Goal: Information Seeking & Learning: Check status

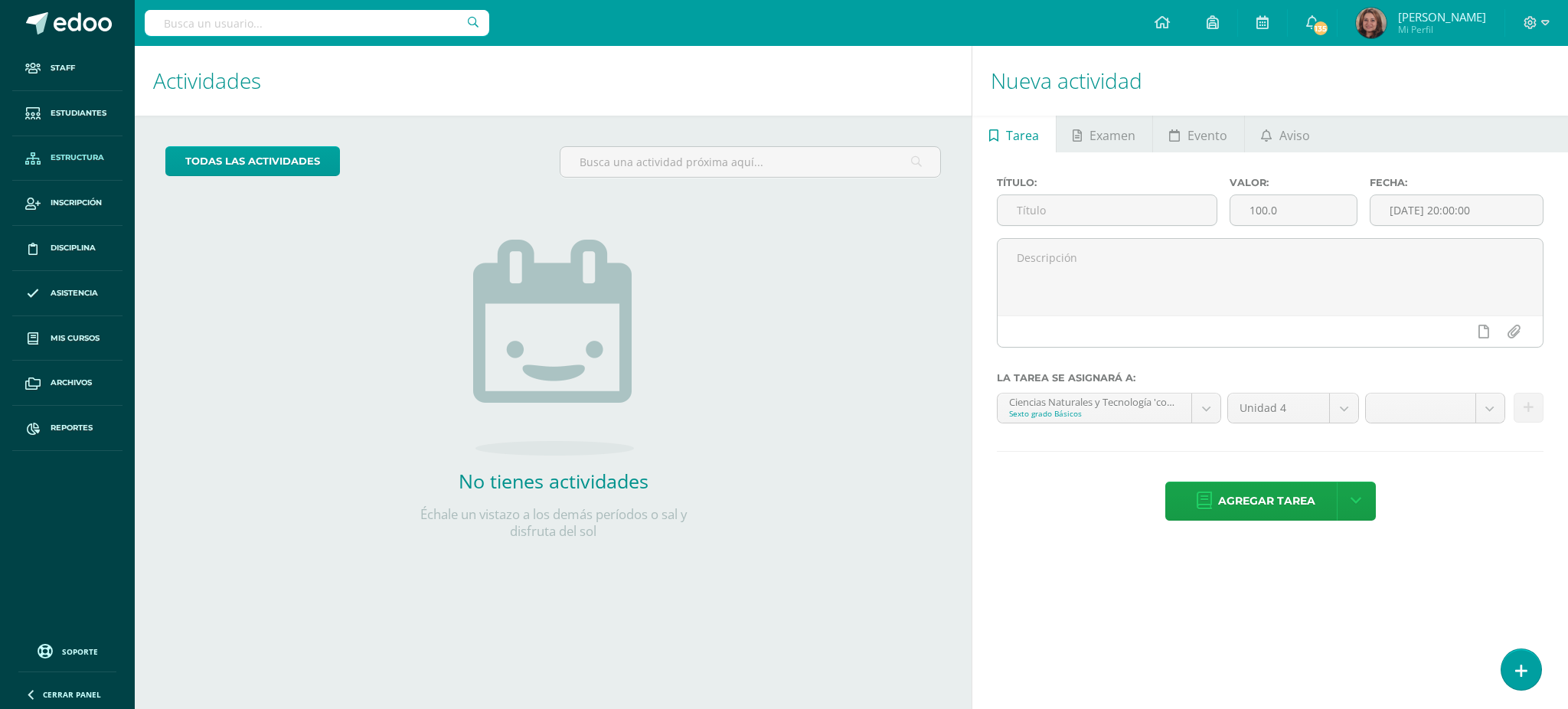
click at [83, 151] on link "Estructura" at bounding box center [67, 158] width 110 height 45
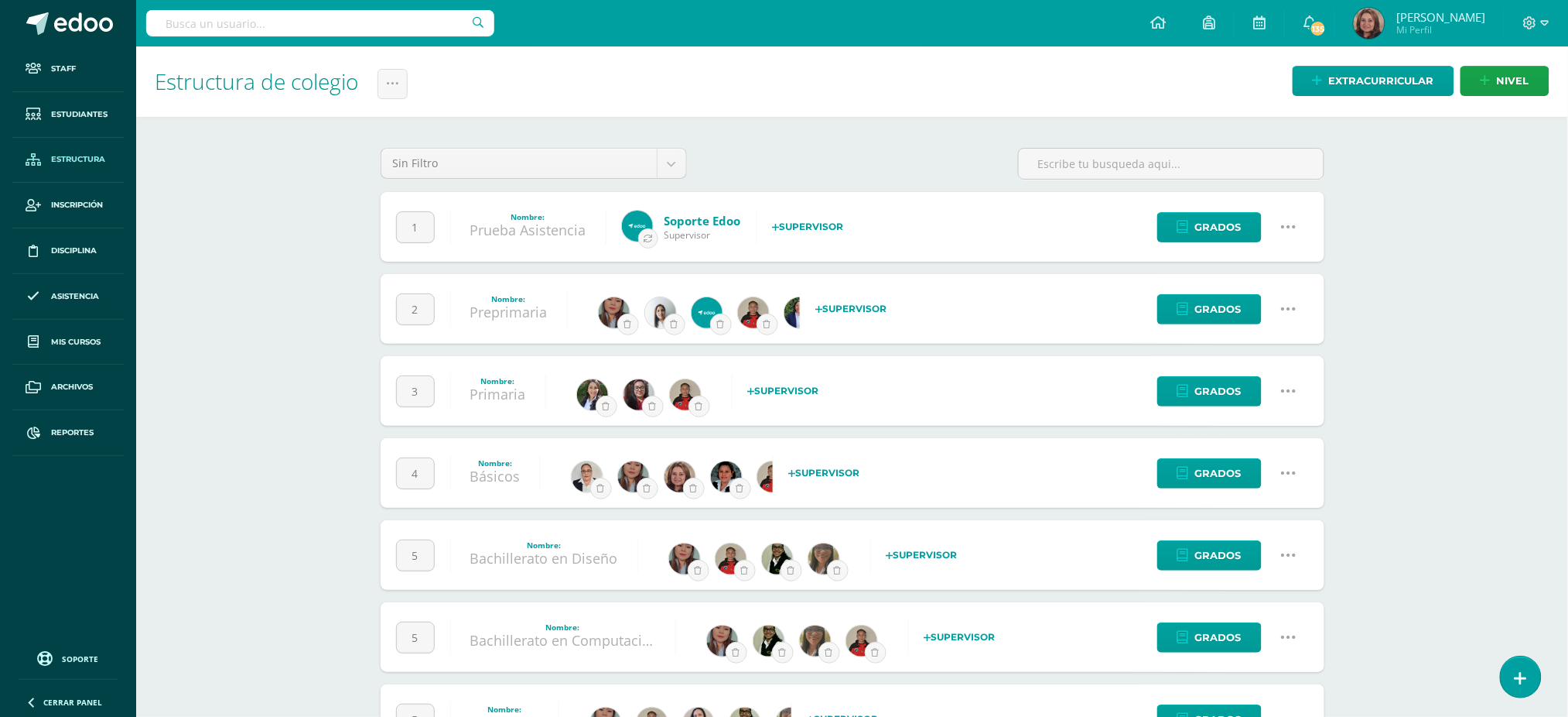
click at [1283, 468] on icon at bounding box center [1289, 472] width 17 height 17
click at [1249, 551] on link "Configuración" at bounding box center [1258, 552] width 137 height 24
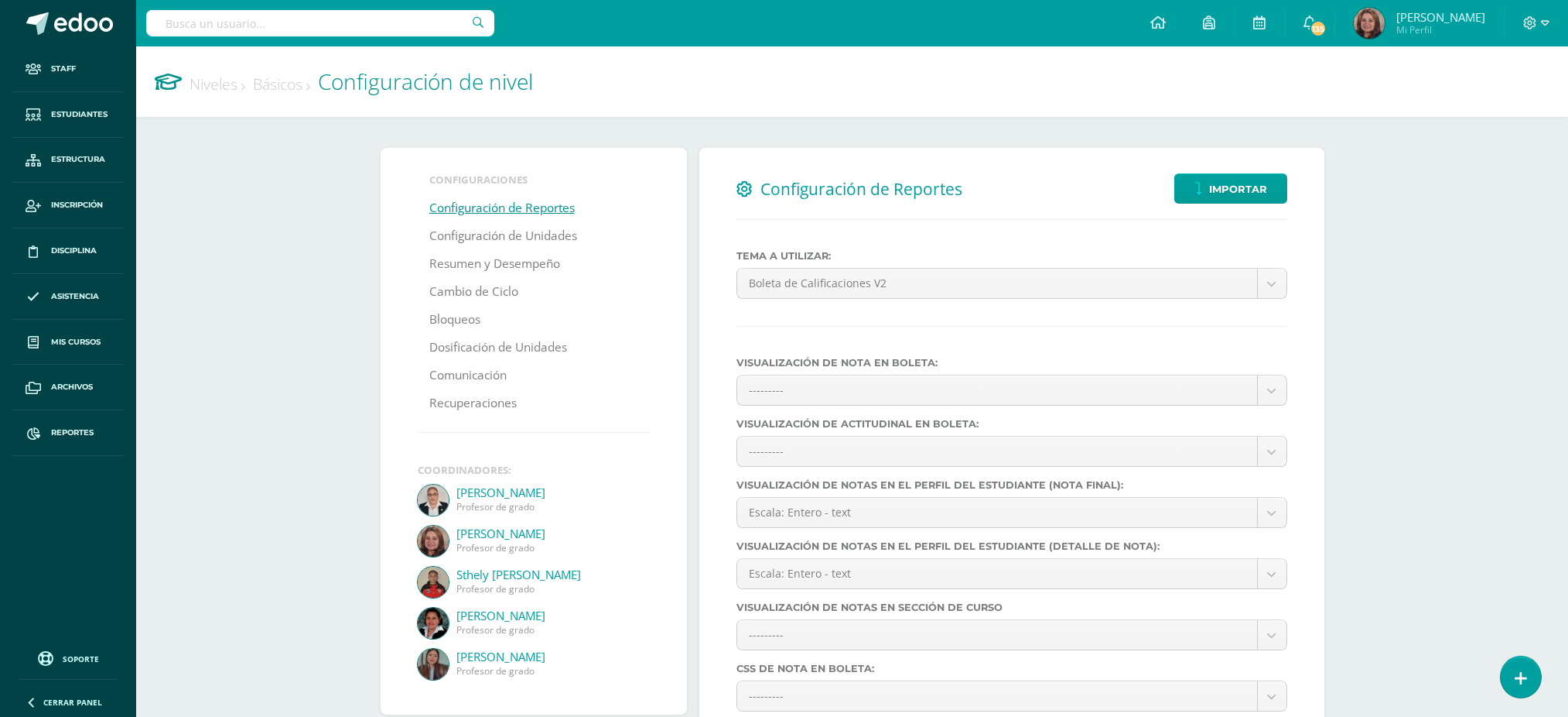
select select
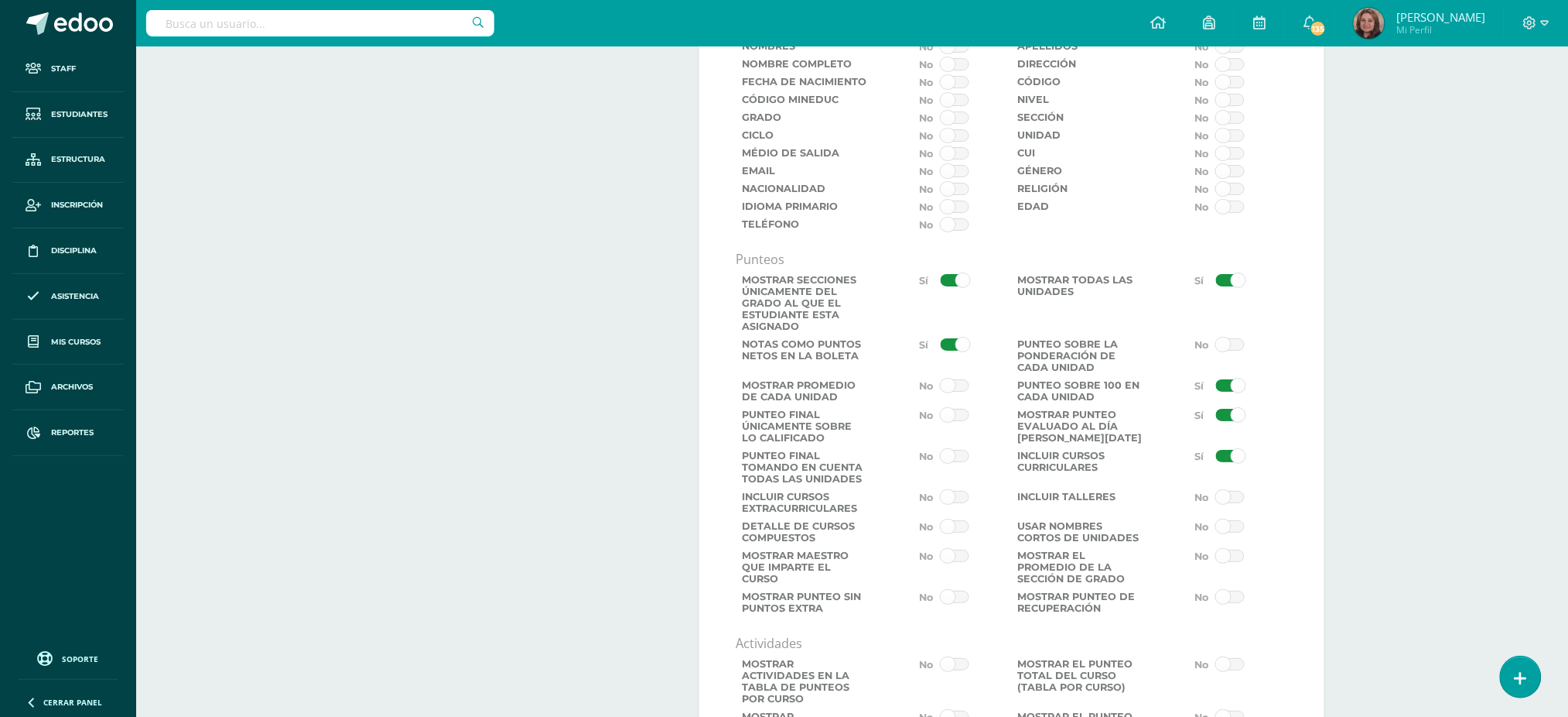
scroll to position [2063, 0]
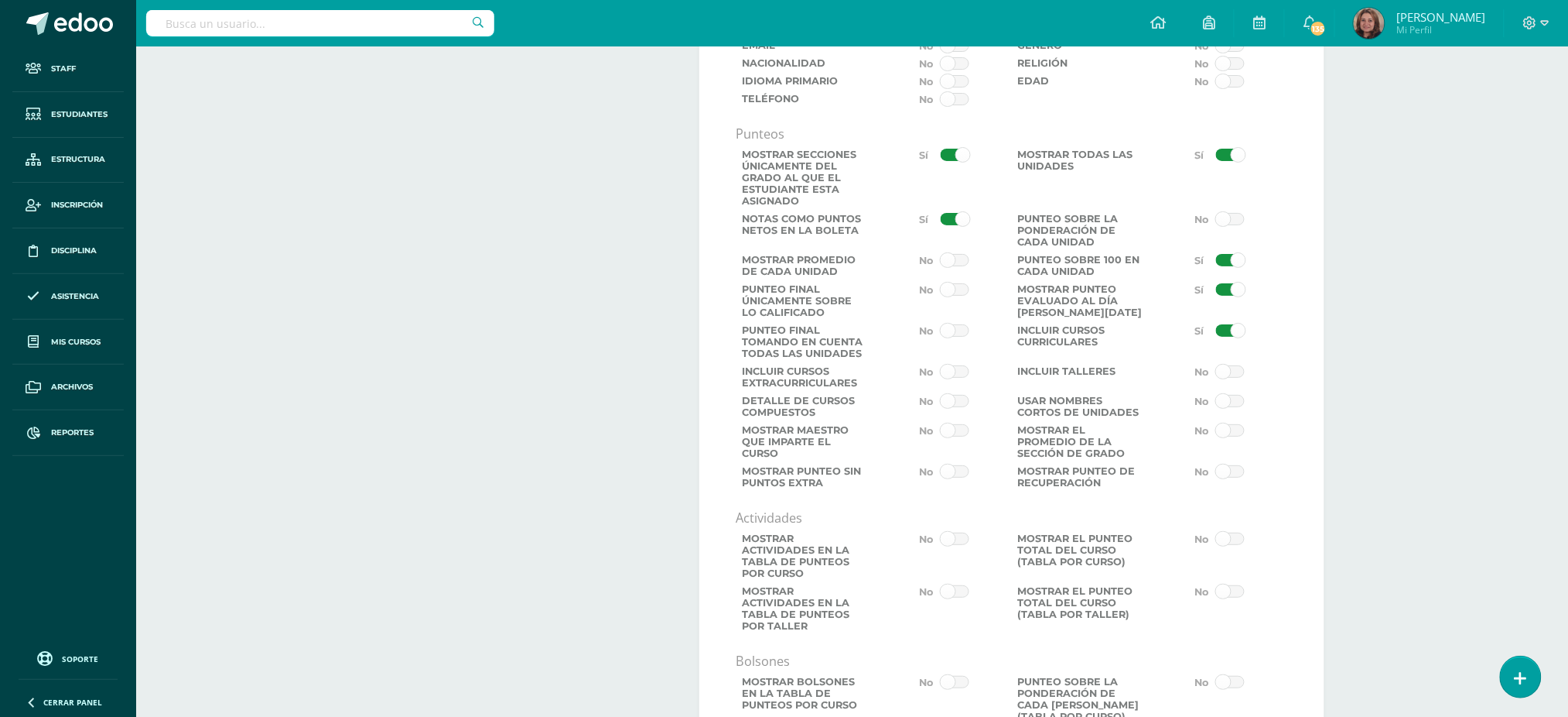
click at [1222, 437] on span at bounding box center [1231, 430] width 29 height 13
click at [0, 0] on input "checkbox" at bounding box center [0, 0] width 0 height 0
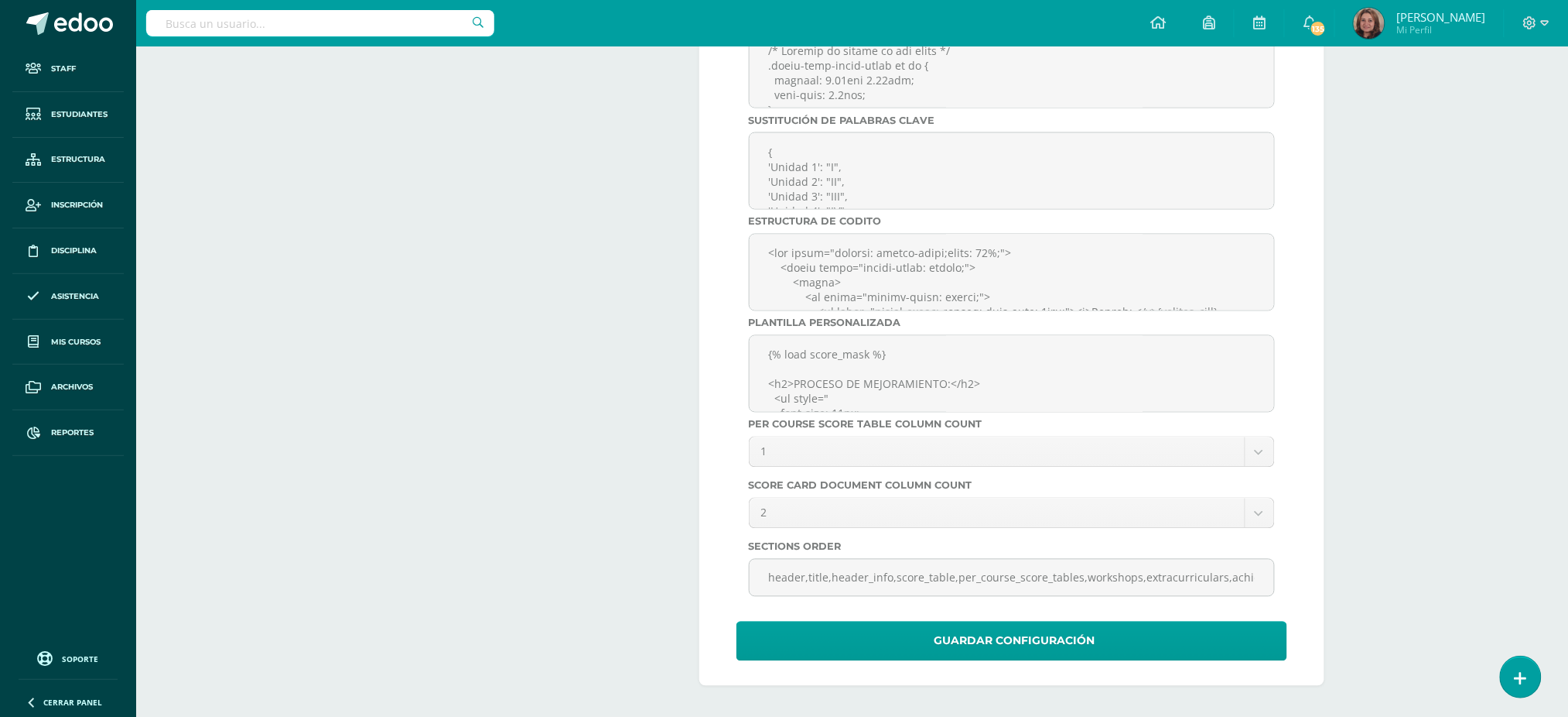
scroll to position [5283, 0]
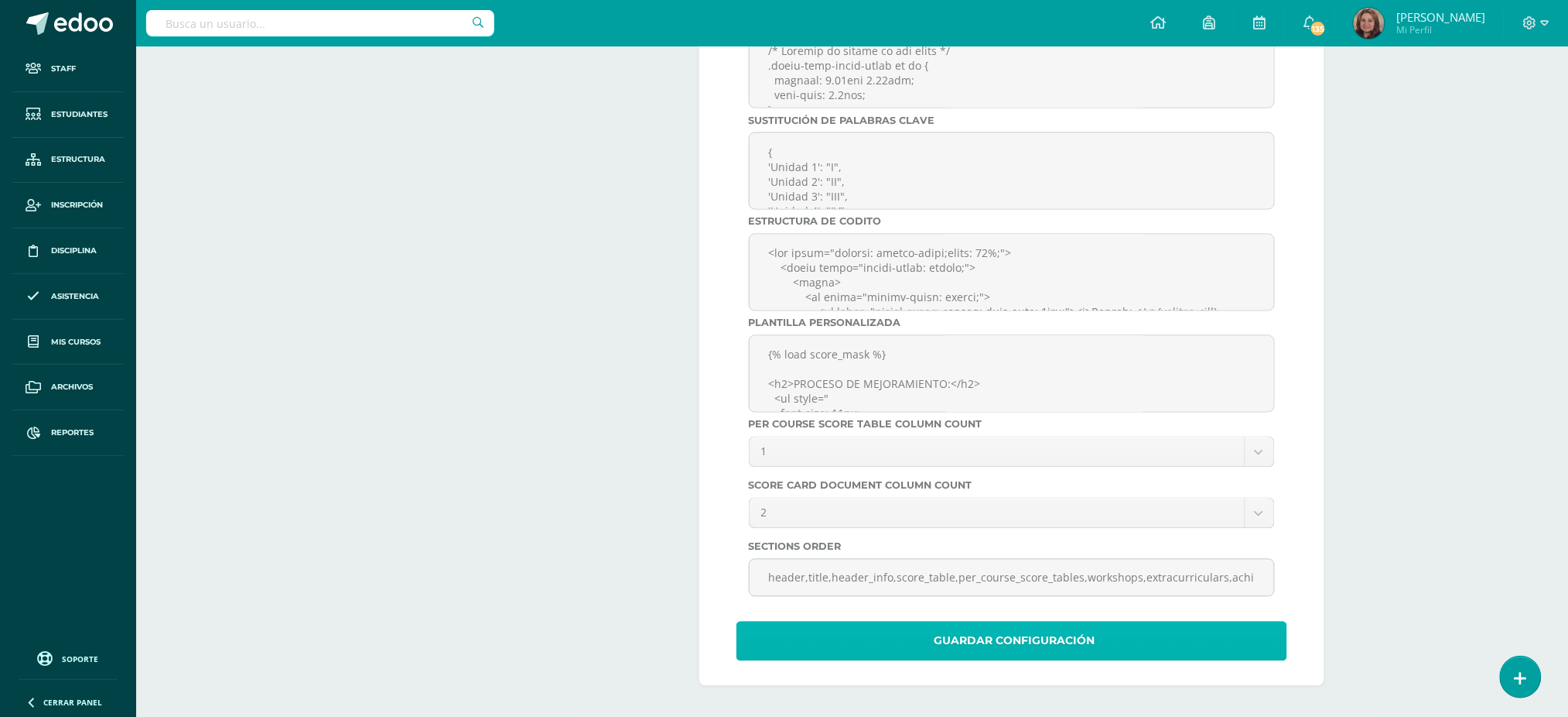
click at [1083, 639] on span "Guardar Configuración" at bounding box center [1015, 641] width 161 height 38
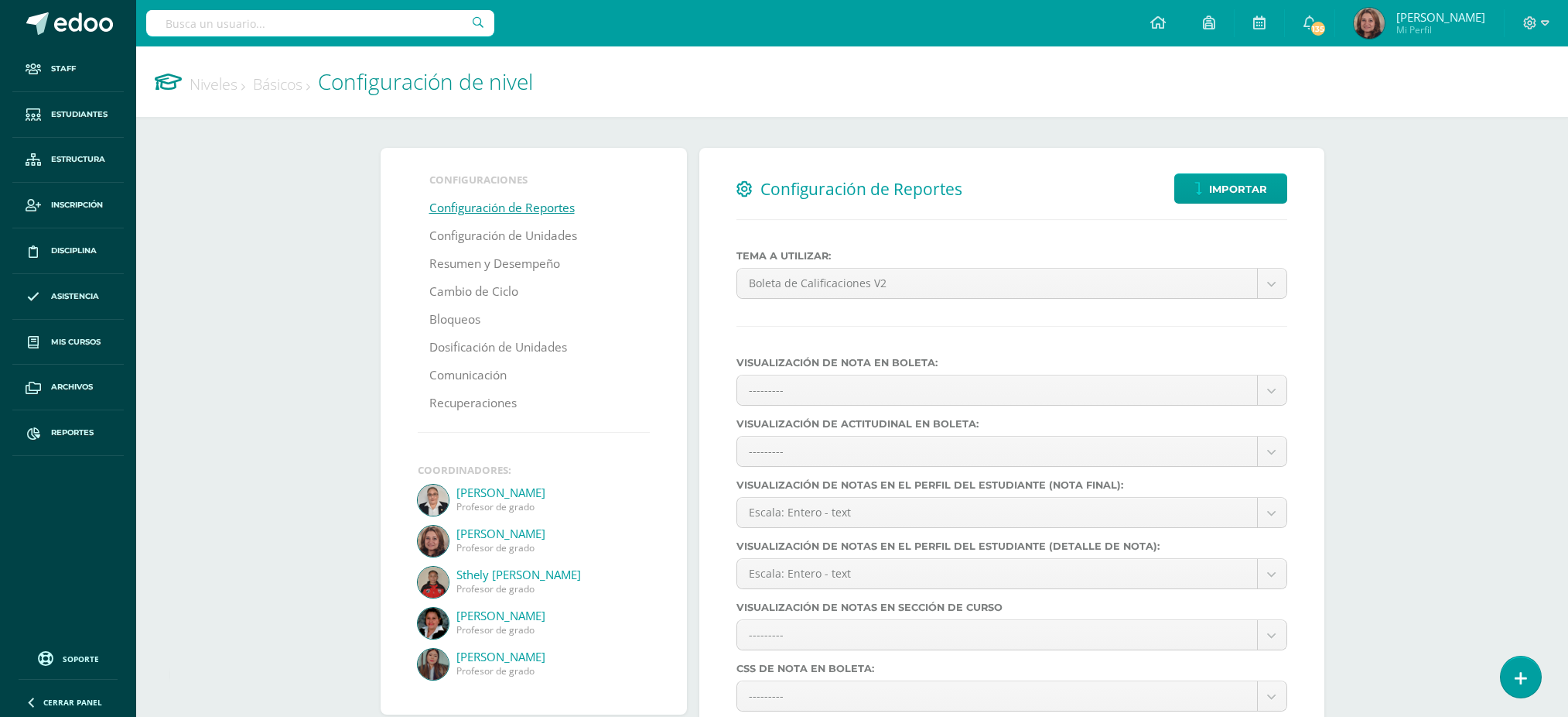
select select
click at [311, 31] on input "text" at bounding box center [320, 22] width 348 height 26
type input "emily león"
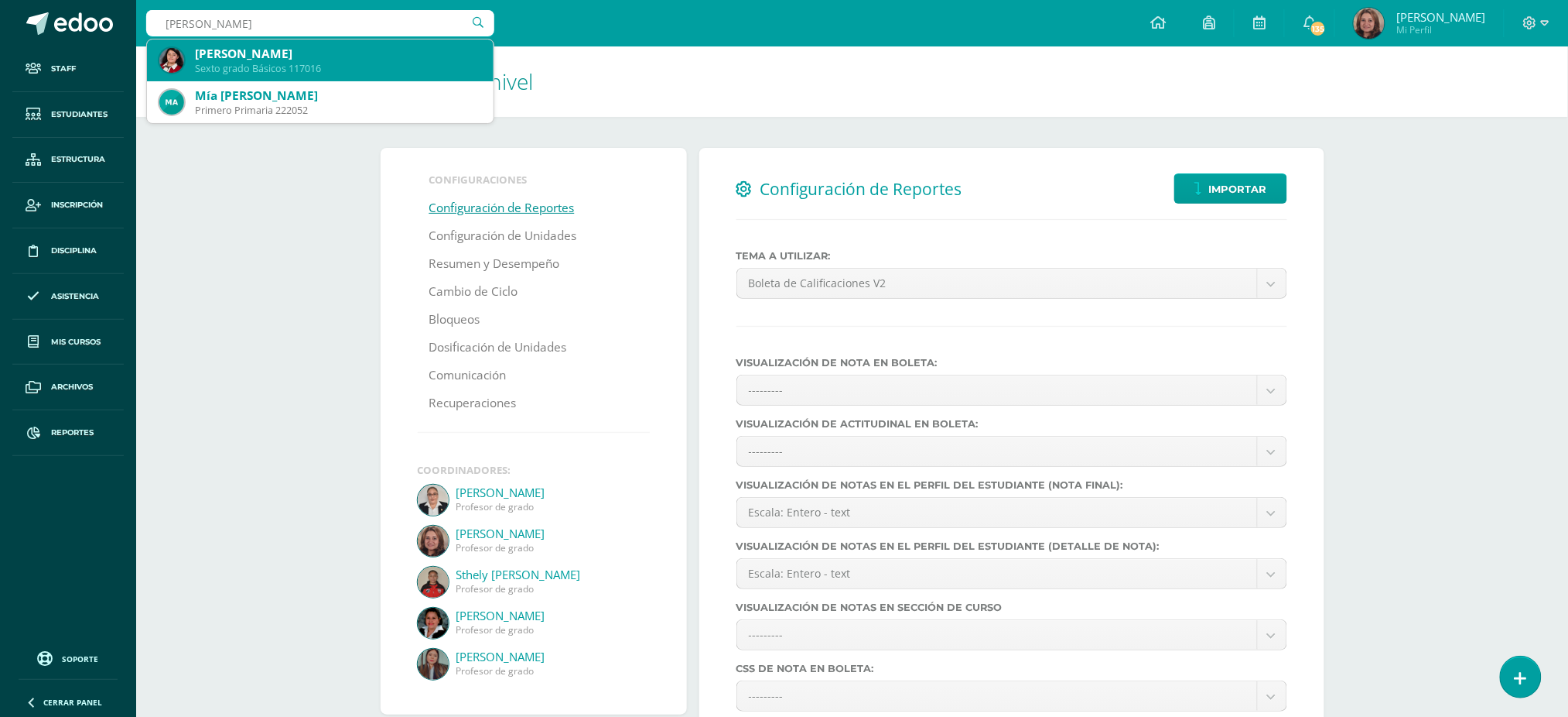
click at [232, 70] on div "Sexto grado Básicos 117016" at bounding box center [337, 68] width 286 height 13
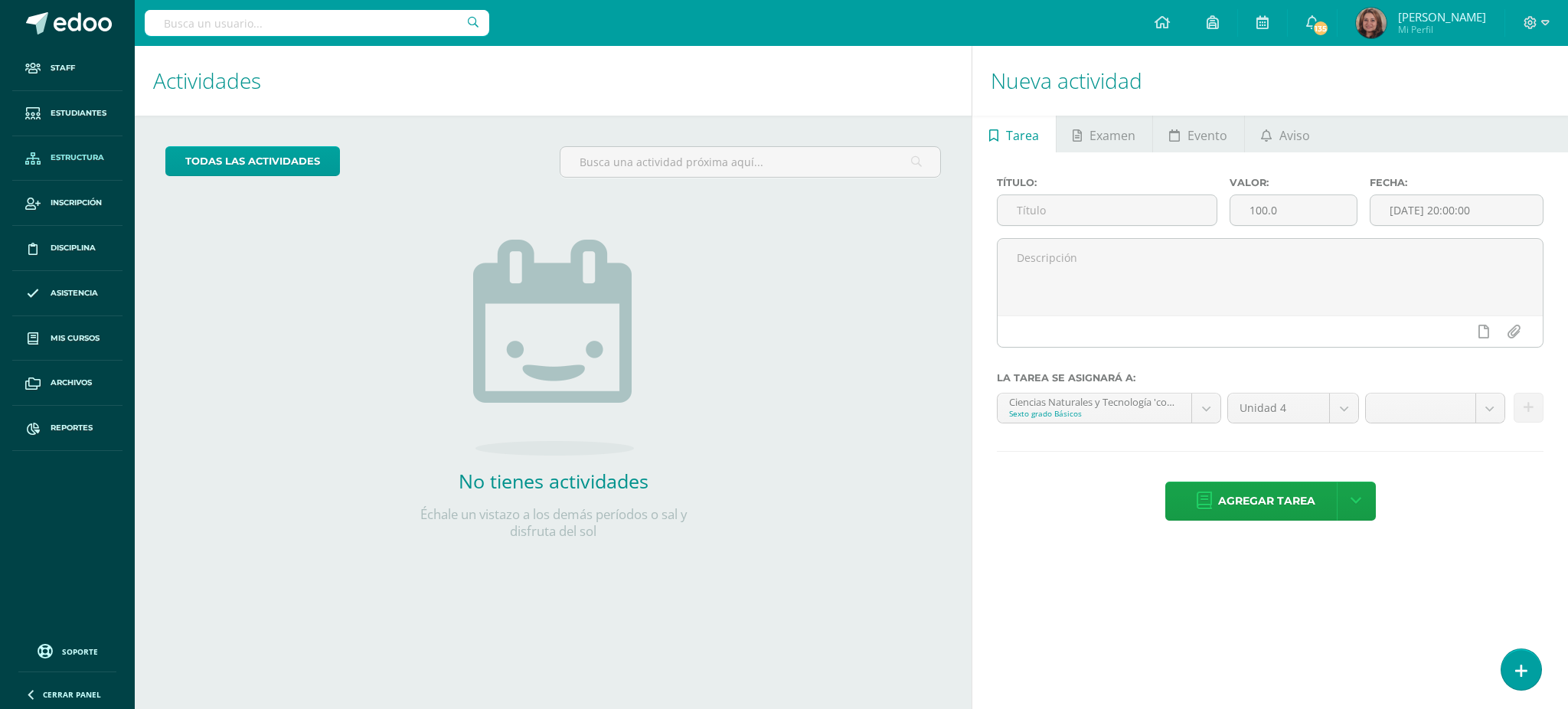
click at [73, 158] on span "Estructura" at bounding box center [77, 158] width 54 height 12
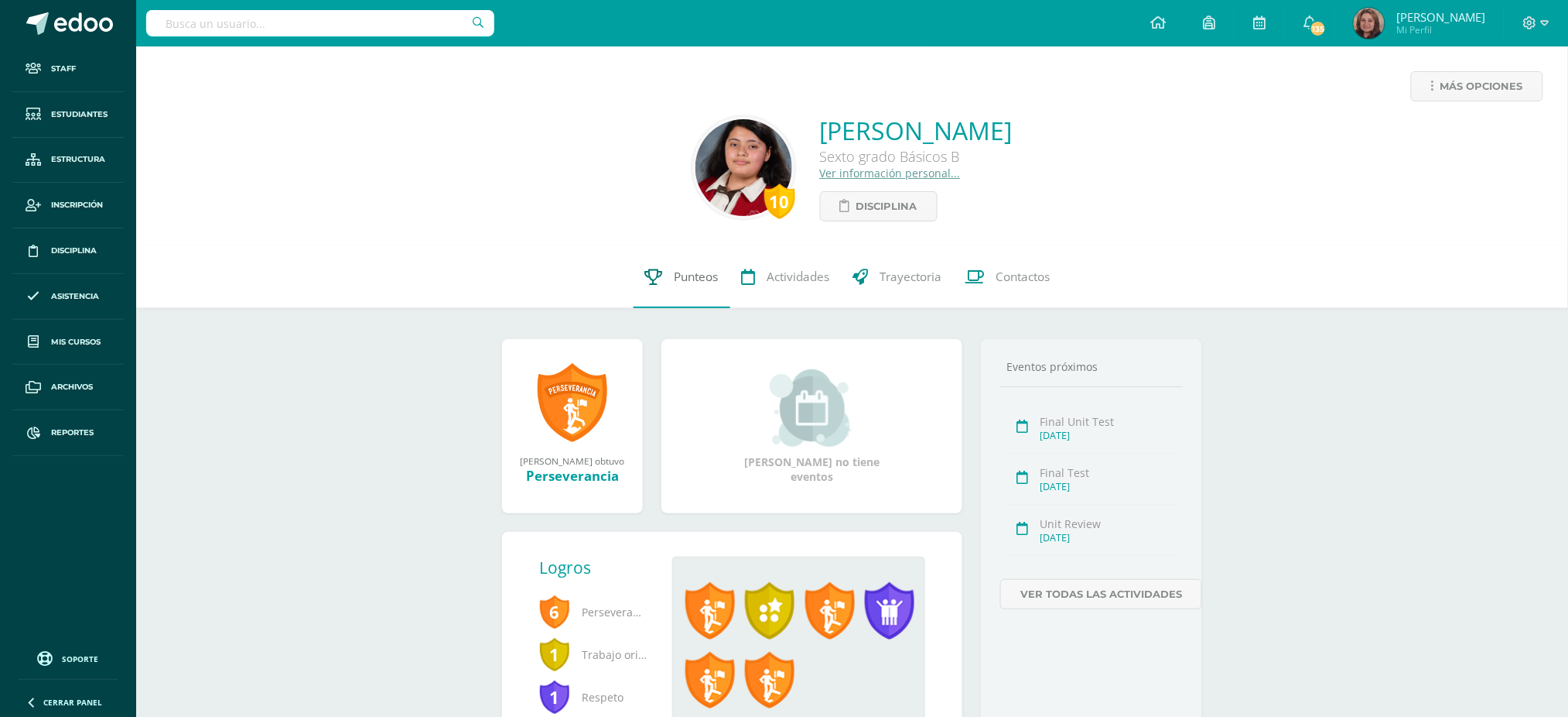
click at [684, 279] on span "Punteos" at bounding box center [696, 277] width 44 height 16
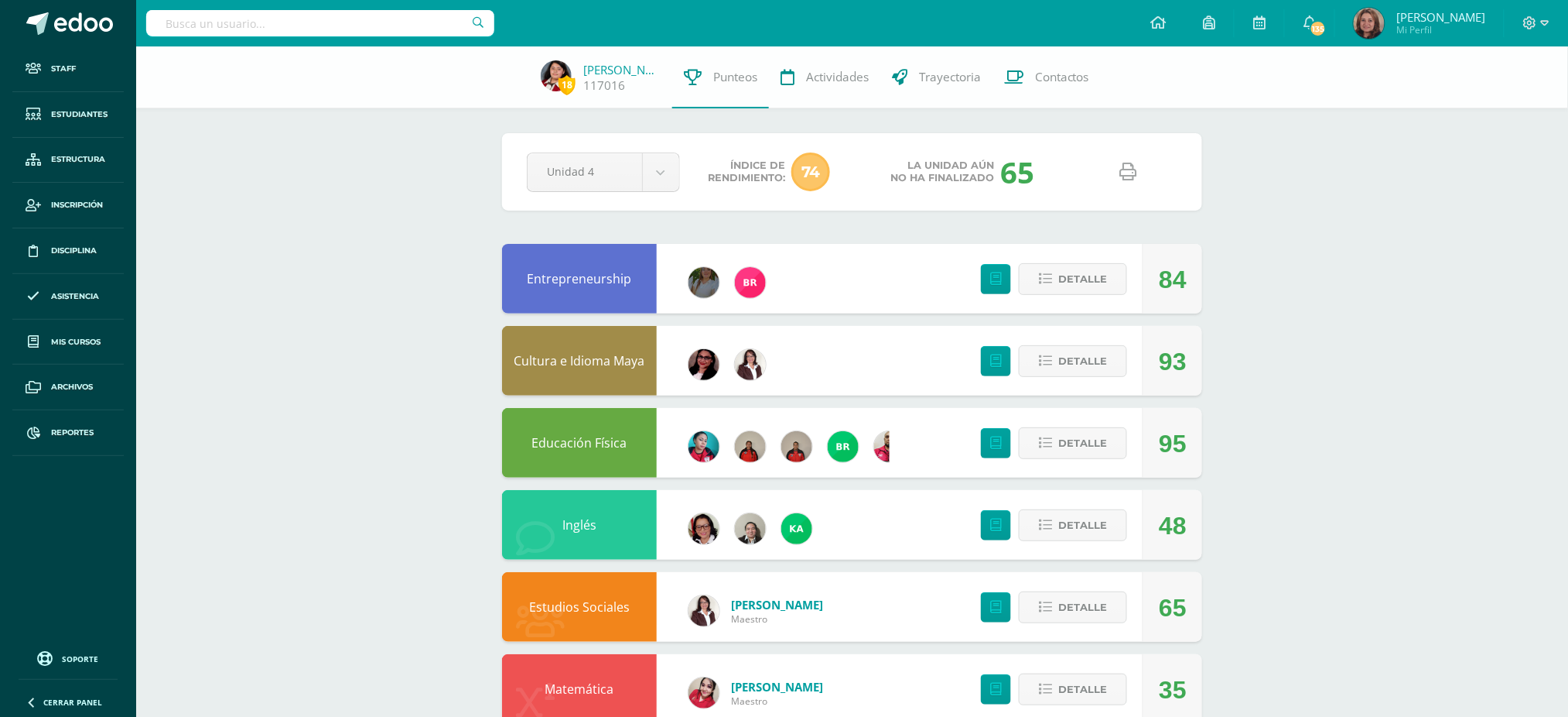
click at [1119, 167] on link at bounding box center [1128, 172] width 39 height 39
click at [1124, 167] on icon at bounding box center [1128, 171] width 17 height 17
click at [397, 24] on input "text" at bounding box center [320, 22] width 348 height 26
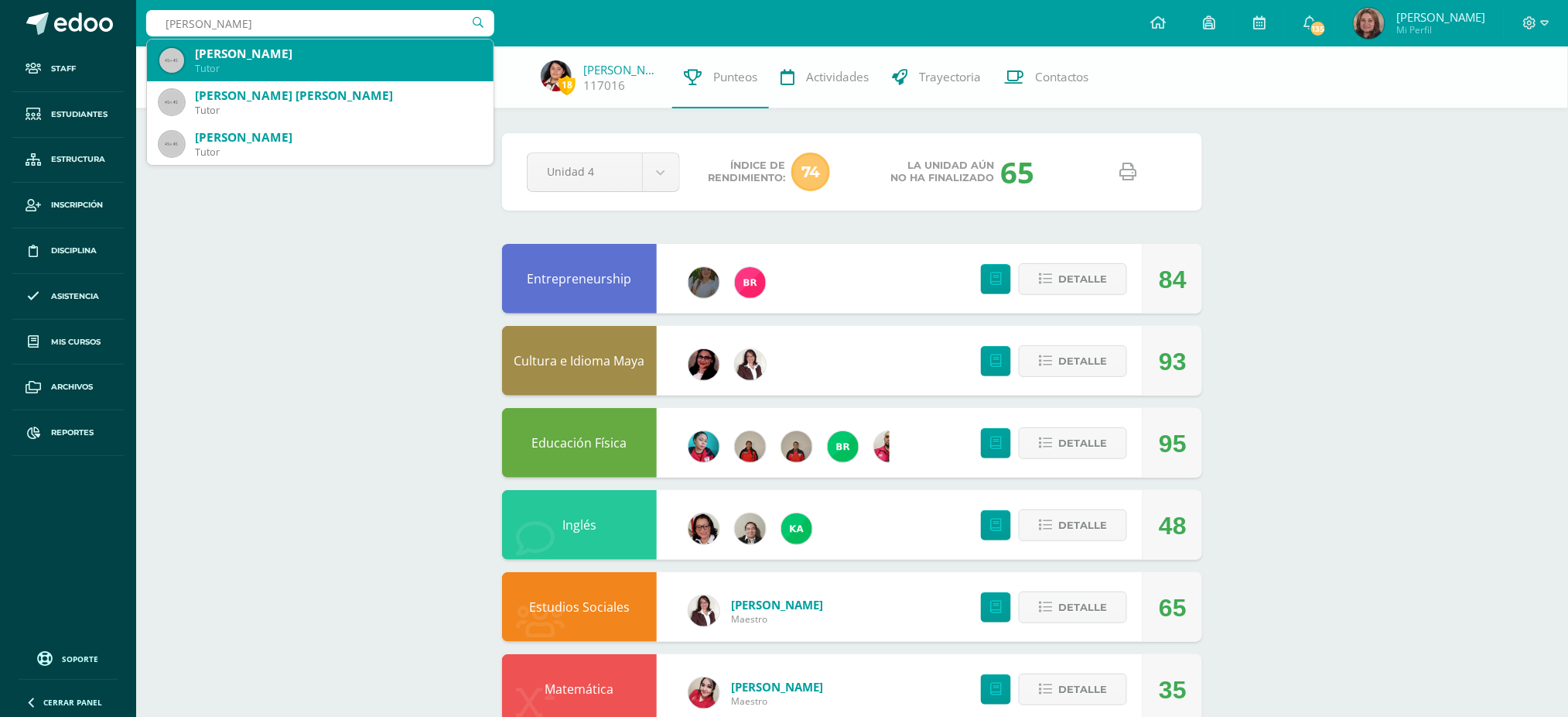
type input "maría j"
type input "maria jose"
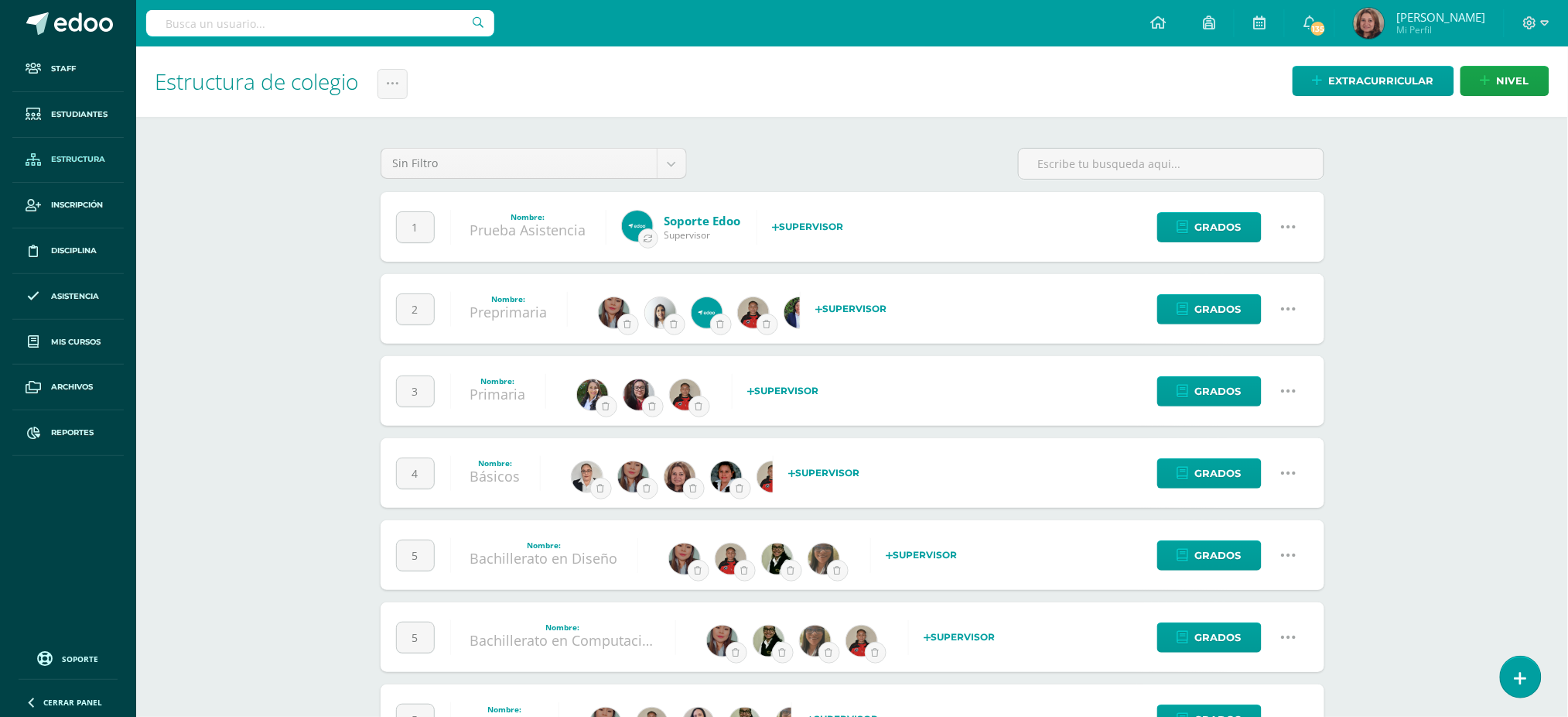
click at [1293, 464] on icon at bounding box center [1289, 472] width 17 height 17
click at [1273, 549] on link "Configuración" at bounding box center [1258, 552] width 137 height 24
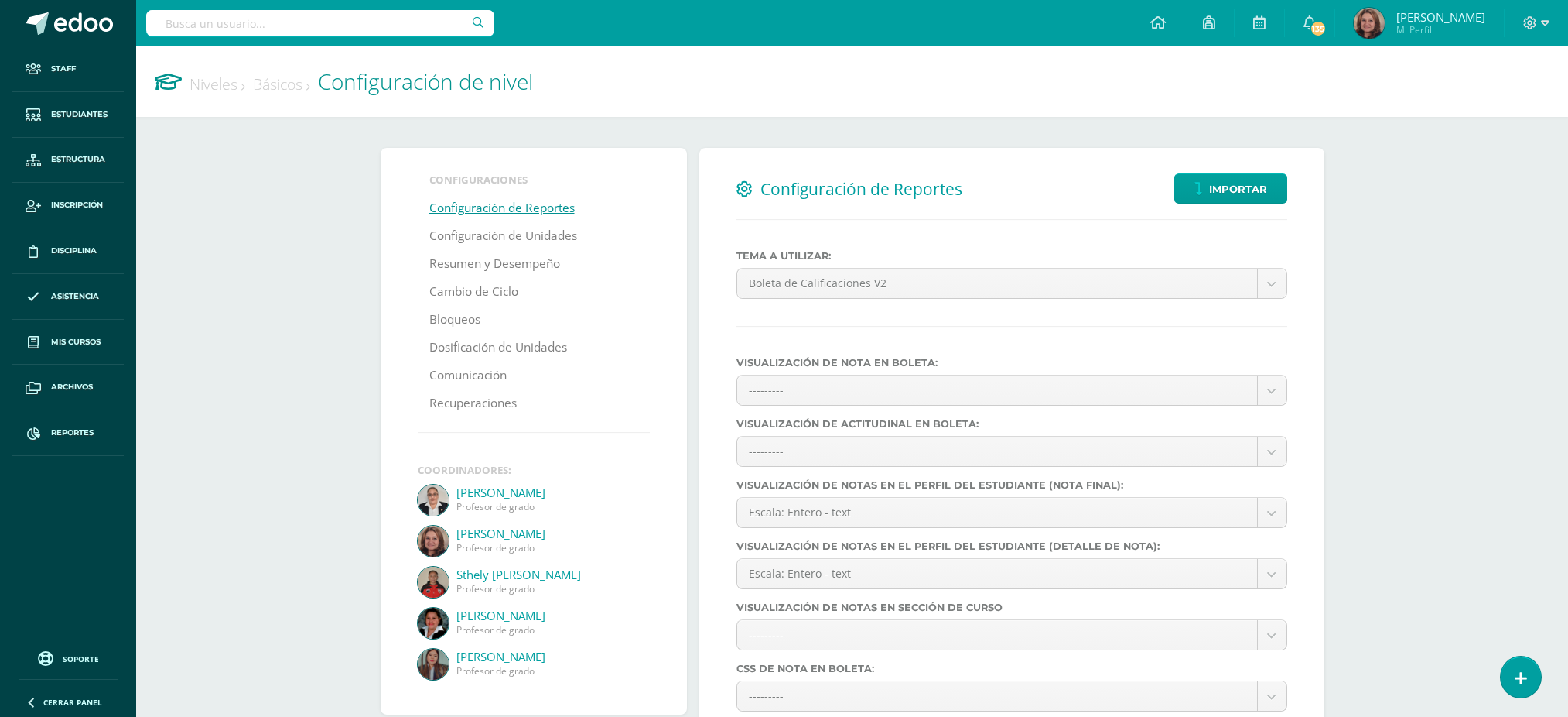
select select
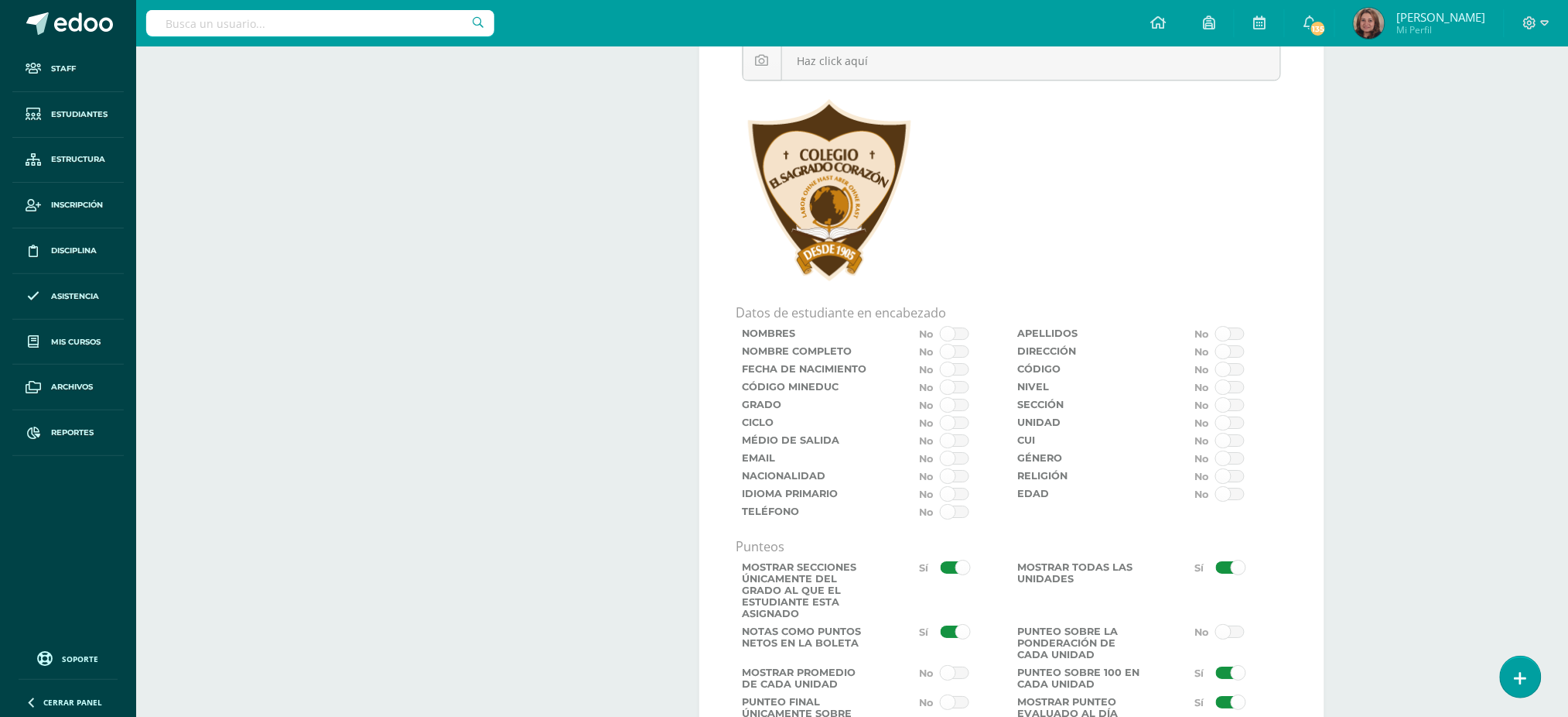
scroll to position [2063, 0]
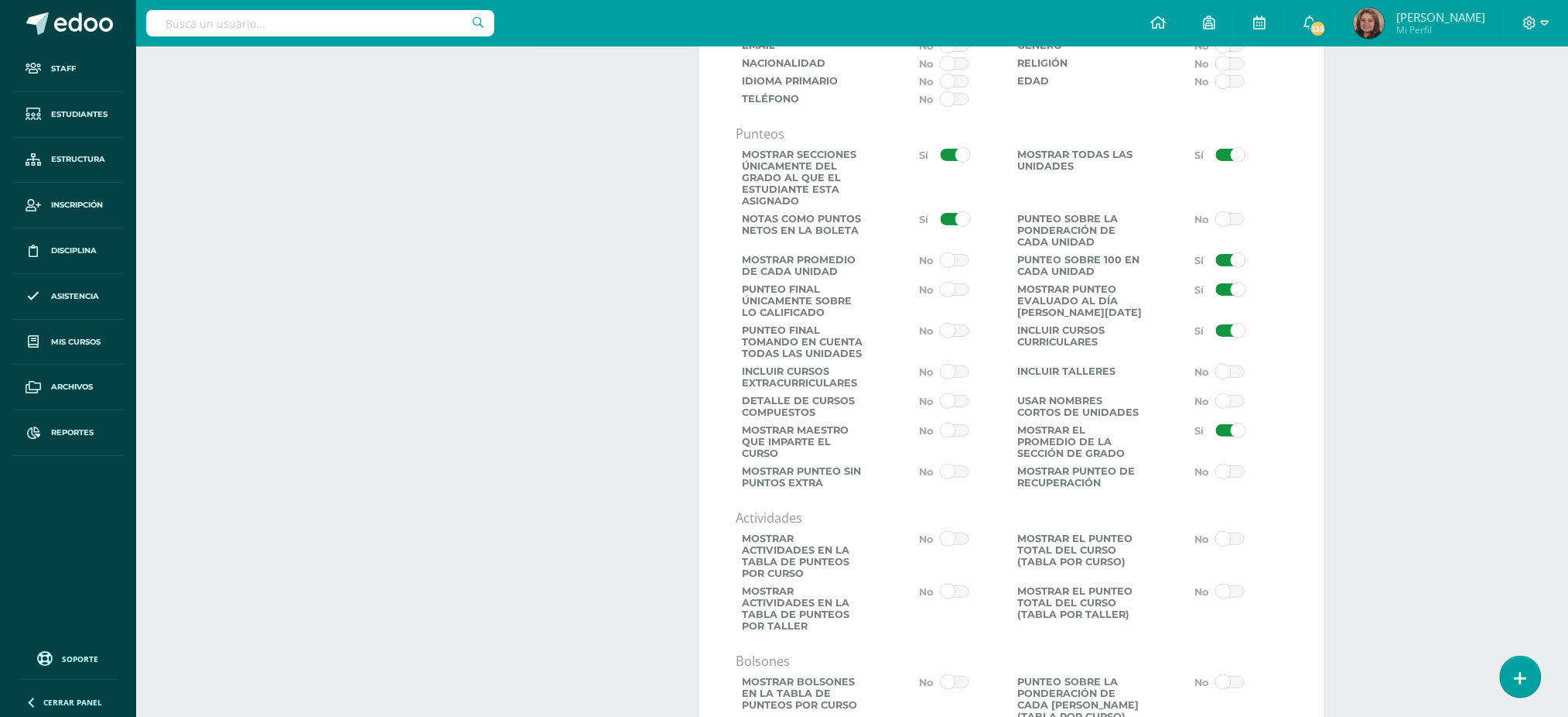
click at [1224, 437] on span at bounding box center [1231, 430] width 29 height 13
click at [0, 0] on input "checkbox" at bounding box center [0, 0] width 0 height 0
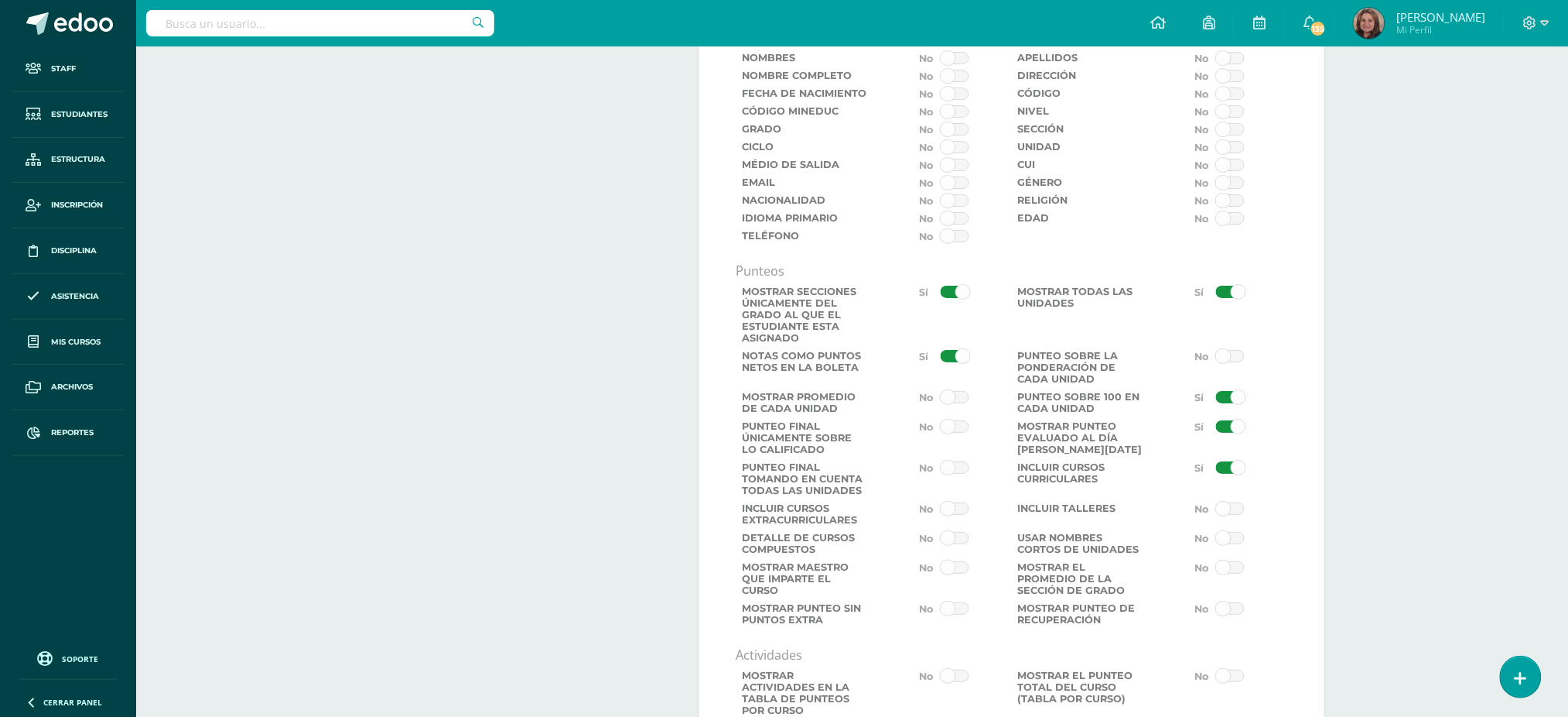
scroll to position [1961, 0]
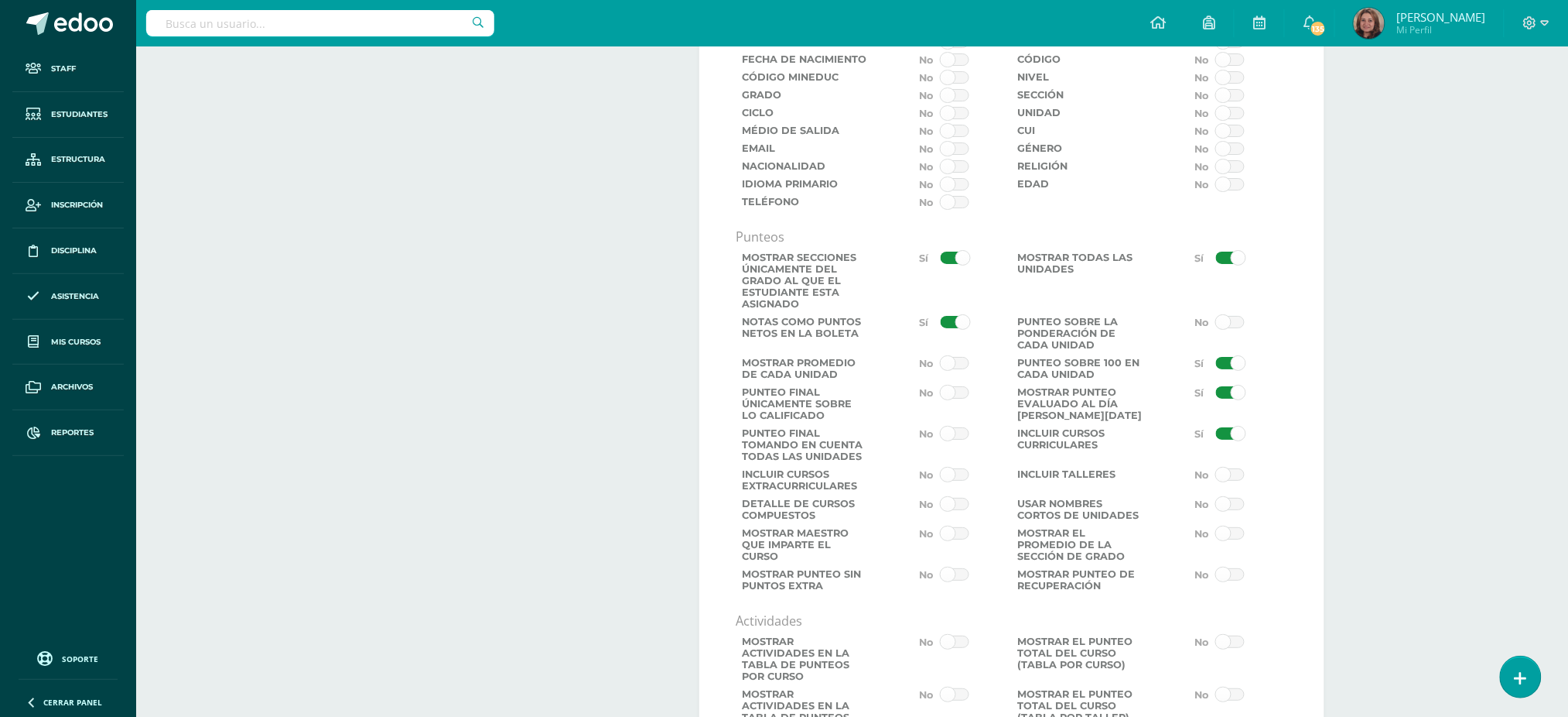
click at [954, 439] on span at bounding box center [955, 434] width 29 height 13
click at [0, 0] on input "checkbox" at bounding box center [0, 0] width 0 height 0
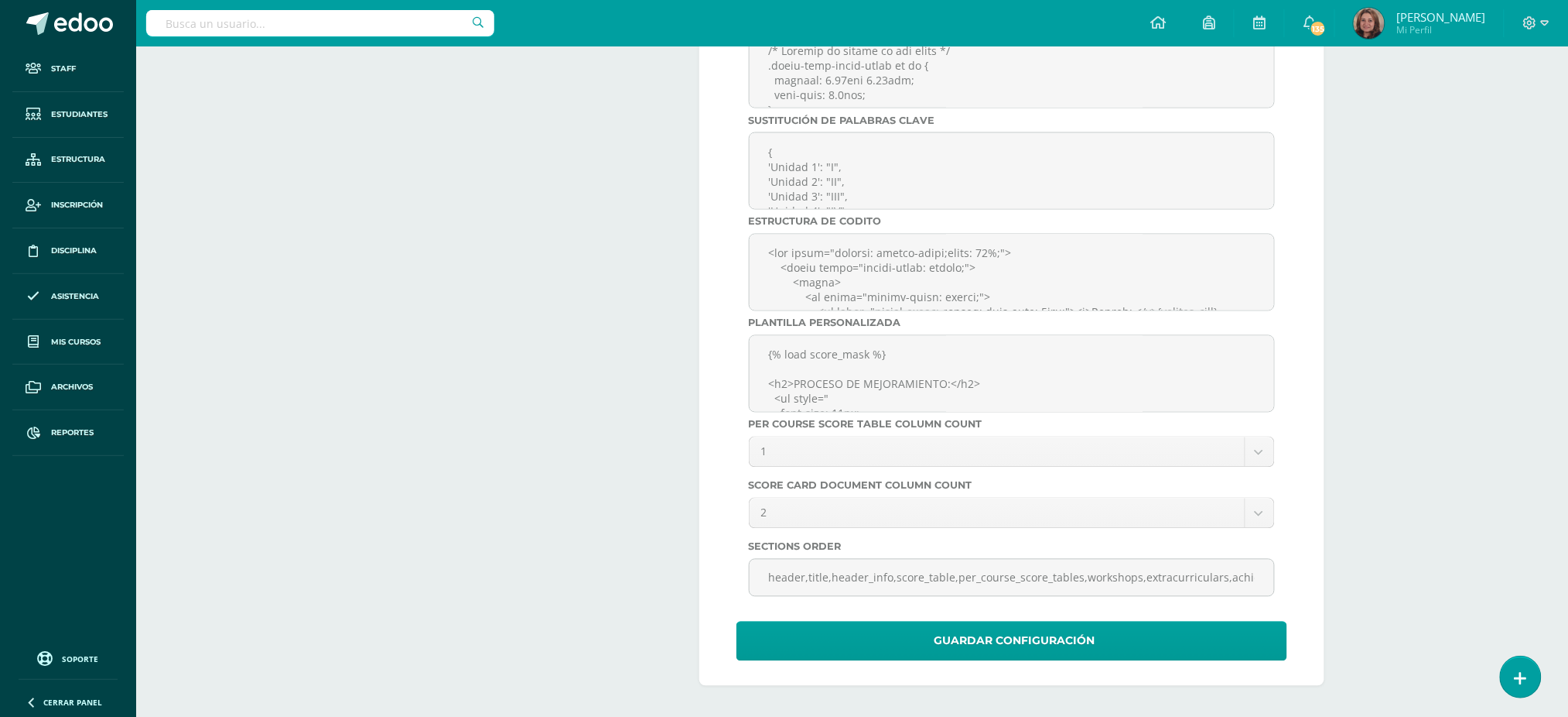
scroll to position [5283, 0]
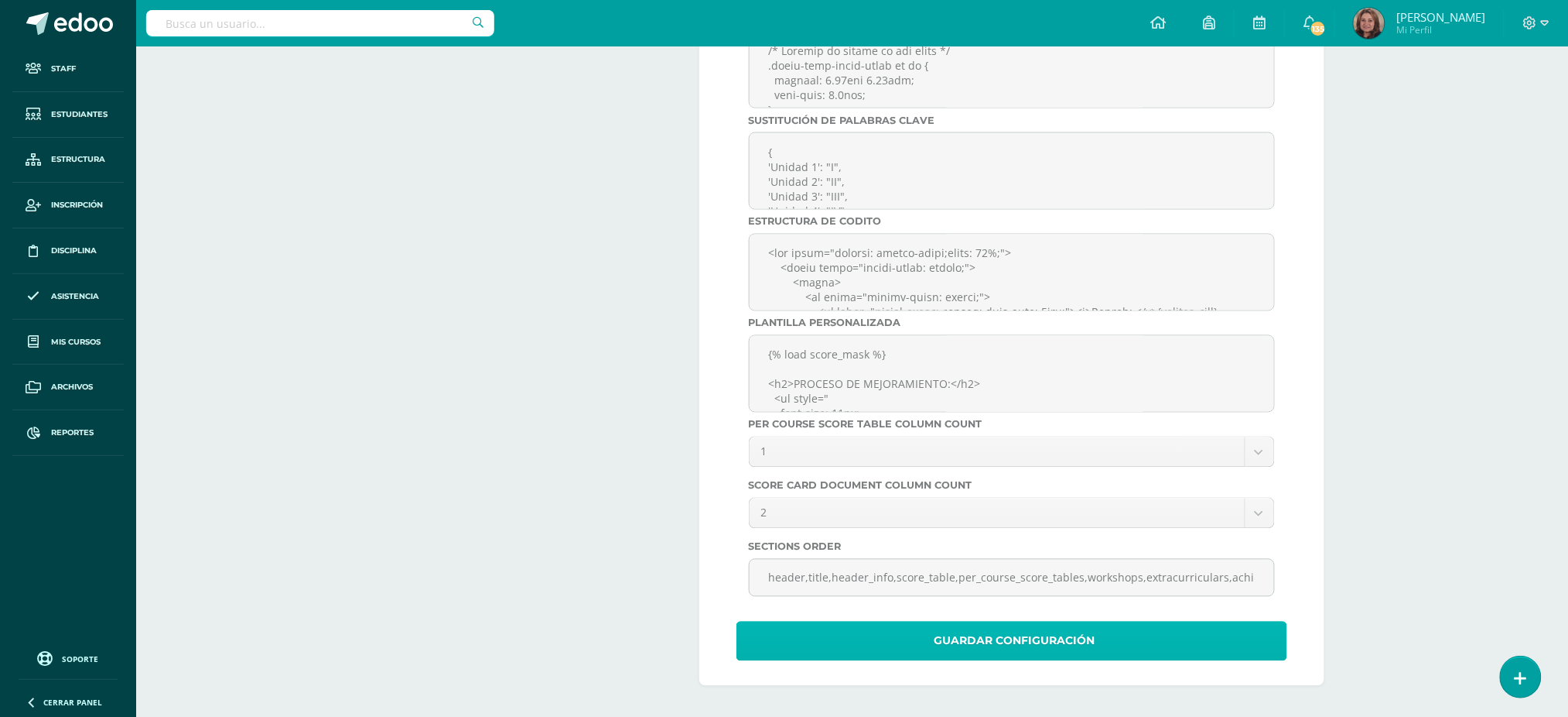
click at [1055, 638] on span "Guardar Configuración" at bounding box center [1015, 641] width 161 height 38
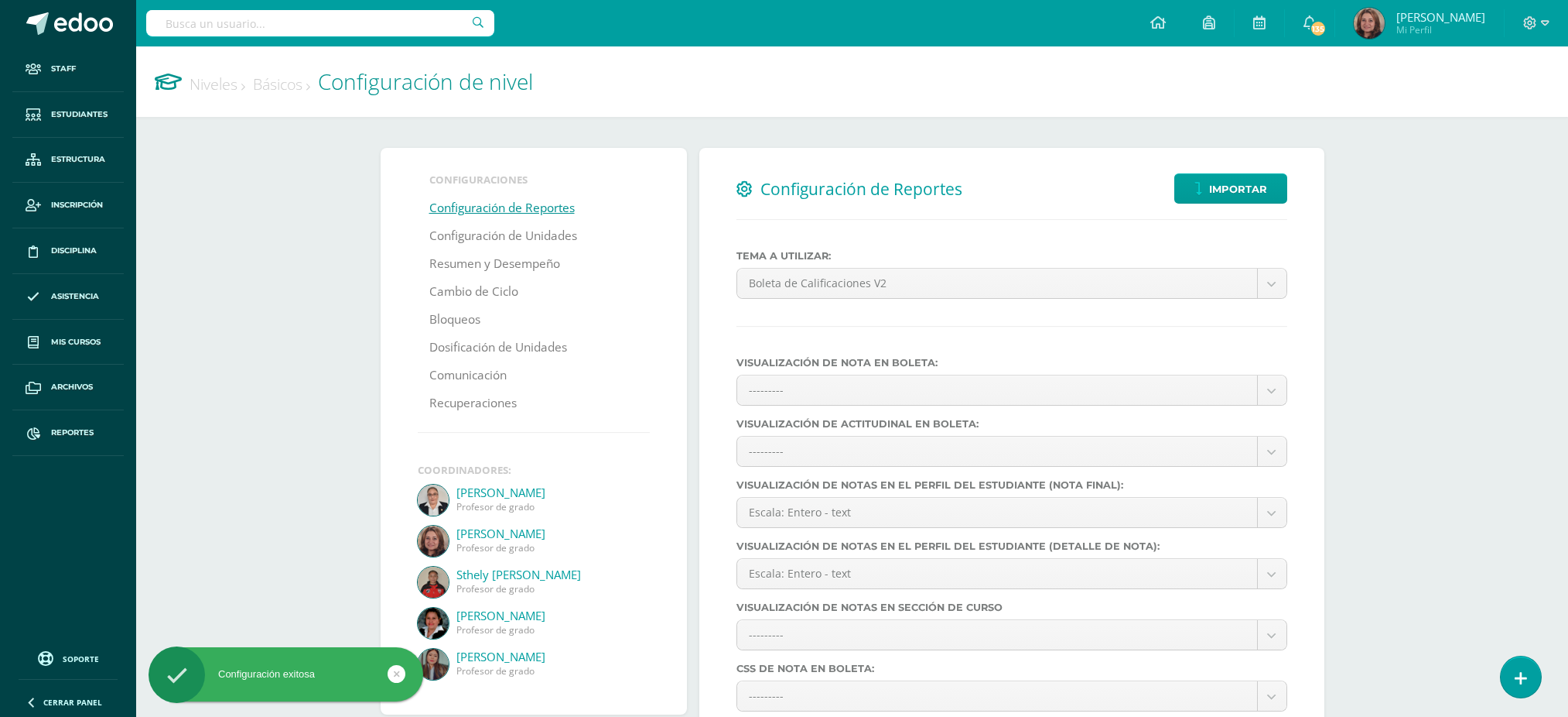
select select
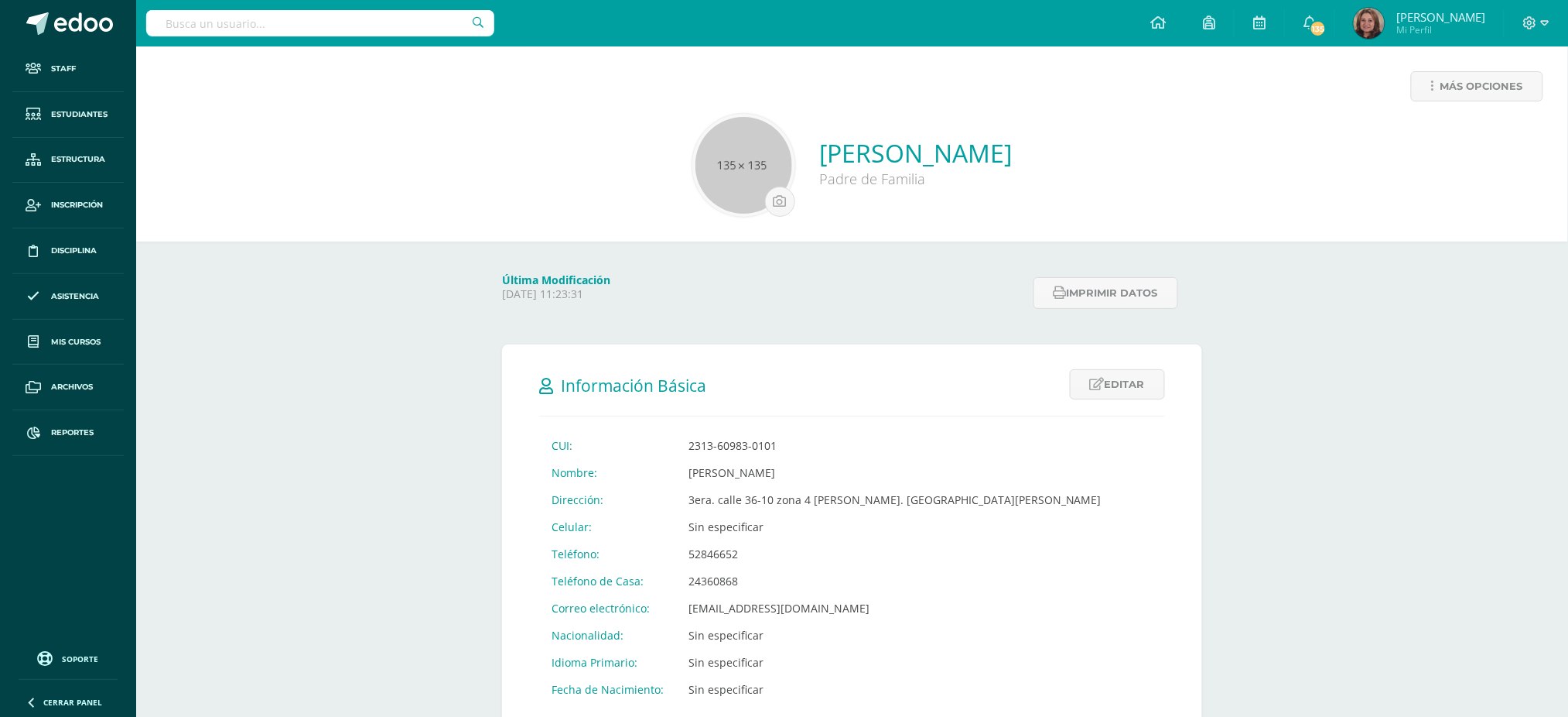
click at [226, 23] on input "text" at bounding box center [320, 22] width 348 height 26
type input "maría jose barillas"
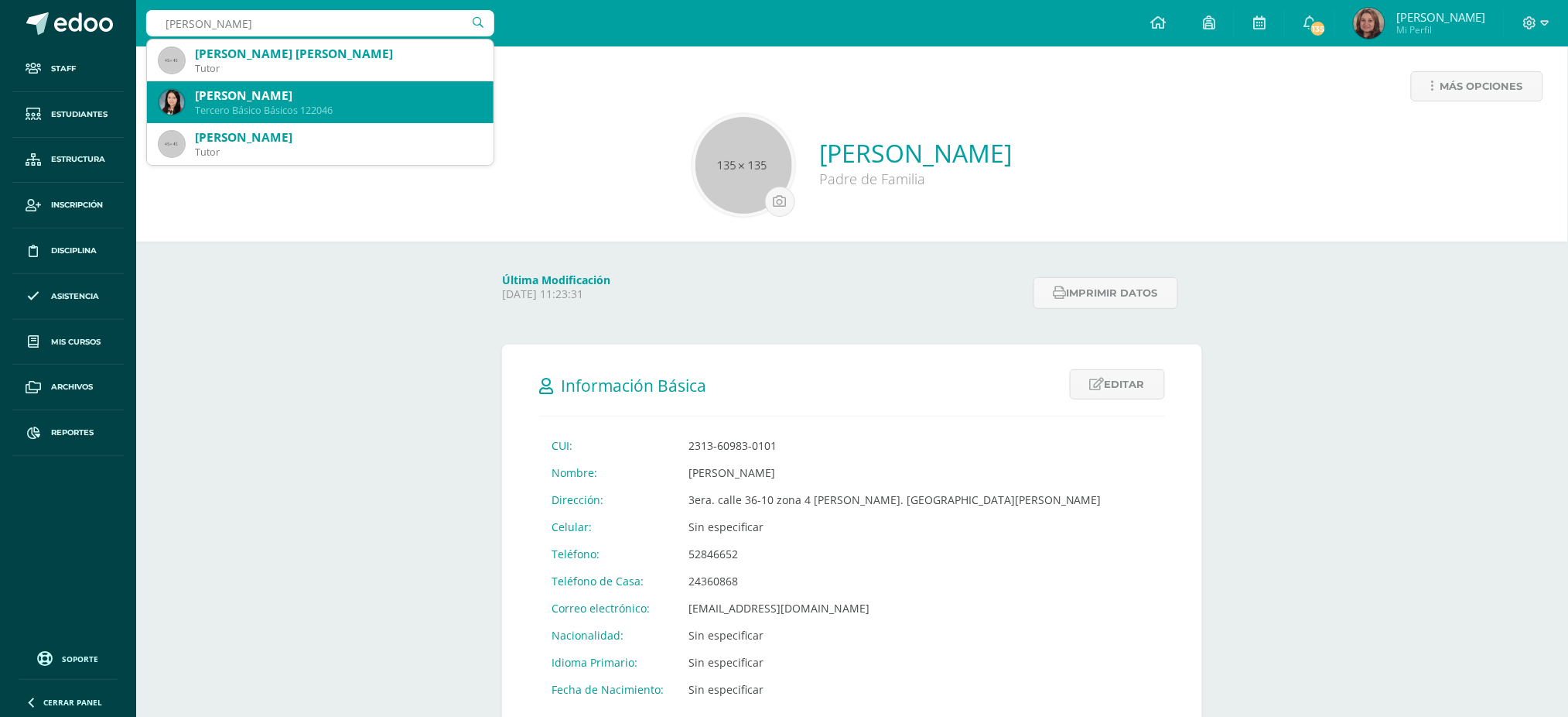
click at [227, 96] on div "Maria Jose Barillas Orellana" at bounding box center [337, 96] width 286 height 16
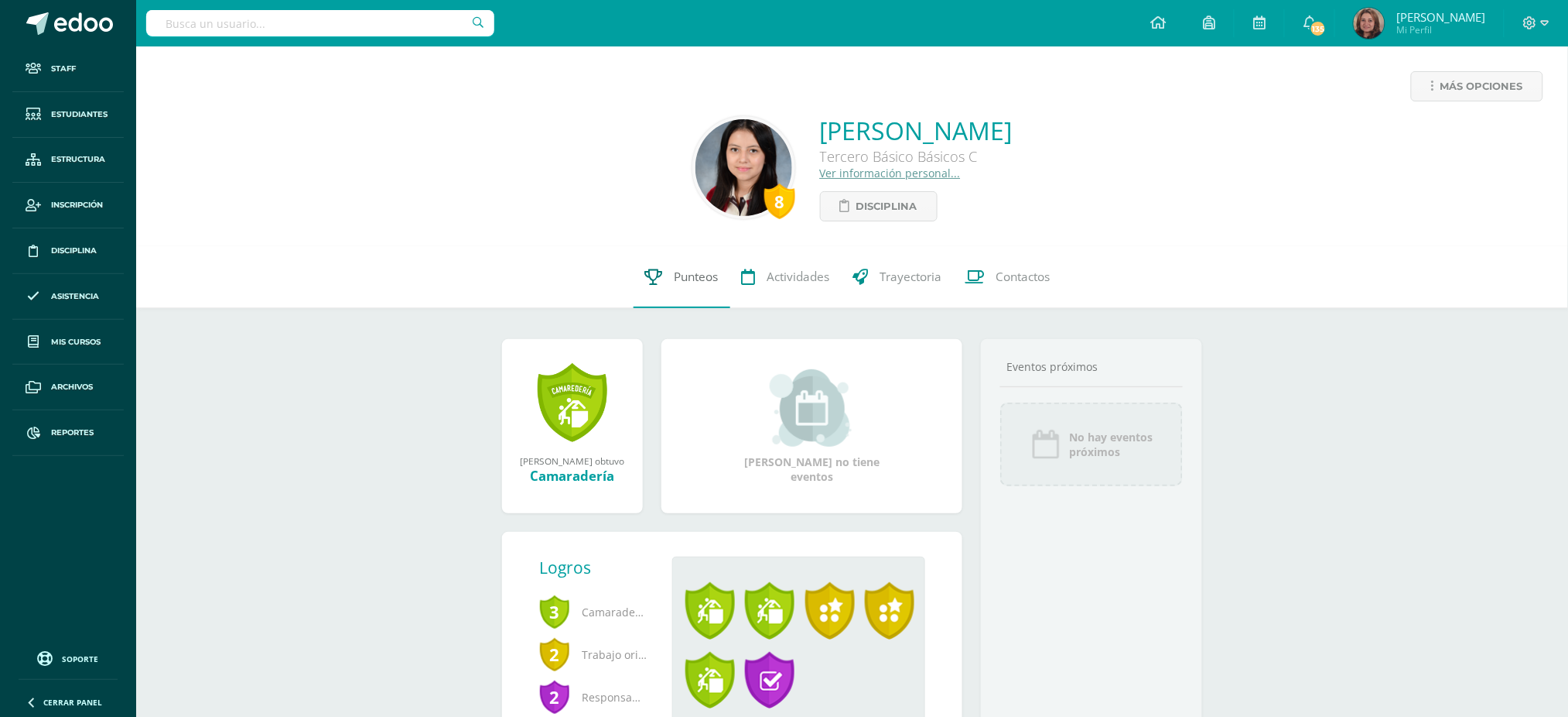
click at [693, 273] on span "Punteos" at bounding box center [696, 277] width 44 height 16
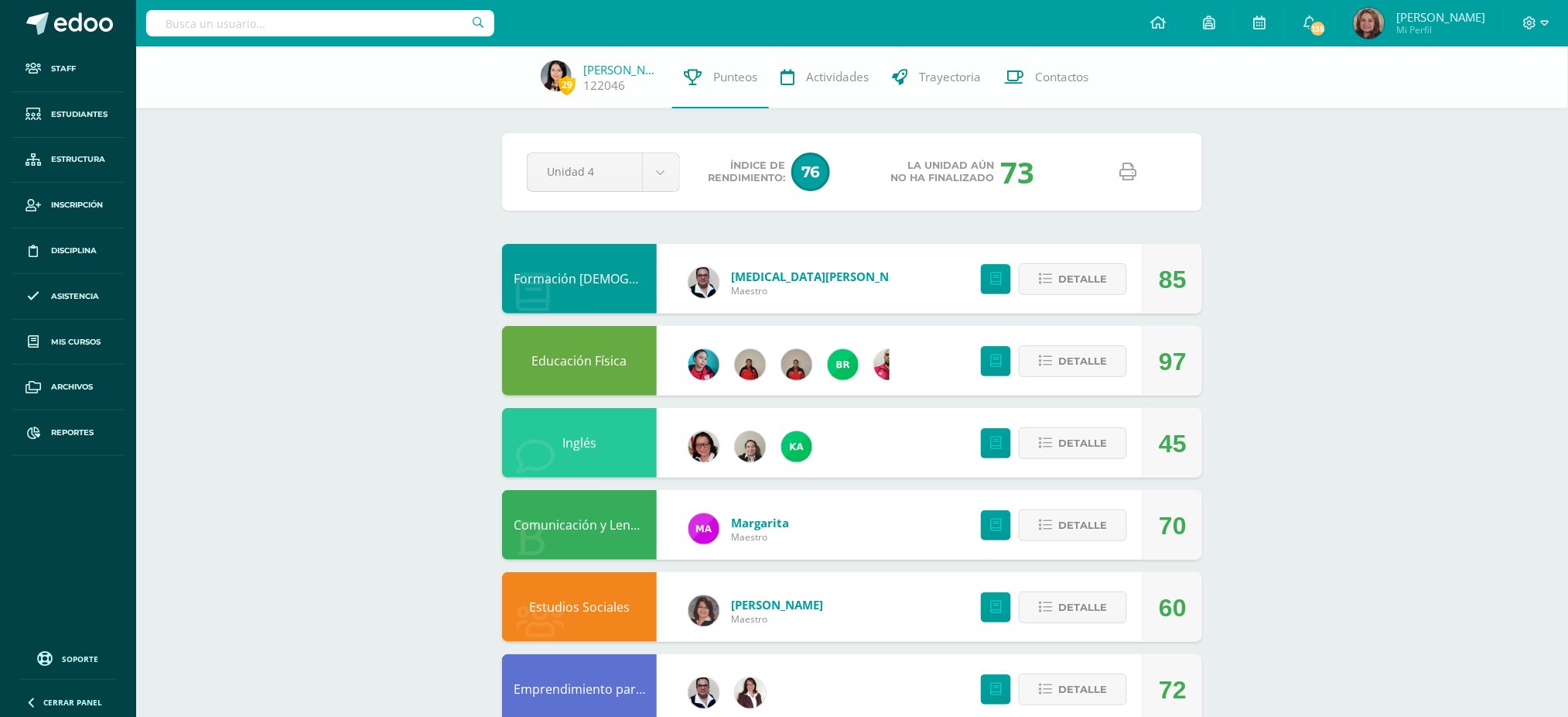
click at [1118, 172] on link at bounding box center [1128, 172] width 39 height 39
click at [352, 32] on input "text" at bounding box center [320, 22] width 348 height 26
type input "danna vasquez"
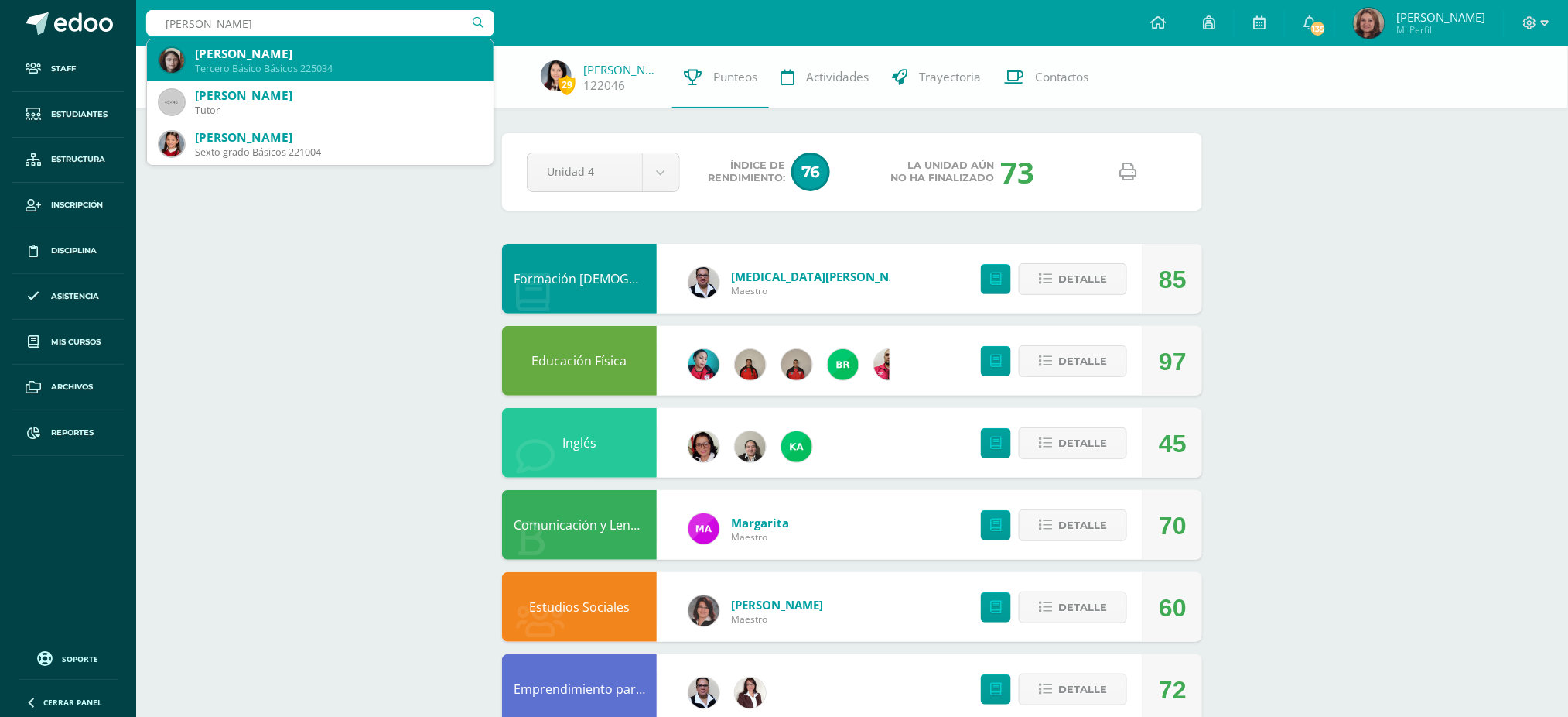
click at [336, 61] on div "[PERSON_NAME]" at bounding box center [337, 54] width 286 height 16
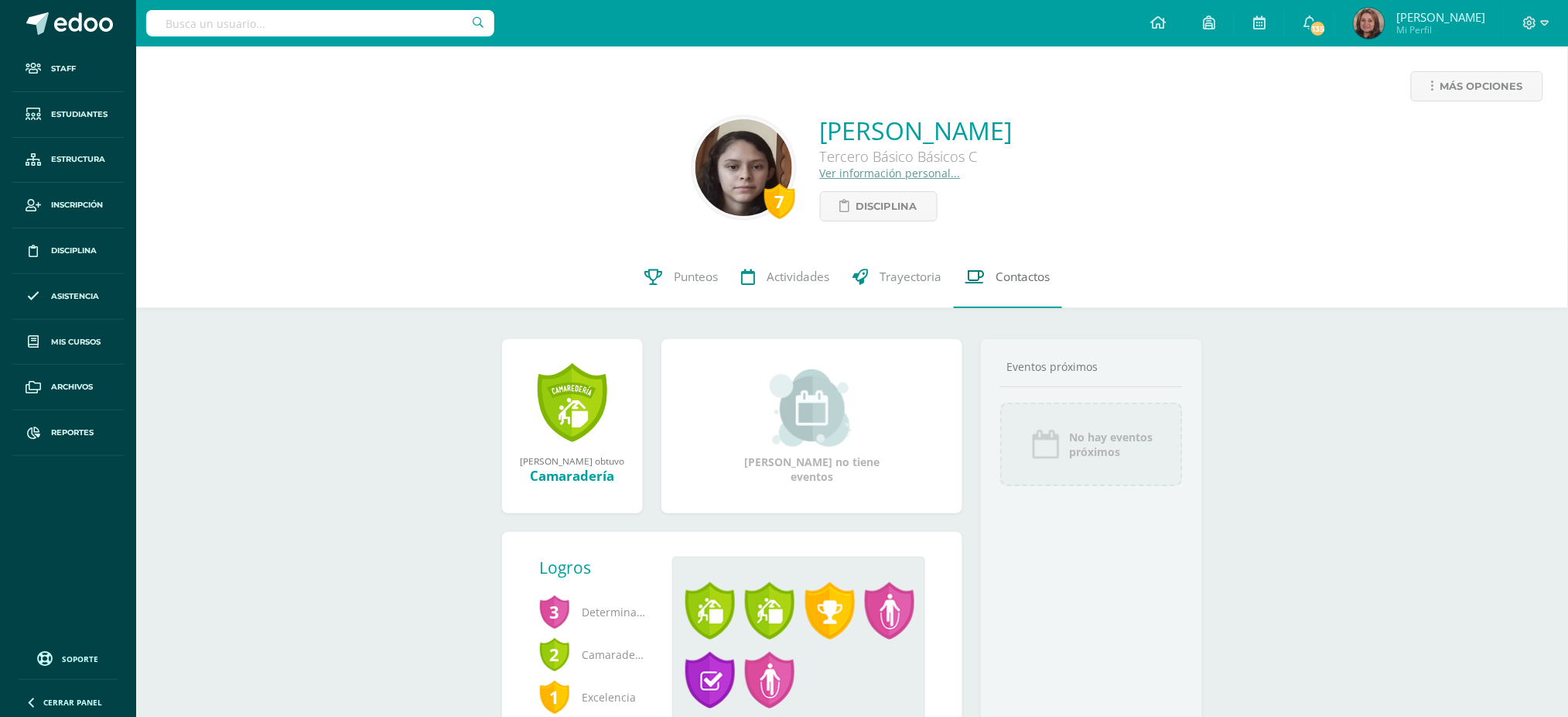
click at [1010, 279] on span "Contactos" at bounding box center [1024, 277] width 54 height 16
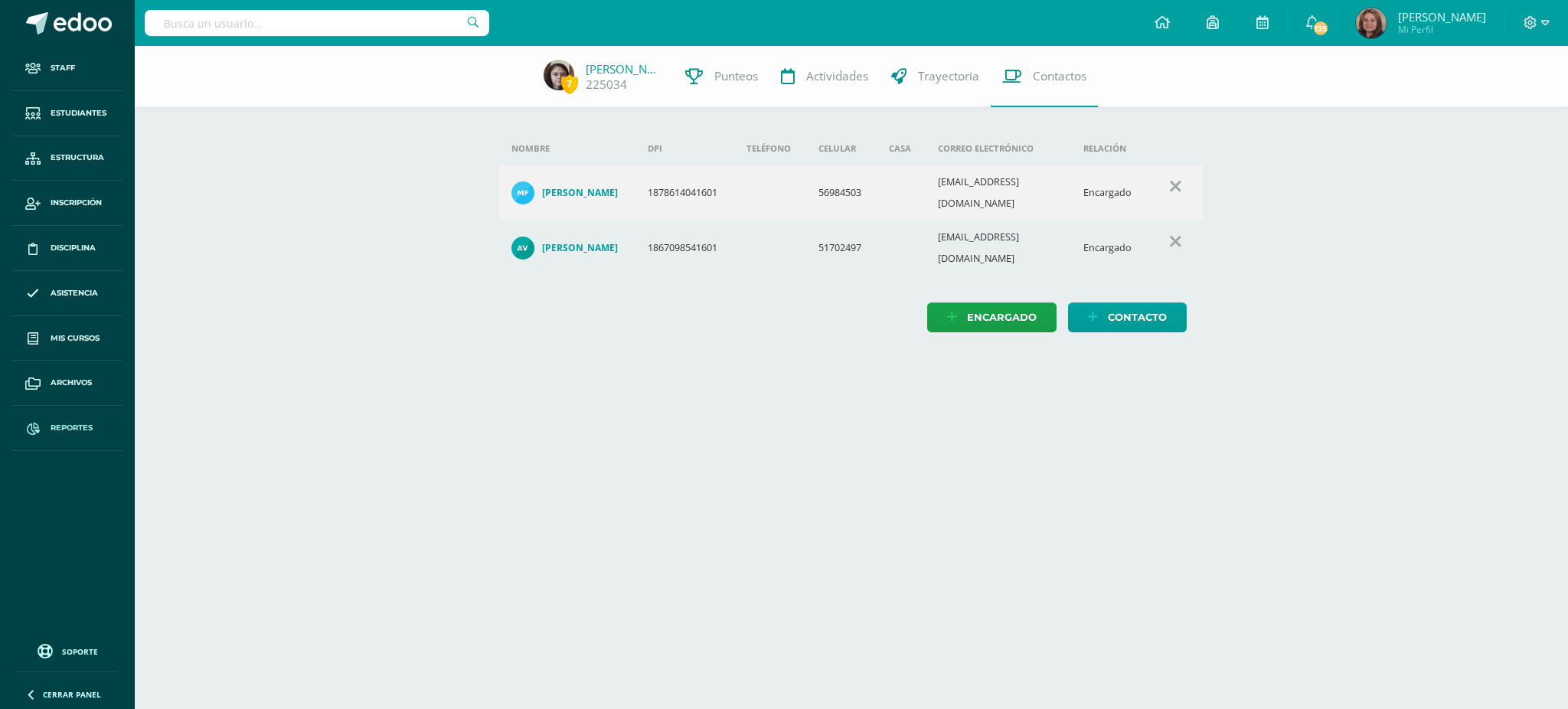
click at [44, 426] on span at bounding box center [33, 427] width 27 height 27
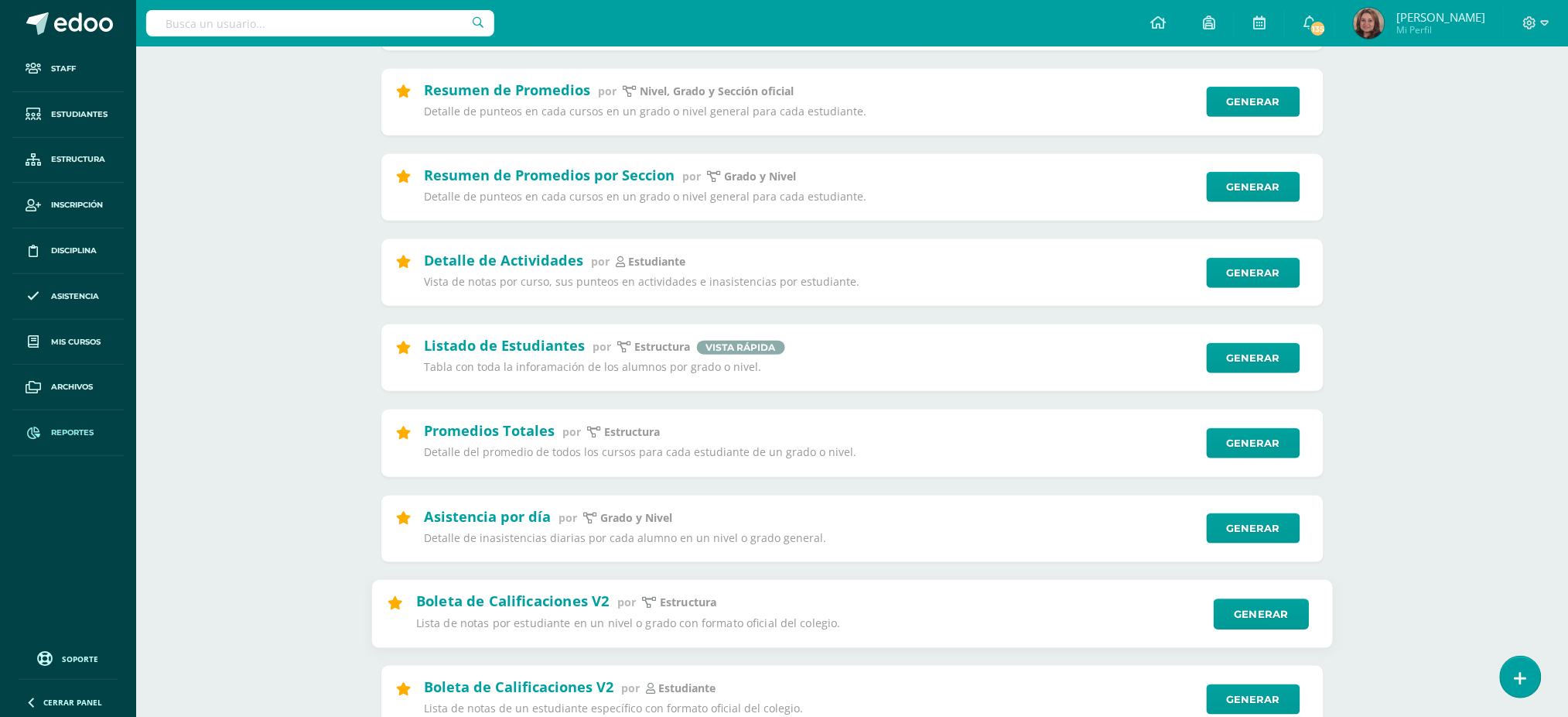
scroll to position [310, 0]
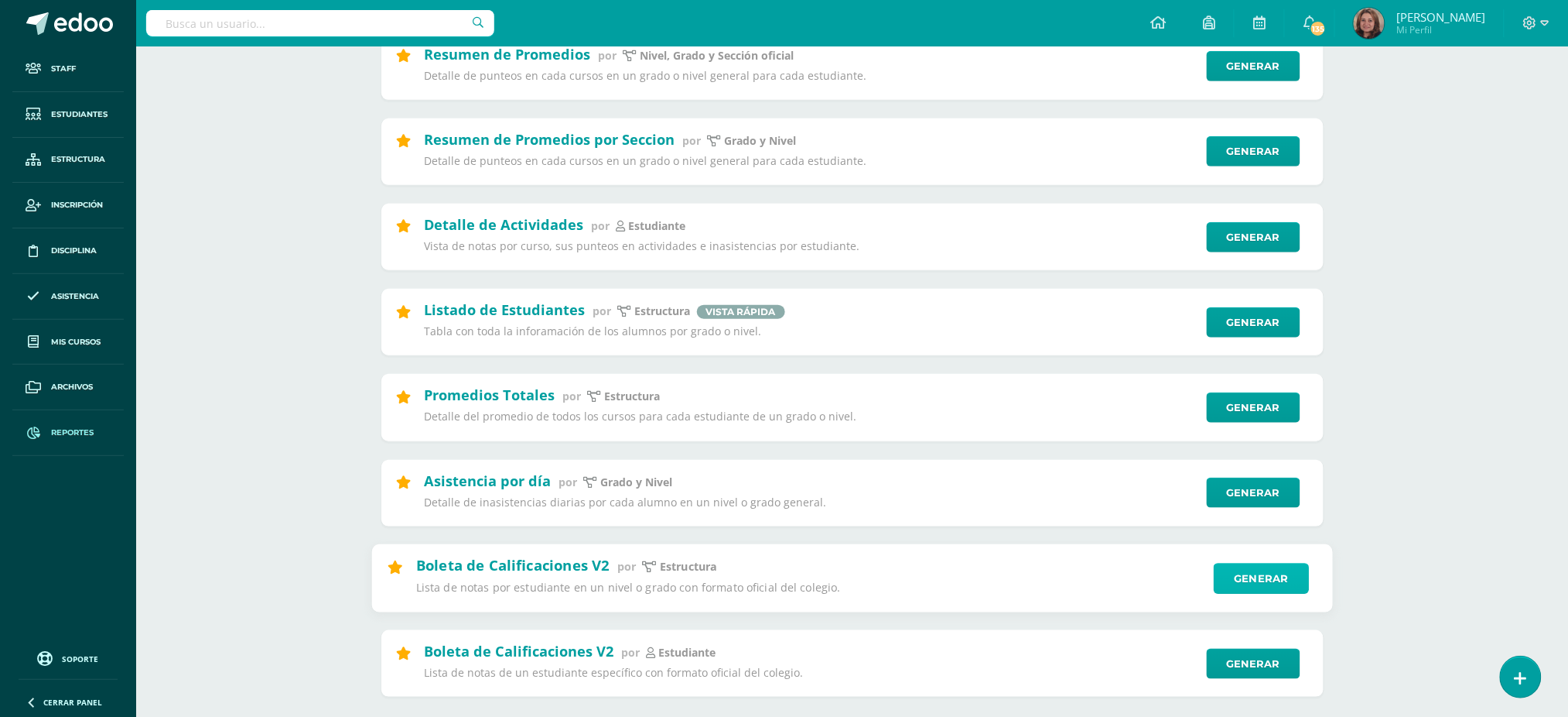
click at [1282, 577] on link "Generar" at bounding box center [1261, 578] width 95 height 31
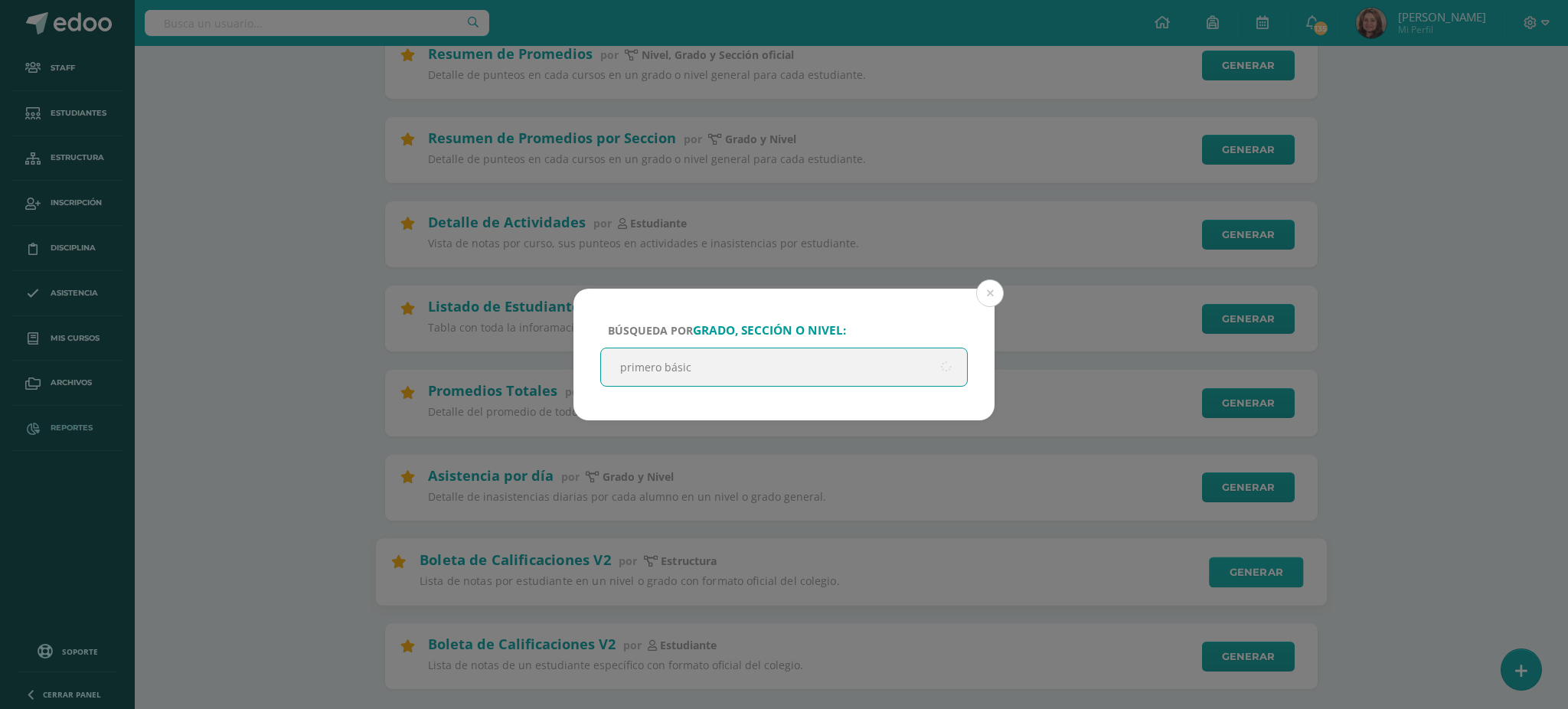
type input "primero básico"
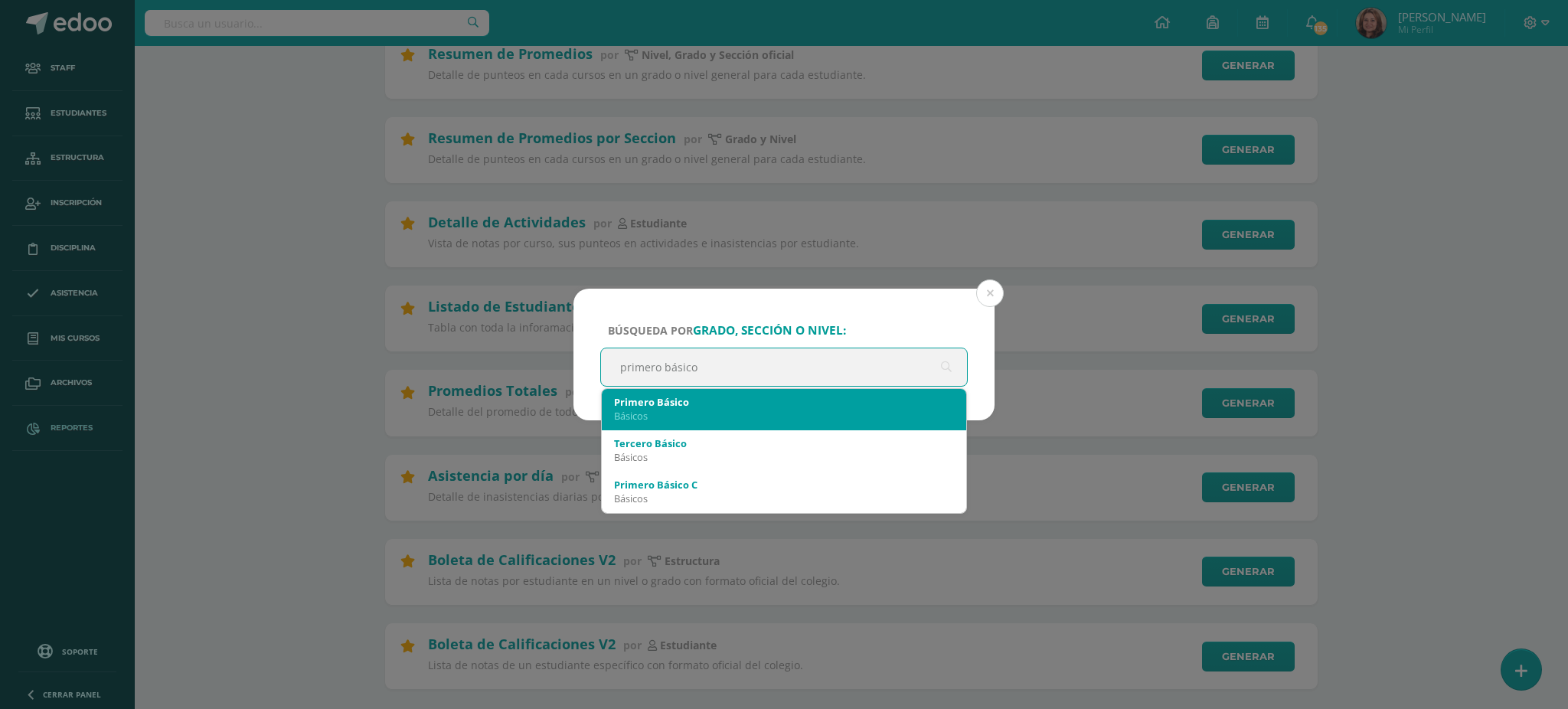
click at [789, 407] on div "Primero Básico" at bounding box center [784, 402] width 340 height 14
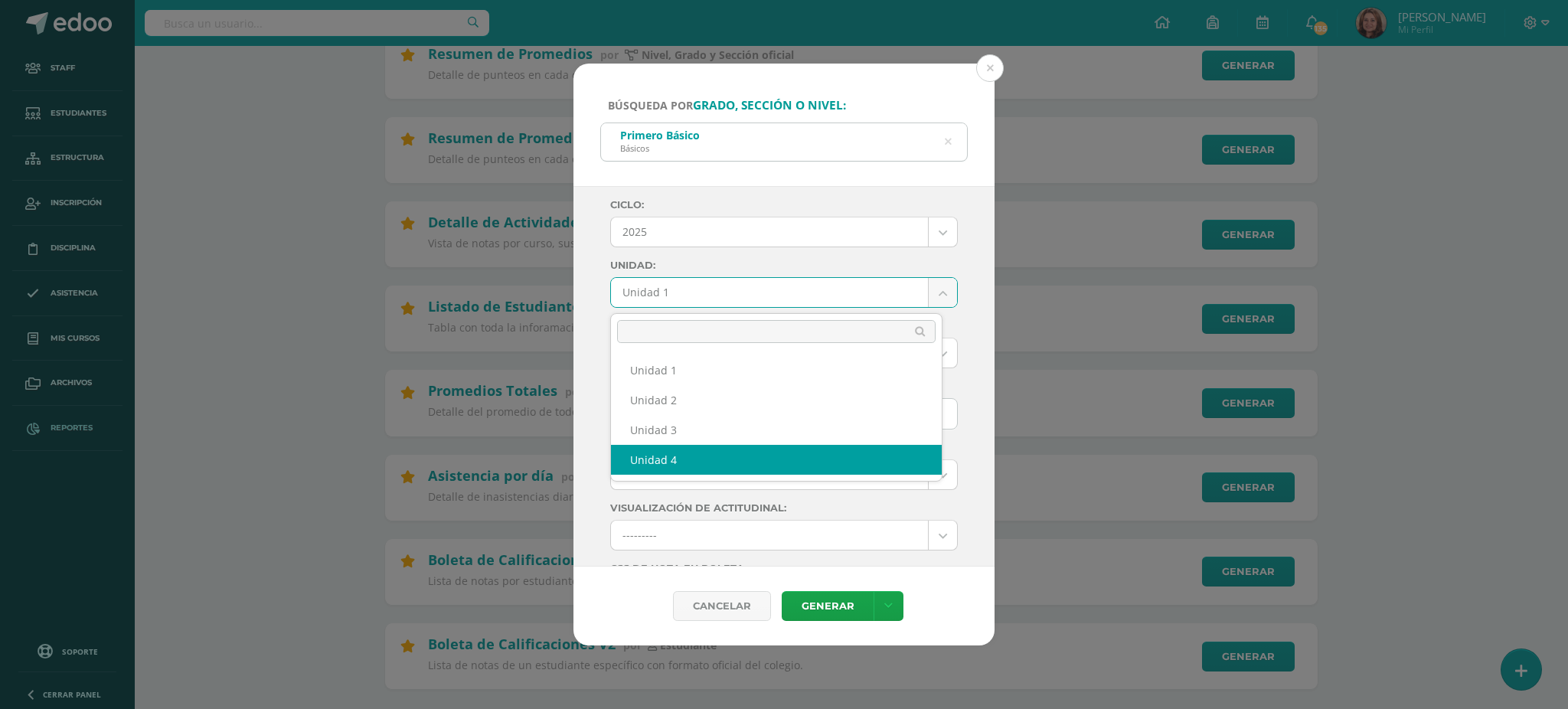
select select "Unidad 4"
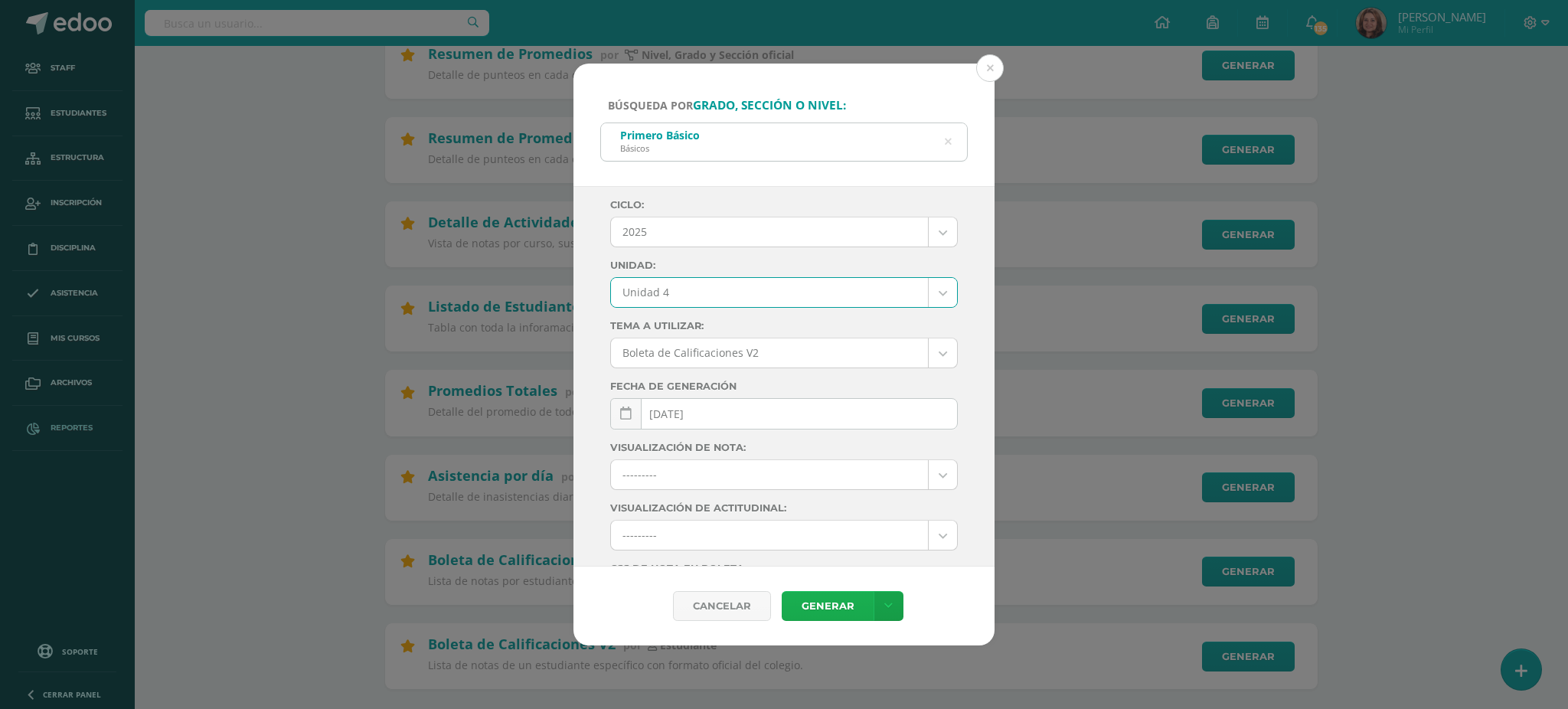
click at [843, 607] on link "Generar" at bounding box center [828, 606] width 92 height 30
click at [990, 66] on button at bounding box center [989, 68] width 27 height 27
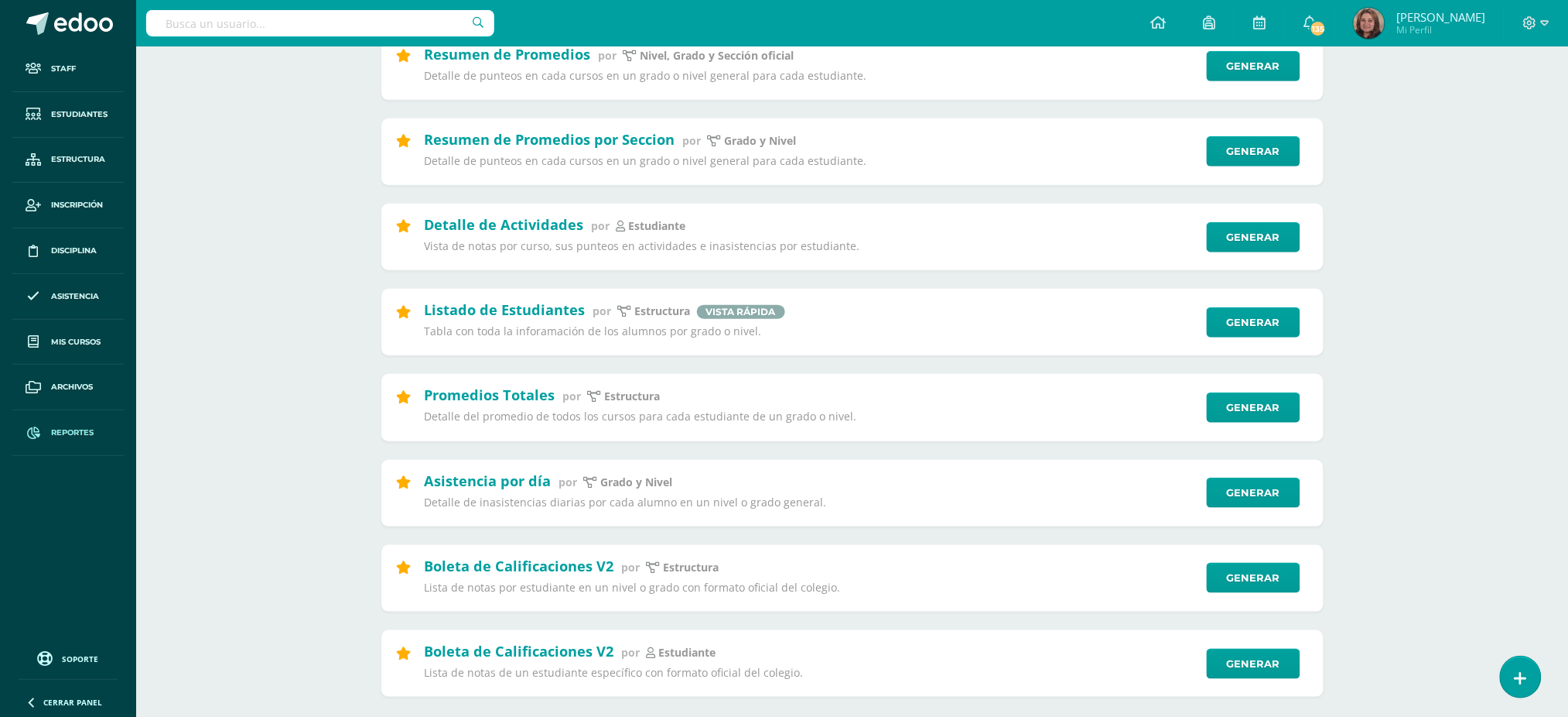
click at [253, 19] on input "text" at bounding box center [320, 22] width 348 height 26
type input "mayorga"
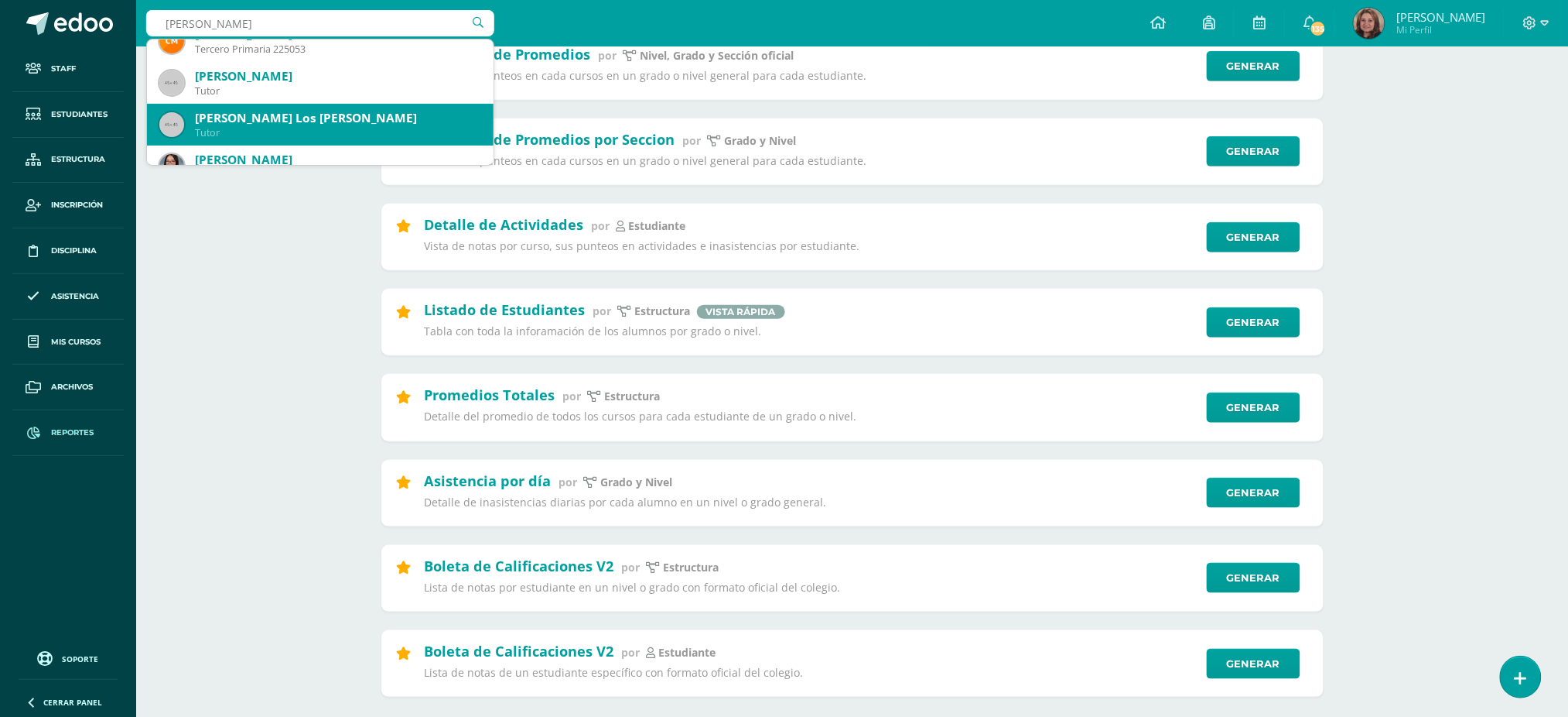
scroll to position [206, 0]
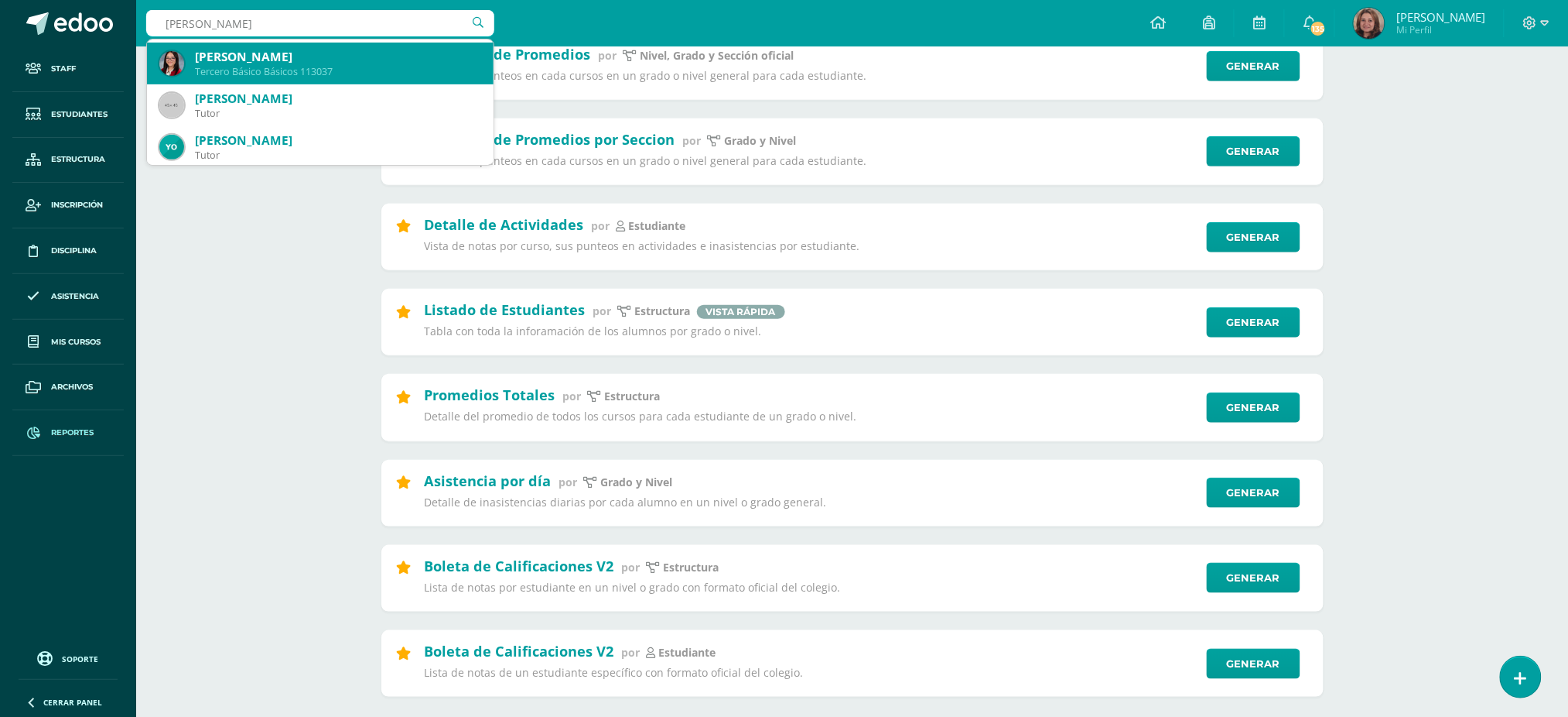
click at [270, 78] on div "Estefani Mariana Izabel Mayorga Molina Tercero Básico Básicos 113037" at bounding box center [320, 63] width 322 height 42
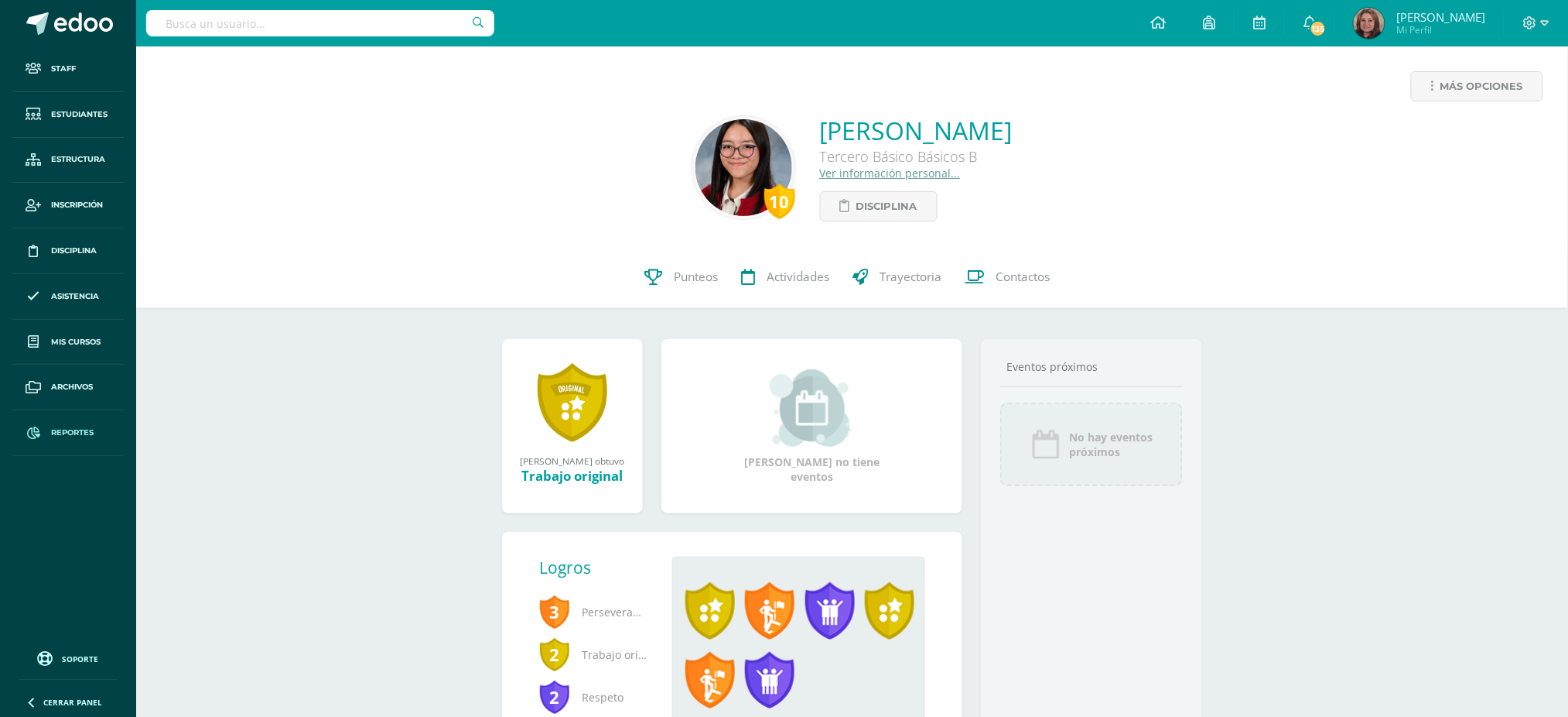
click at [51, 429] on span "Reportes" at bounding box center [72, 433] width 43 height 13
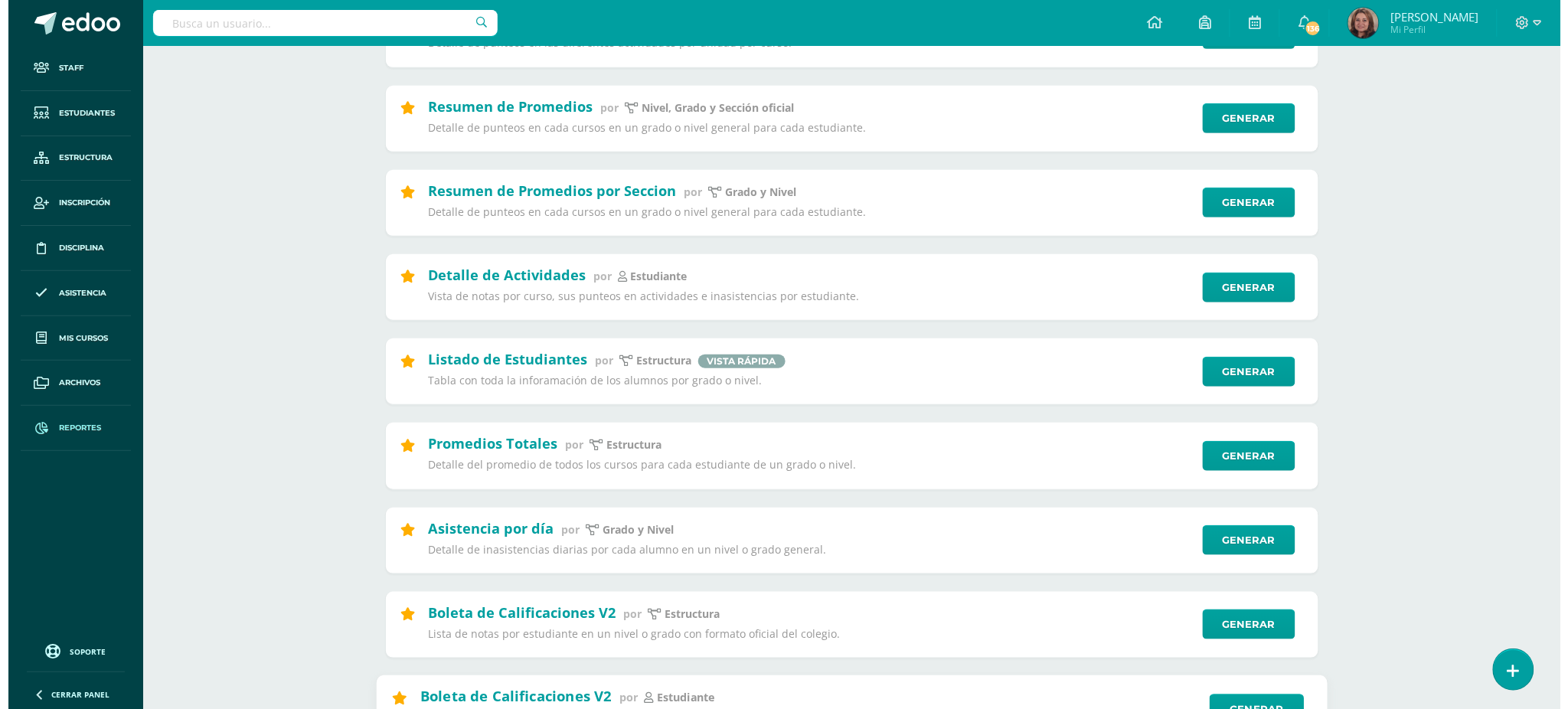
scroll to position [408, 0]
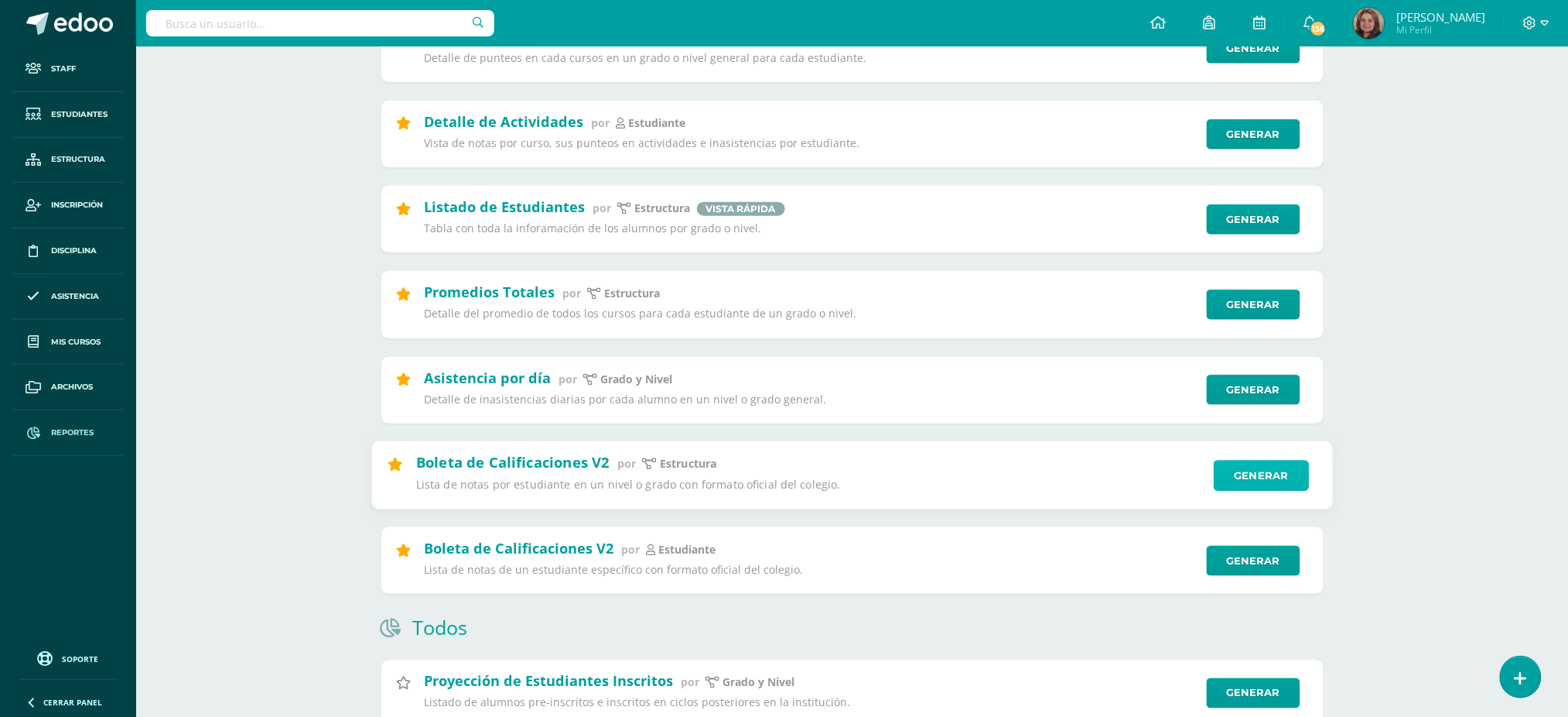
click at [1265, 477] on link "Generar" at bounding box center [1261, 475] width 95 height 31
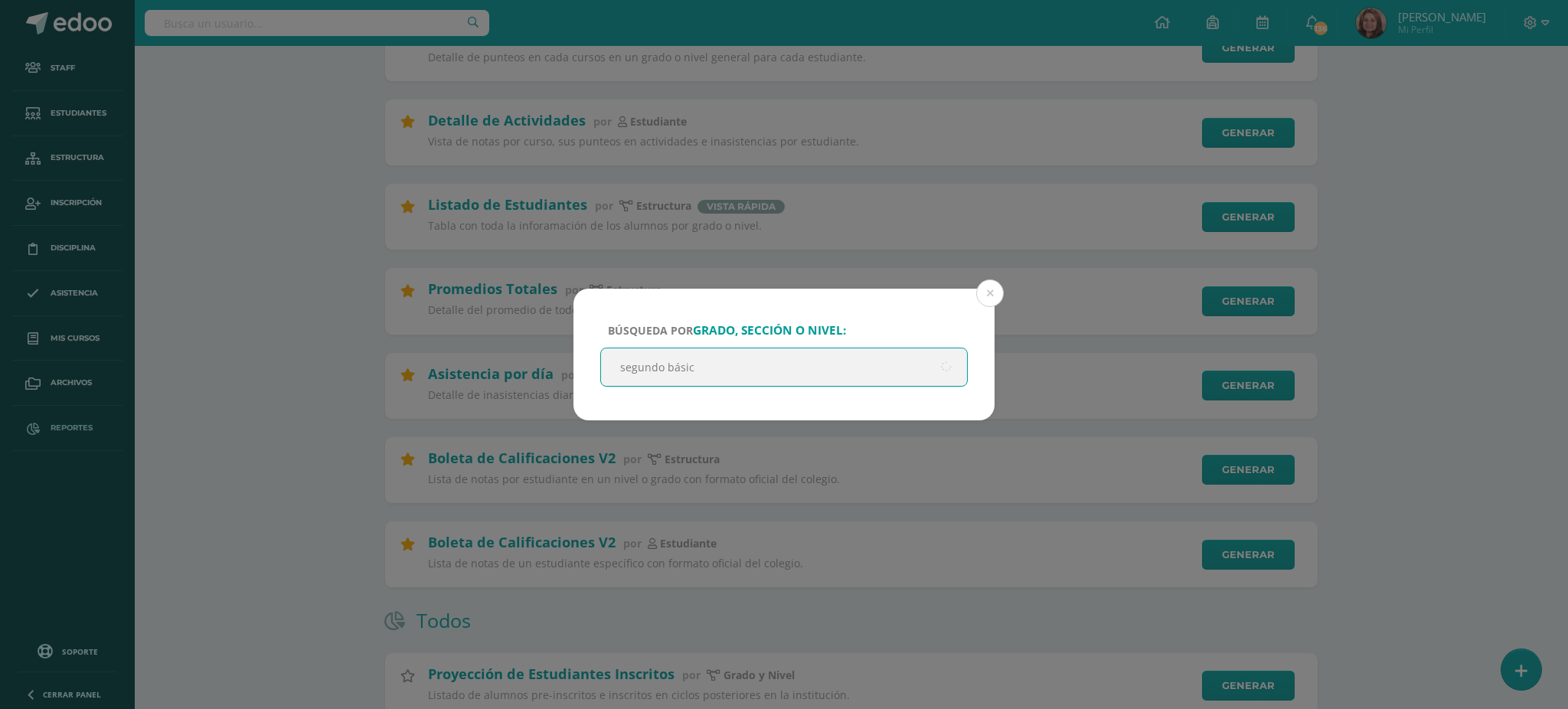
type input "segundo básico"
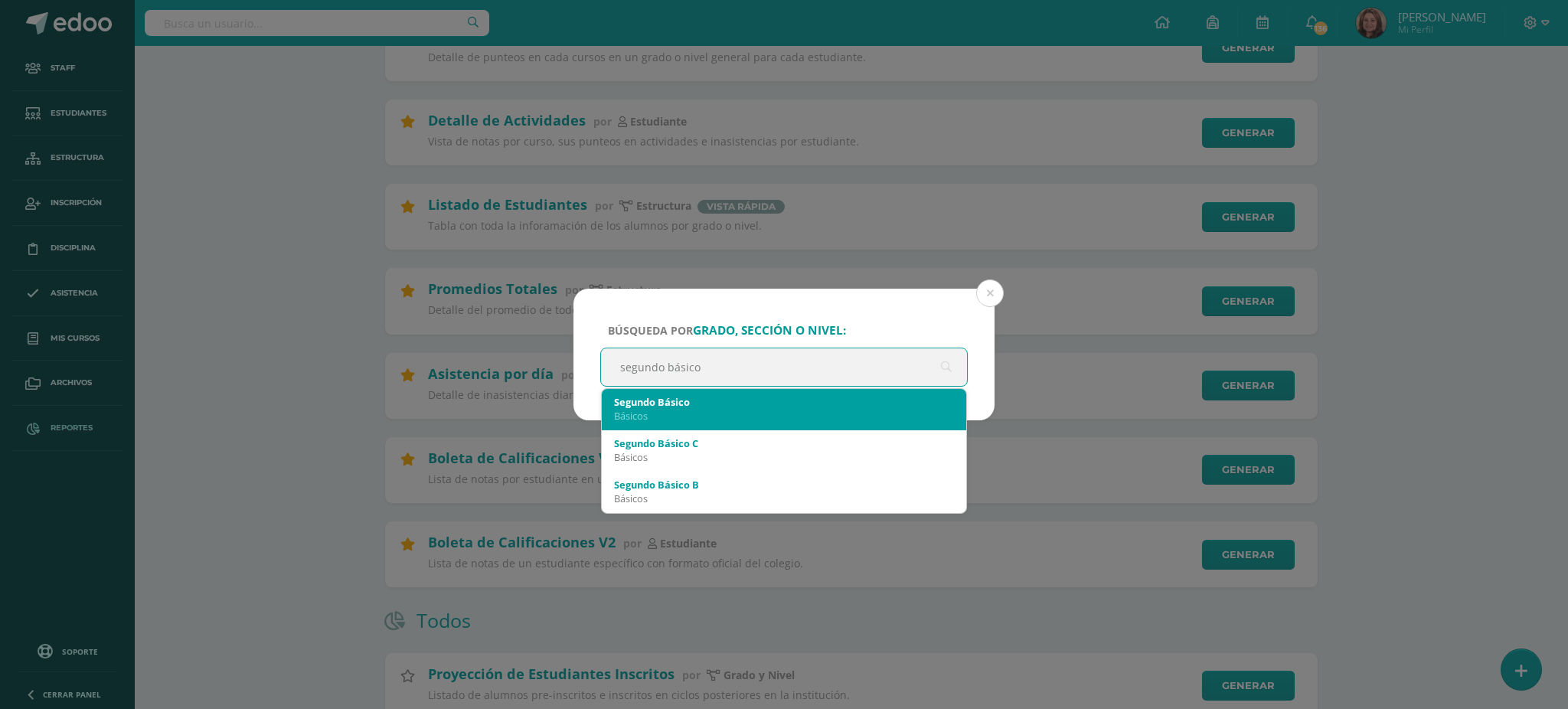
click at [849, 396] on div "Segundo Básico" at bounding box center [784, 402] width 340 height 14
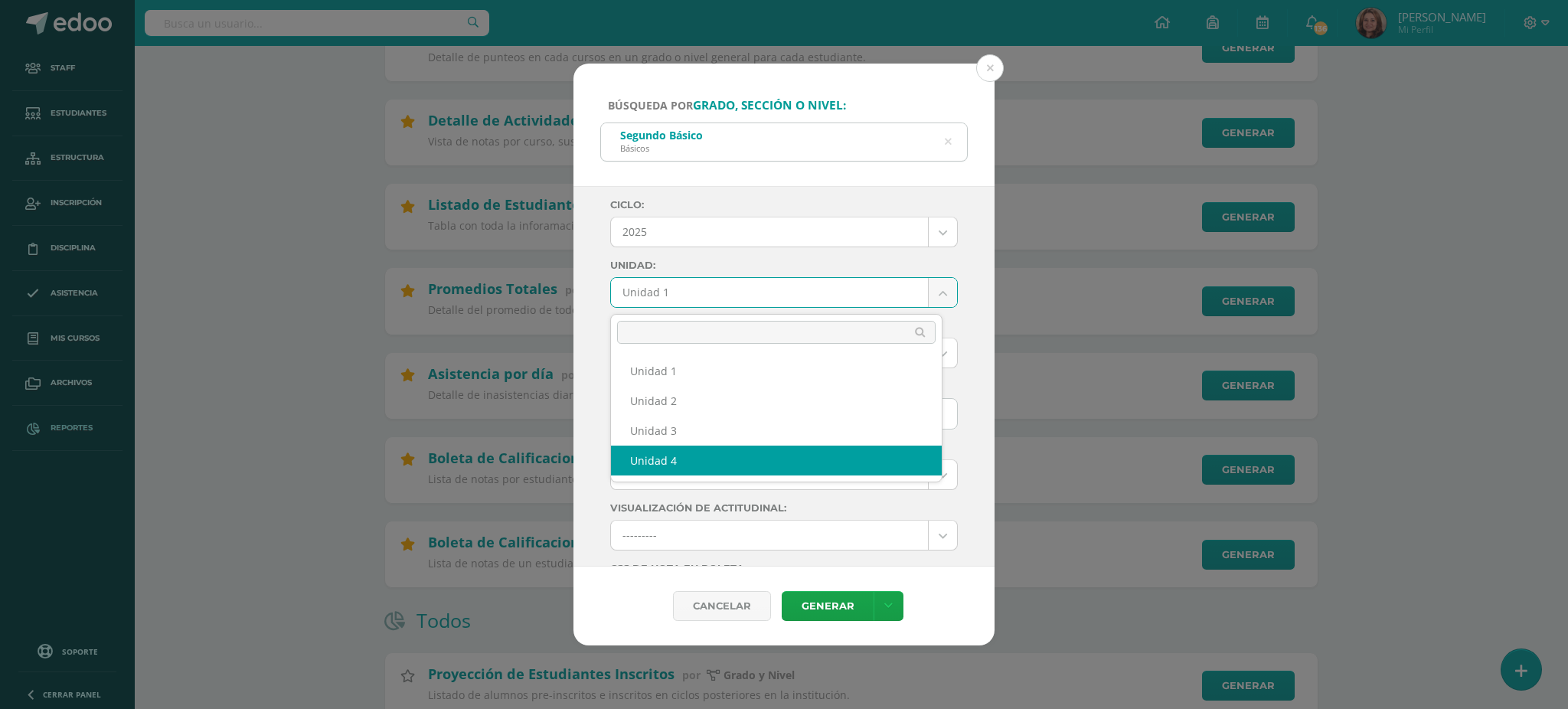
select select "Unidad 4"
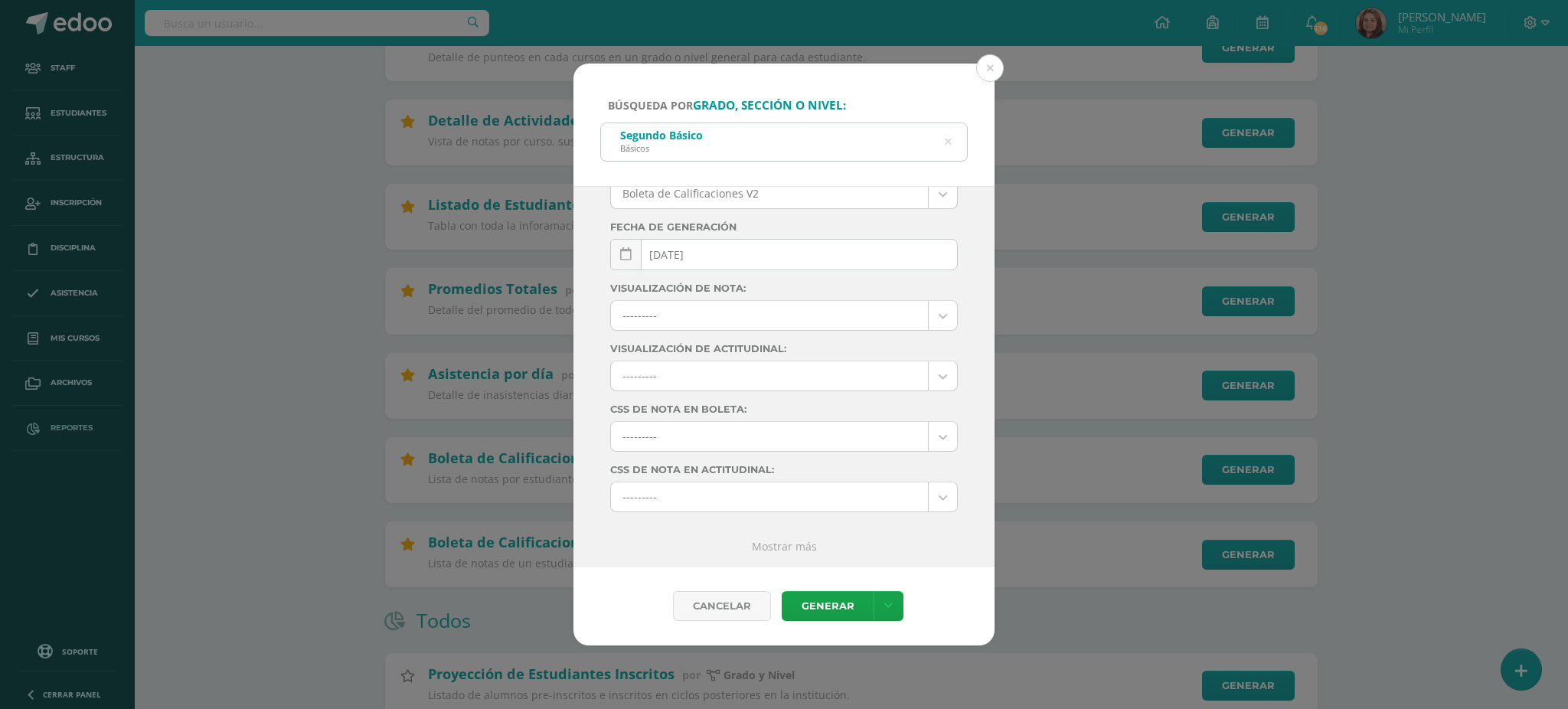
scroll to position [165, 0]
click at [822, 607] on link "Generar" at bounding box center [828, 606] width 92 height 30
click at [946, 140] on icon at bounding box center [948, 141] width 32 height 32
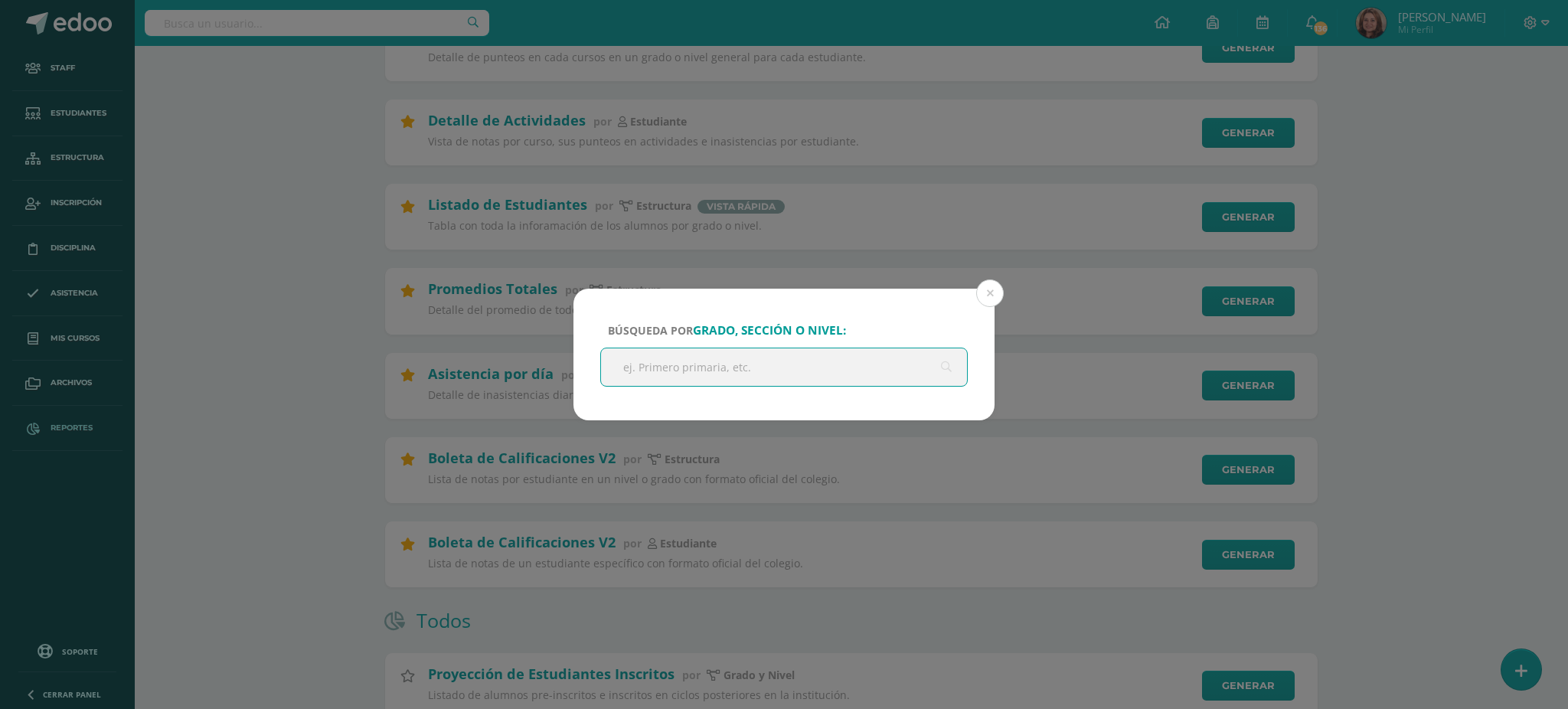
click at [719, 378] on input "text" at bounding box center [784, 366] width 366 height 37
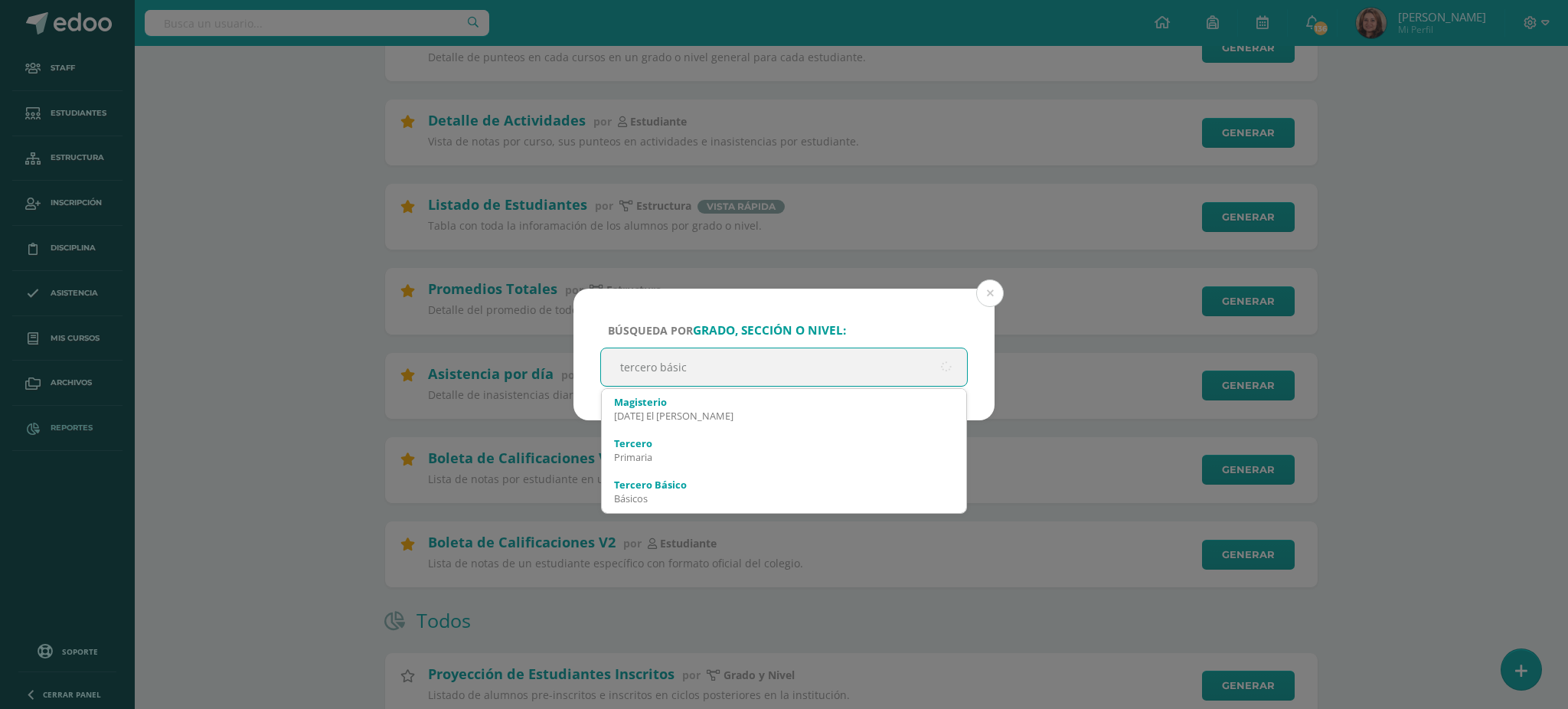
type input "tercero básico"
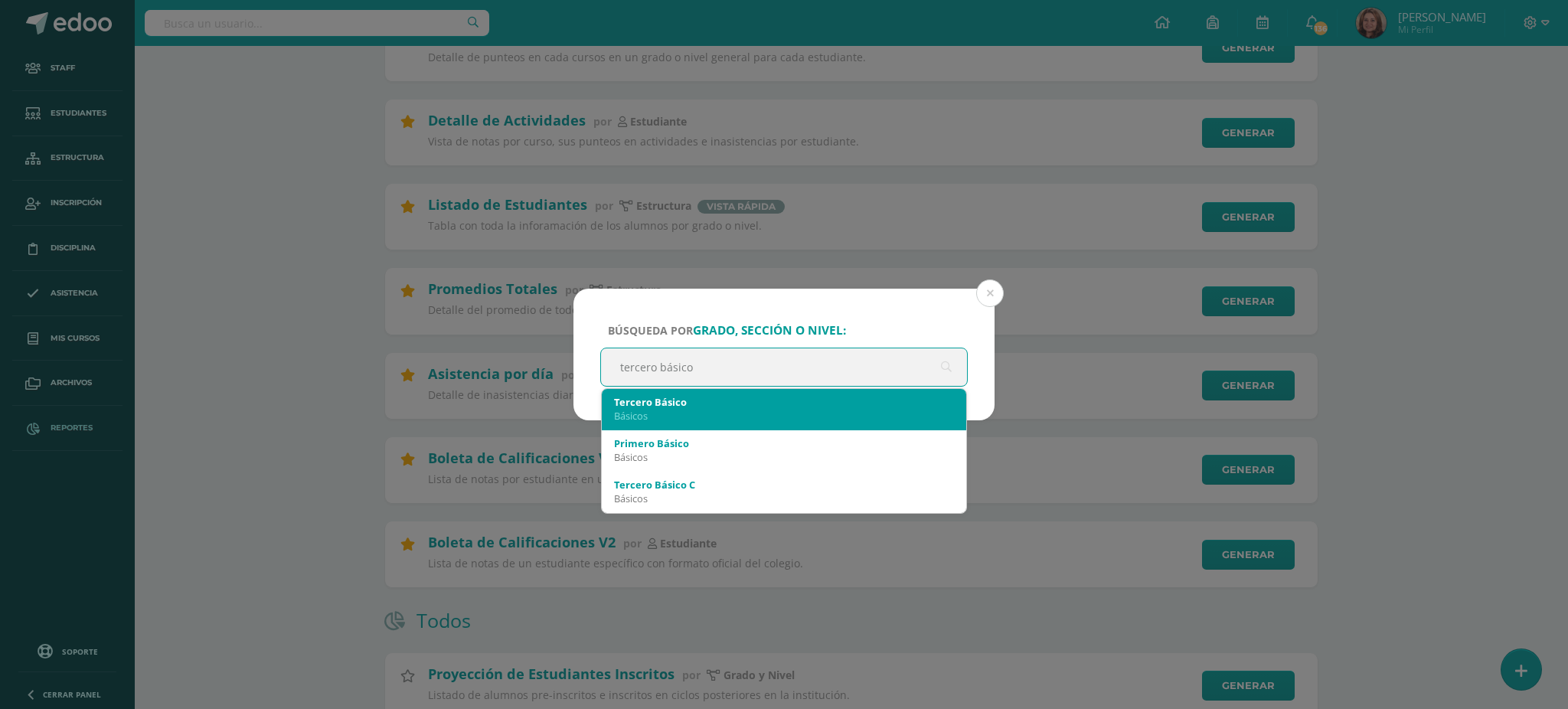
click at [695, 414] on div "Básicos" at bounding box center [784, 416] width 340 height 14
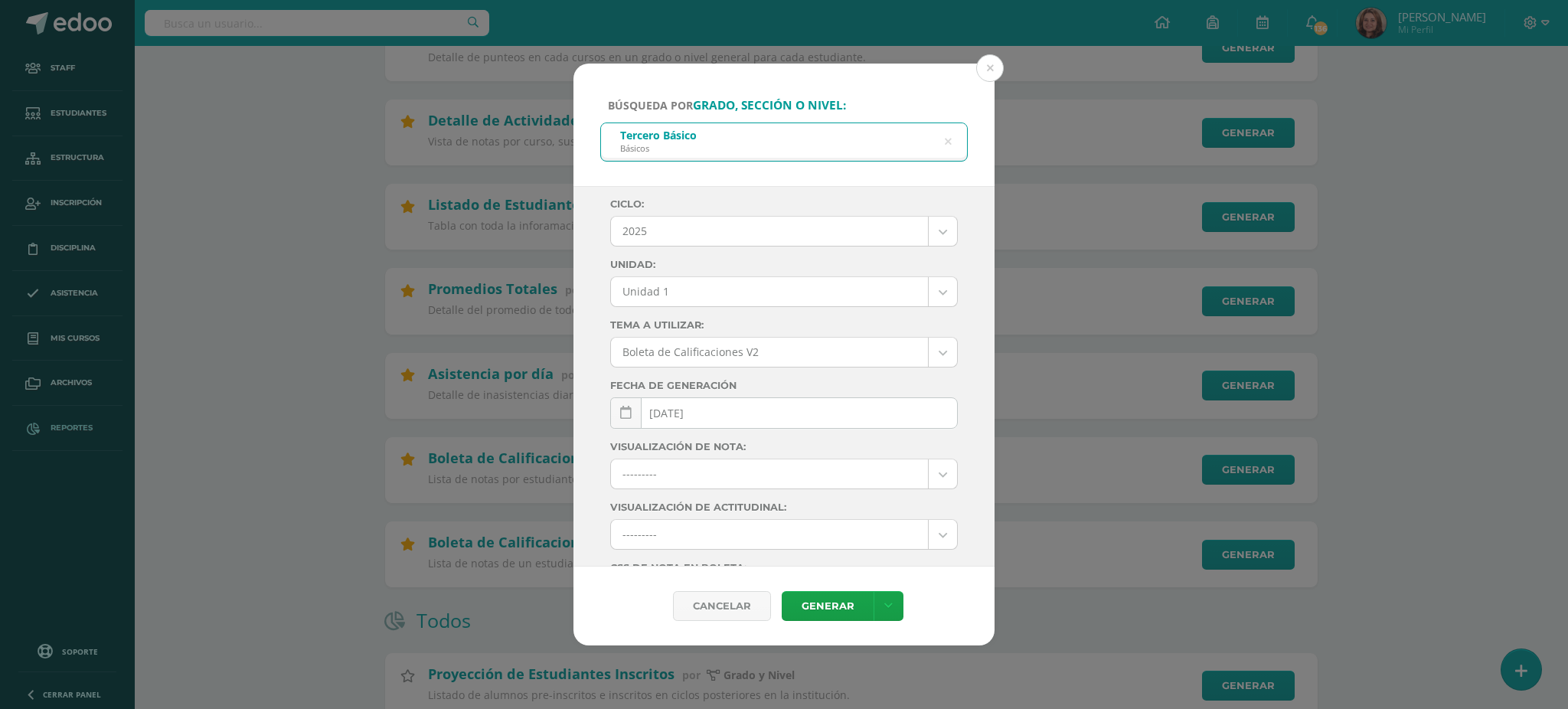
scroll to position [0, 0]
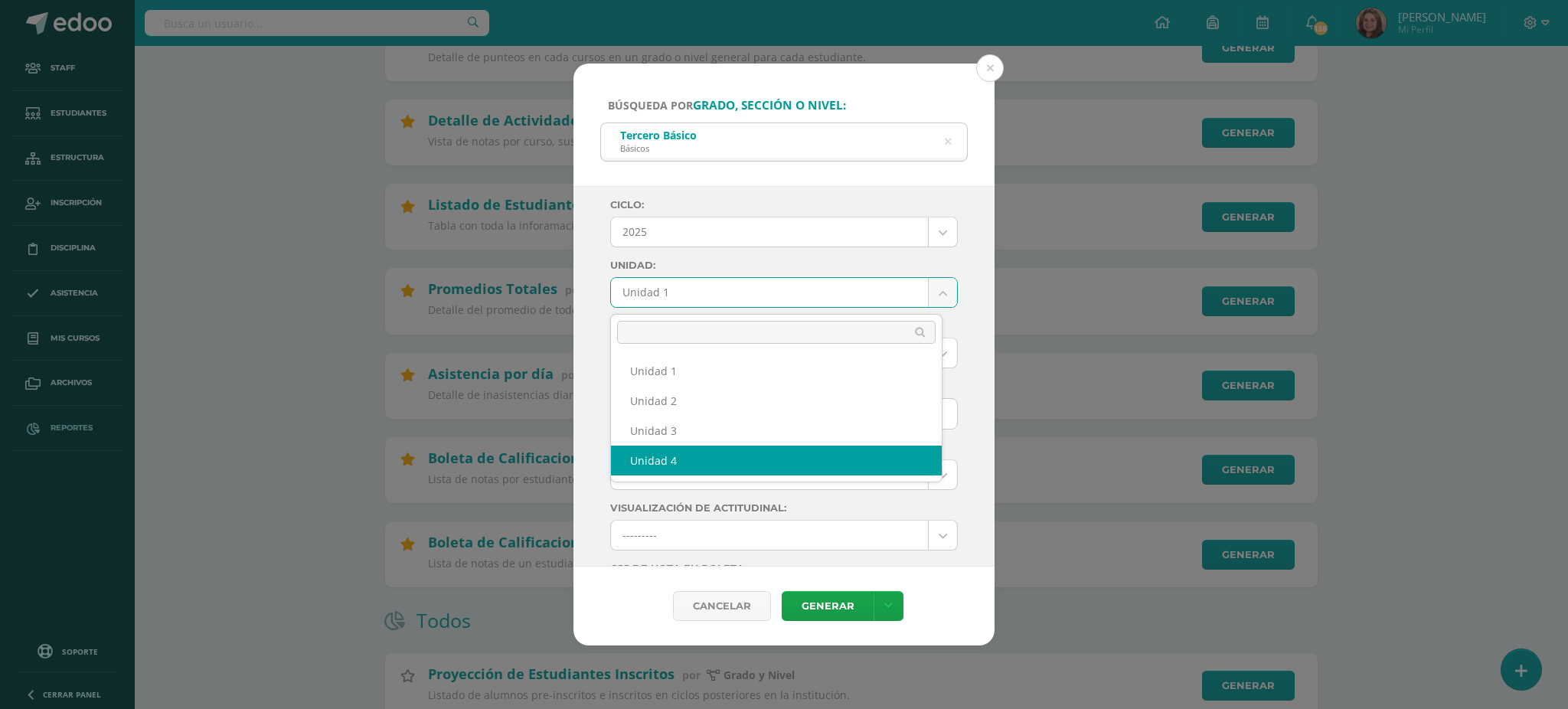
select select "Unidad 4"
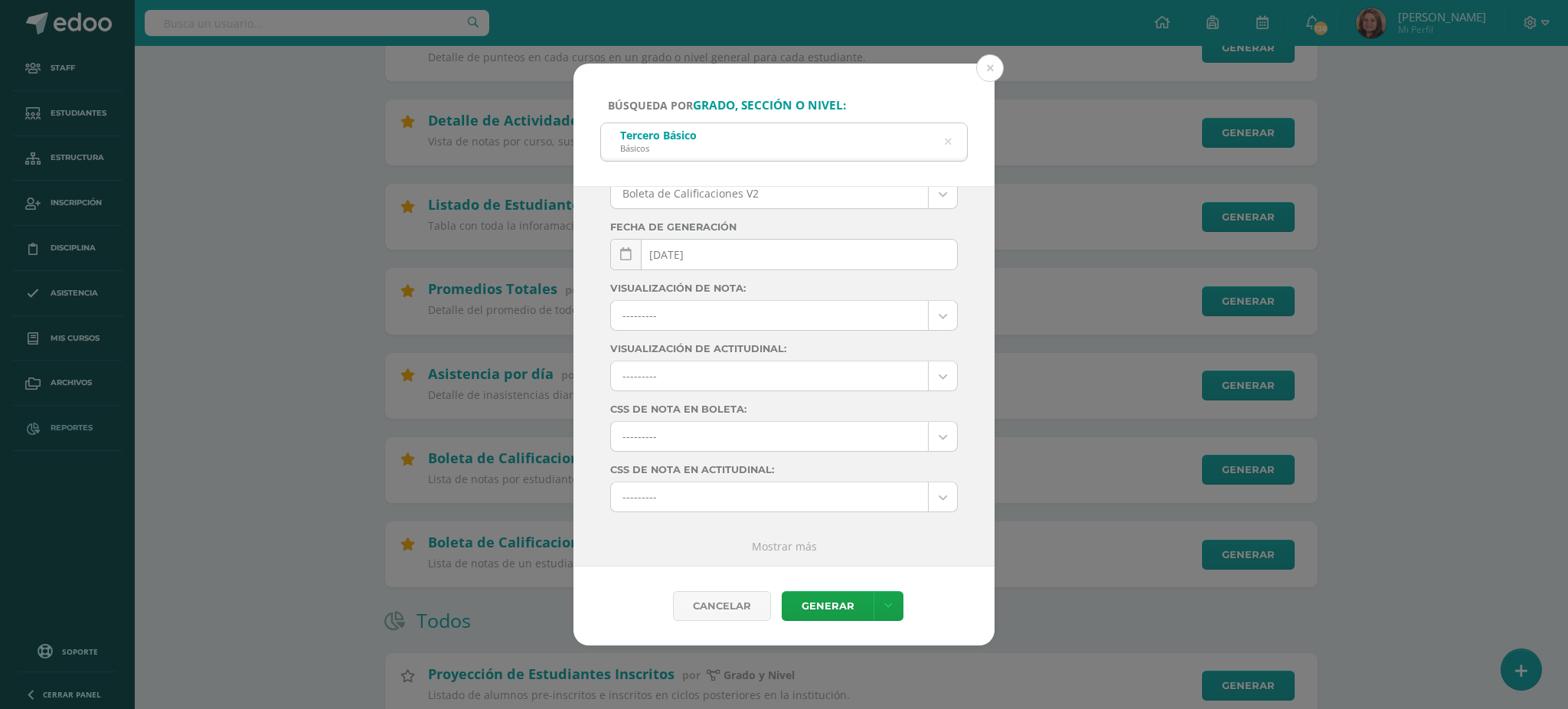
scroll to position [165, 0]
click at [815, 613] on link "Generar" at bounding box center [828, 606] width 92 height 30
click at [951, 141] on icon at bounding box center [948, 141] width 32 height 32
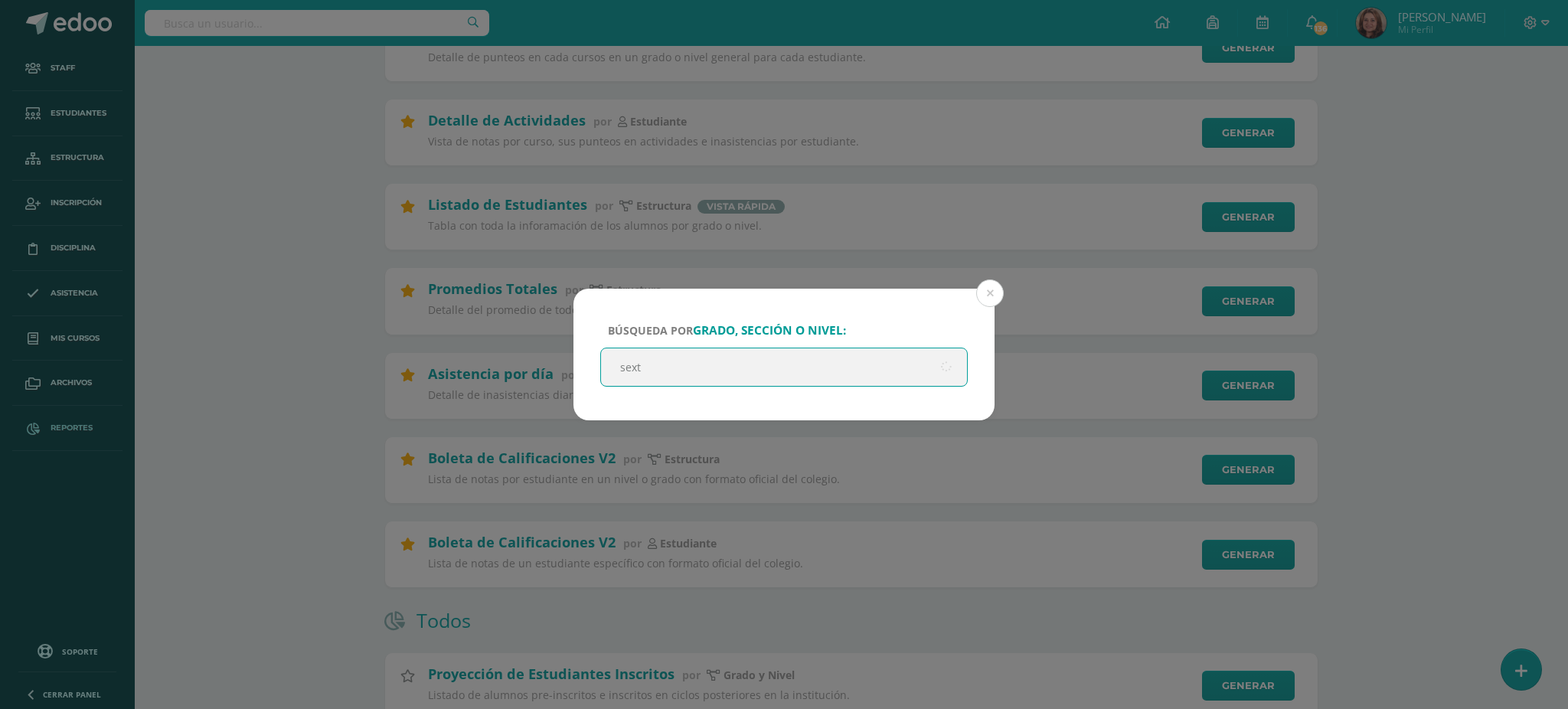
type input "sexto"
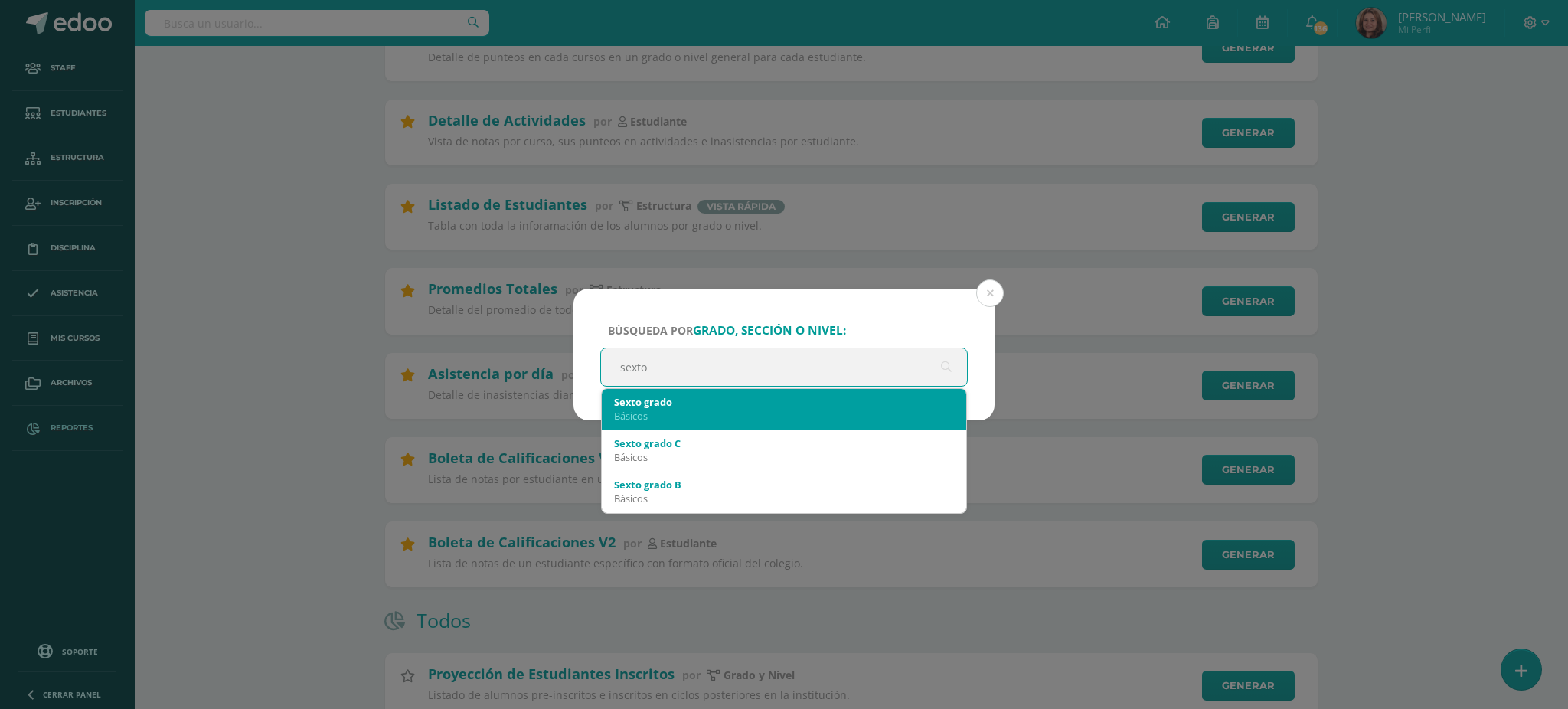
click at [663, 425] on div "Sexto grado Básicos" at bounding box center [784, 408] width 340 height 40
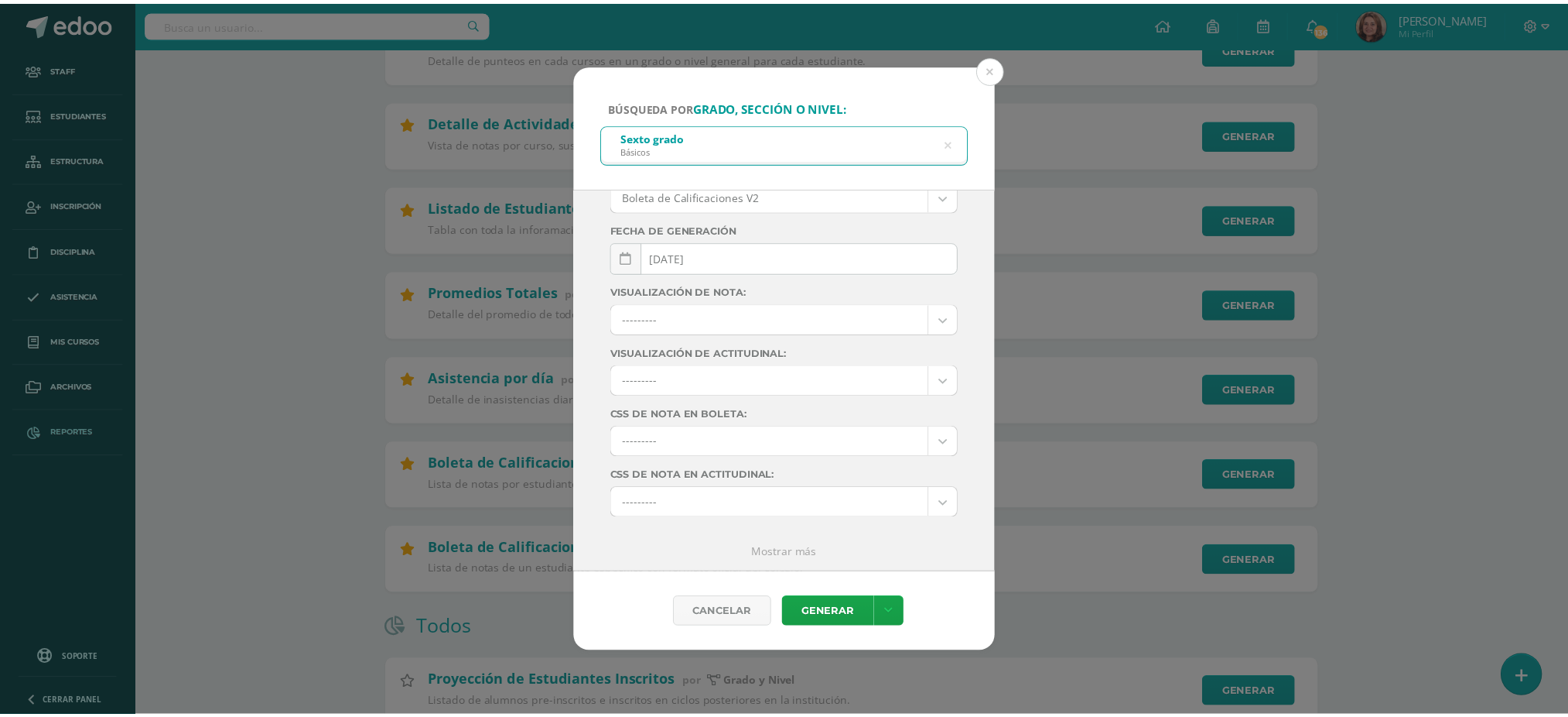
scroll to position [0, 0]
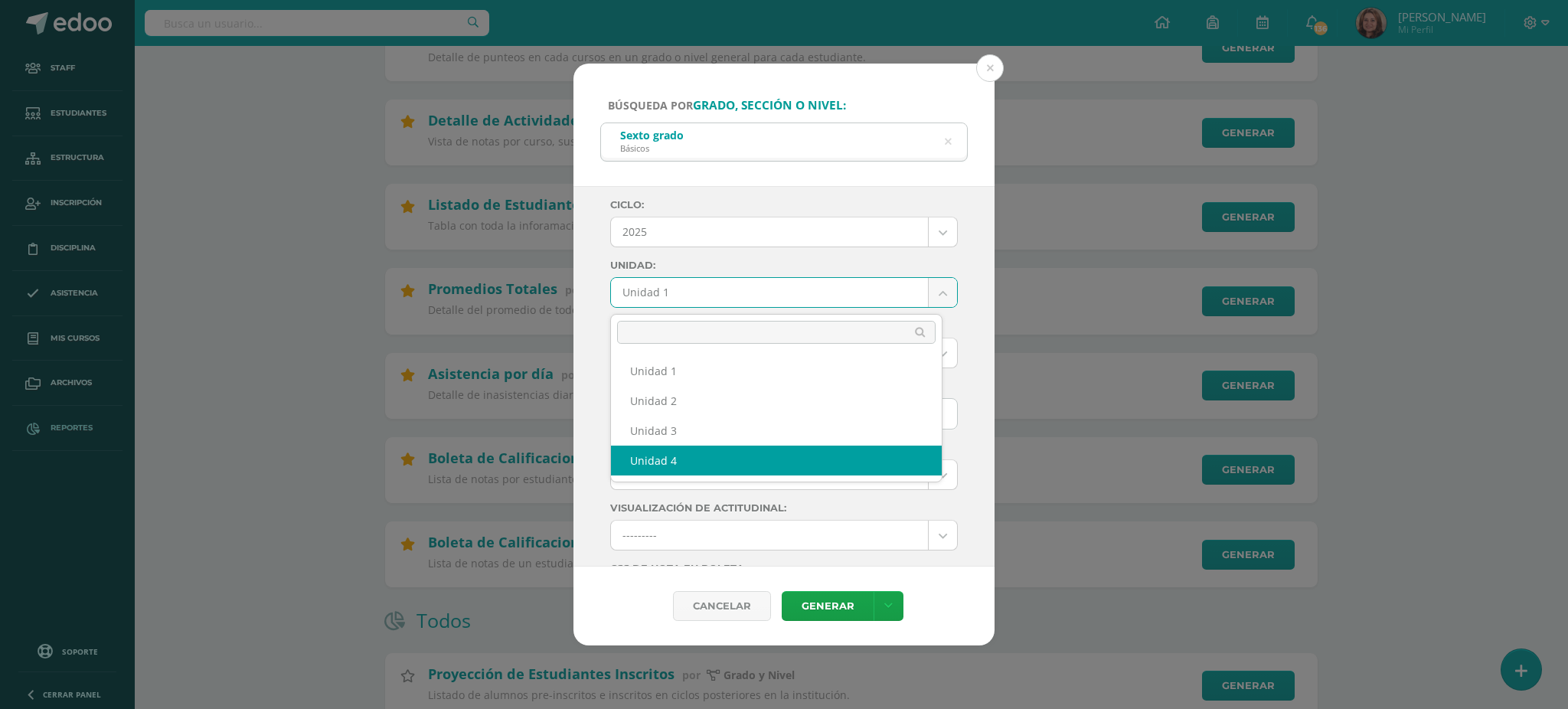
select select "Unidad 4"
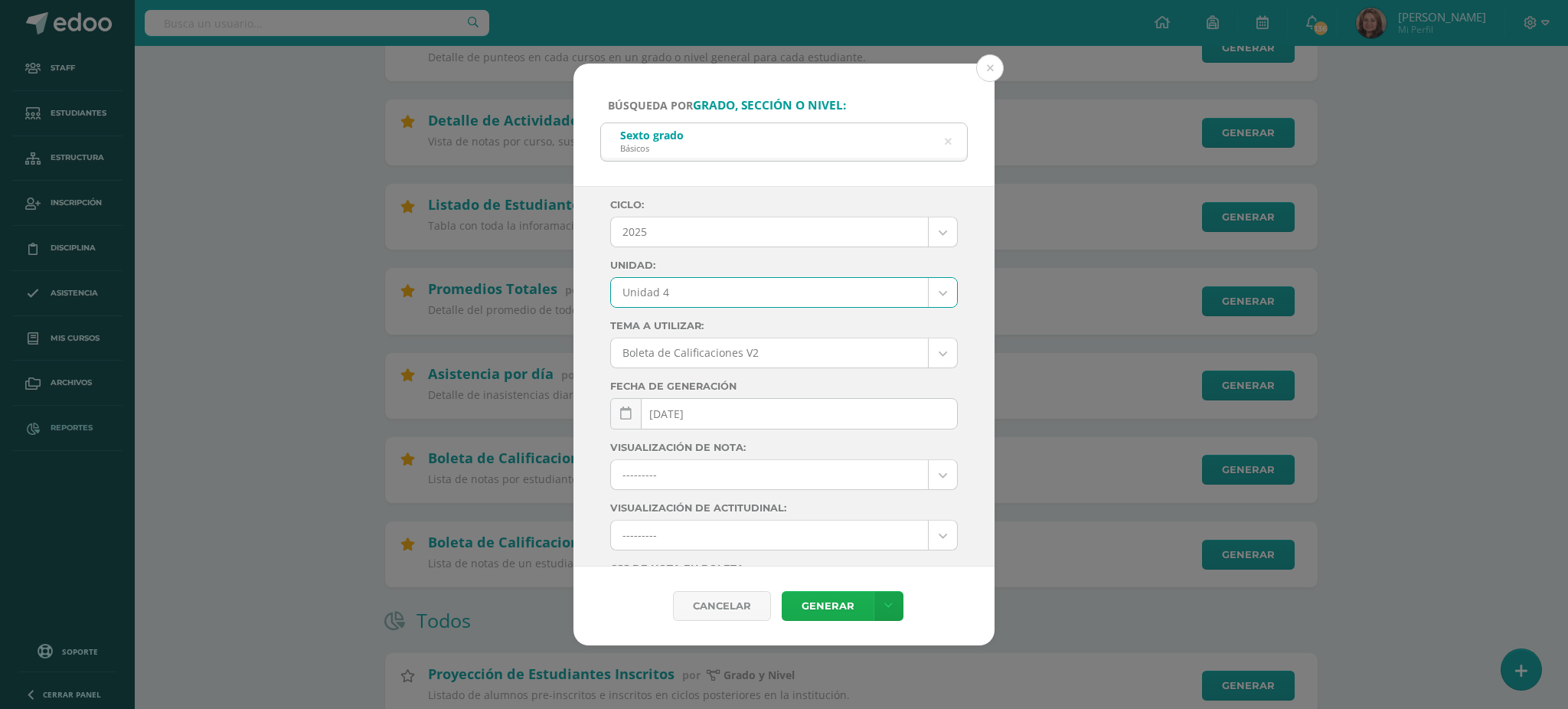
click at [820, 600] on link "Generar" at bounding box center [828, 606] width 92 height 30
click at [991, 70] on button at bounding box center [989, 68] width 27 height 27
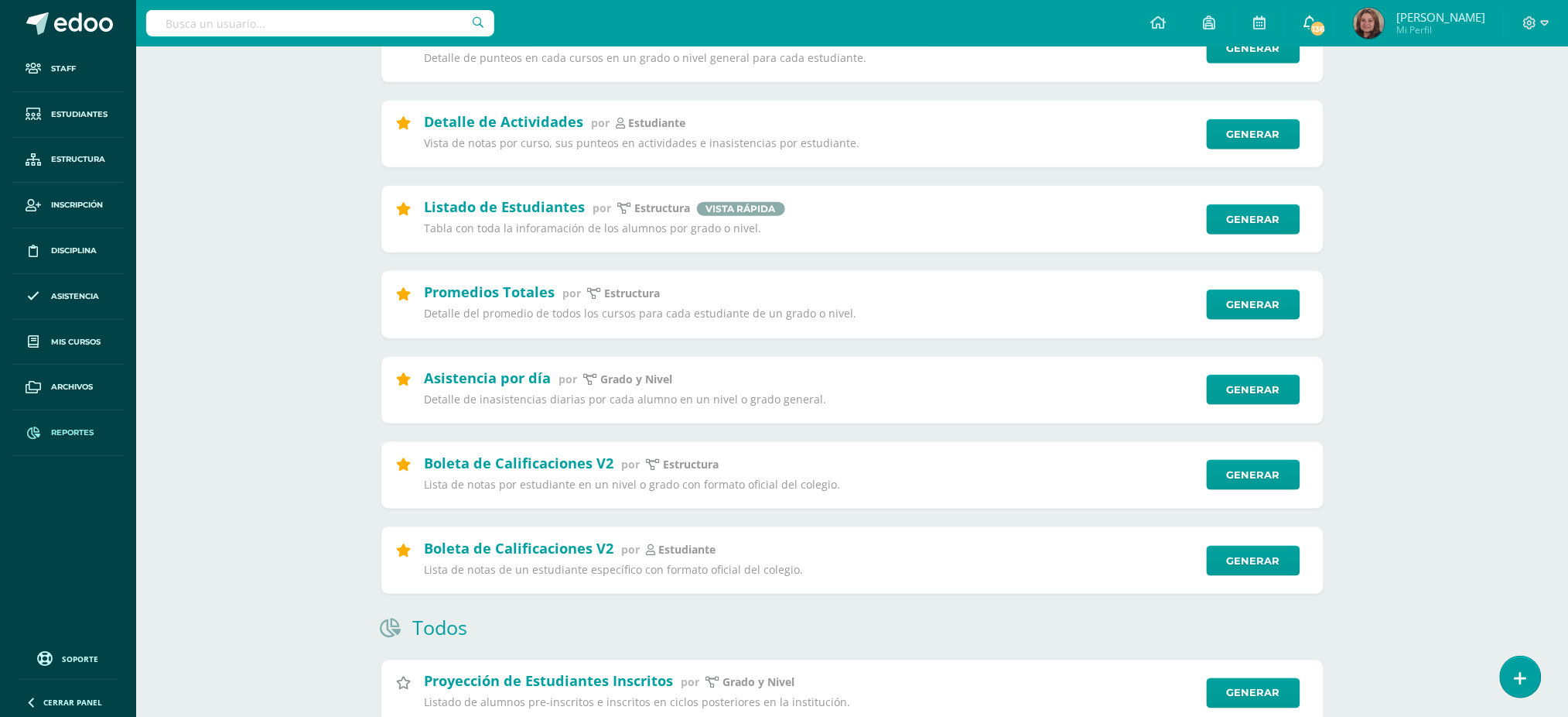
click at [1327, 26] on span "136" at bounding box center [1318, 29] width 17 height 17
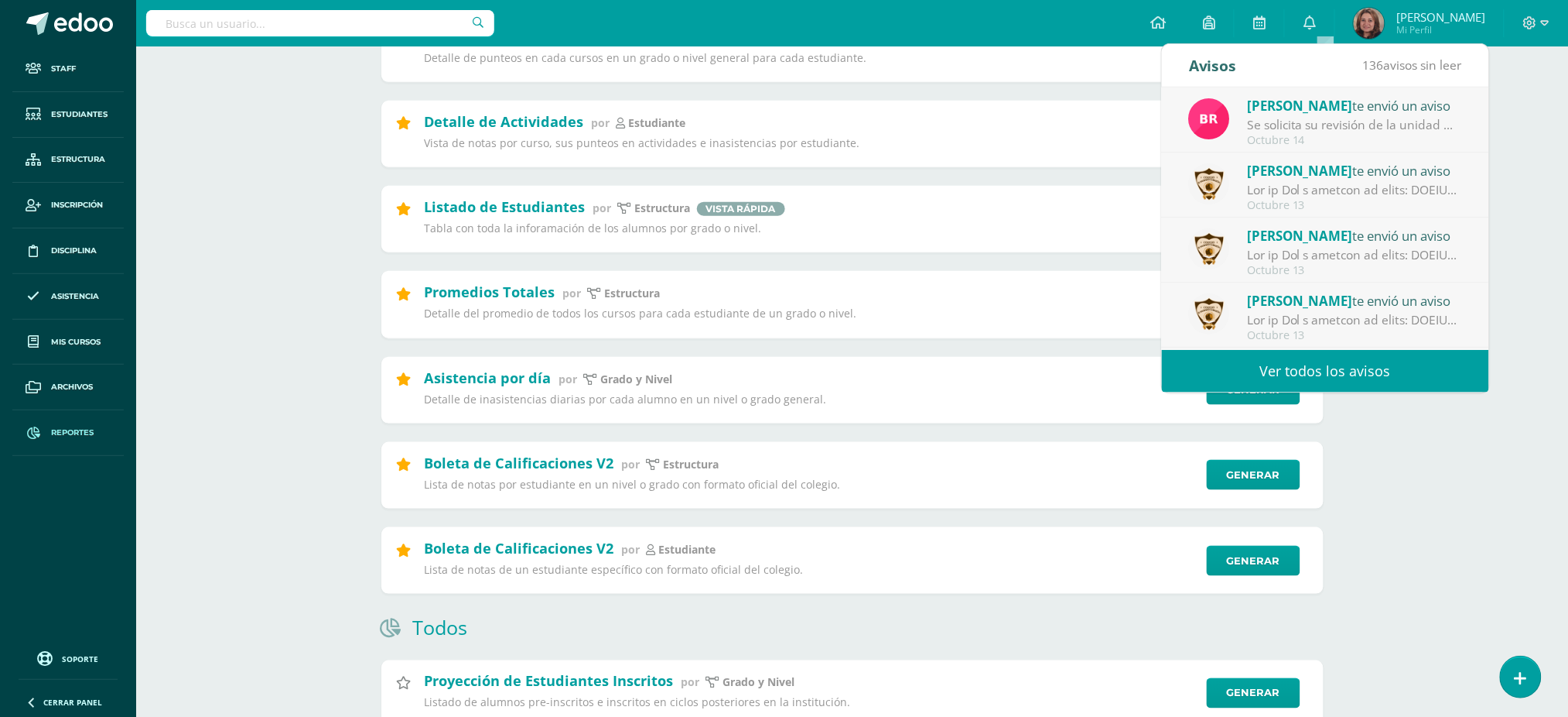
click at [1315, 124] on div "Se solicita su revisión de la unidad Unidad 3 para el curso Entrepreneurship Se…" at bounding box center [1355, 125] width 215 height 18
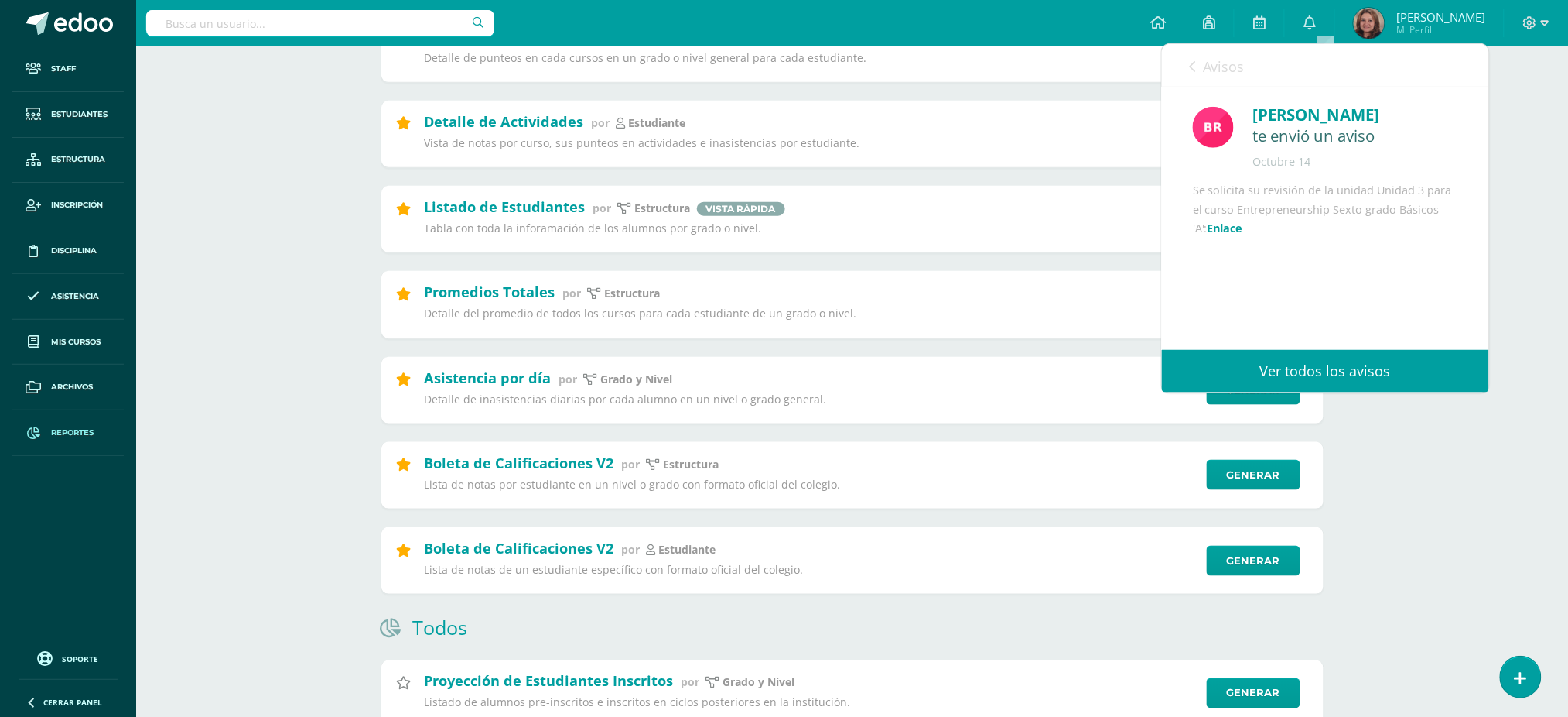
click at [1243, 236] on link "Enlace" at bounding box center [1225, 228] width 36 height 14
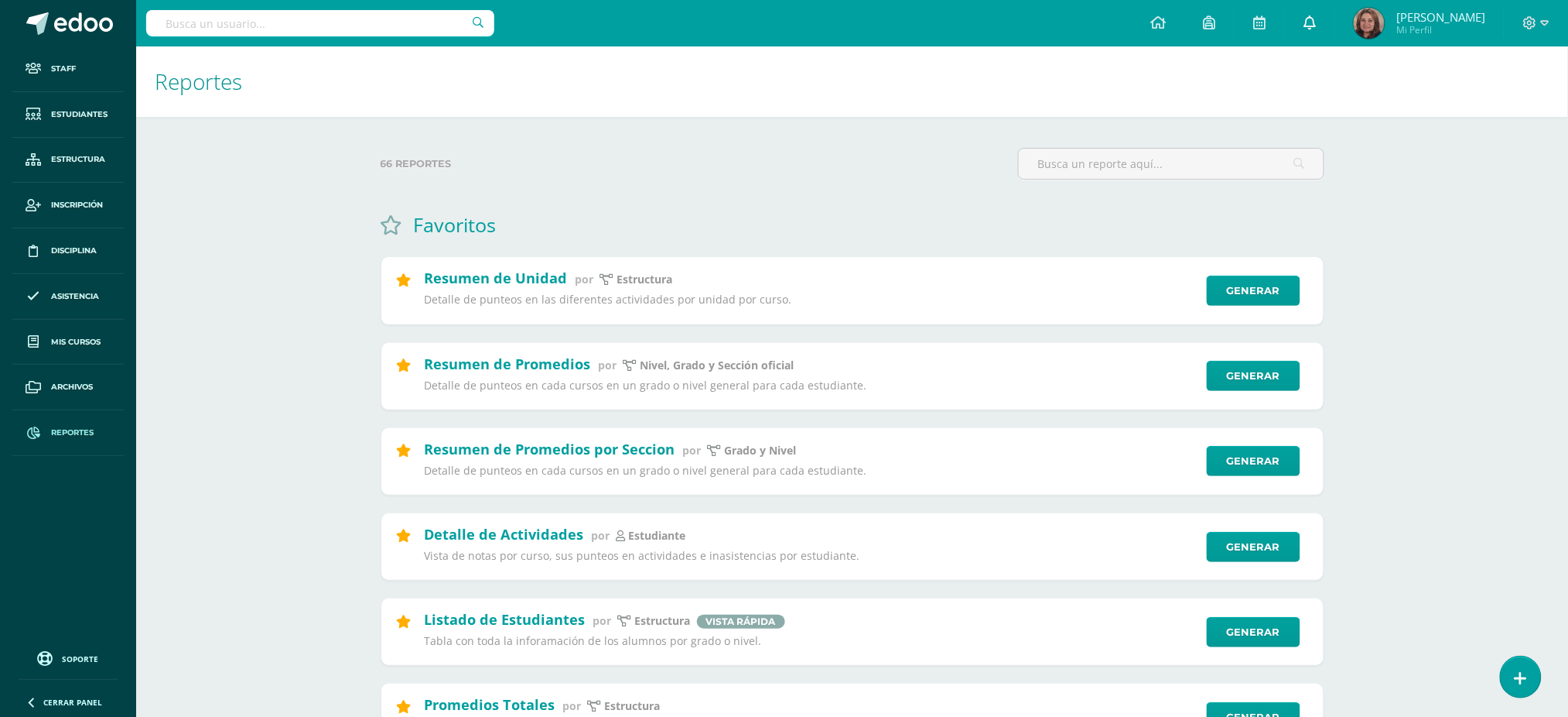
click at [1316, 19] on icon at bounding box center [1310, 22] width 12 height 14
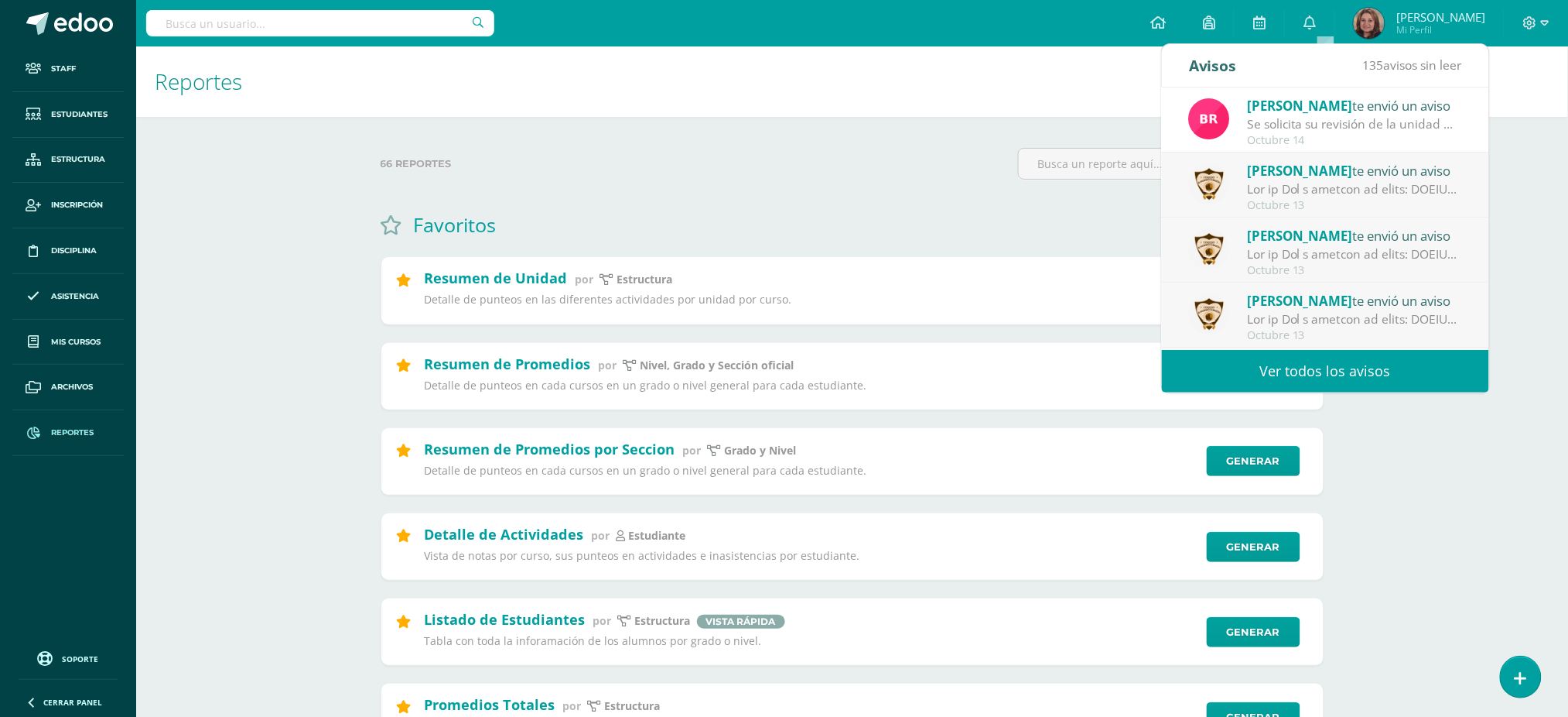
click at [1328, 115] on div "Se solicita su revisión de la unidad Unidad 3 para el curso Entrepreneurship Se…" at bounding box center [1355, 124] width 215 height 18
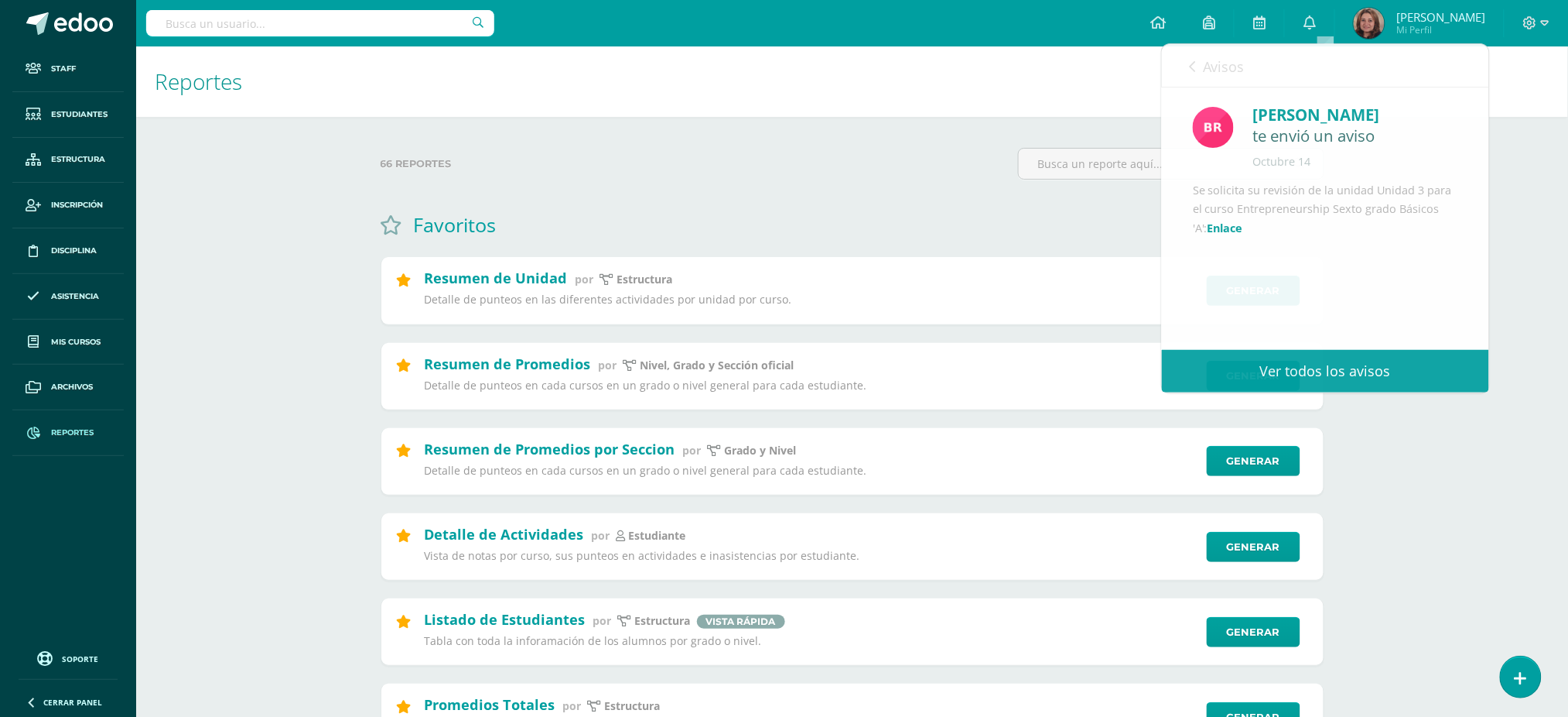
click at [341, 25] on input "text" at bounding box center [320, 22] width 348 height 26
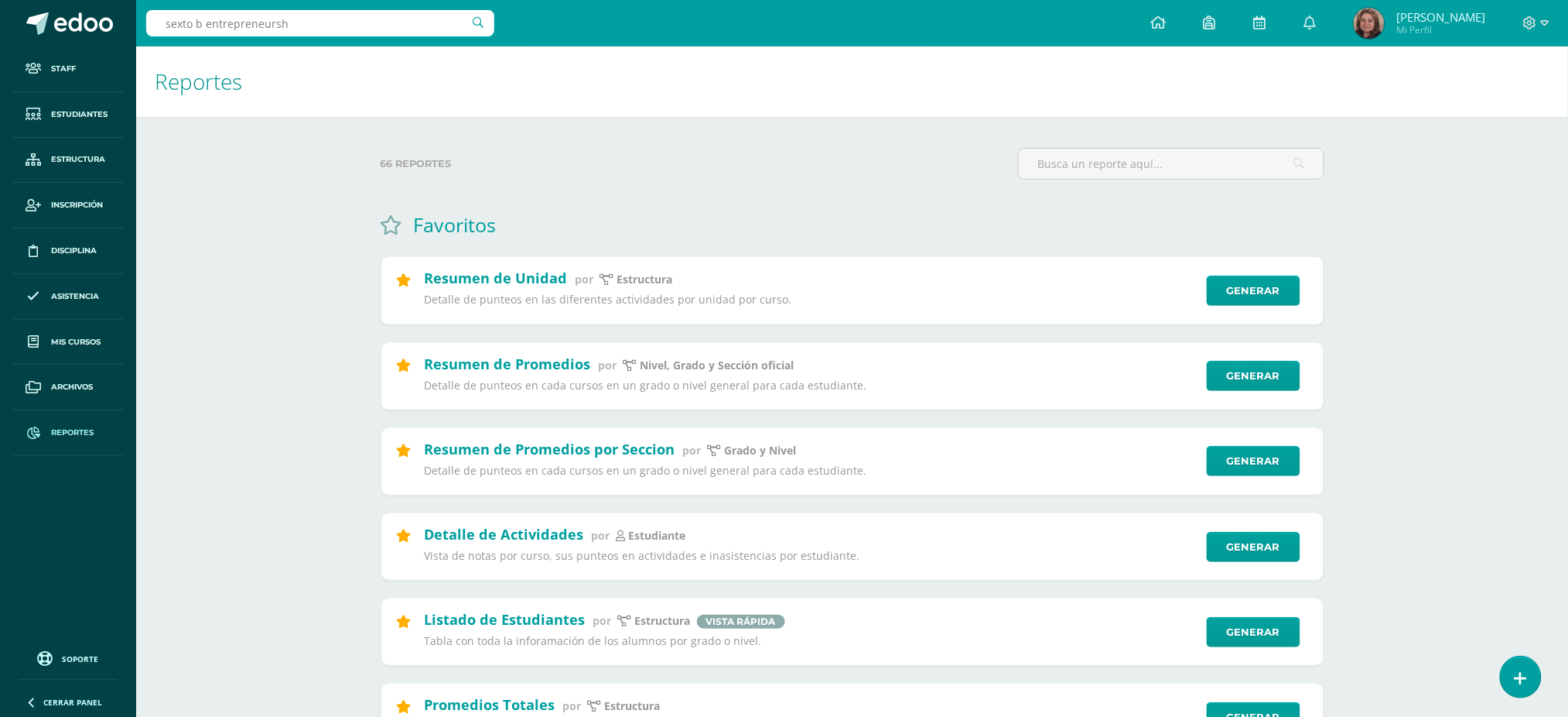
type input "sexto b entrepreneurshi"
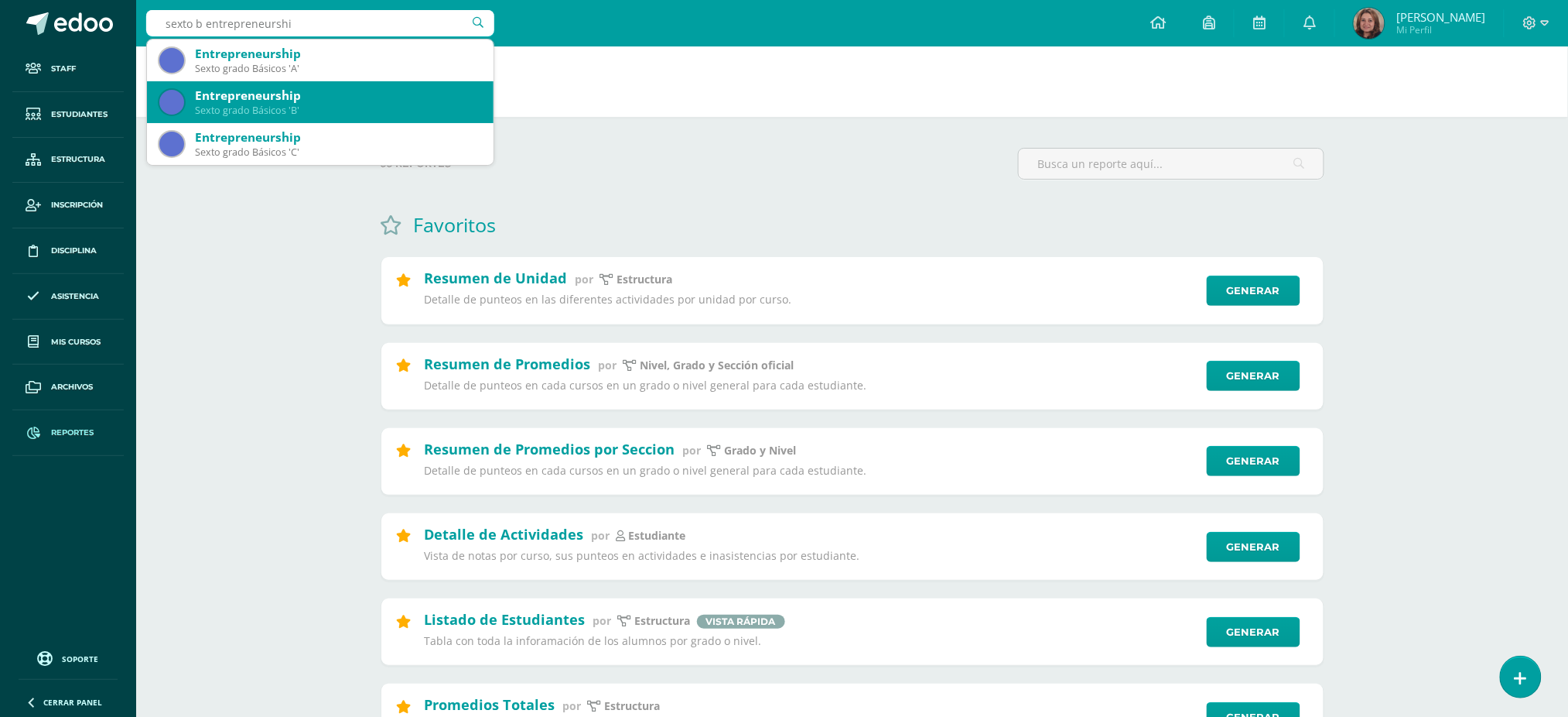
click at [333, 84] on div "Entrepreneurship Sexto grado Básicos 'B'" at bounding box center [320, 102] width 322 height 42
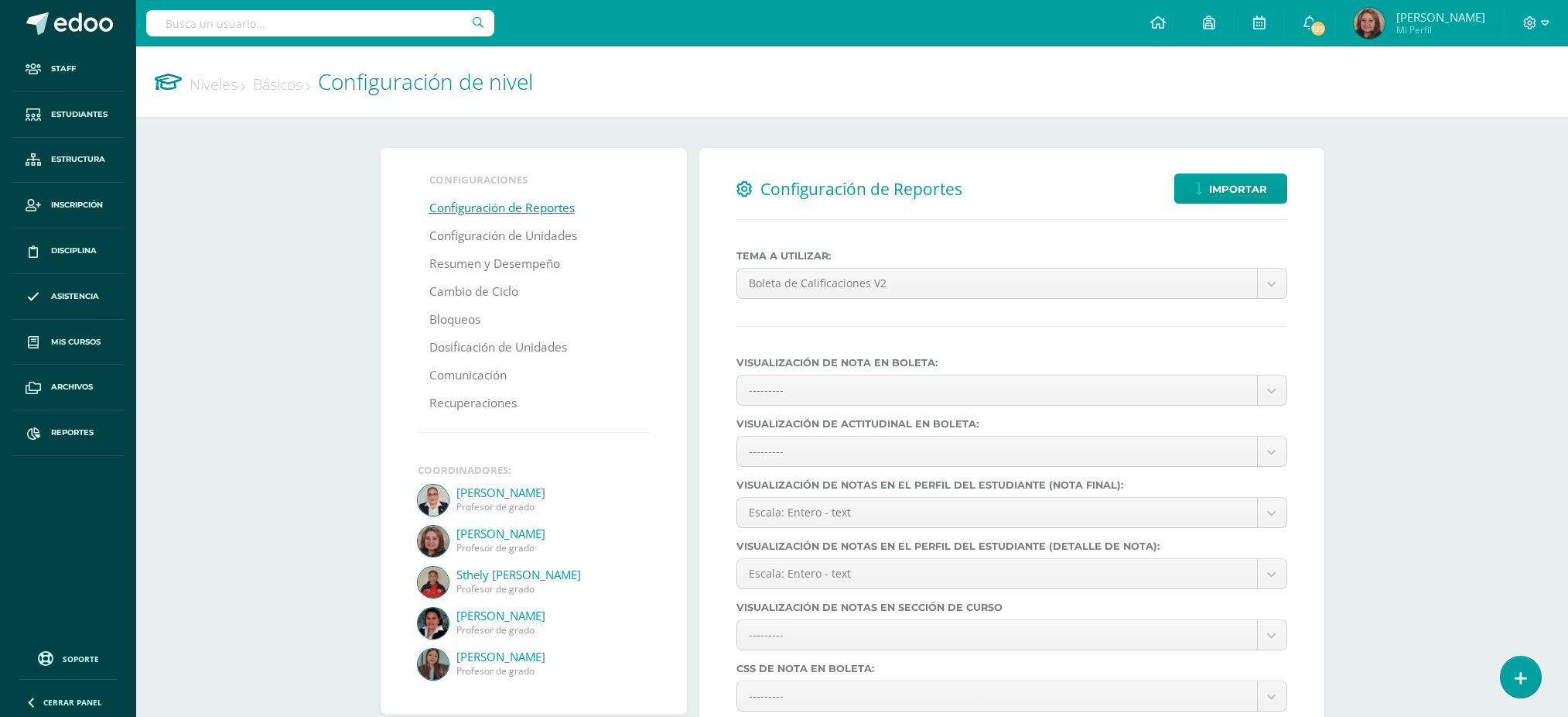
select select
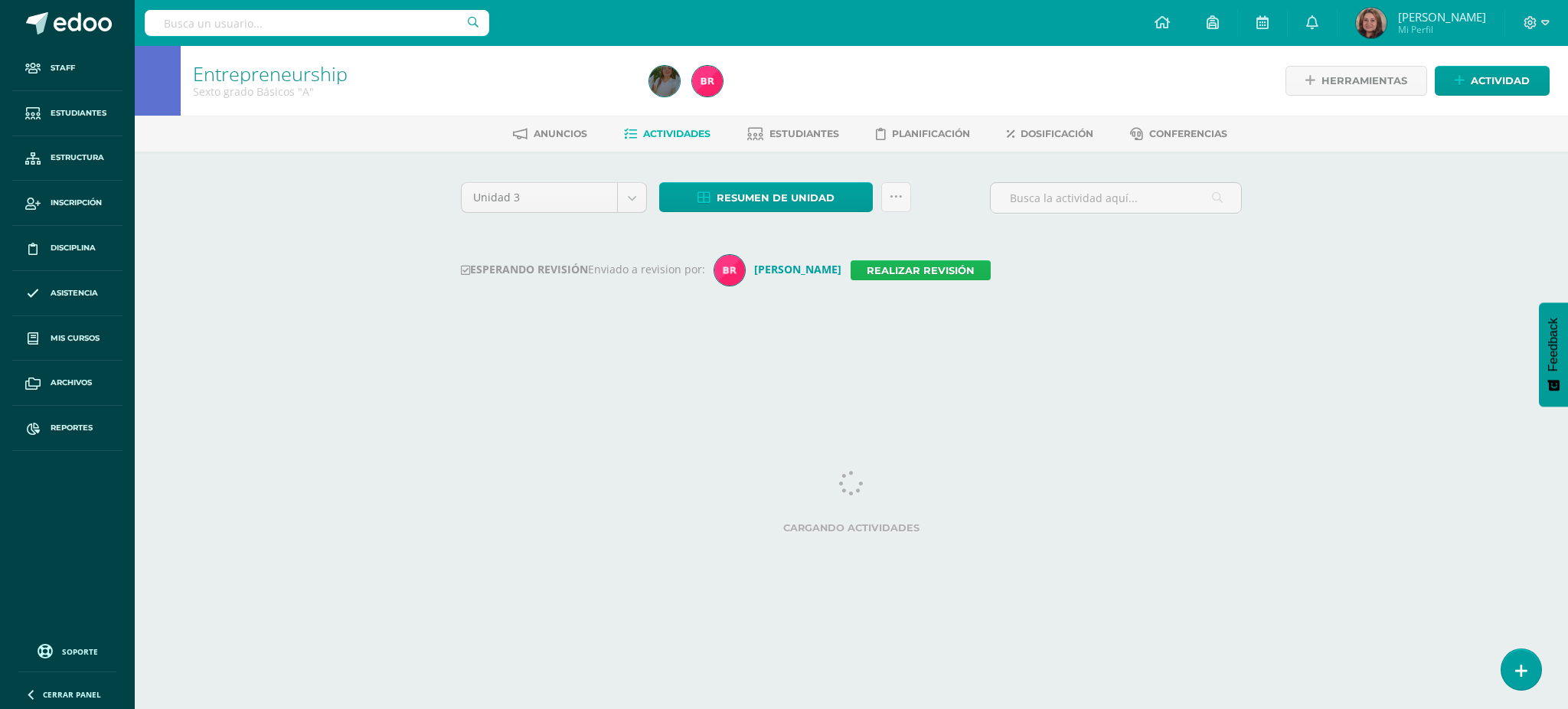
click at [891, 276] on link "Realizar revisión" at bounding box center [920, 270] width 140 height 20
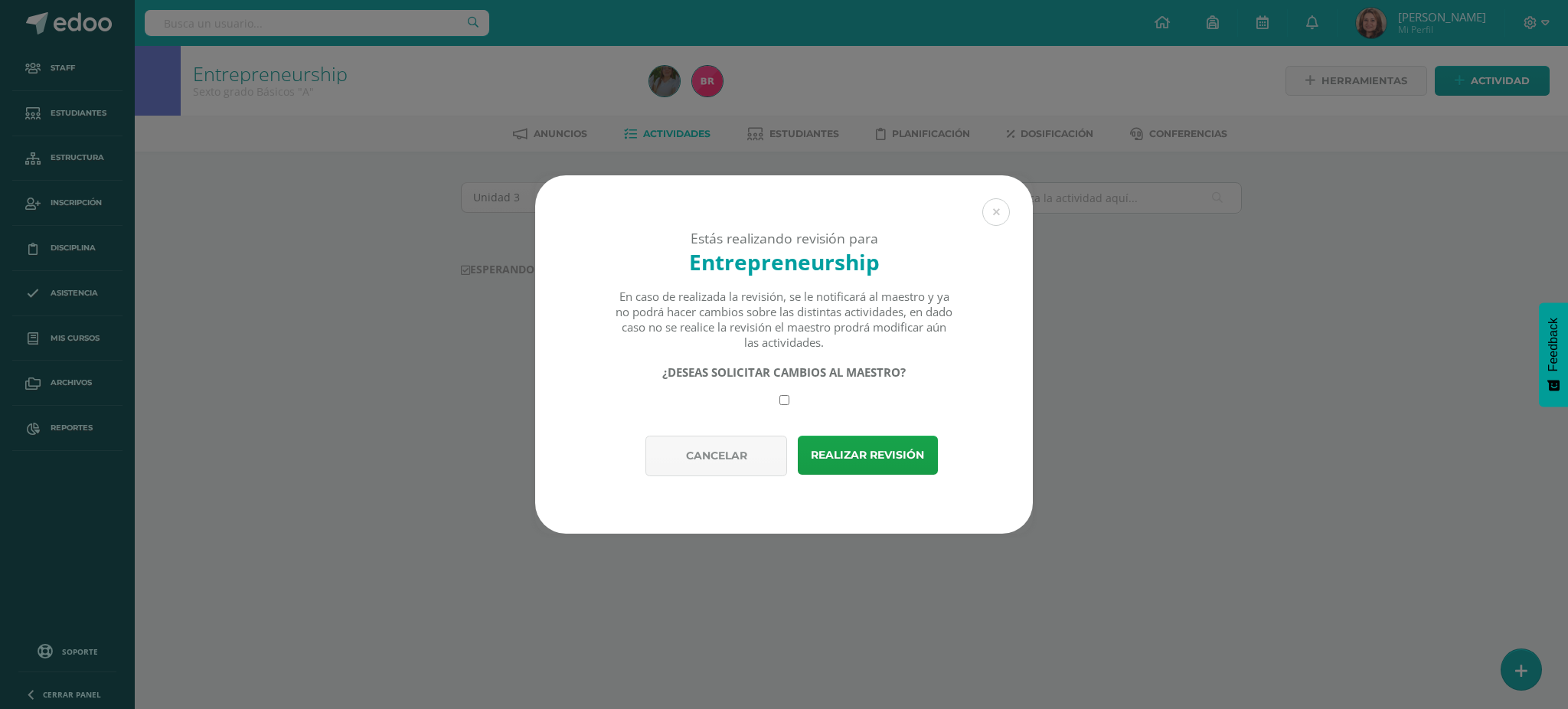
click at [780, 402] on input "checkbox" at bounding box center [784, 399] width 10 height 10
checkbox input "true"
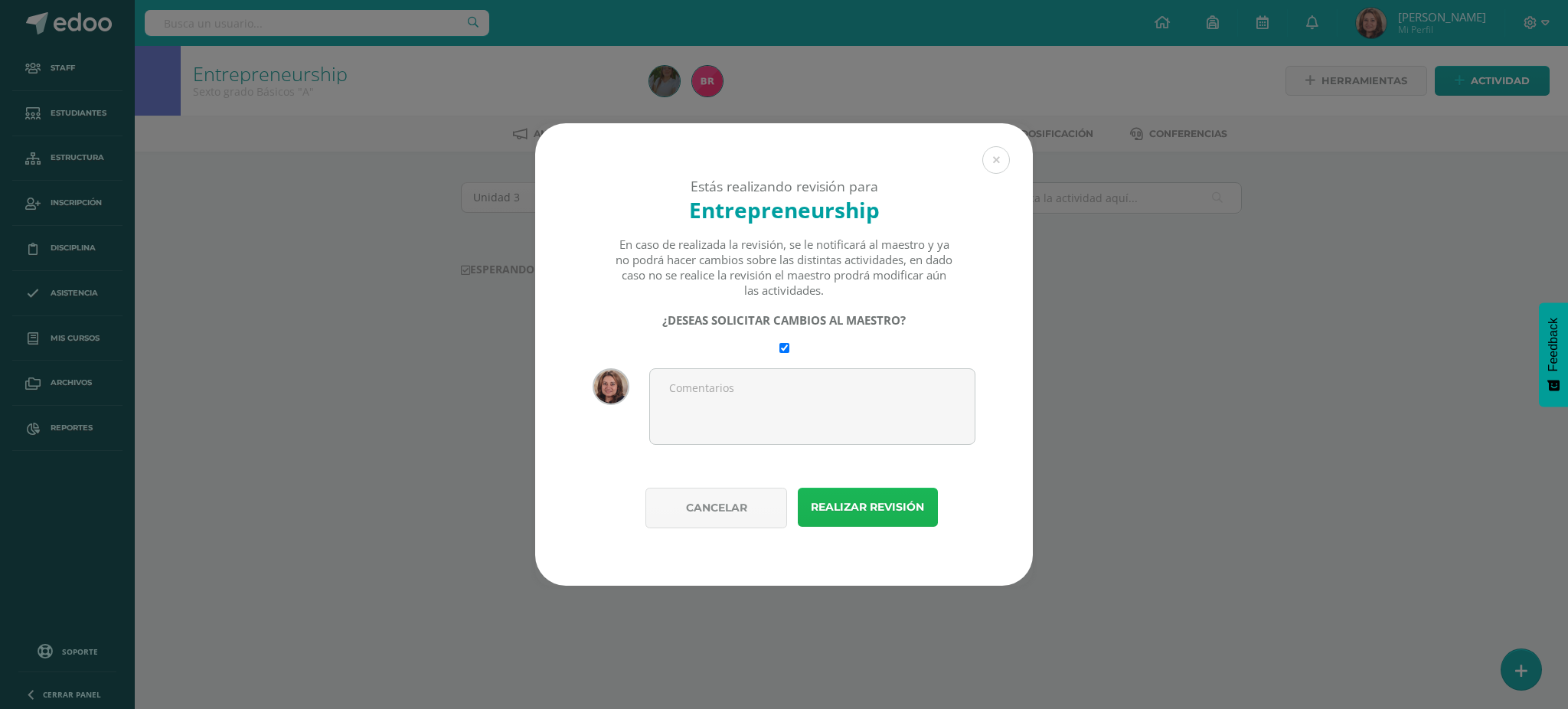
click at [876, 513] on button "Realizar revisión" at bounding box center [867, 507] width 140 height 39
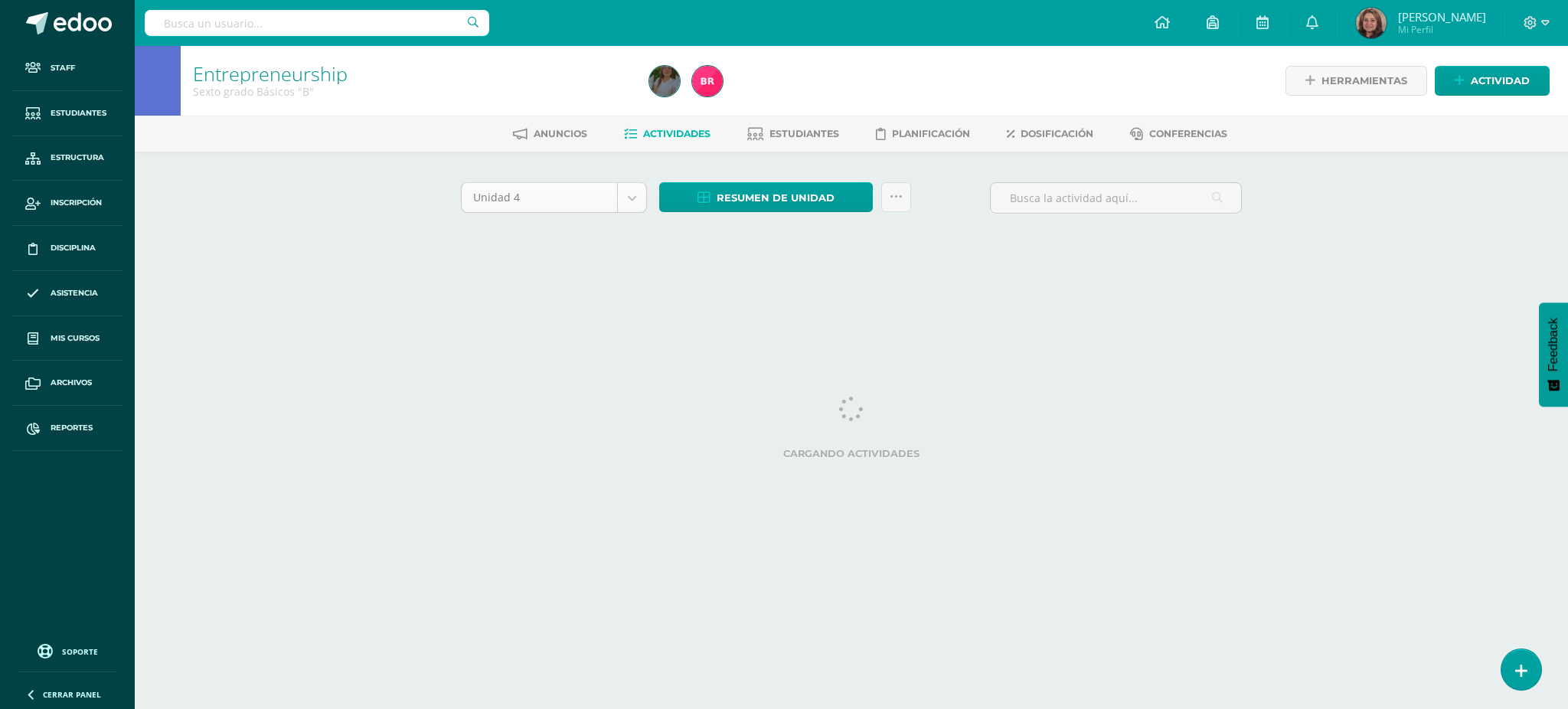
click at [626, 192] on body "Staff Estudiantes Estructura Inscripción Disciplina Asistencia Mis cursos Archi…" at bounding box center [784, 142] width 1568 height 285
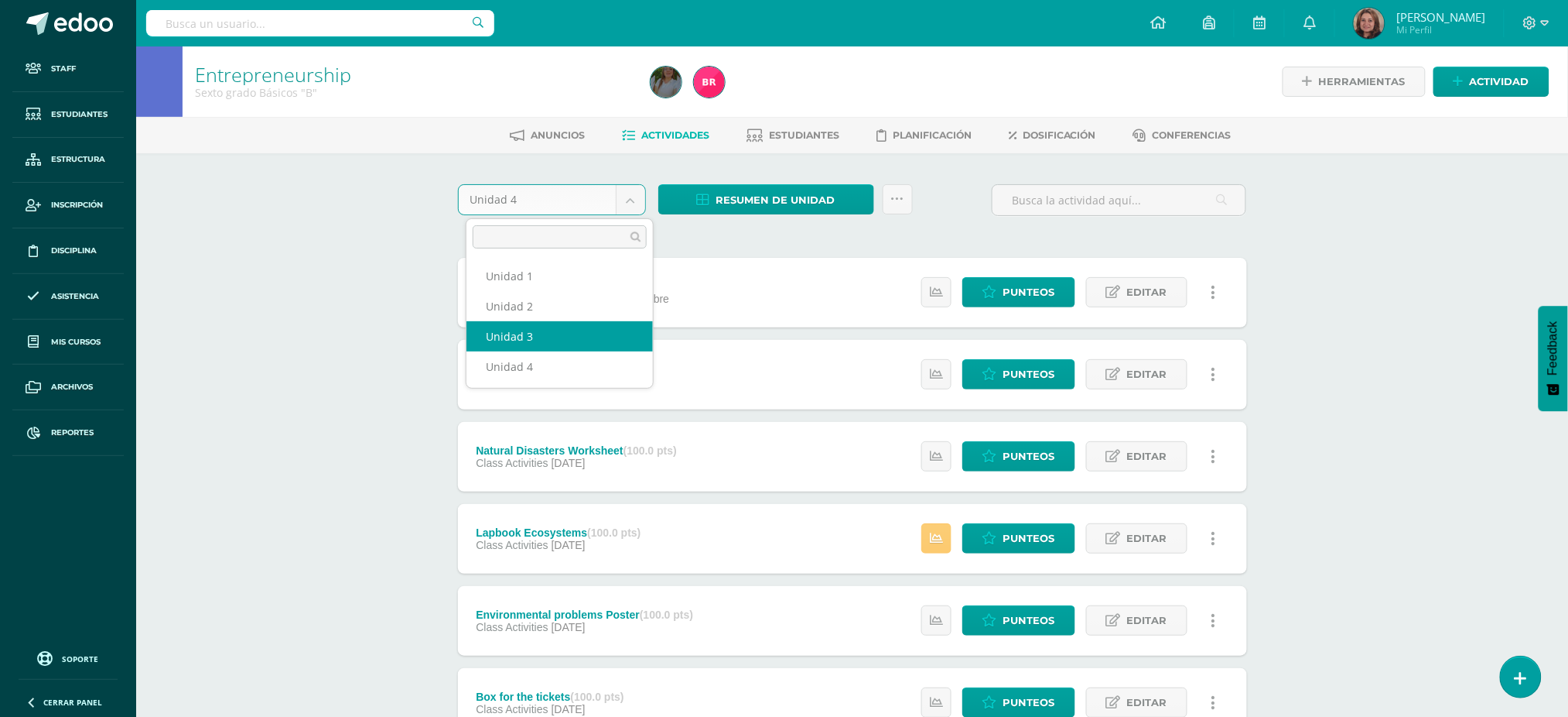
select select "Unidad 3"
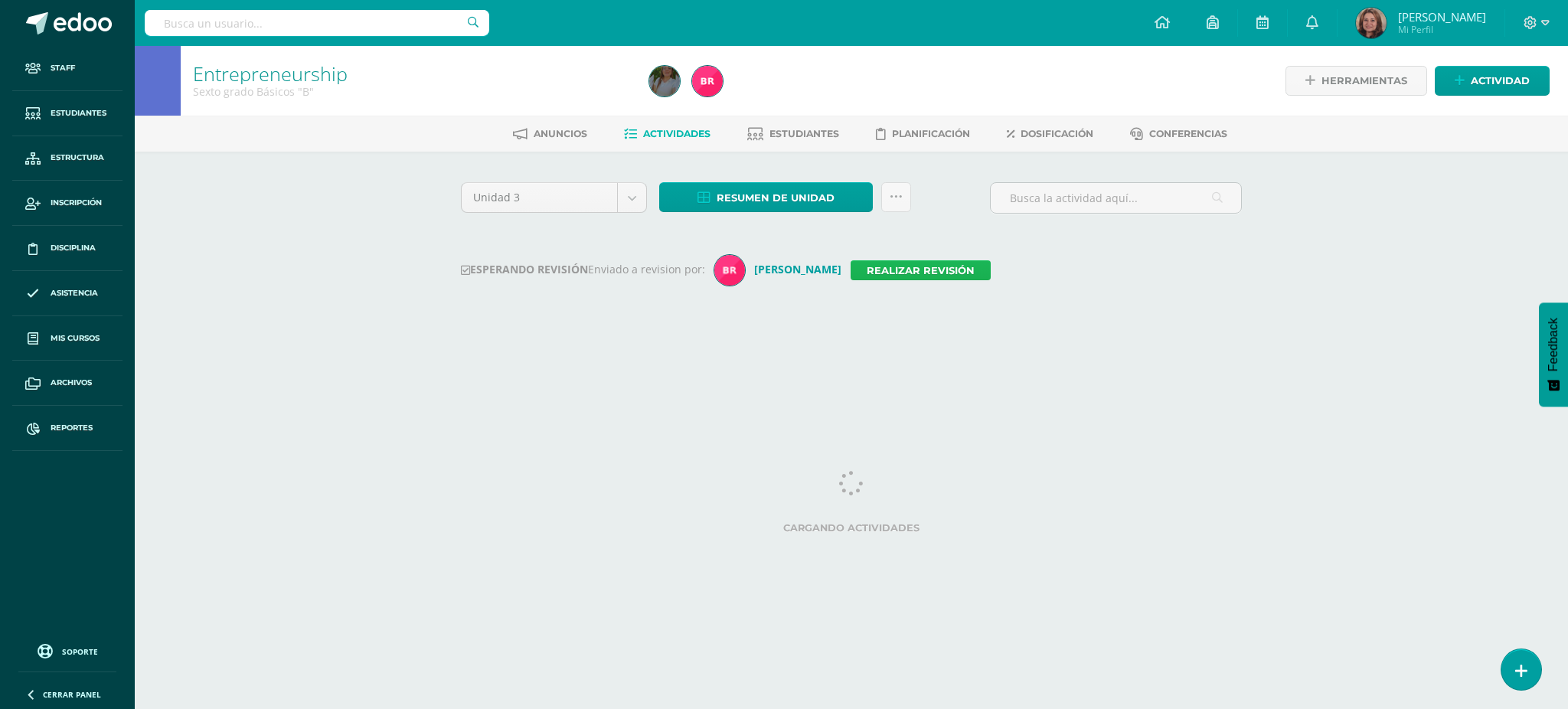
click at [907, 271] on link "Realizar revisión" at bounding box center [920, 270] width 140 height 20
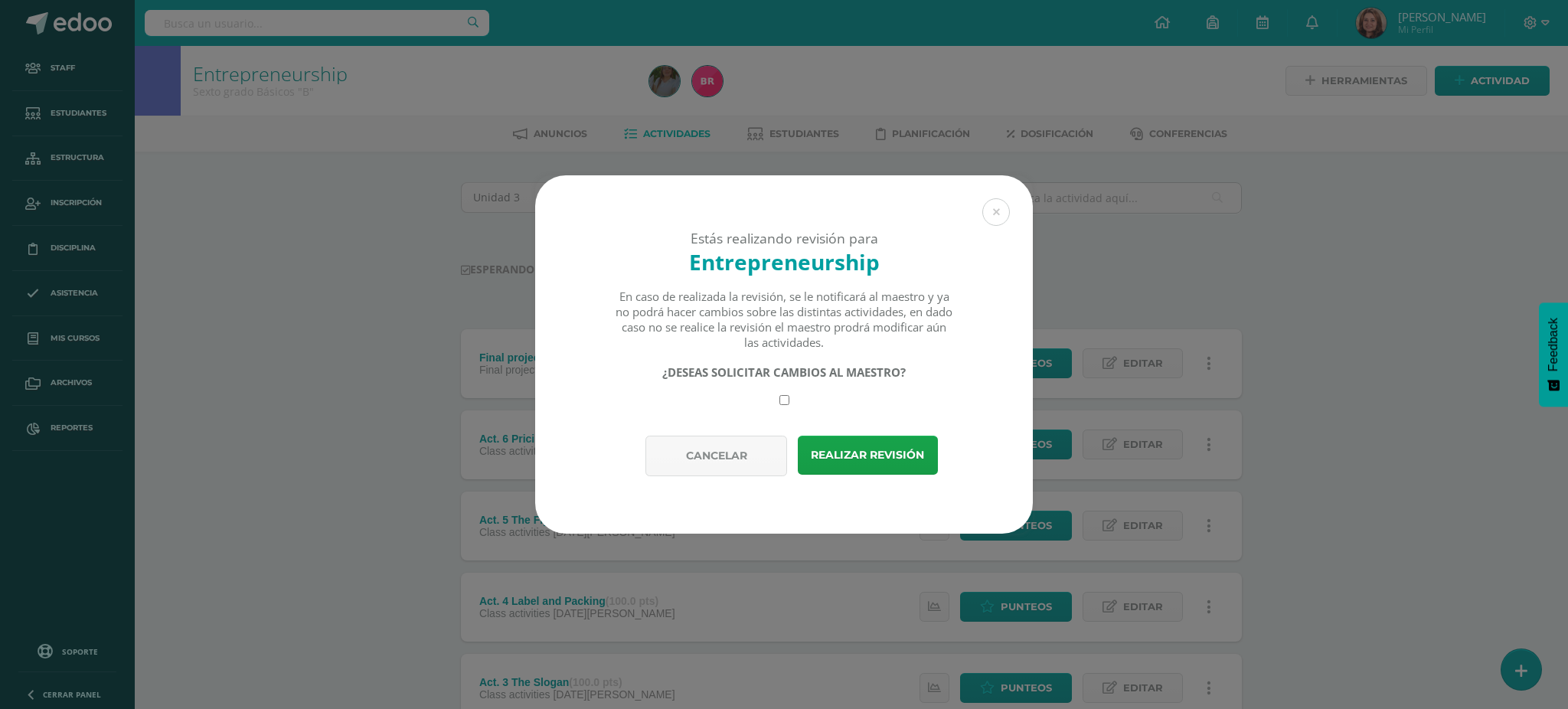
click at [779, 399] on input "checkbox" at bounding box center [784, 399] width 10 height 10
checkbox input "true"
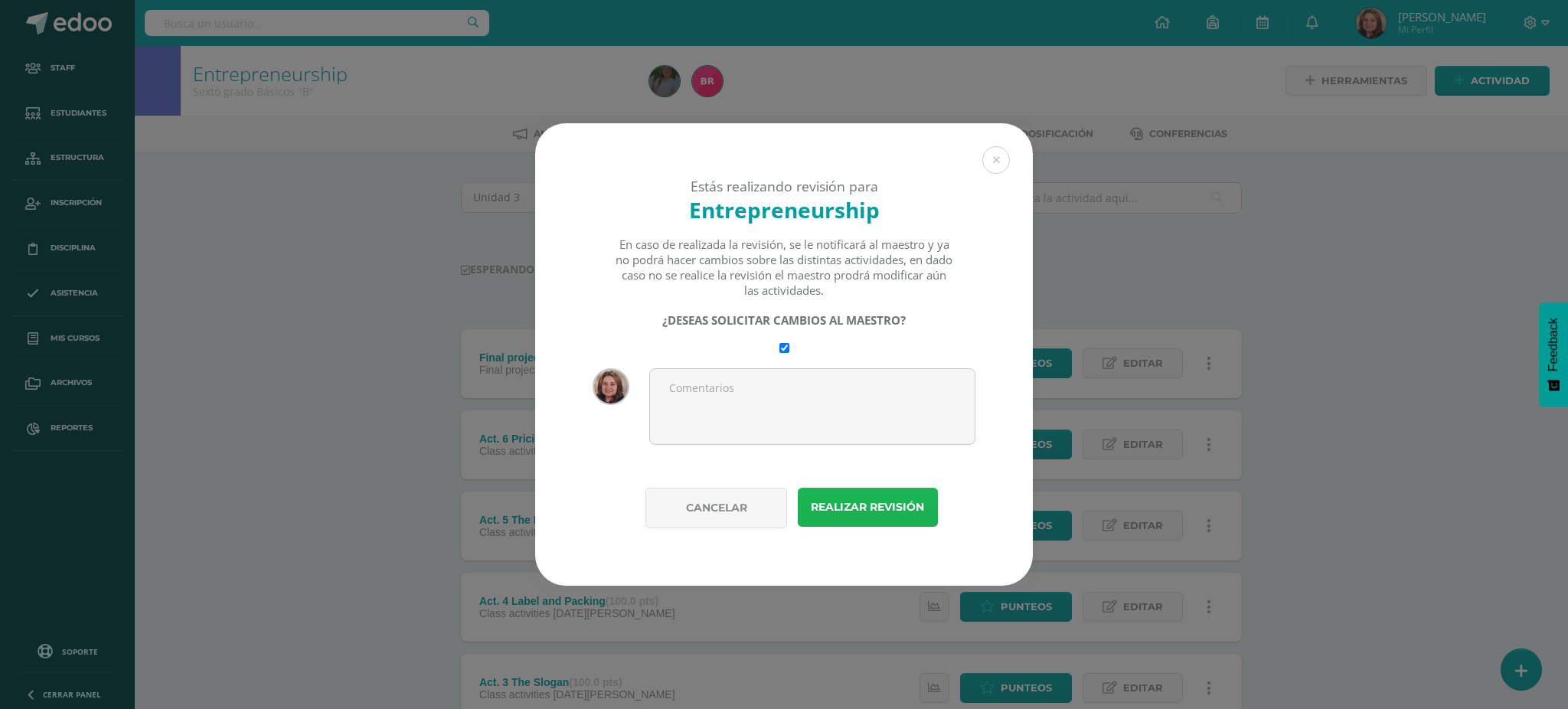
click at [836, 514] on button "Realizar revisión" at bounding box center [867, 507] width 140 height 39
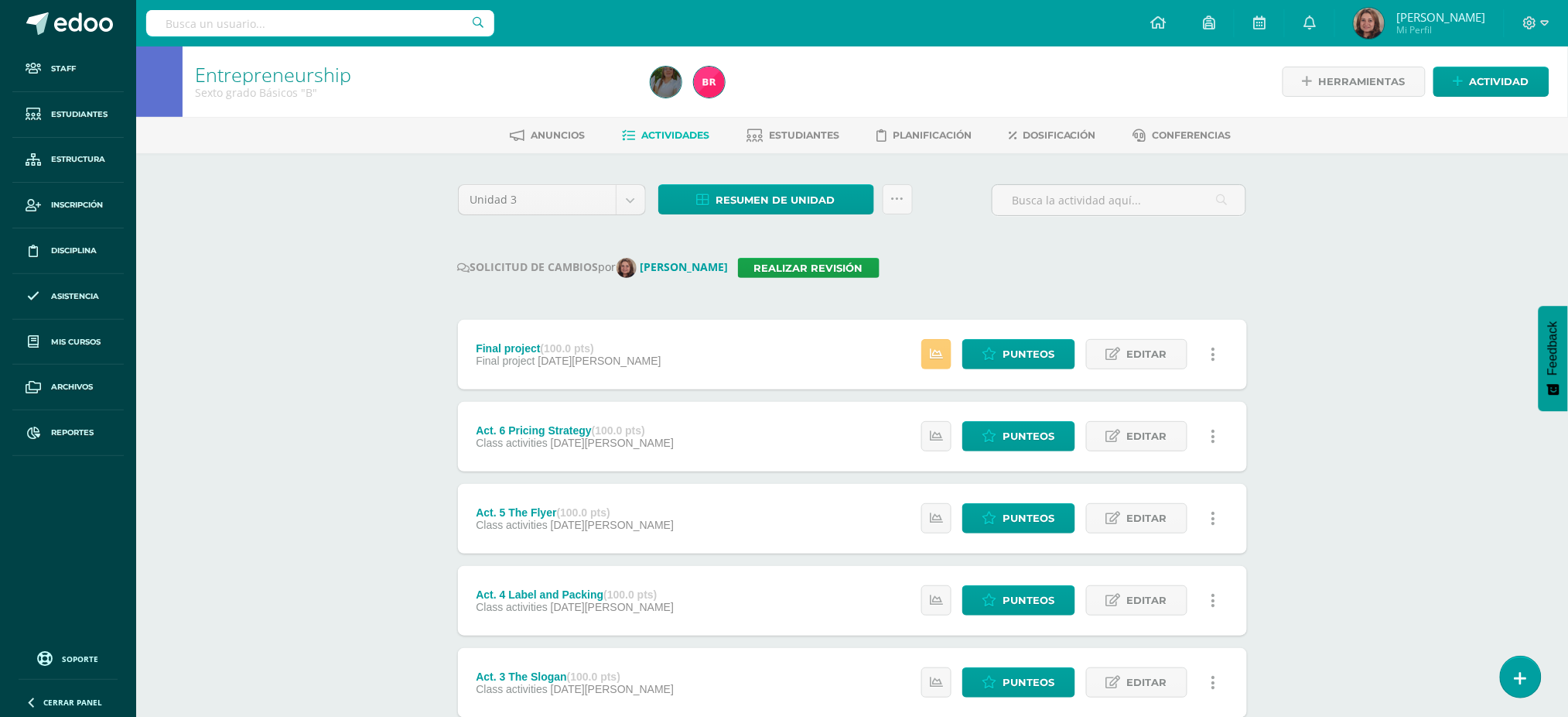
click at [293, 17] on input "text" at bounding box center [320, 22] width 348 height 26
type input "[PERSON_NAME]"
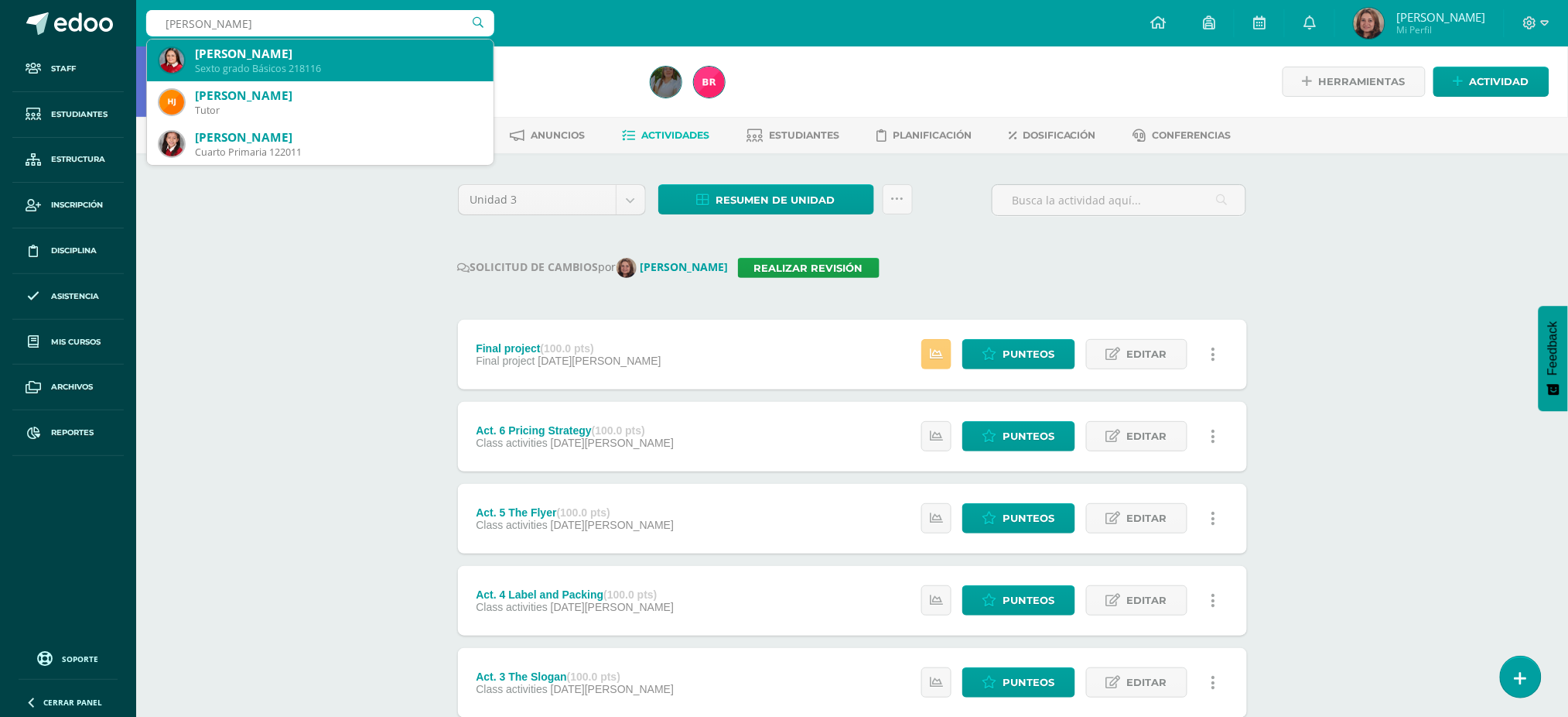
click at [225, 65] on div "Sexto grado Básicos 218116" at bounding box center [337, 68] width 286 height 13
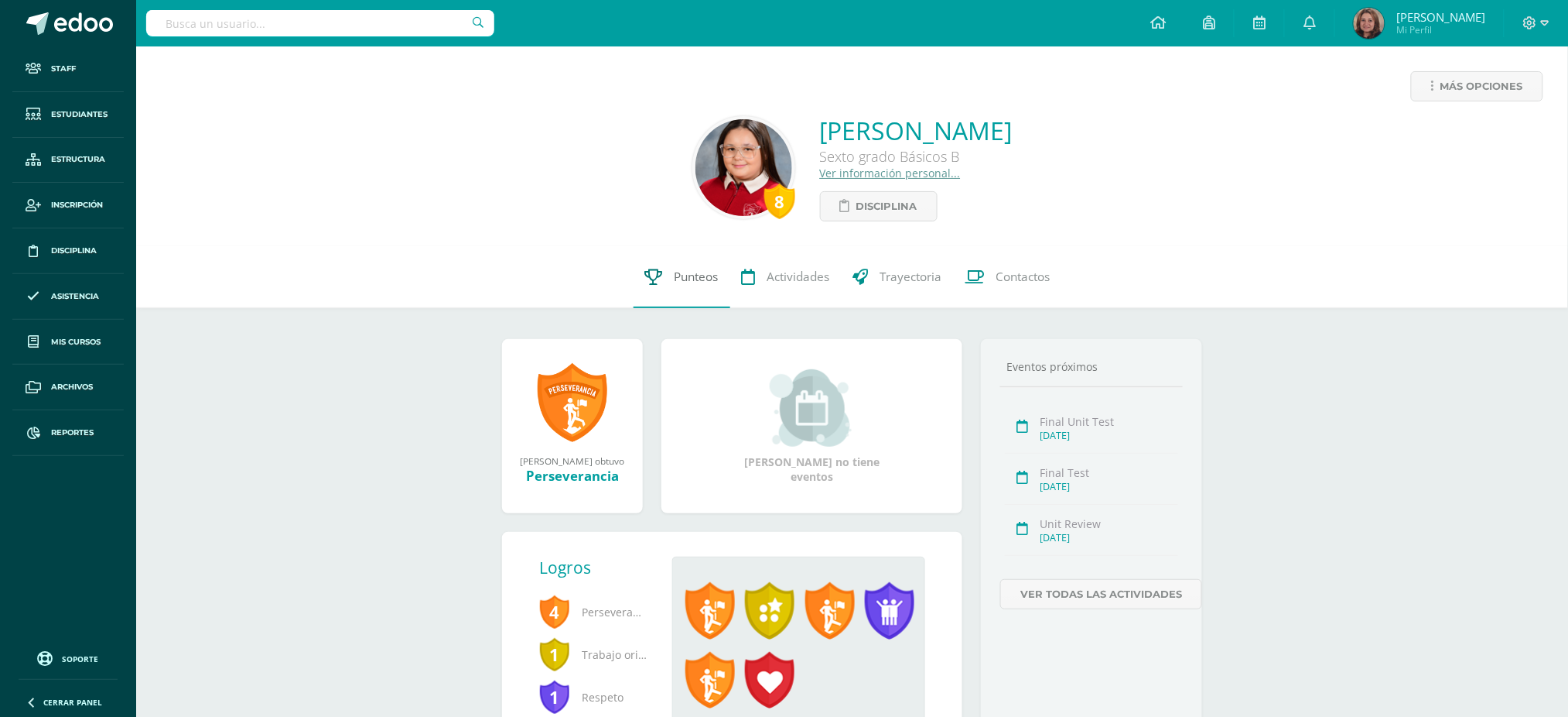
click at [697, 280] on span "Punteos" at bounding box center [696, 277] width 44 height 16
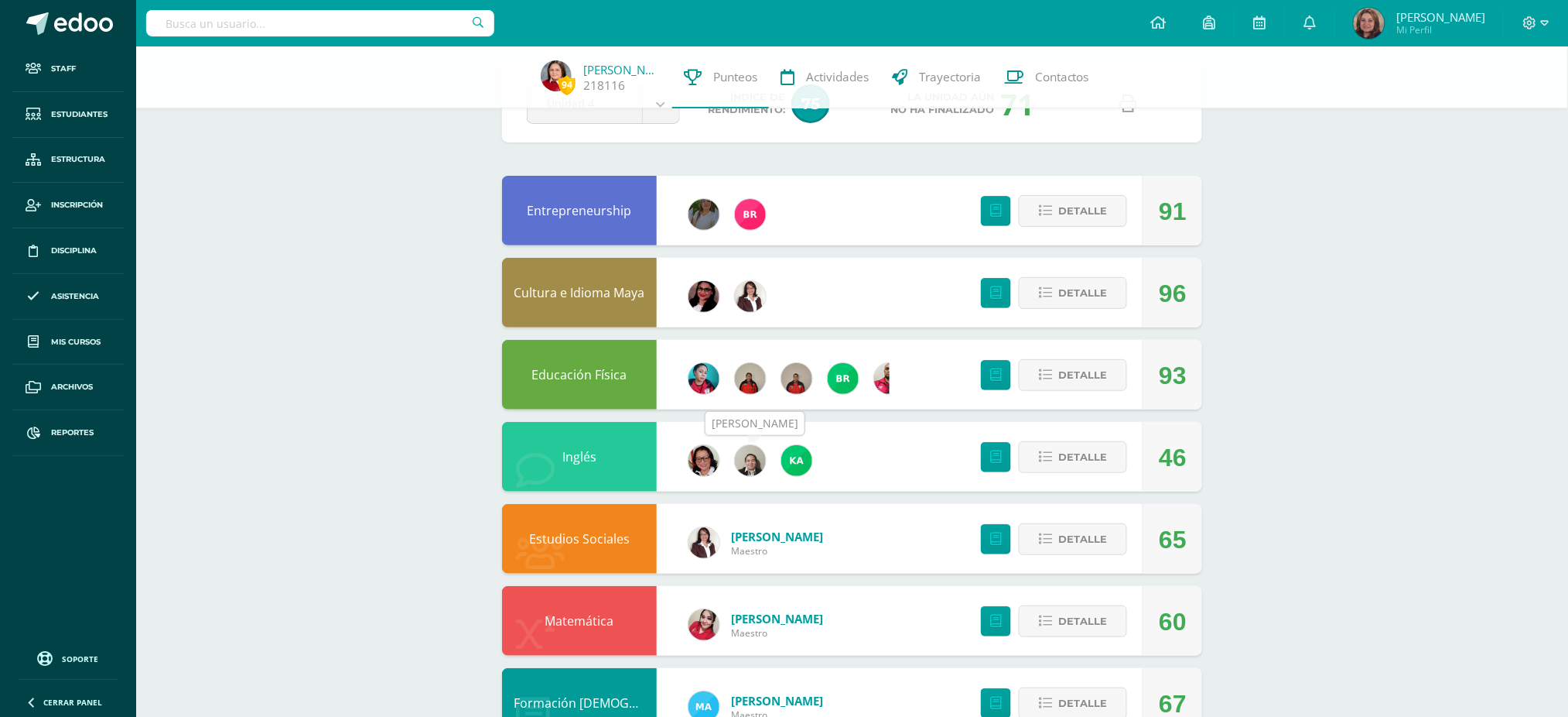
scroll to position [103, 0]
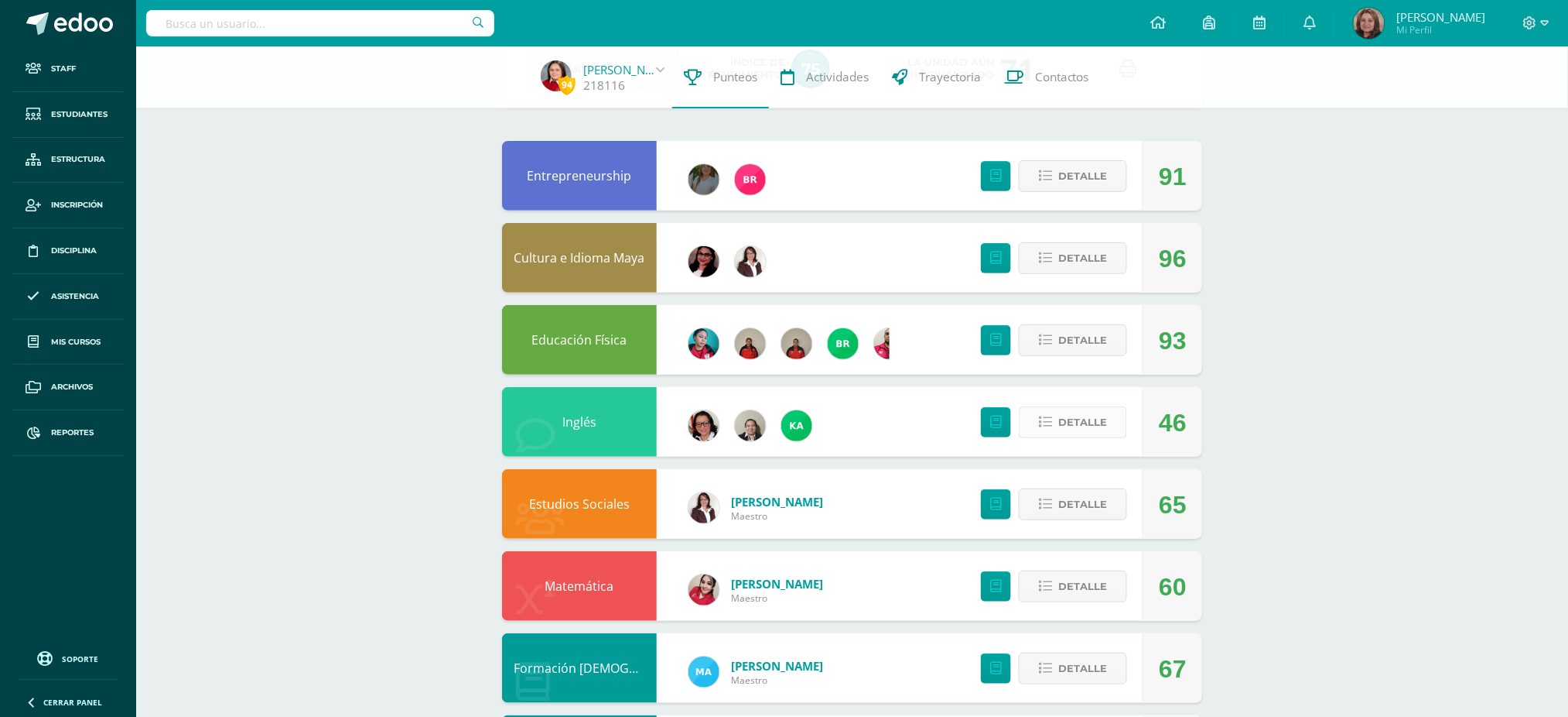
click at [1083, 424] on span "Detalle" at bounding box center [1083, 422] width 49 height 29
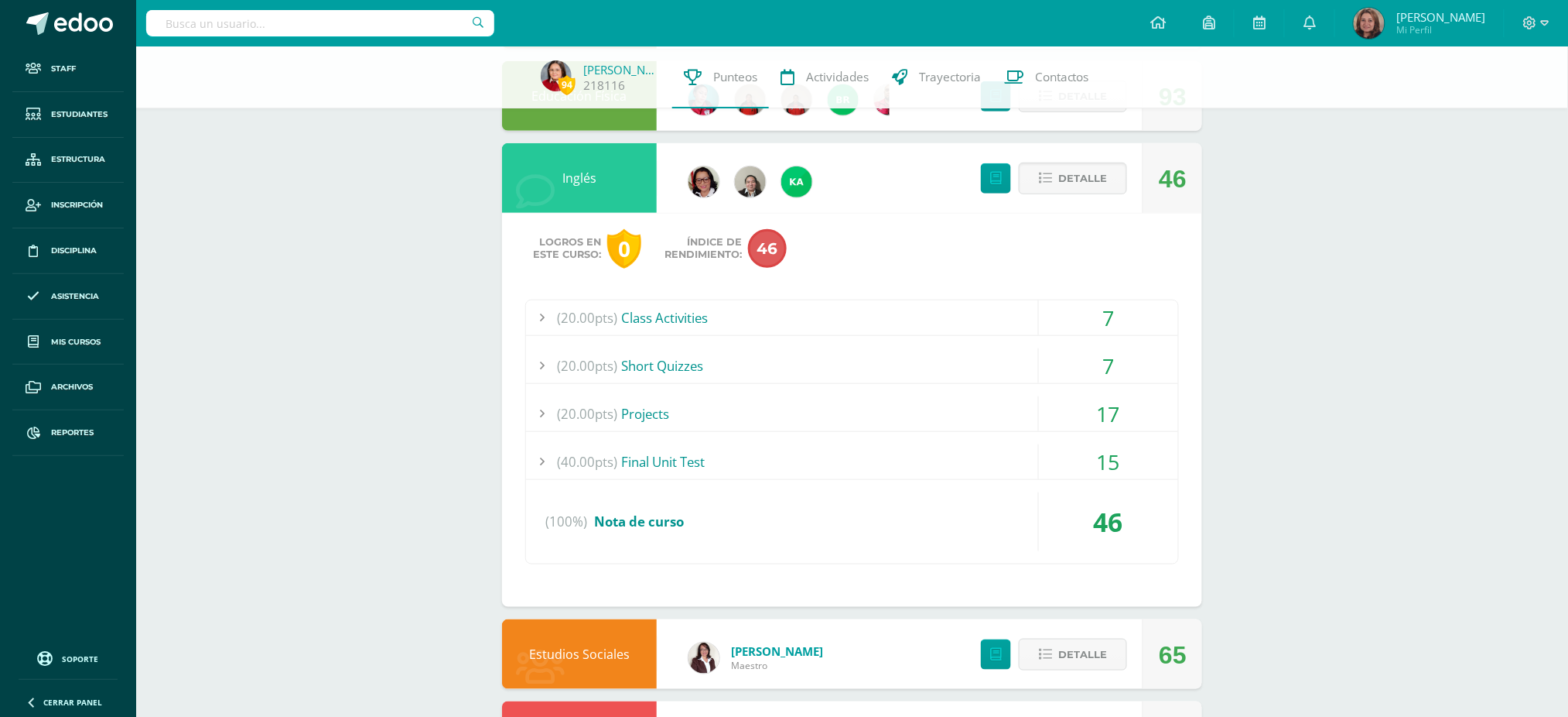
scroll to position [413, 0]
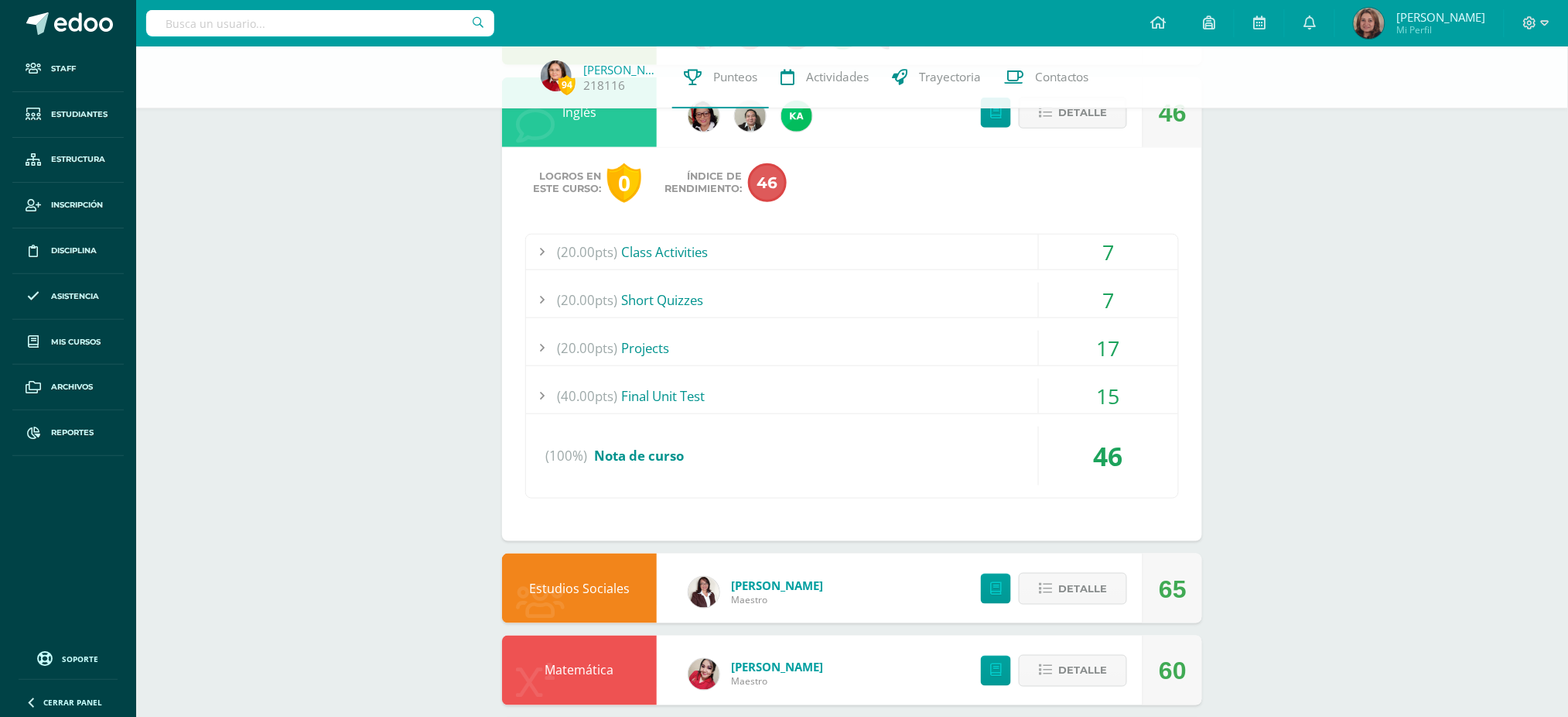
click at [1108, 254] on div "7" at bounding box center [1108, 252] width 139 height 35
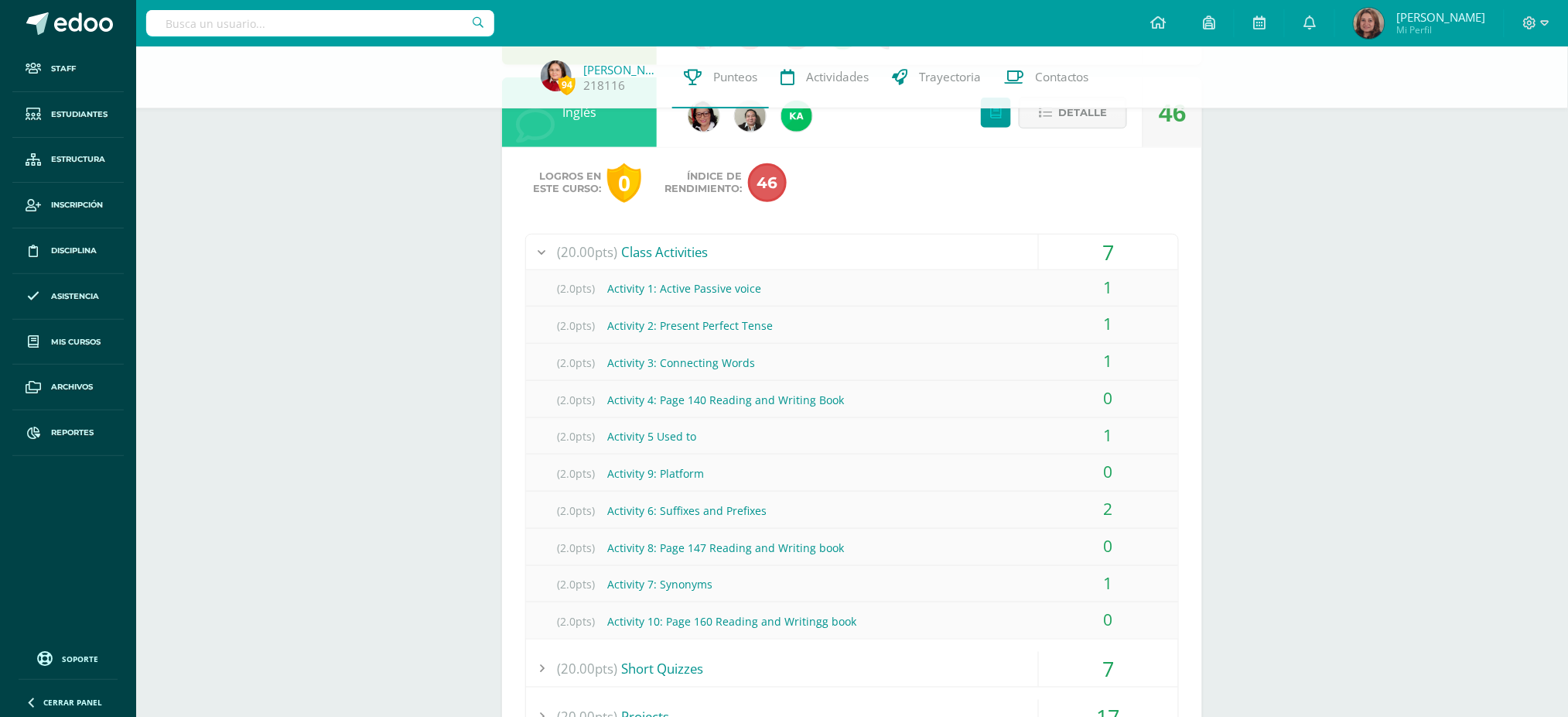
click at [1116, 554] on div "0" at bounding box center [1108, 546] width 139 height 35
click at [1107, 554] on div "0" at bounding box center [1108, 546] width 139 height 35
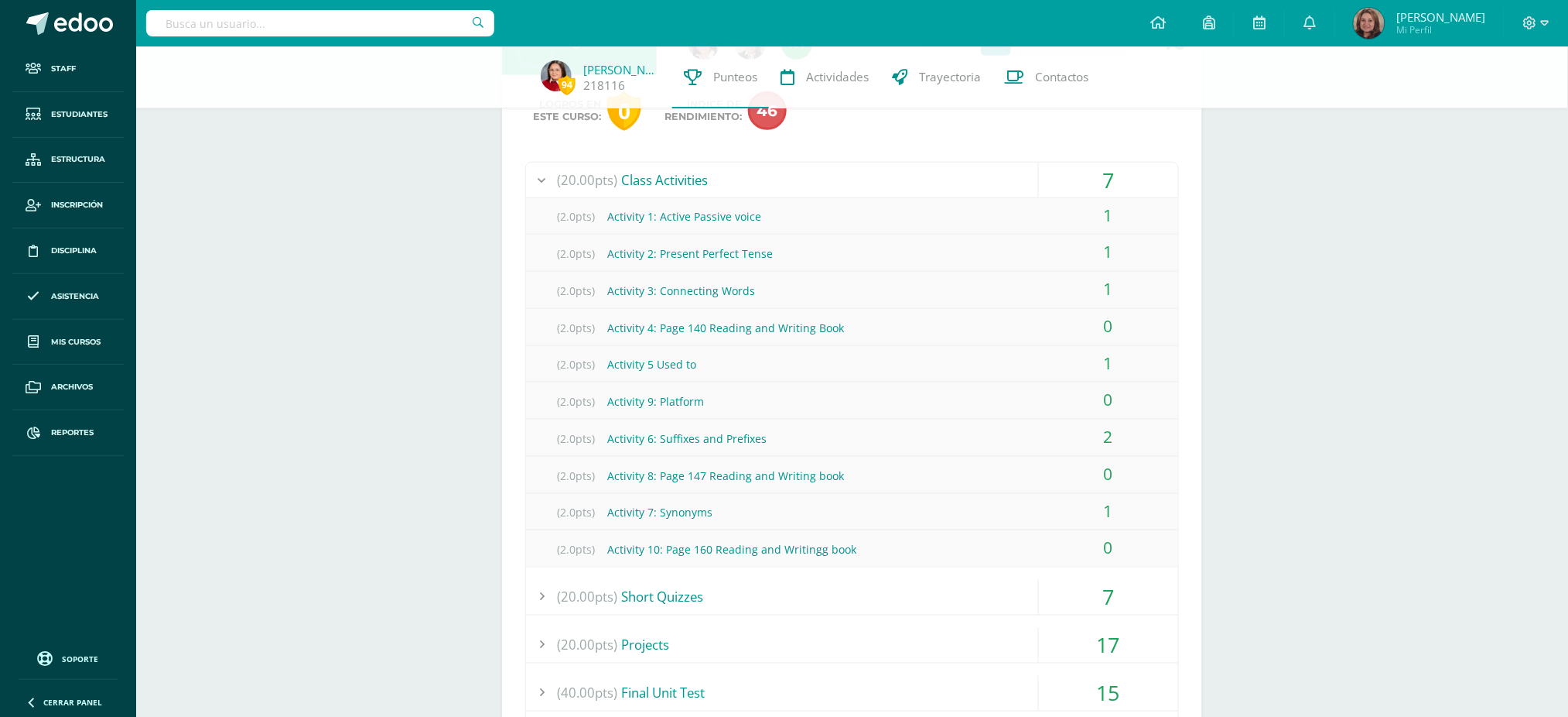
scroll to position [515, 0]
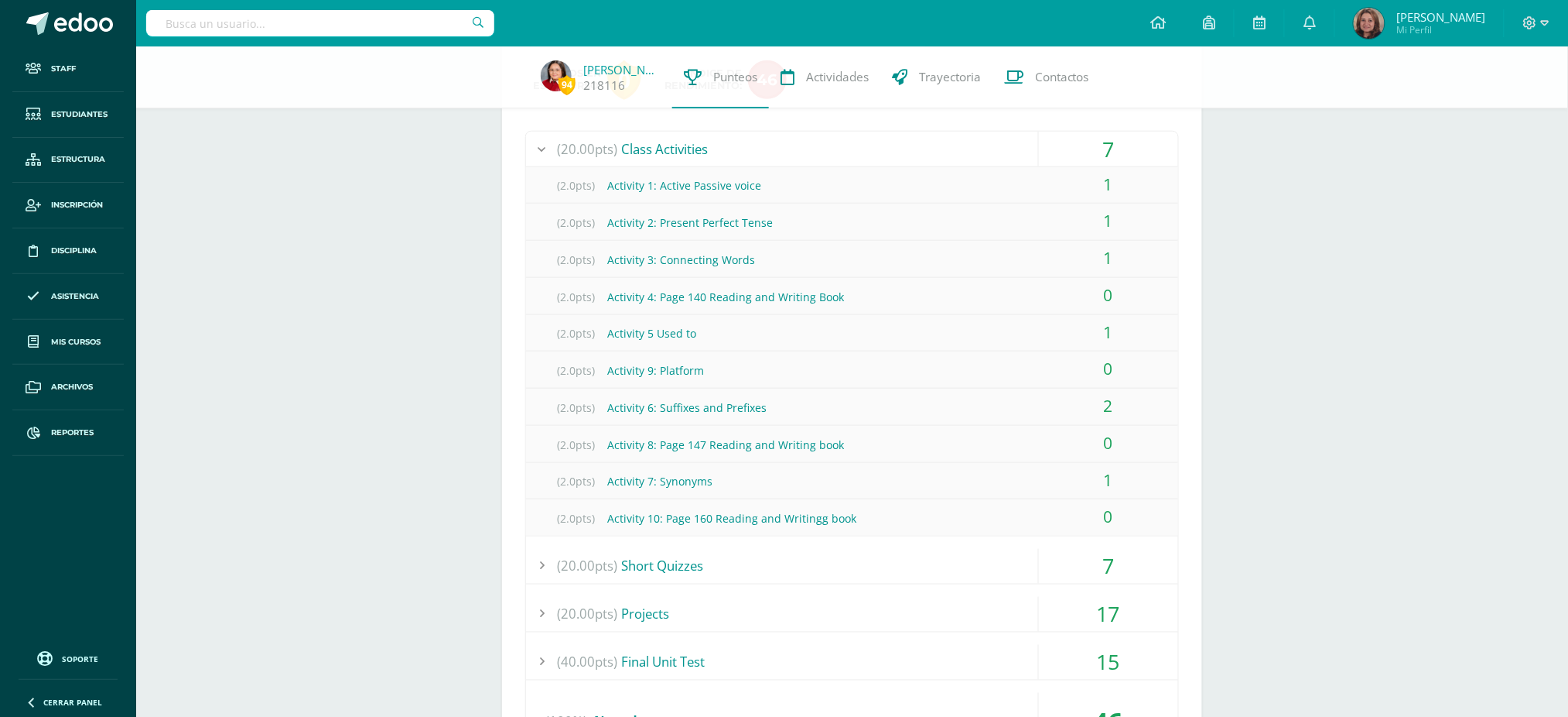
click at [1118, 519] on div "0" at bounding box center [1108, 516] width 139 height 35
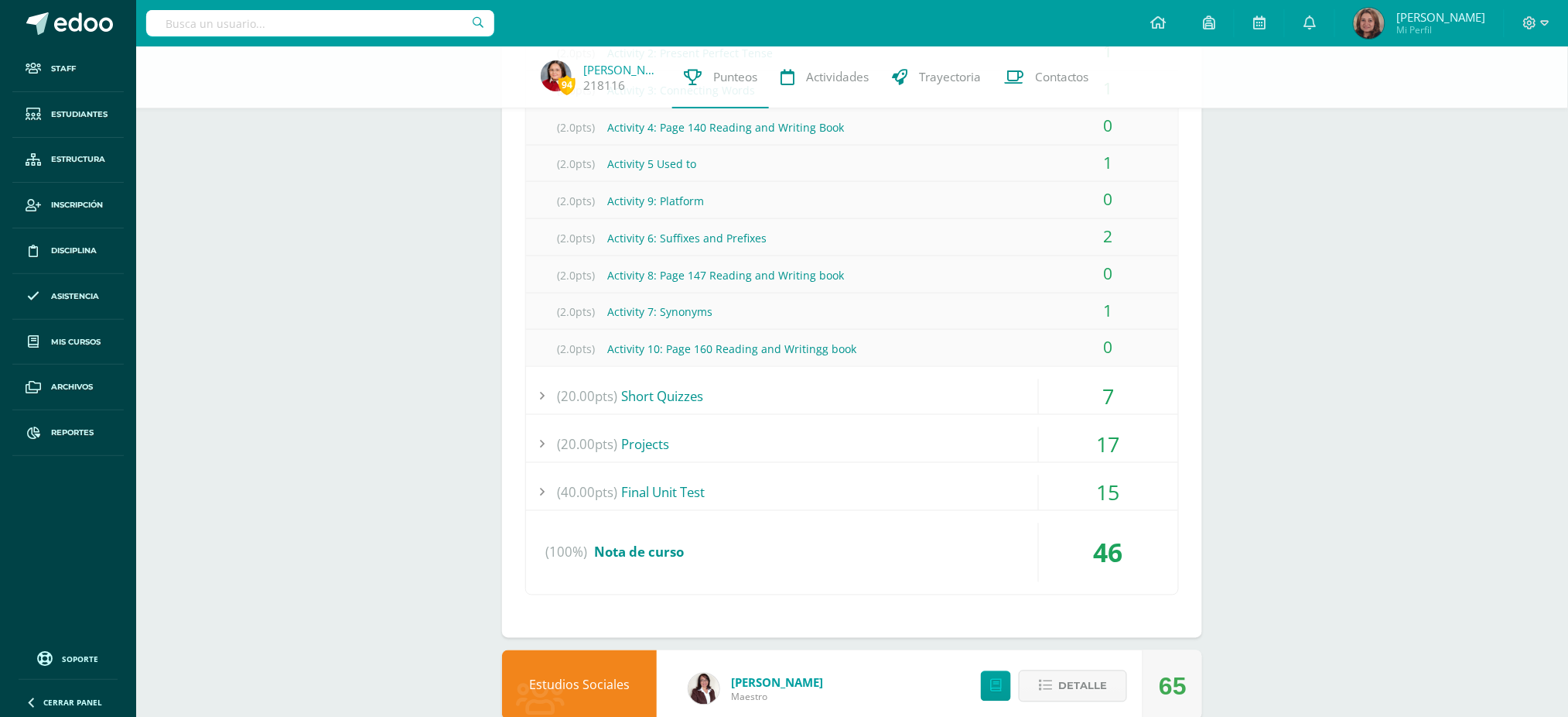
scroll to position [722, 0]
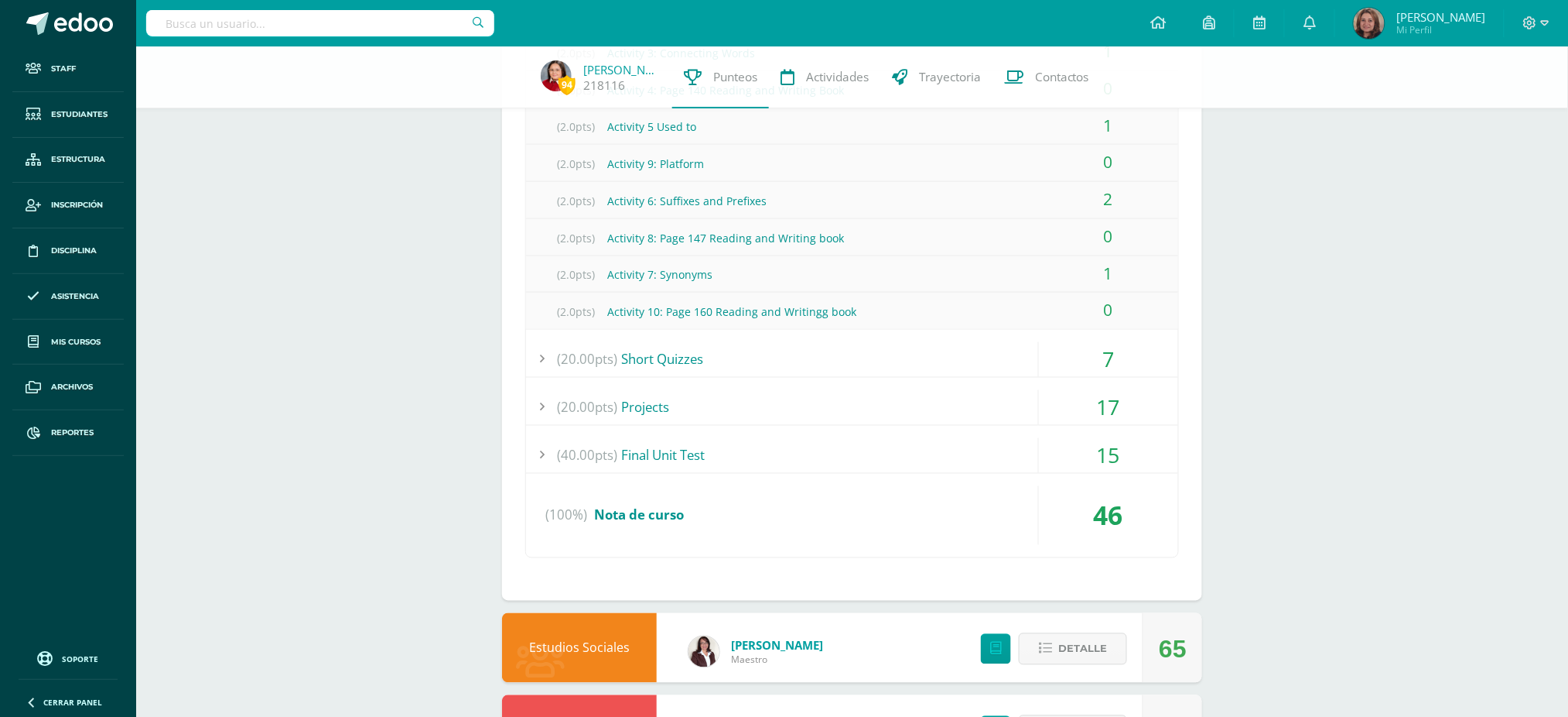
click at [1103, 355] on div "7" at bounding box center [1108, 359] width 139 height 35
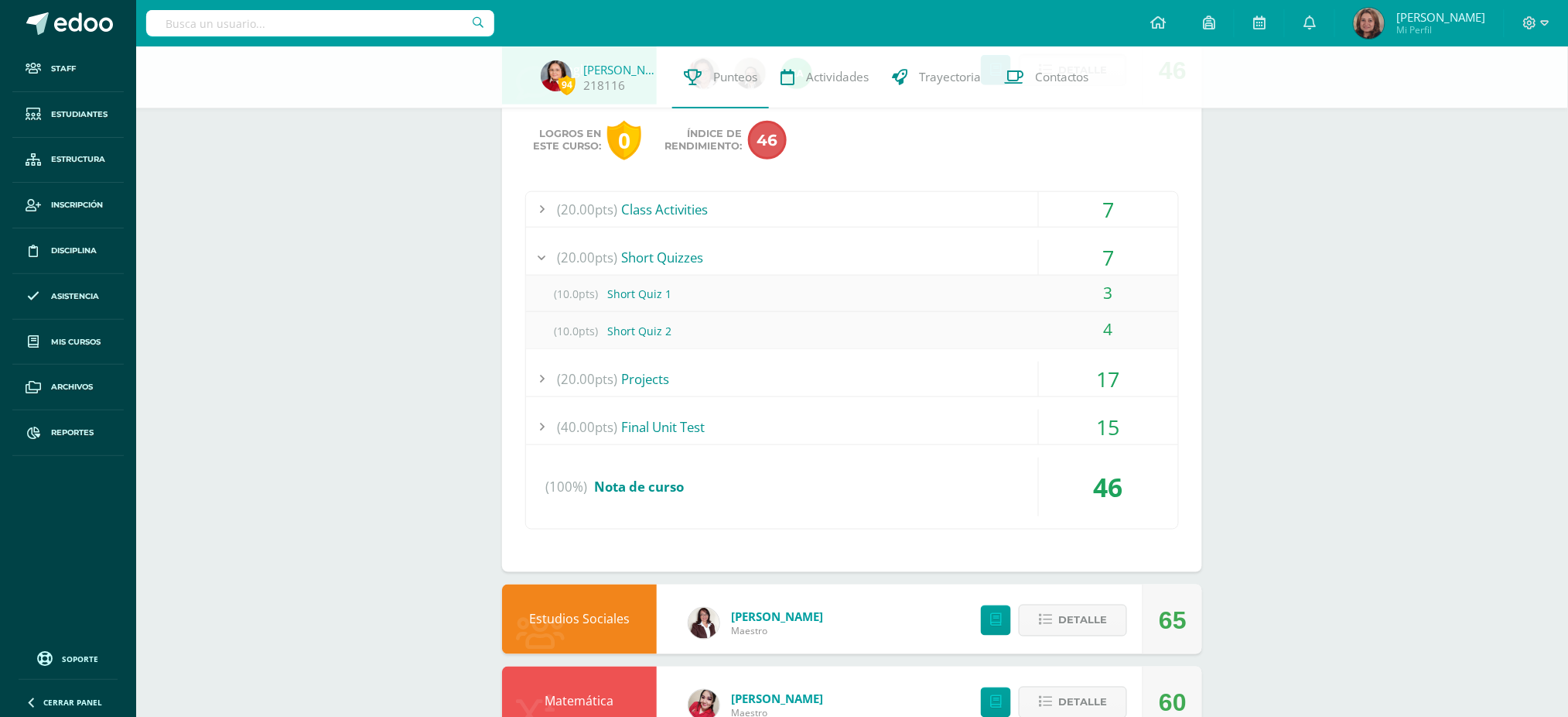
scroll to position [412, 0]
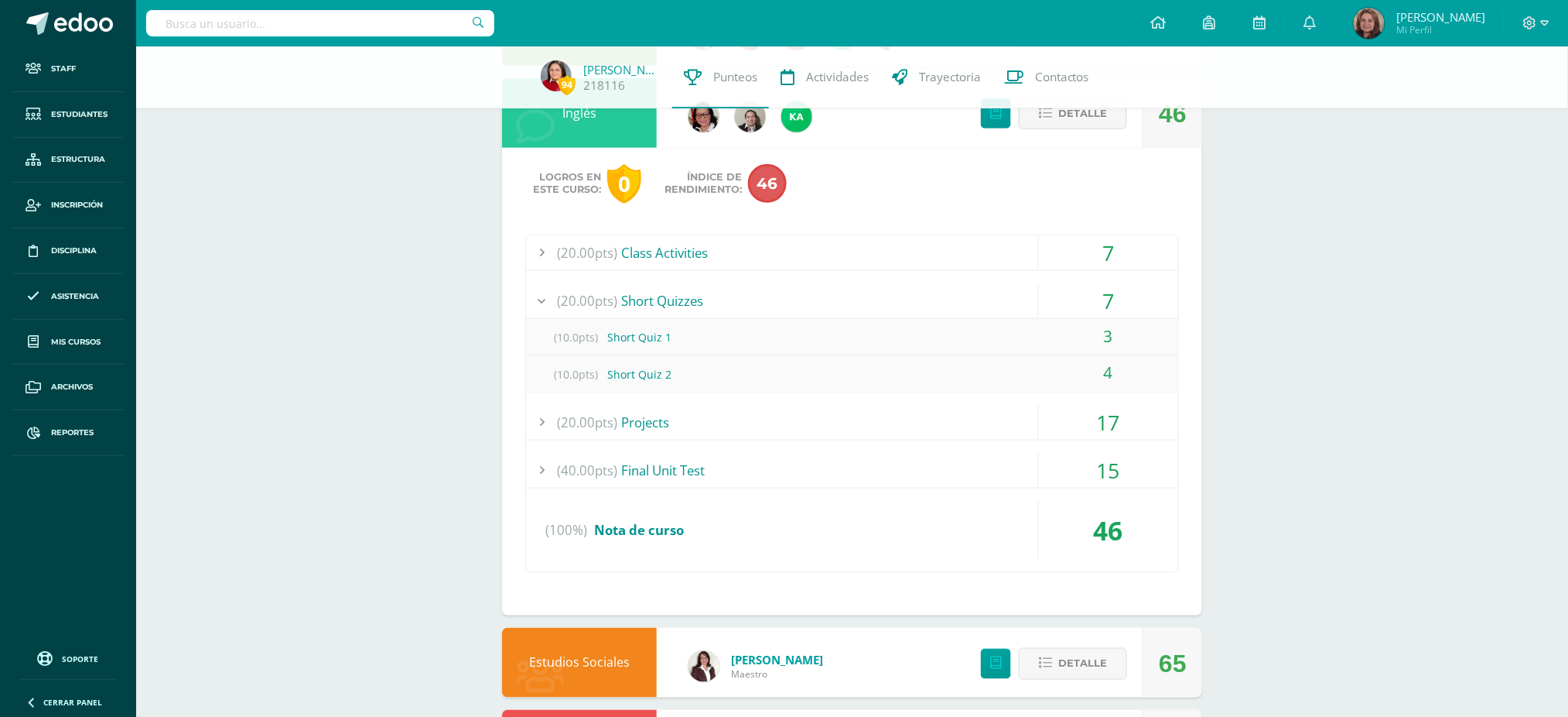
click at [1110, 422] on div "17" at bounding box center [1108, 421] width 139 height 35
click at [1114, 484] on div "15" at bounding box center [1108, 470] width 139 height 35
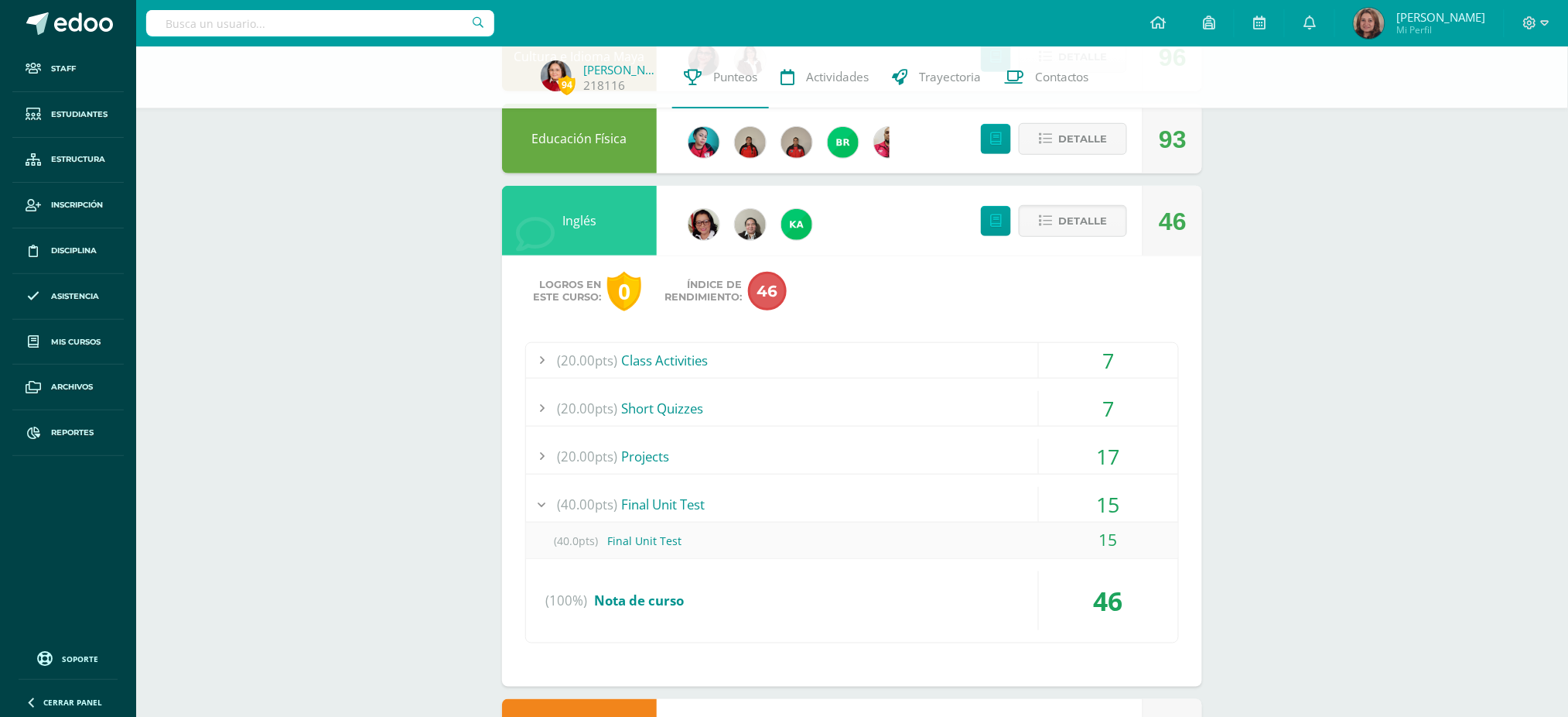
scroll to position [308, 0]
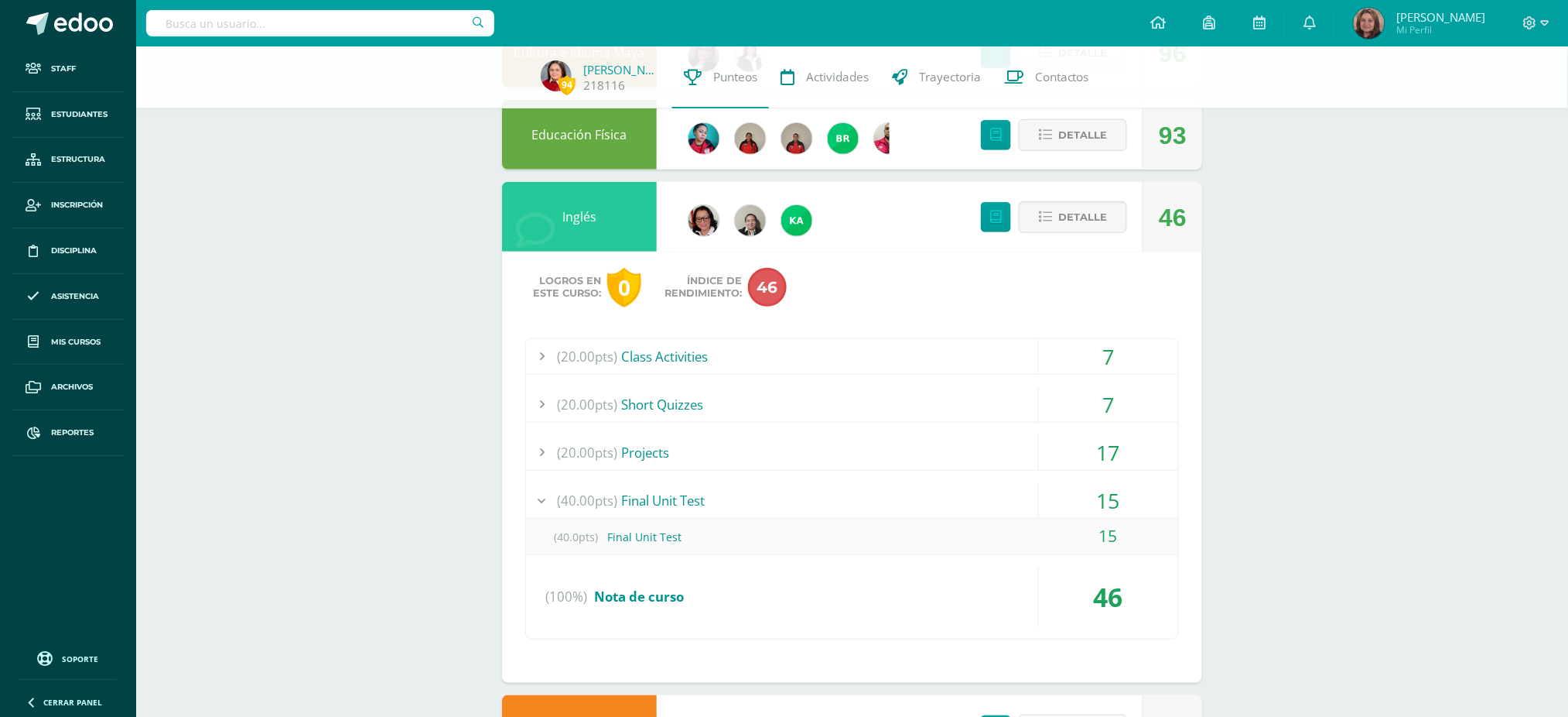
click at [818, 350] on div "(20.00pts) Class Activities" at bounding box center [851, 356] width 652 height 35
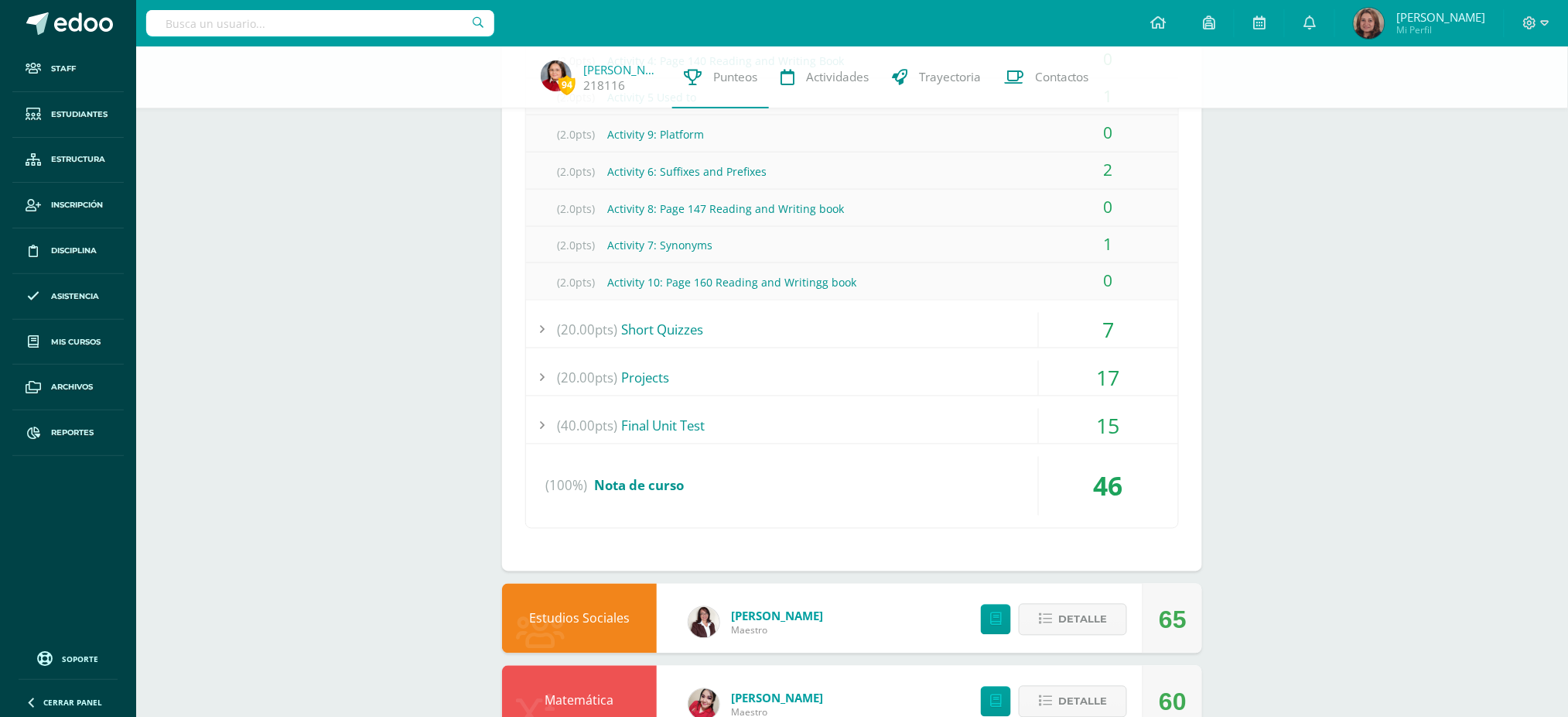
scroll to position [721, 0]
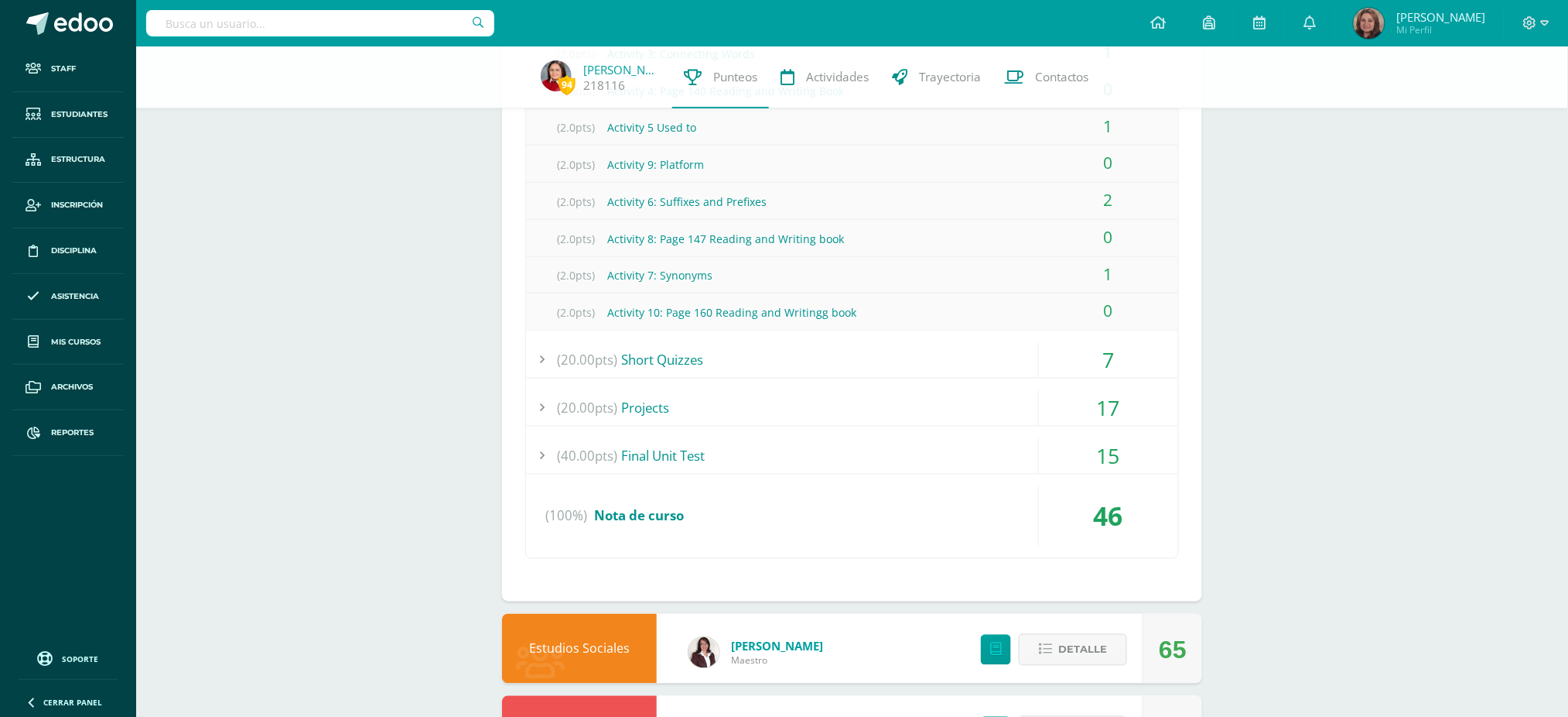
click at [665, 456] on div "(40.00pts) Final Unit Test" at bounding box center [851, 456] width 652 height 35
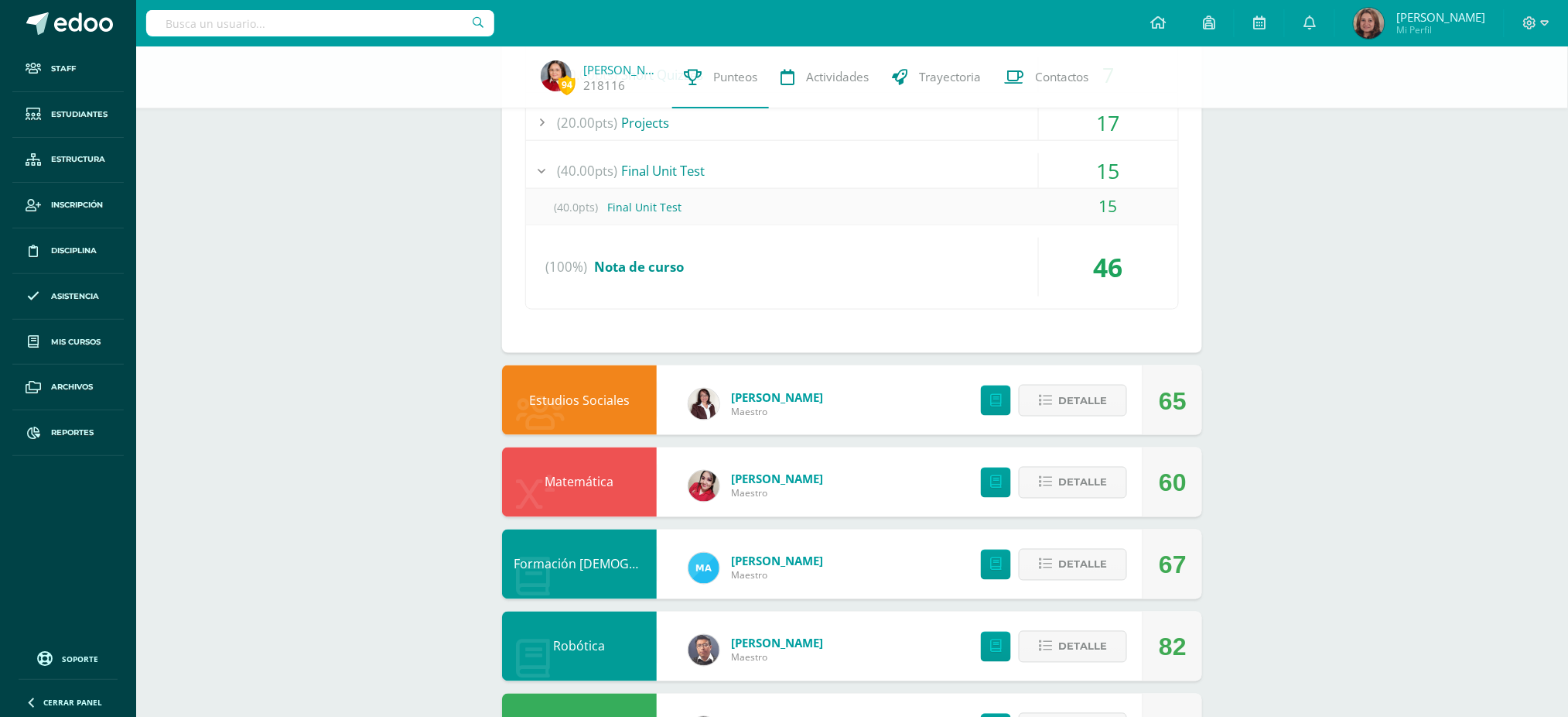
scroll to position [512, 0]
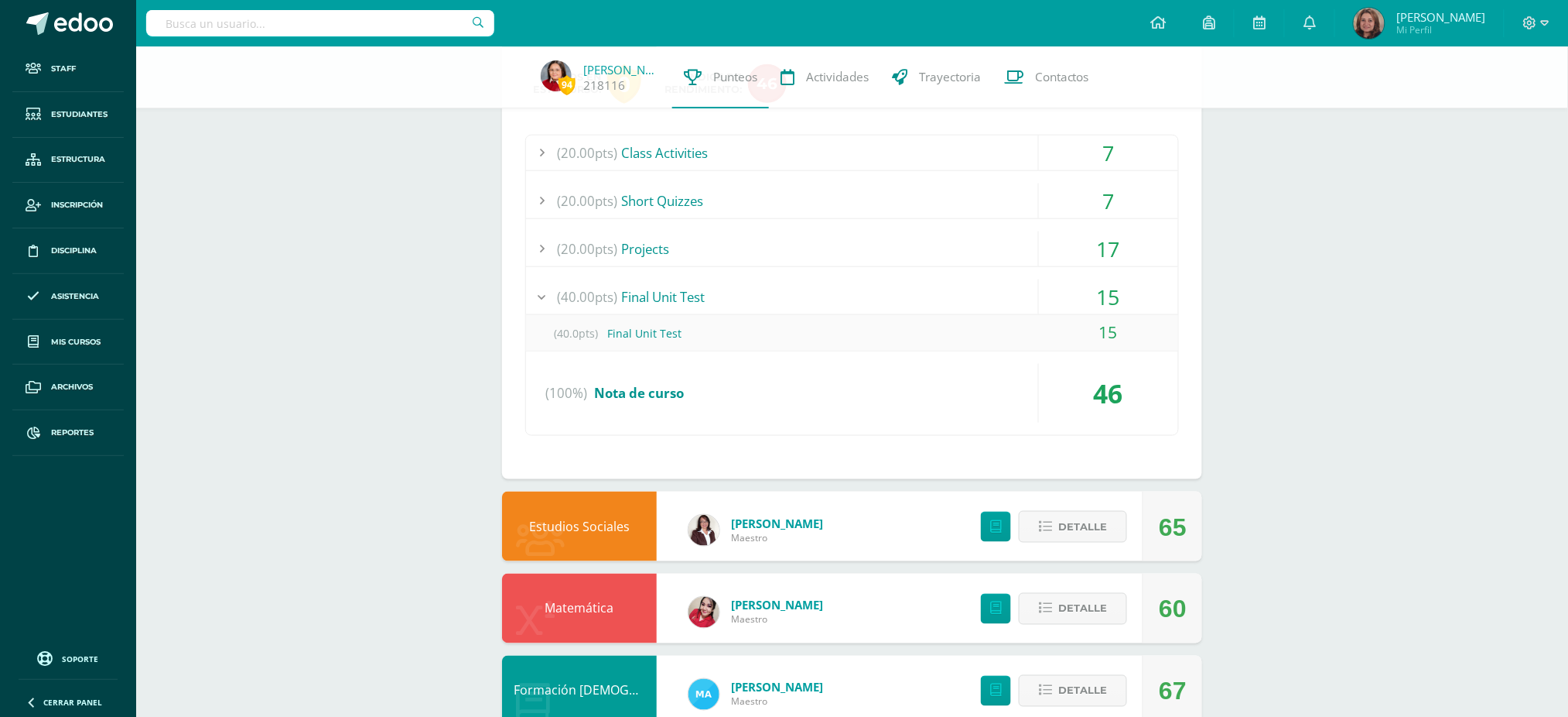
click at [656, 334] on div "(40.0pts) Final Unit Test" at bounding box center [851, 333] width 652 height 35
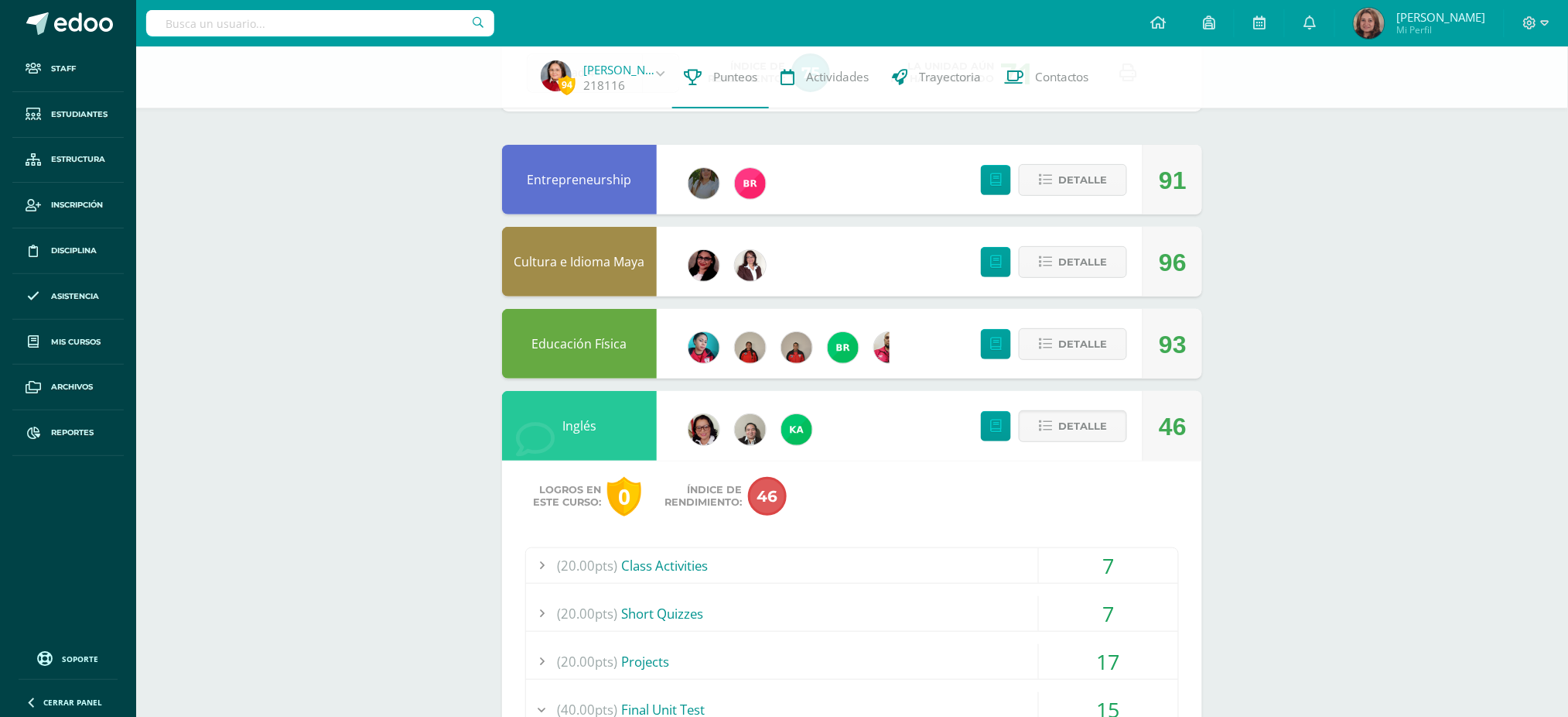
scroll to position [0, 0]
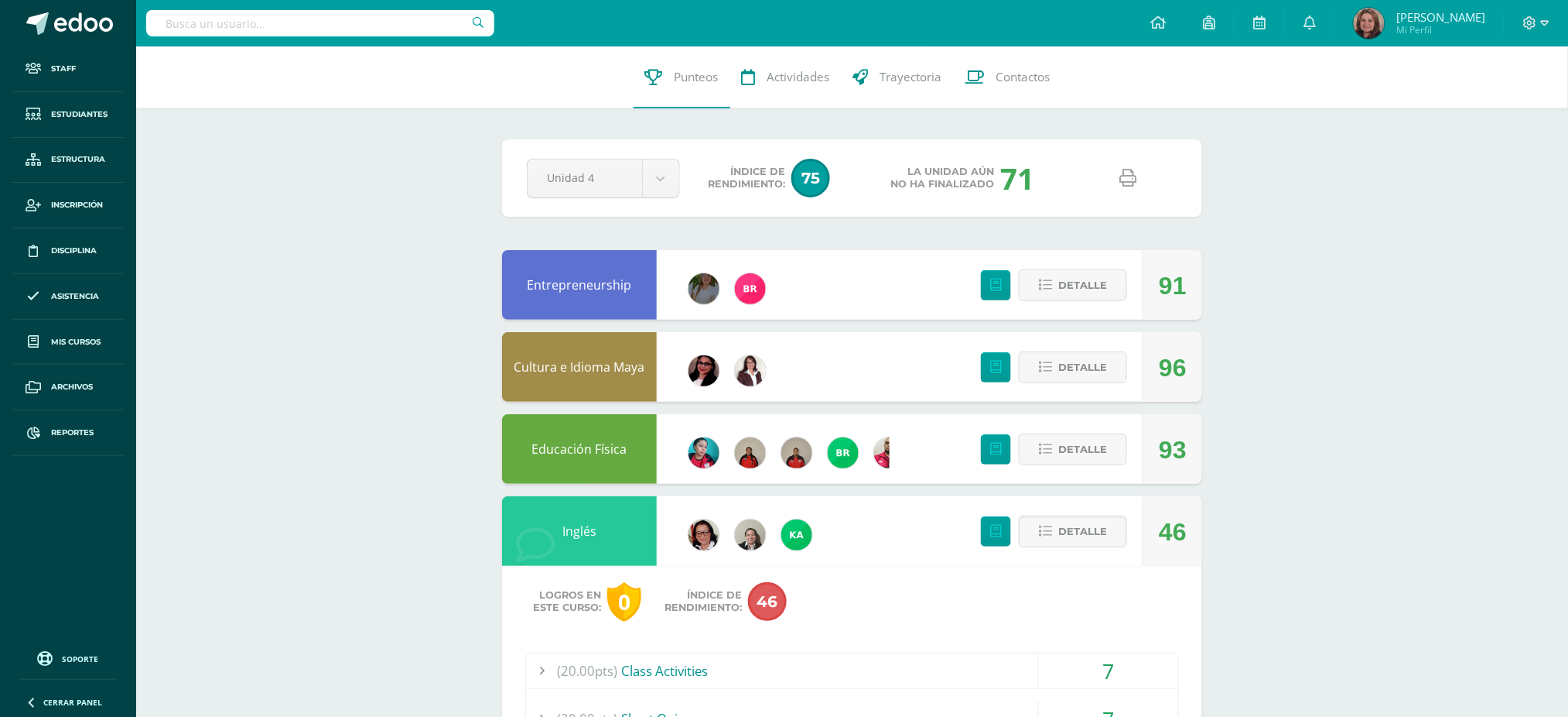
click at [1127, 175] on icon at bounding box center [1128, 178] width 17 height 17
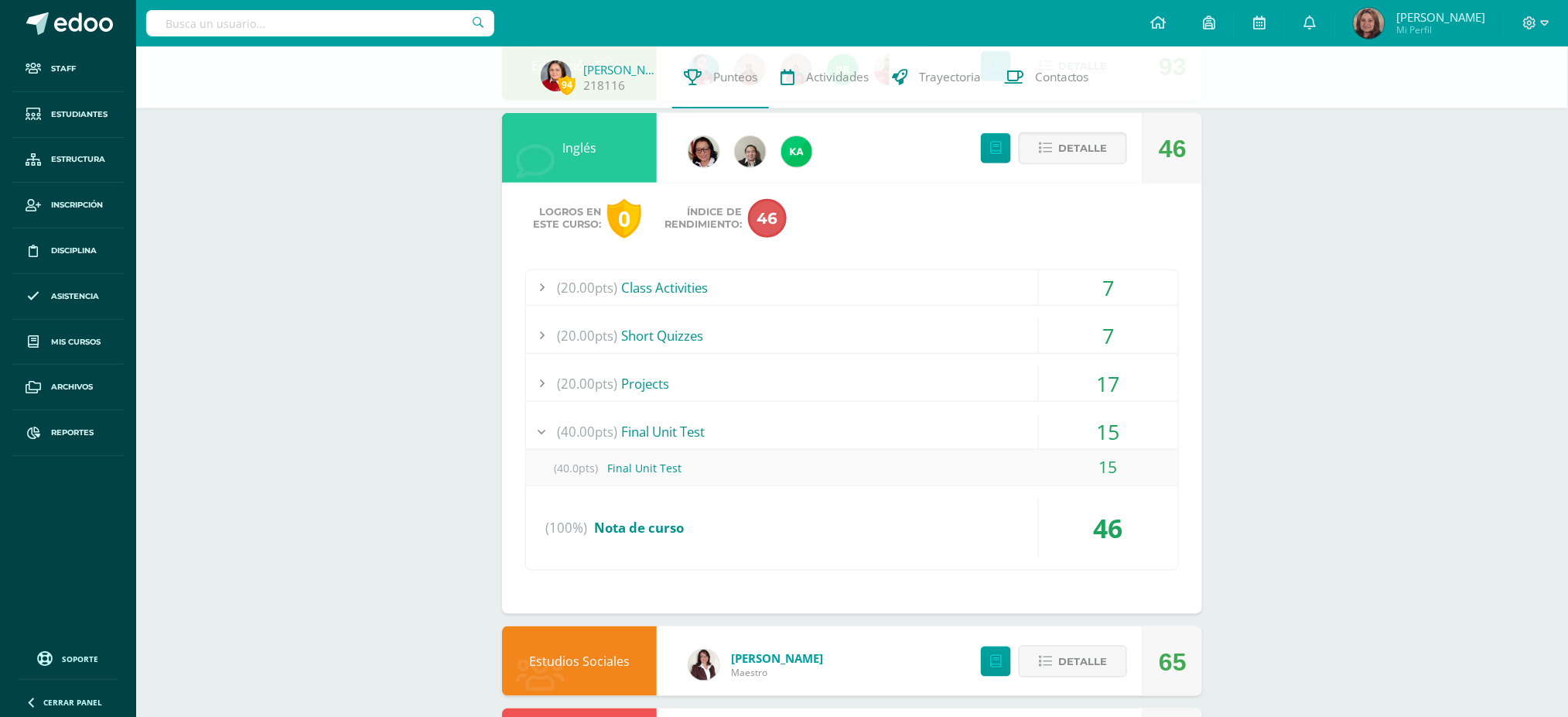
scroll to position [413, 0]
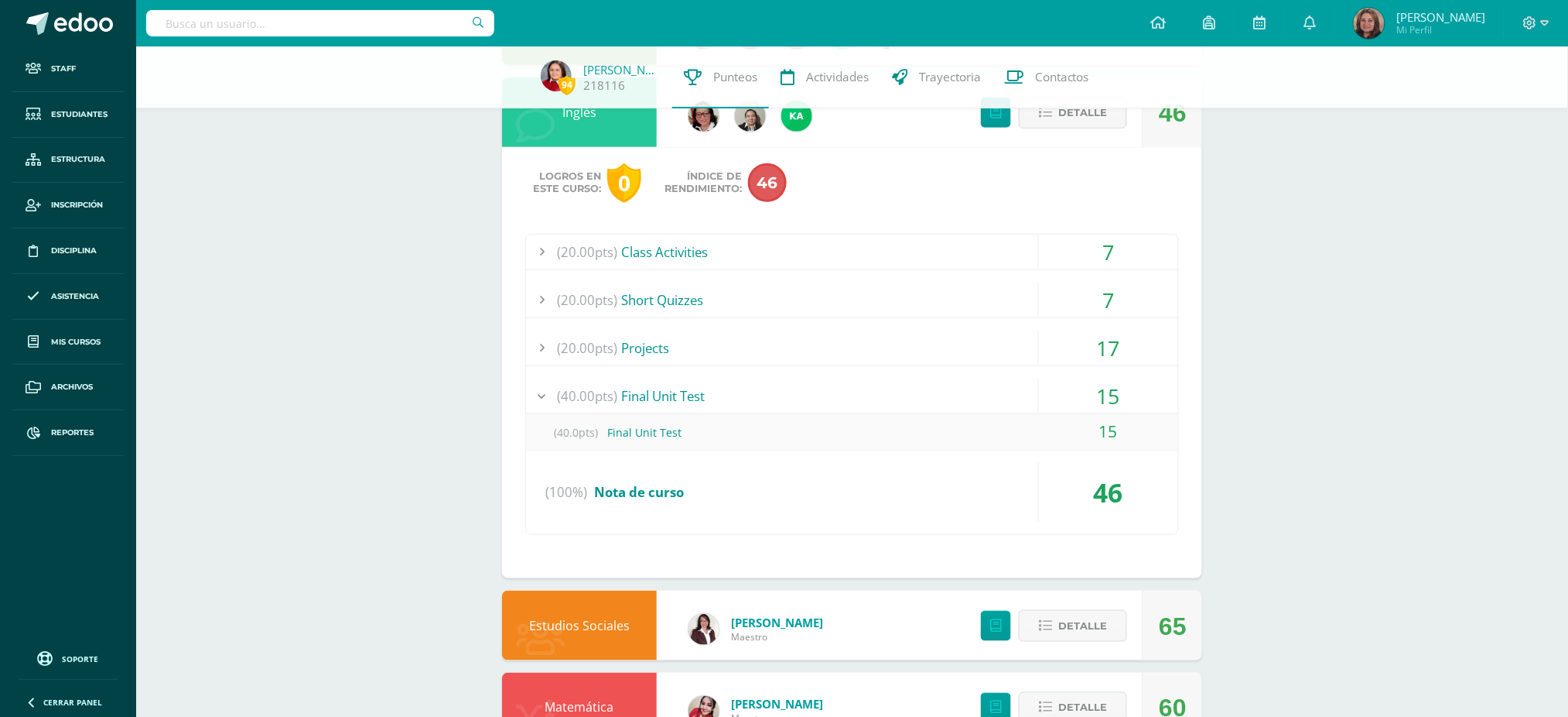
click at [1110, 256] on div "7" at bounding box center [1108, 252] width 139 height 35
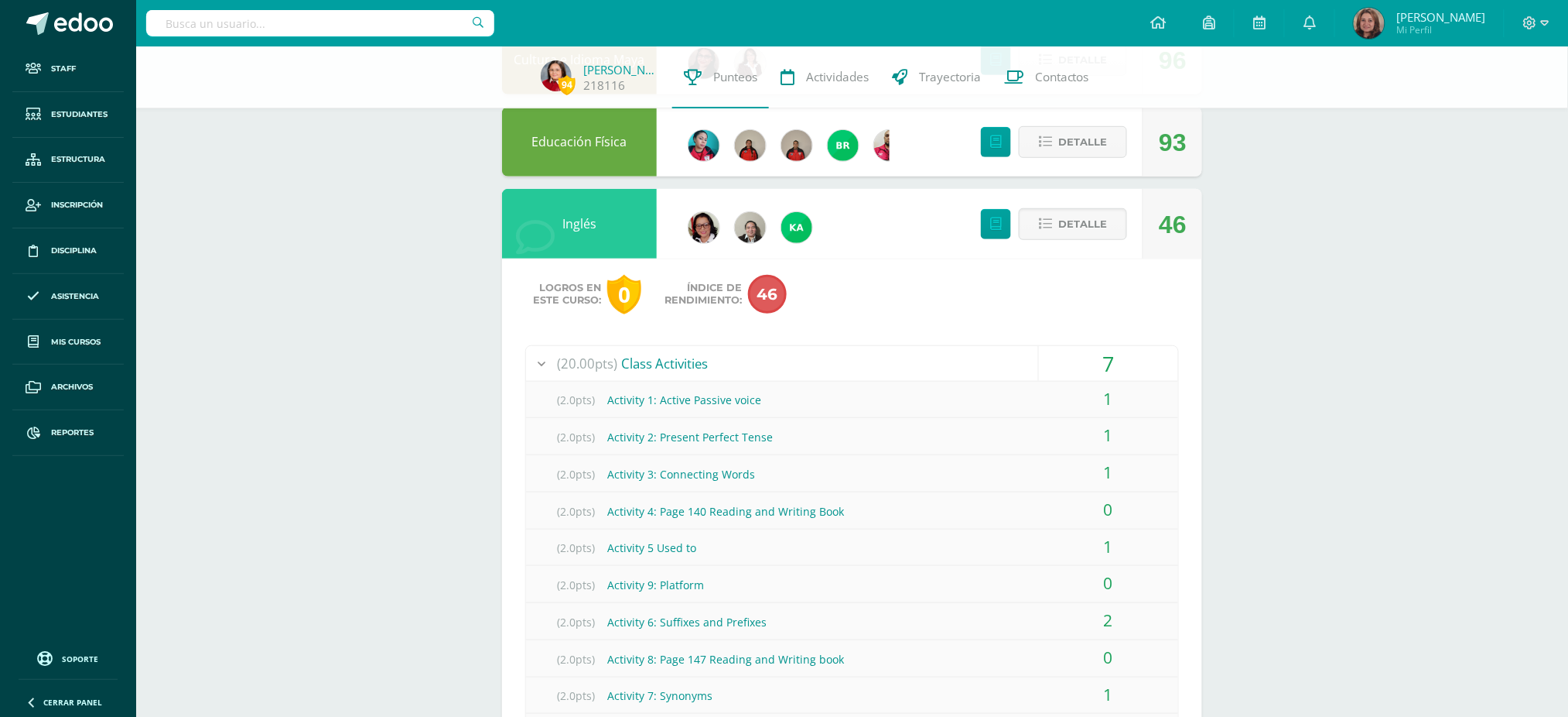
scroll to position [515, 0]
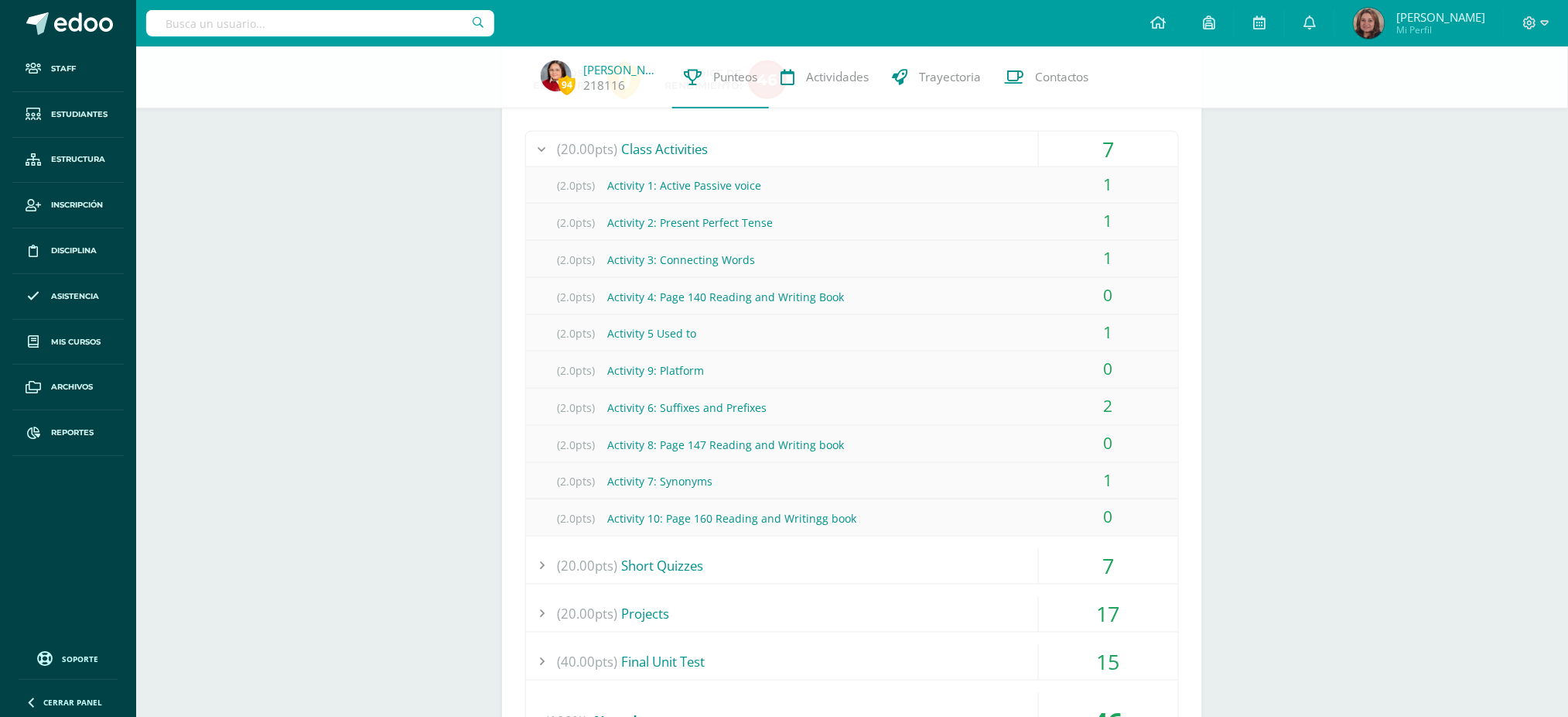
click at [344, 14] on input "text" at bounding box center [320, 22] width 348 height 26
type input "danna vásquez"
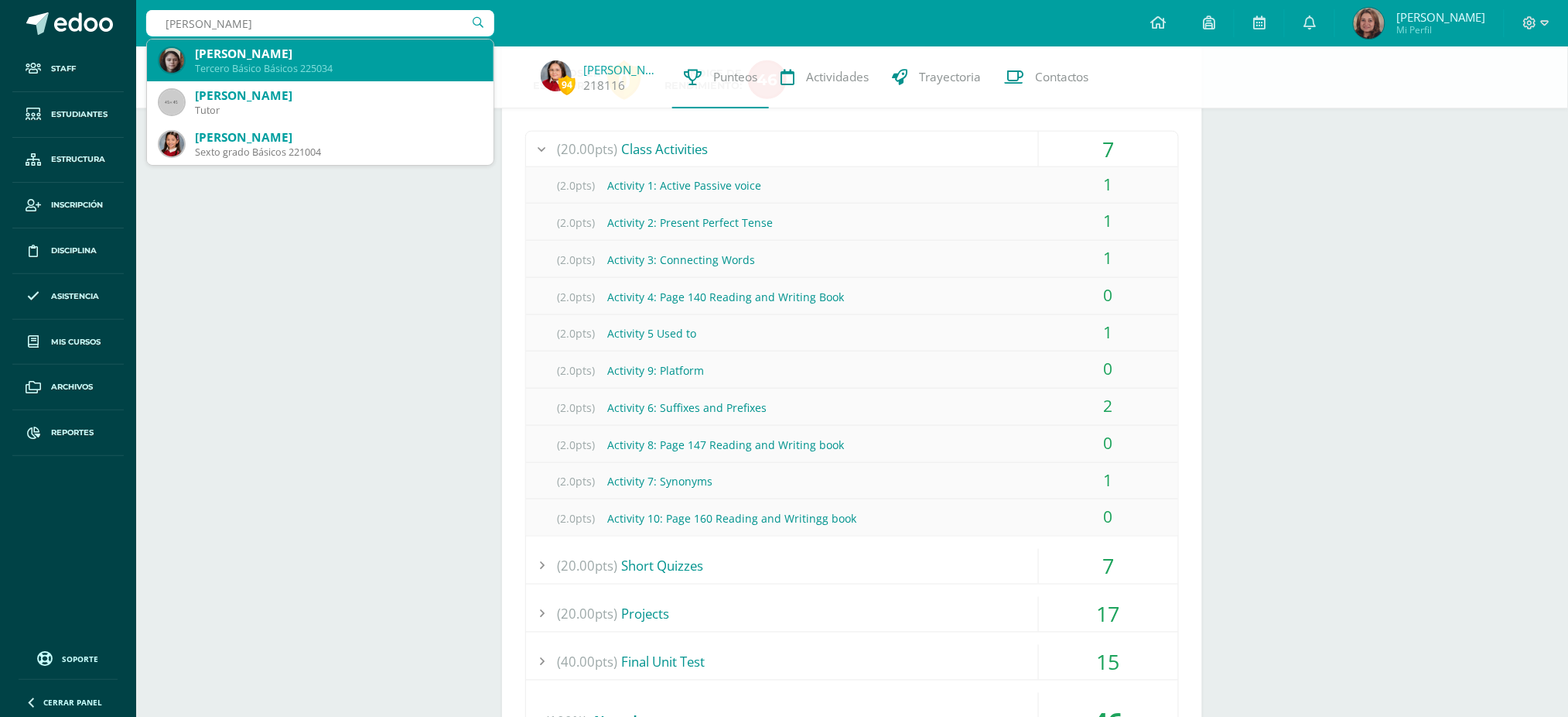
click at [341, 67] on div "Tercero Básico Básicos 225034" at bounding box center [337, 68] width 286 height 13
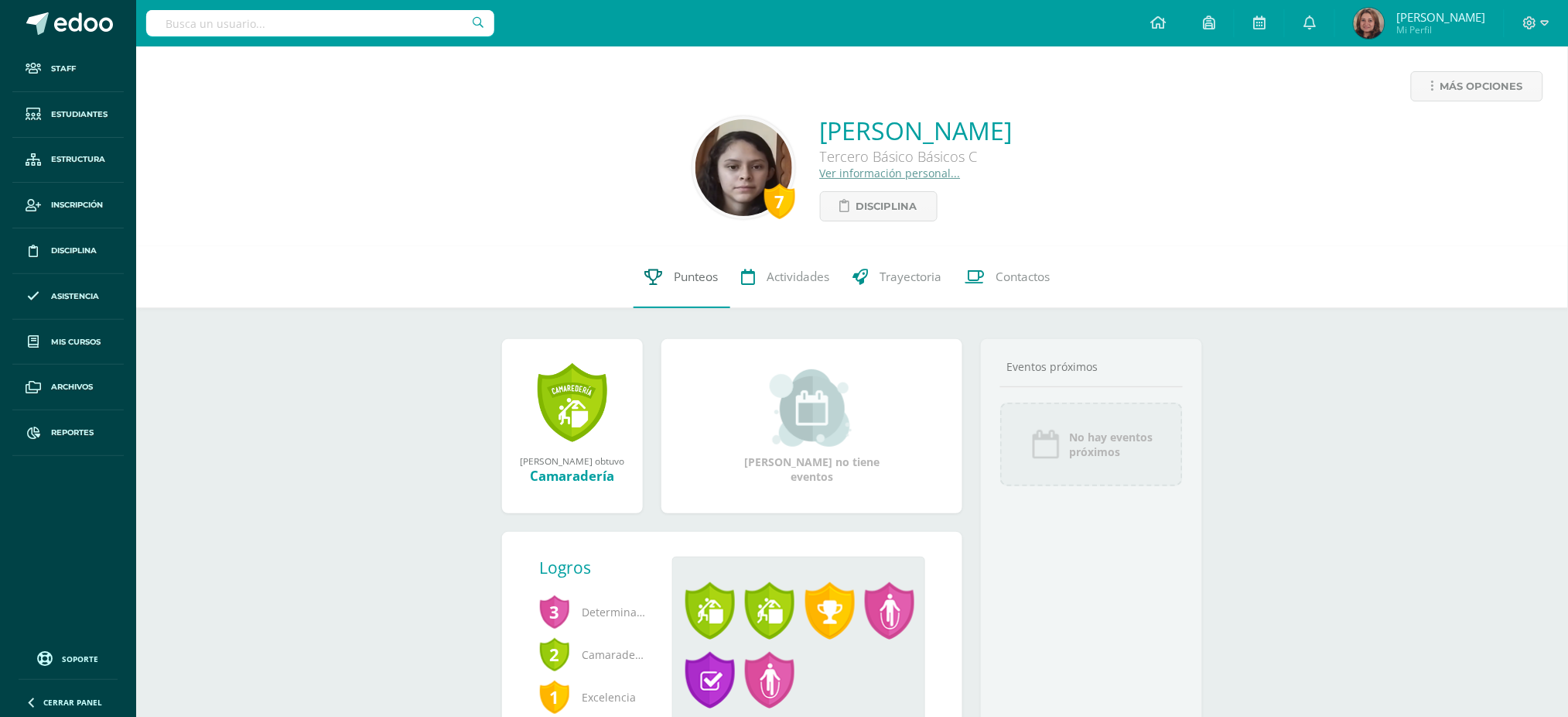
click at [689, 281] on span "Punteos" at bounding box center [696, 277] width 44 height 16
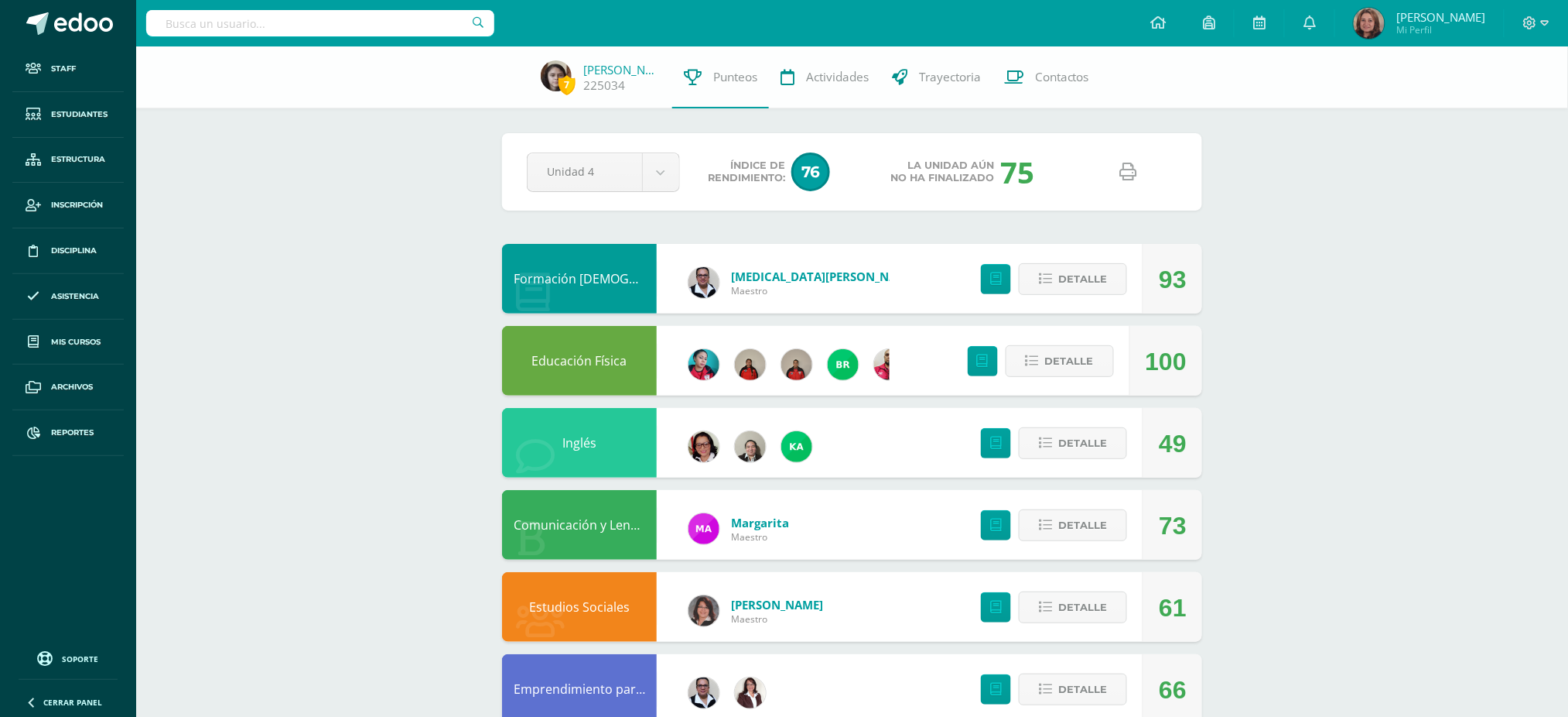
click at [1133, 172] on icon at bounding box center [1128, 171] width 17 height 17
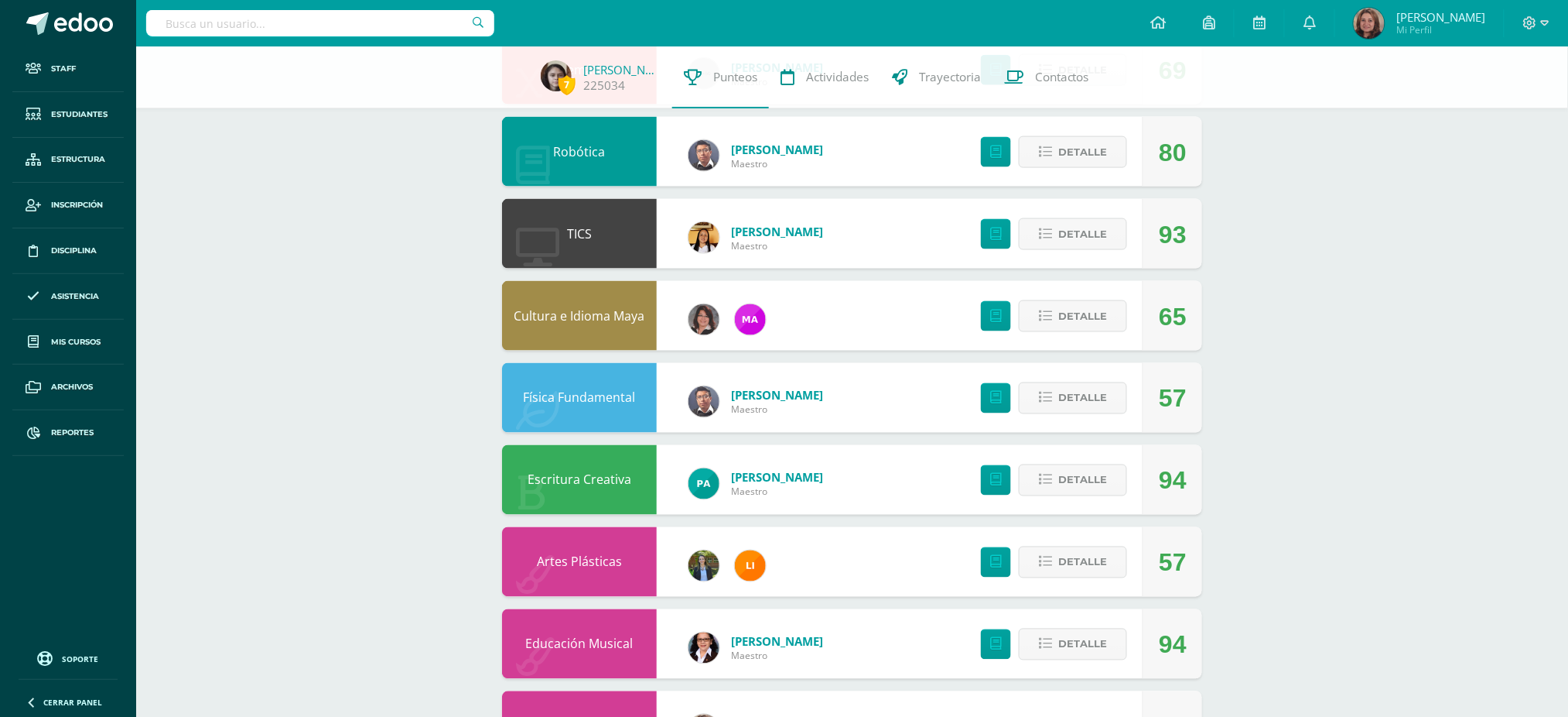
scroll to position [722, 0]
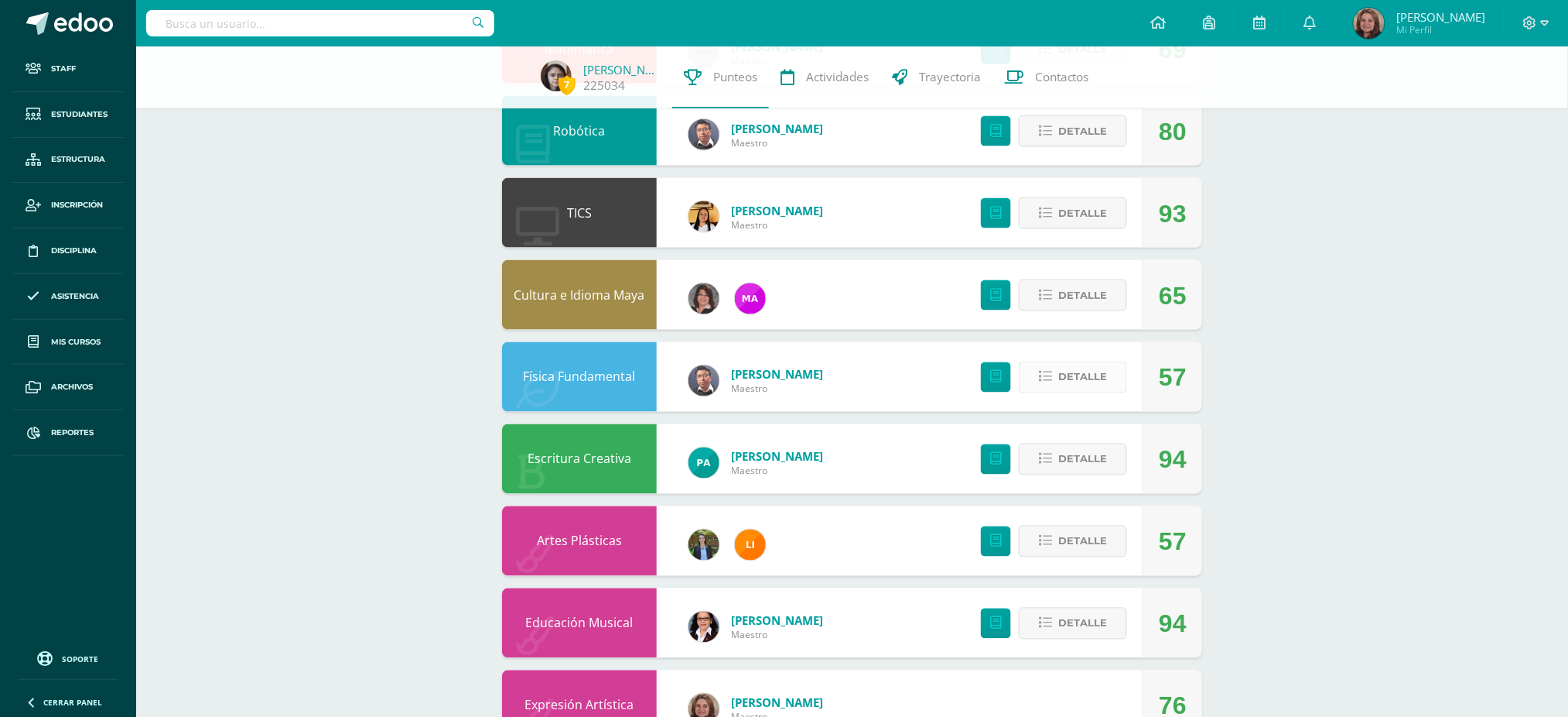
click at [1074, 371] on span "Detalle" at bounding box center [1083, 378] width 49 height 29
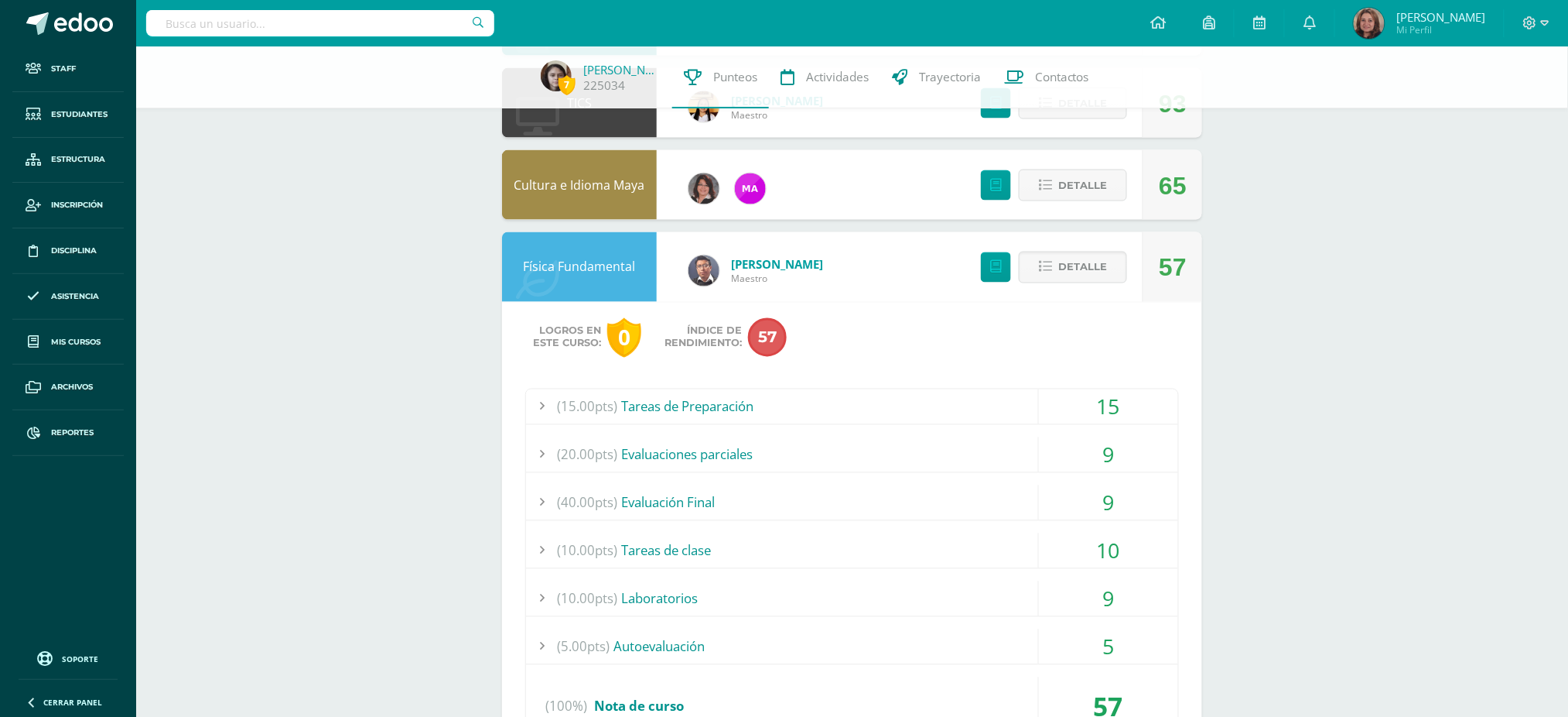
scroll to position [1032, 0]
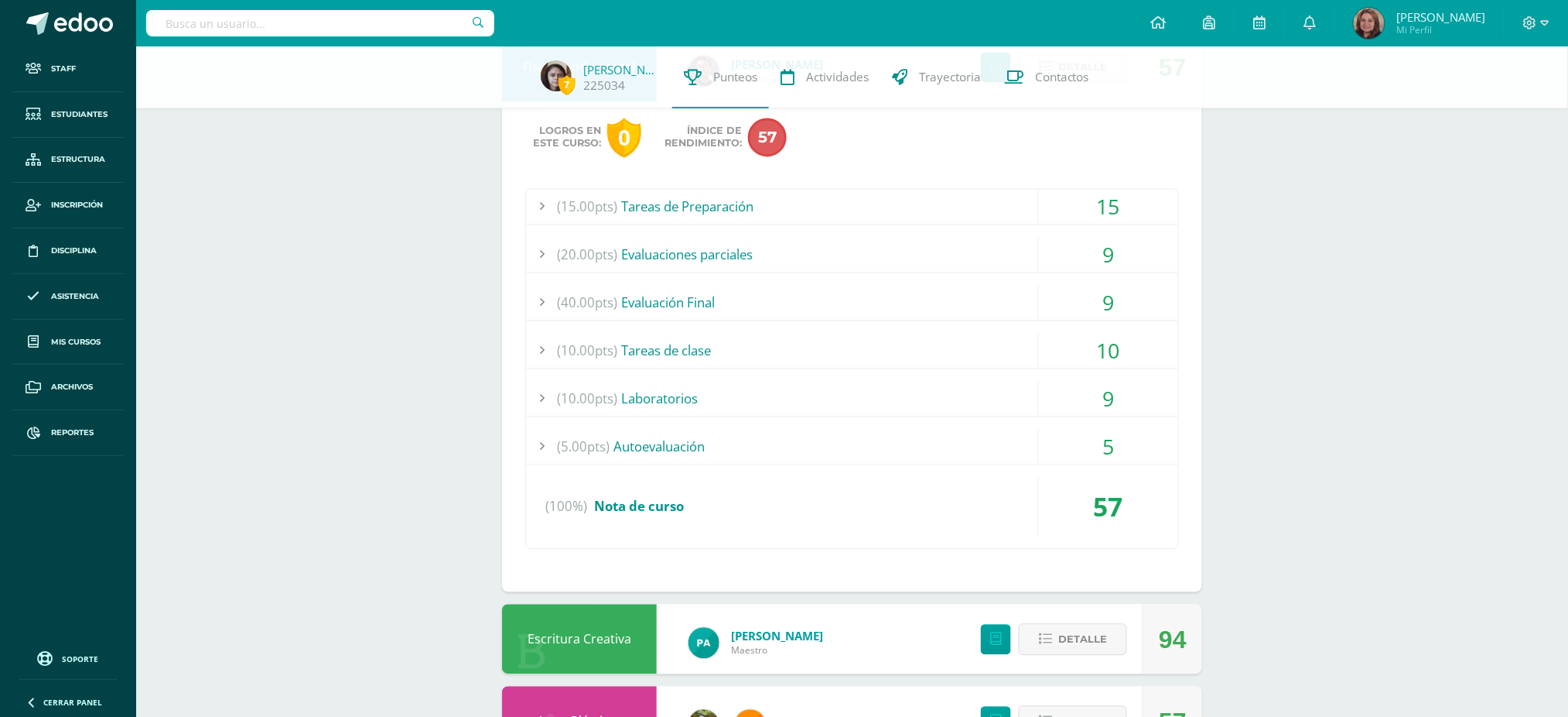
click at [1118, 311] on div "9" at bounding box center [1108, 303] width 139 height 35
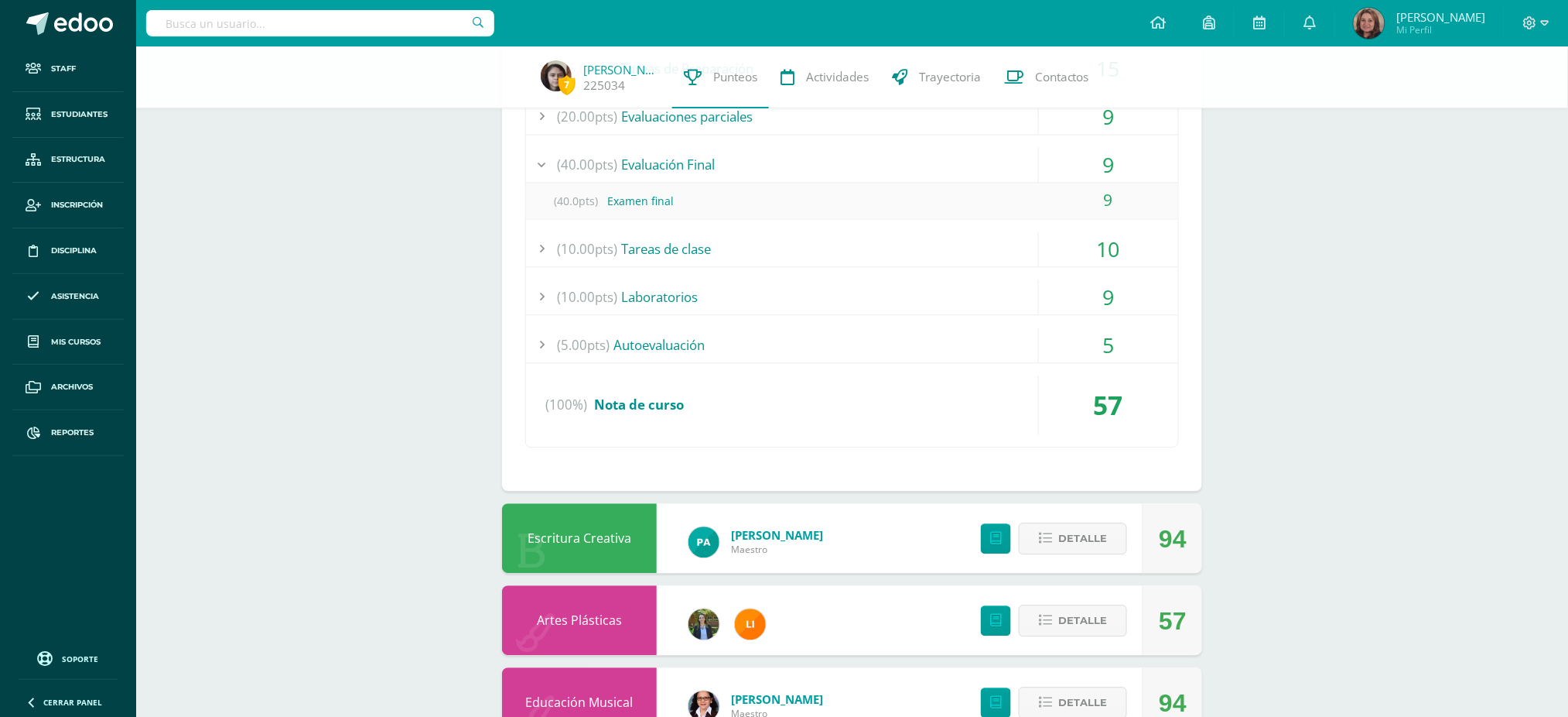
scroll to position [1135, 0]
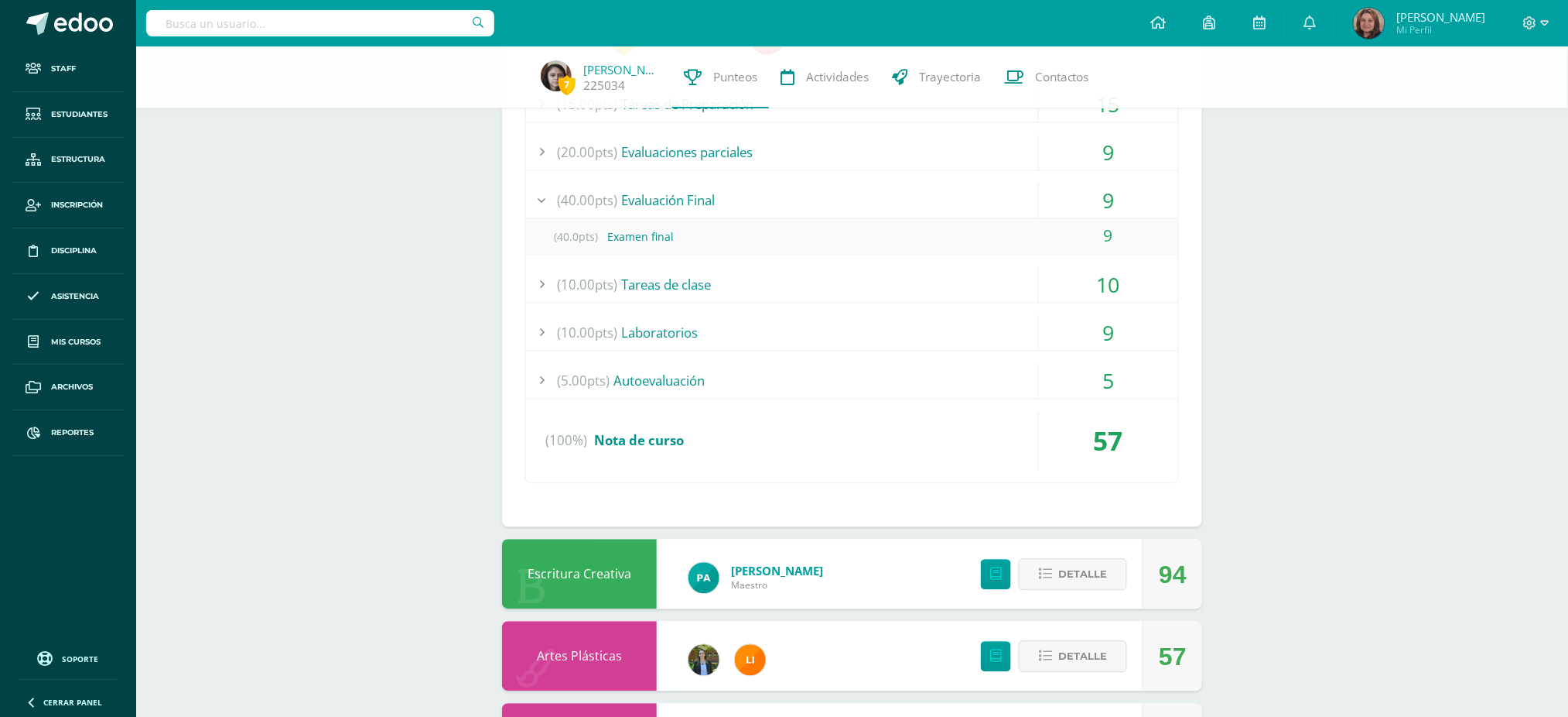
click at [1116, 378] on div "5" at bounding box center [1108, 380] width 139 height 35
click at [1116, 378] on div "5" at bounding box center [1108, 379] width 139 height 35
click at [1116, 302] on div "9" at bounding box center [1108, 296] width 139 height 35
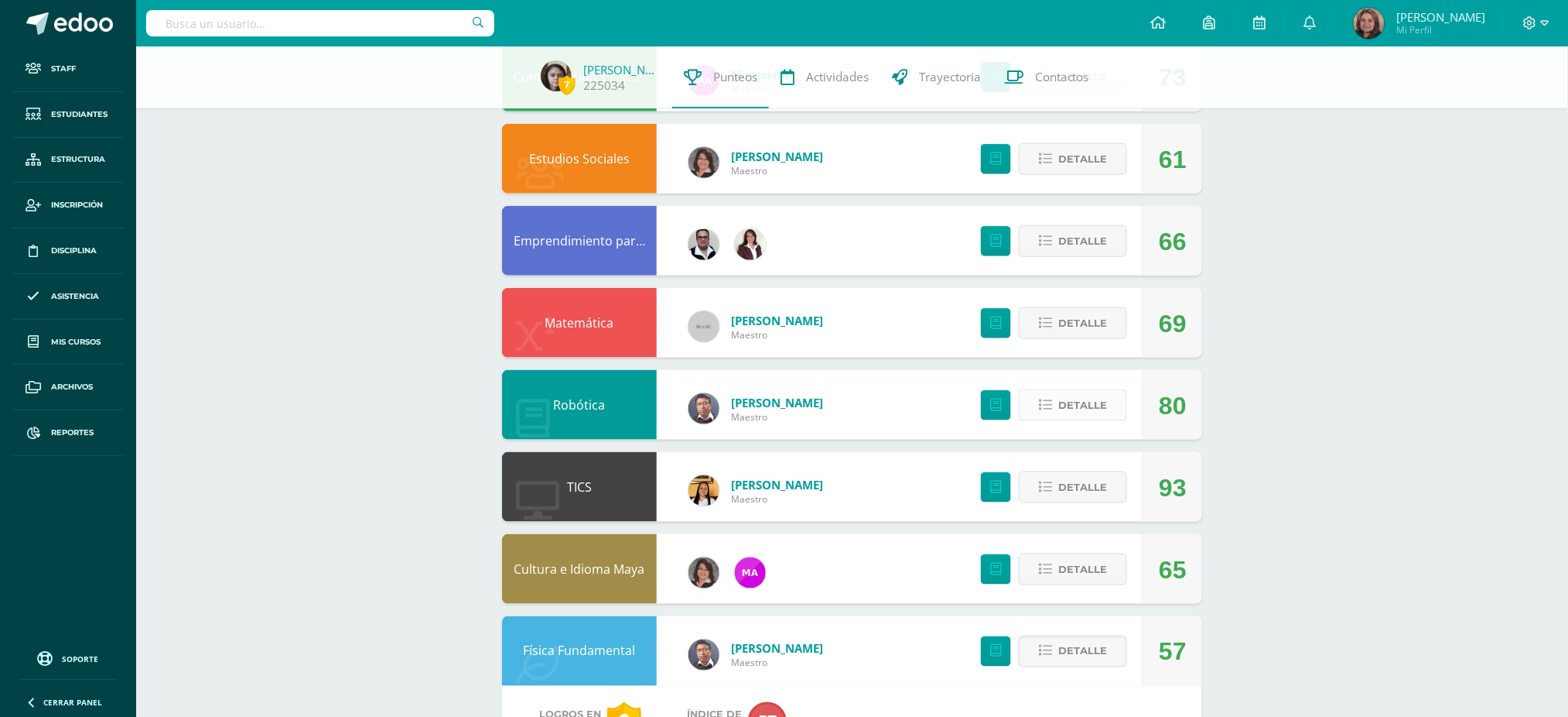
scroll to position [413, 0]
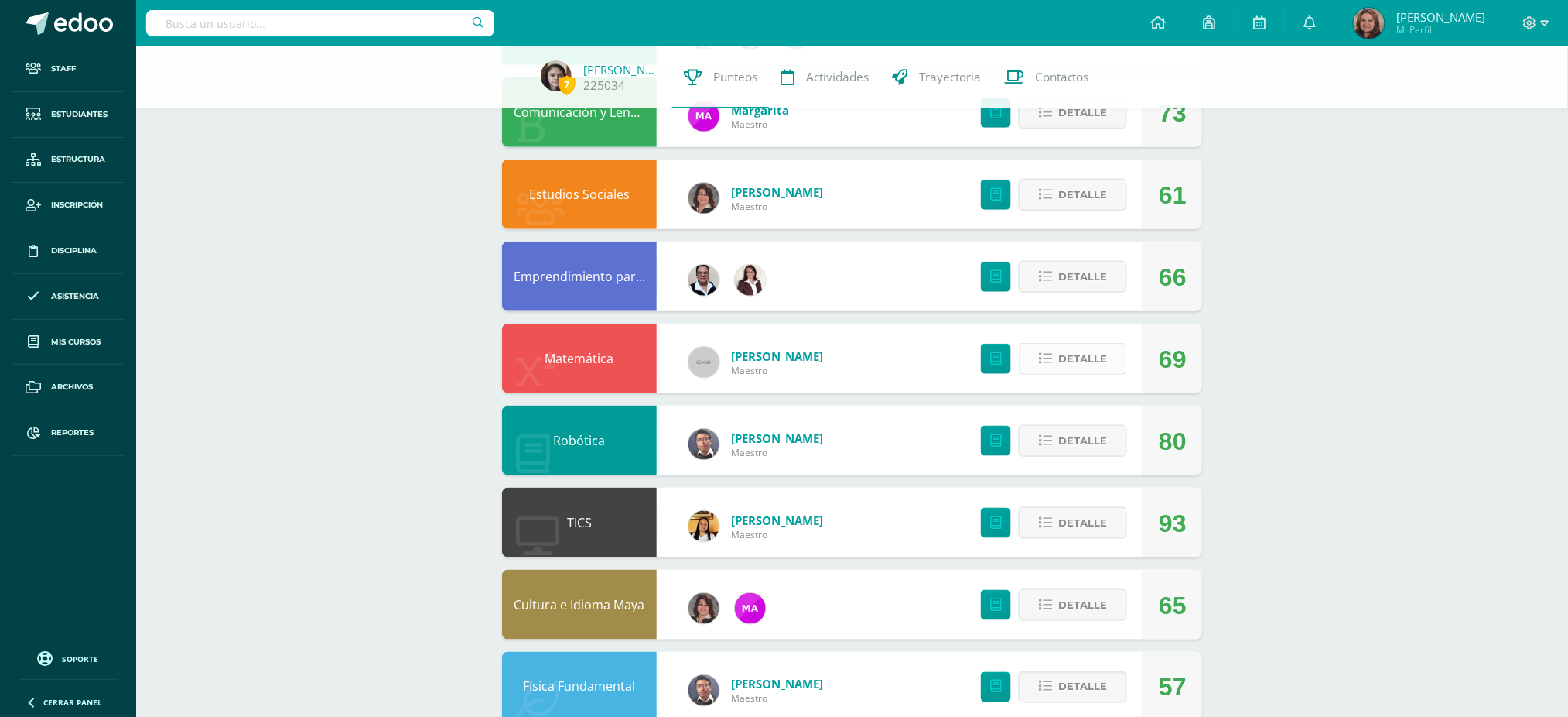
click at [1101, 356] on span "Detalle" at bounding box center [1083, 359] width 49 height 29
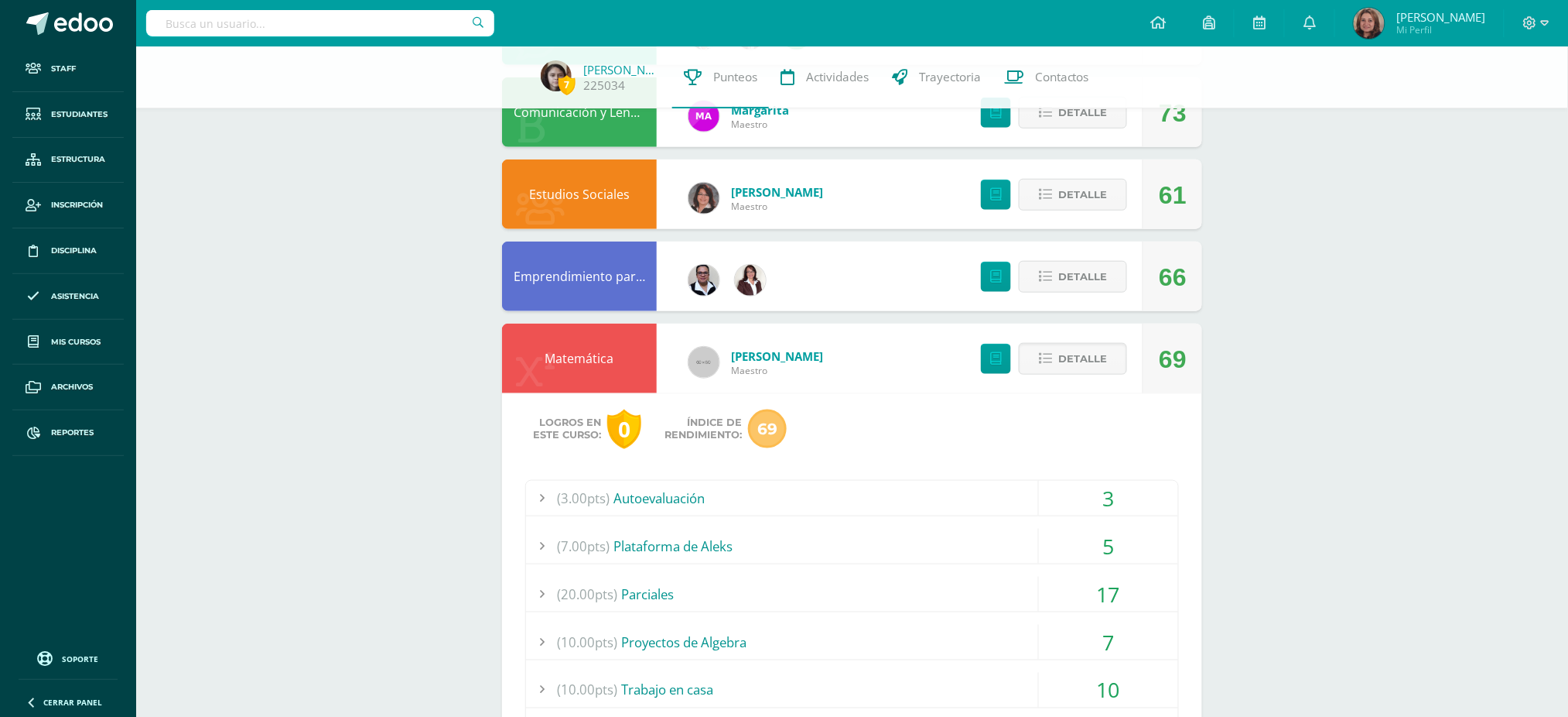
scroll to position [722, 0]
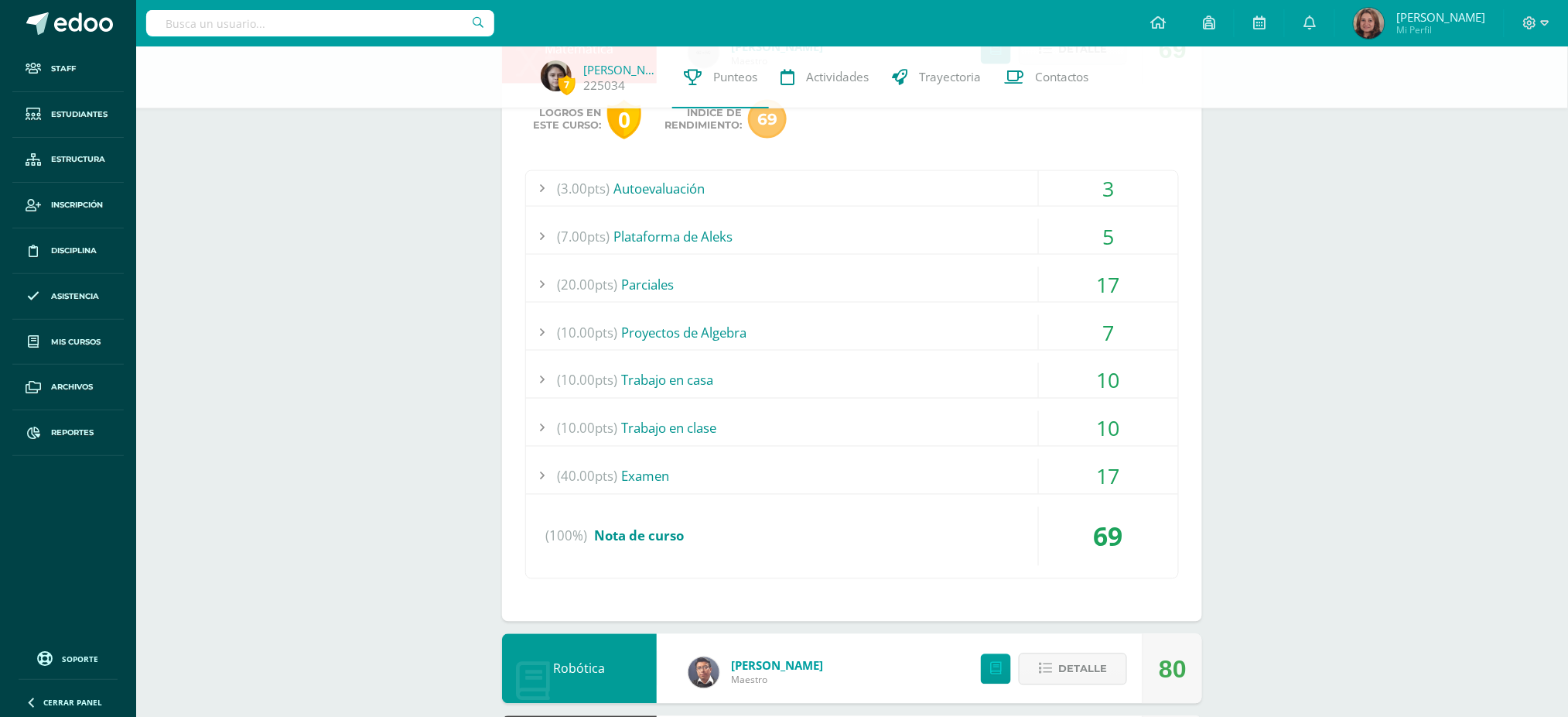
click at [1108, 474] on div "17" at bounding box center [1108, 476] width 139 height 35
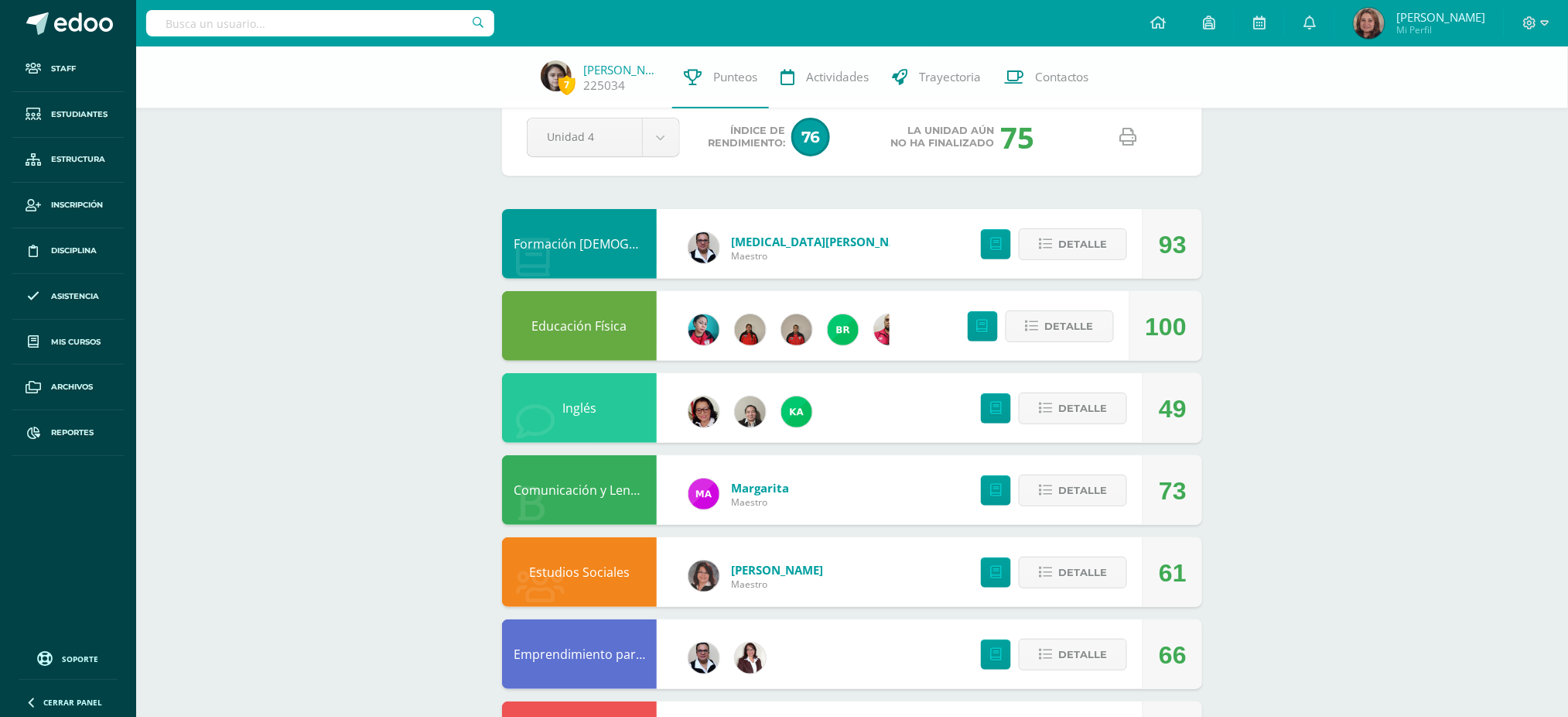
scroll to position [0, 0]
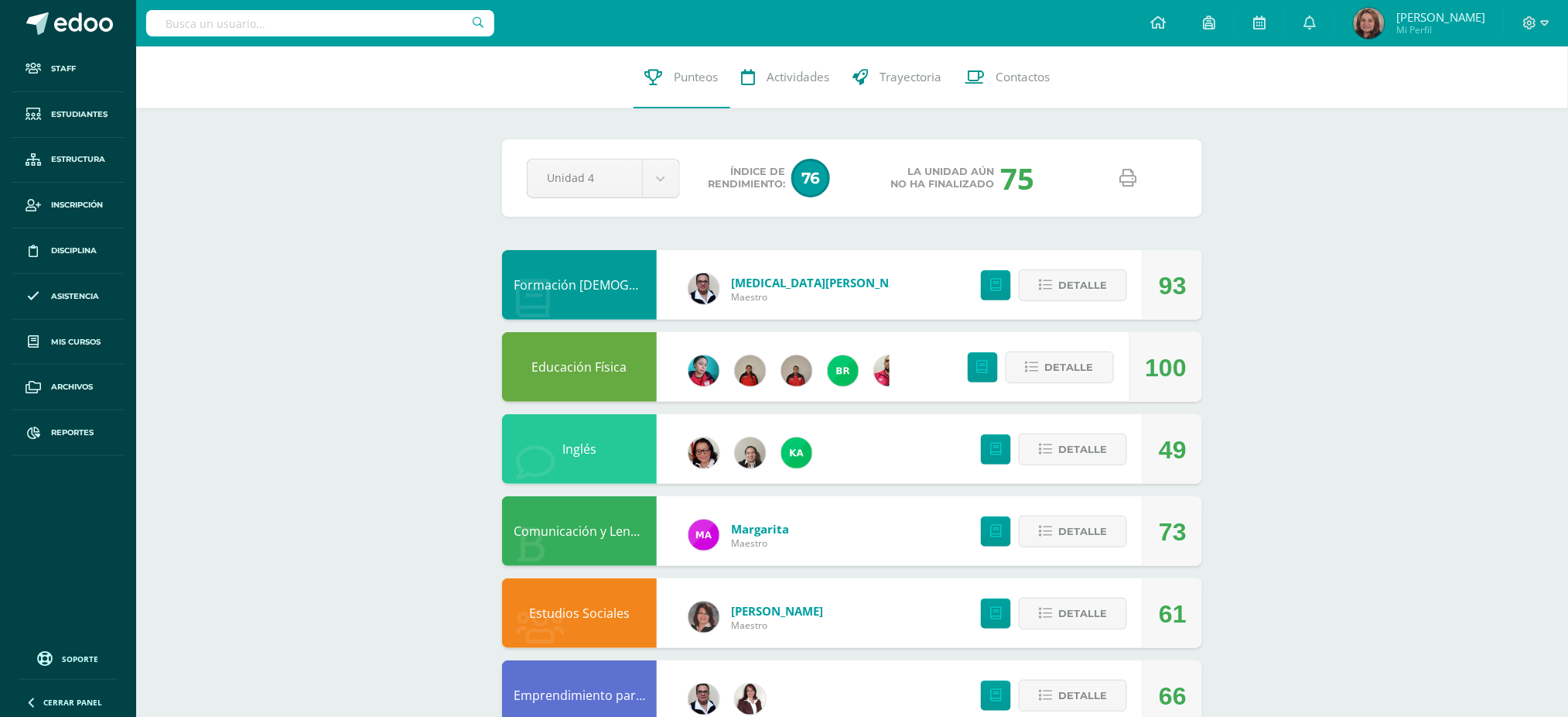
click at [299, 14] on input "text" at bounding box center [320, 22] width 348 height 26
type input "j"
type input "jobanna"
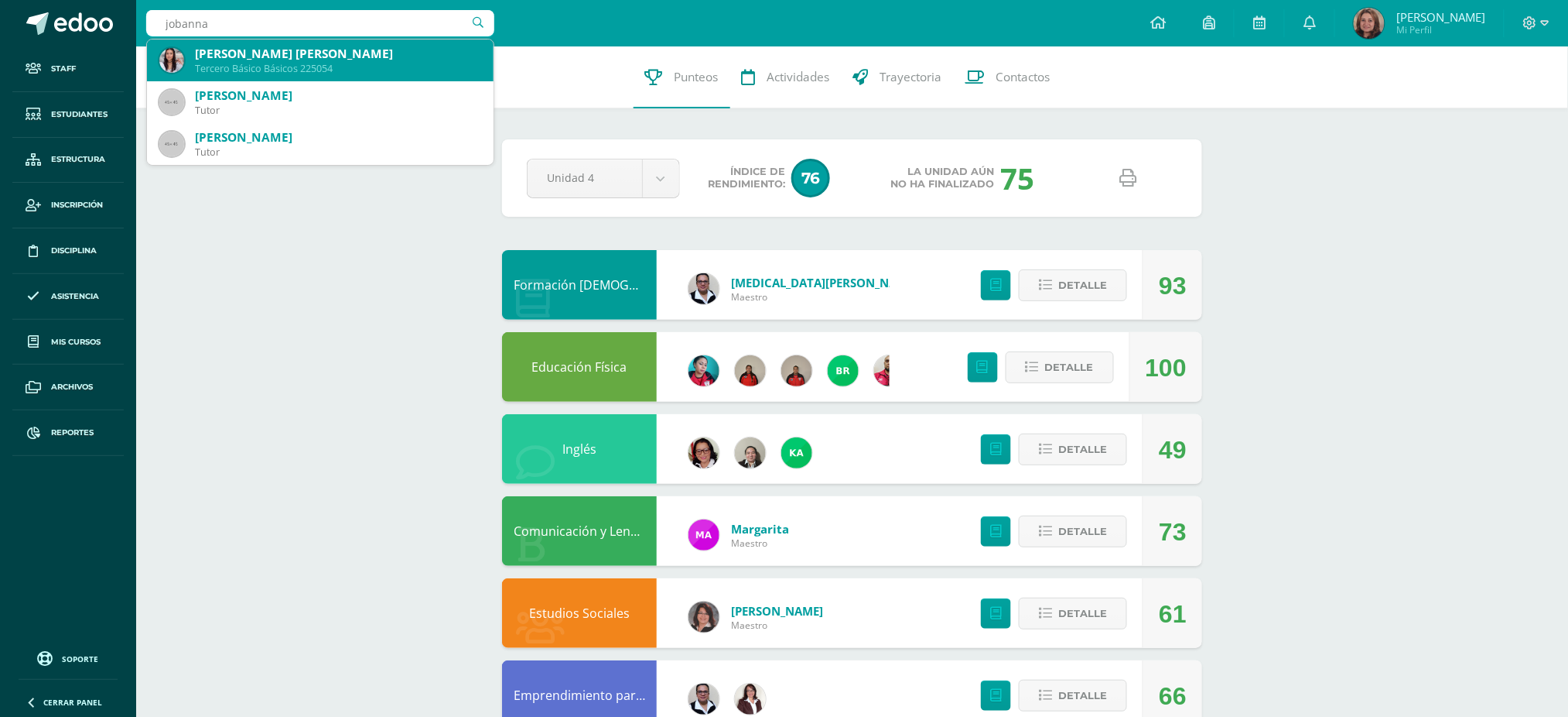
click at [322, 62] on div "Tercero Básico Básicos 225054" at bounding box center [337, 68] width 286 height 13
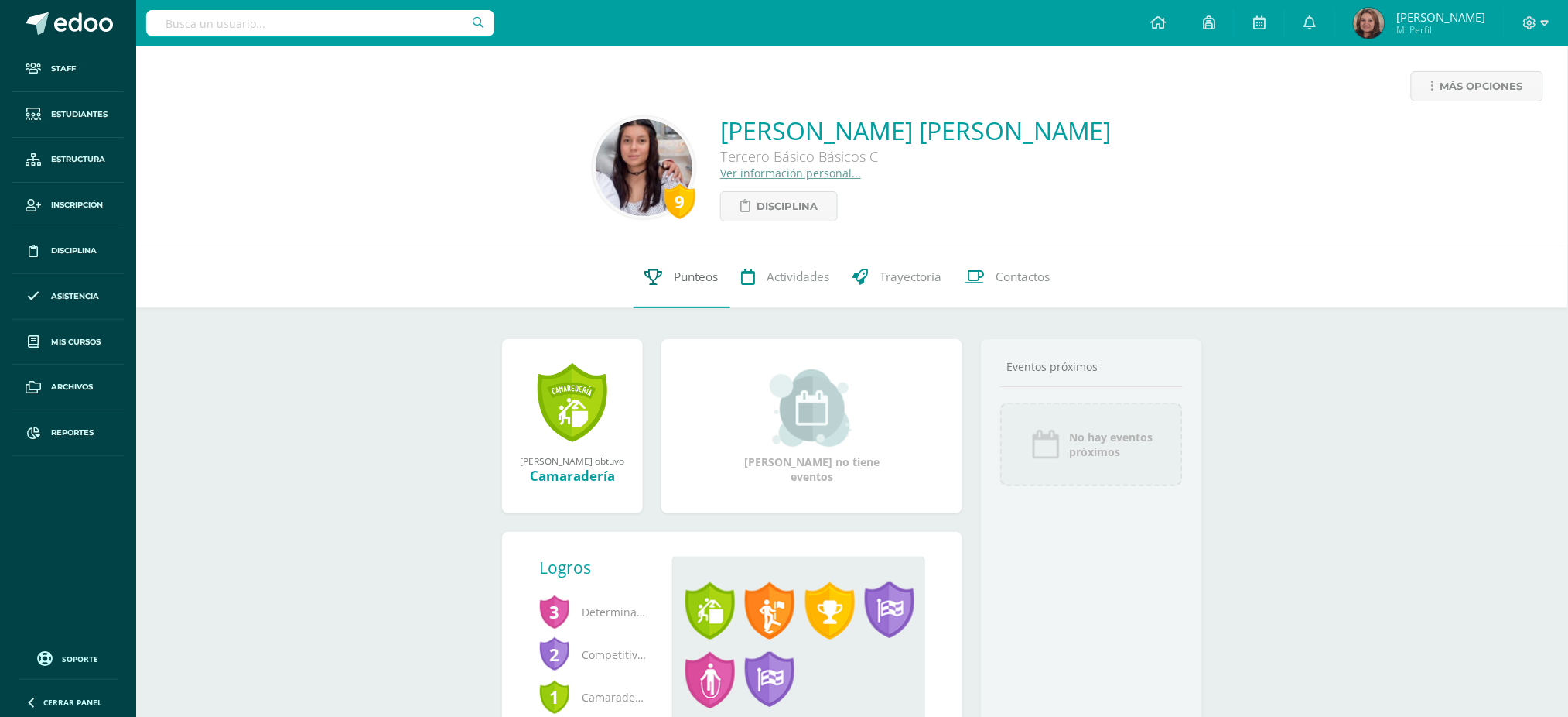
click at [691, 276] on span "Punteos" at bounding box center [696, 277] width 44 height 16
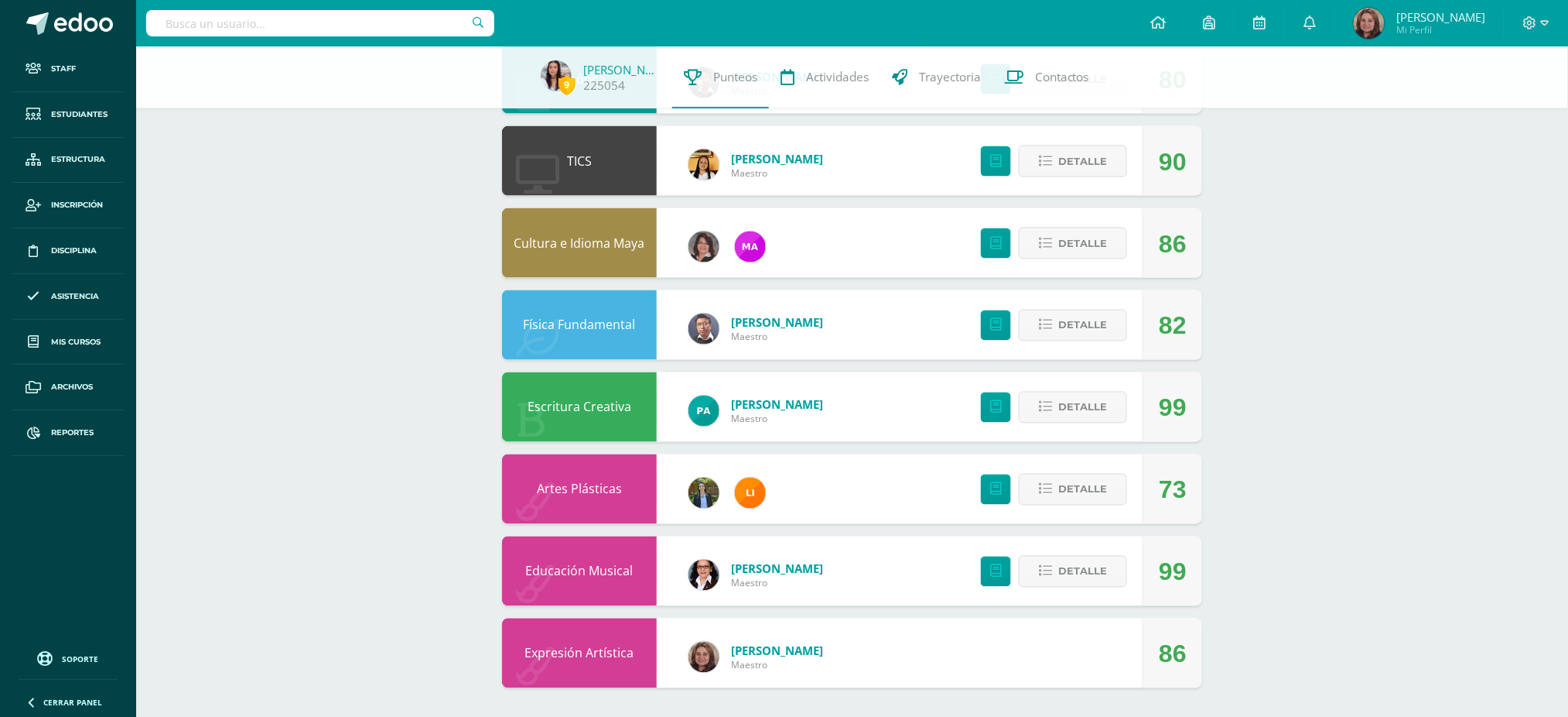
scroll to position [776, 0]
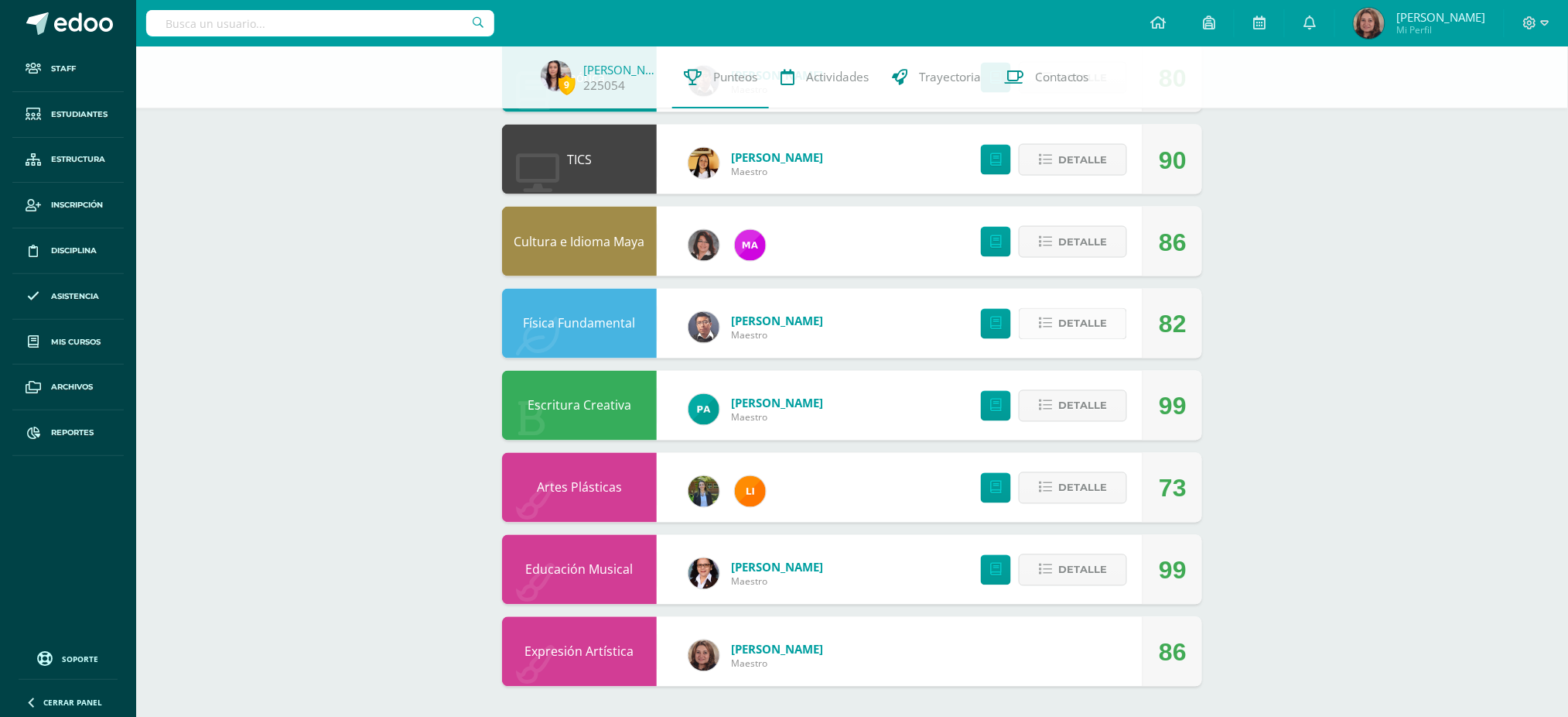
click at [1058, 318] on button "Detalle" at bounding box center [1073, 324] width 108 height 32
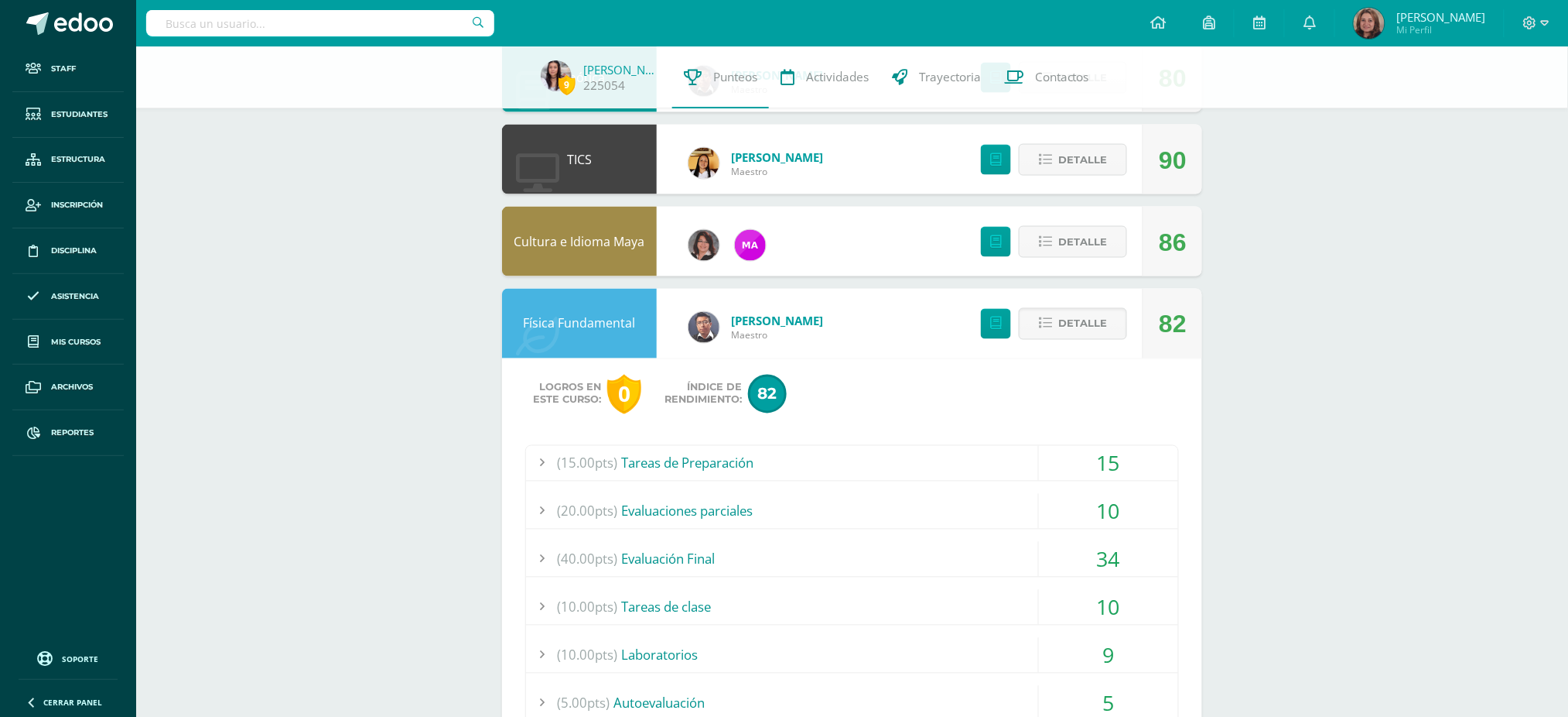
scroll to position [1085, 0]
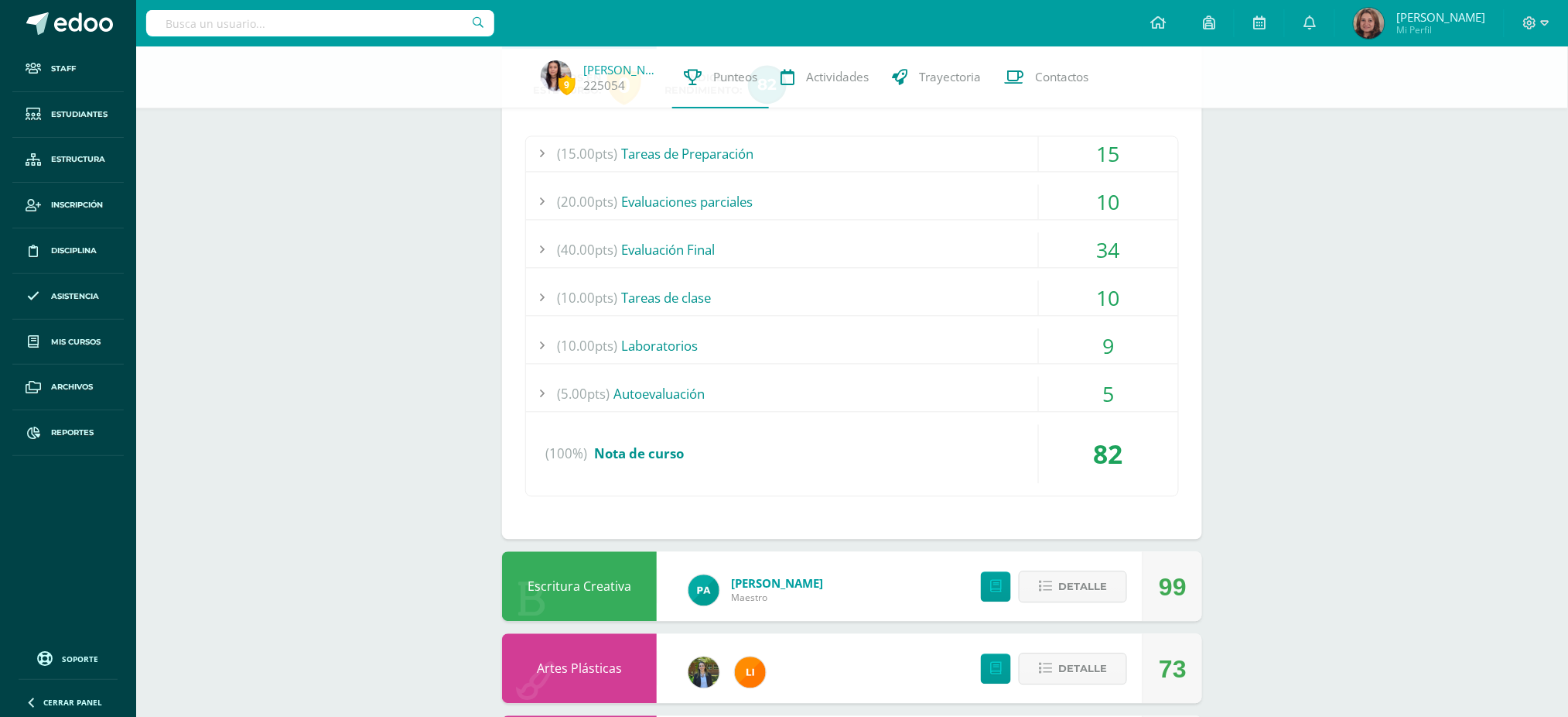
click at [1121, 256] on div "34" at bounding box center [1108, 249] width 139 height 35
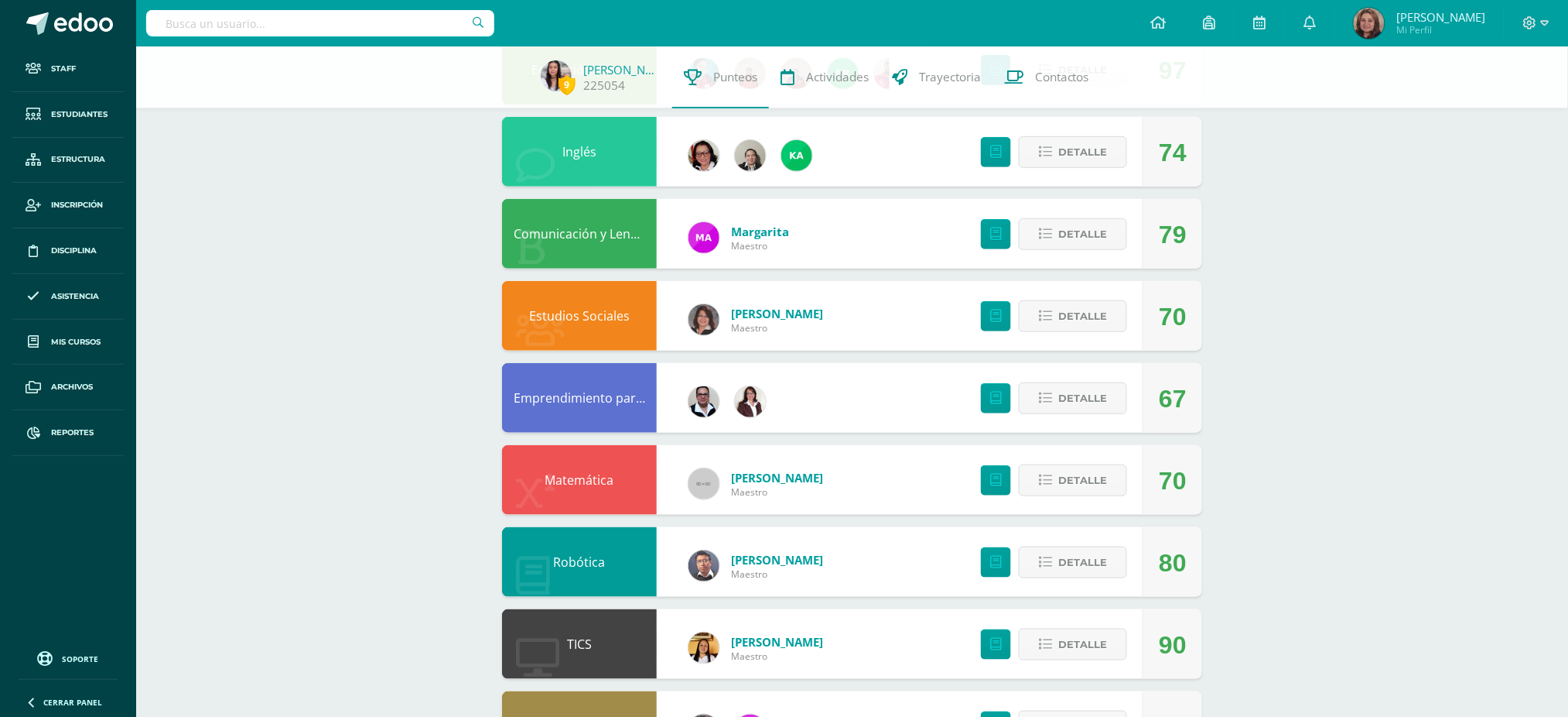
scroll to position [260, 0]
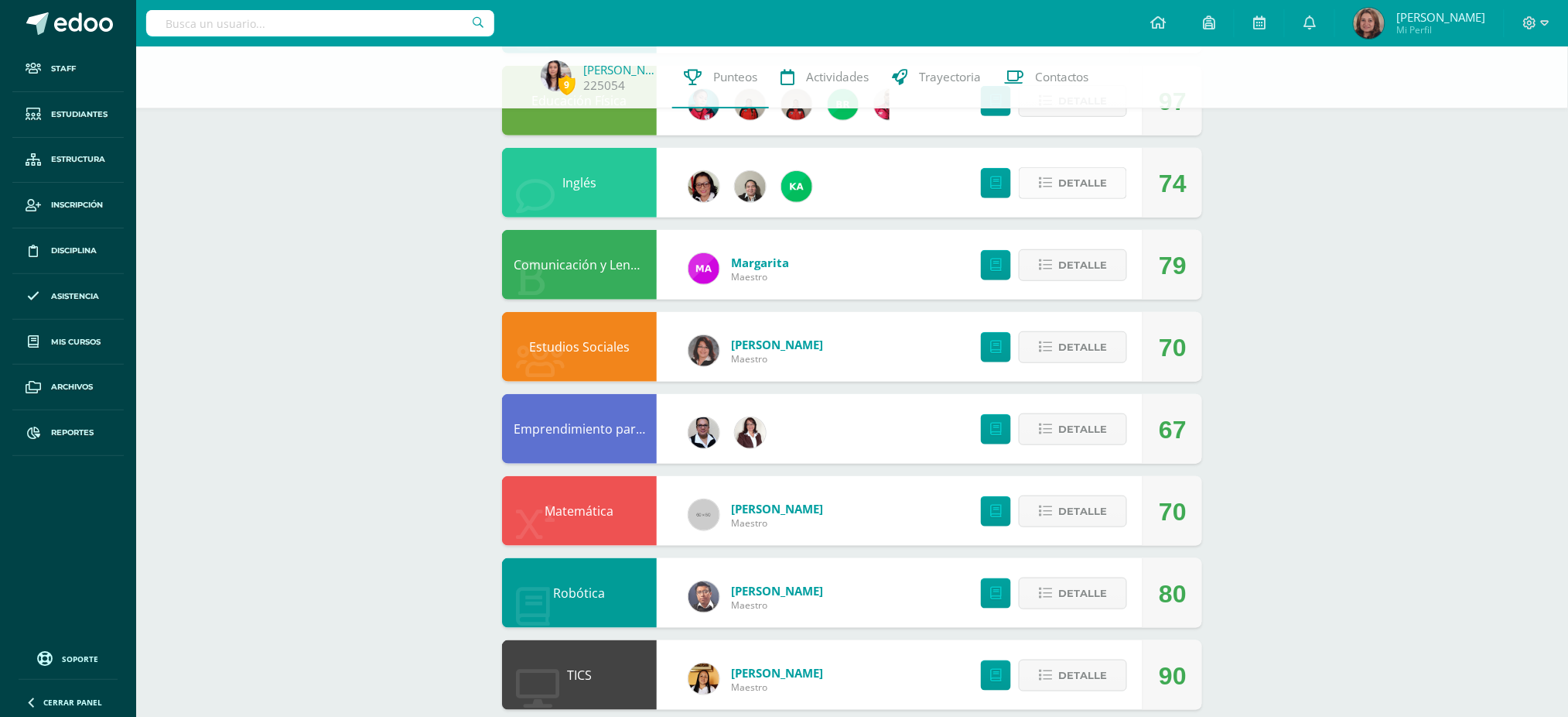
click at [1099, 188] on span "Detalle" at bounding box center [1083, 183] width 49 height 29
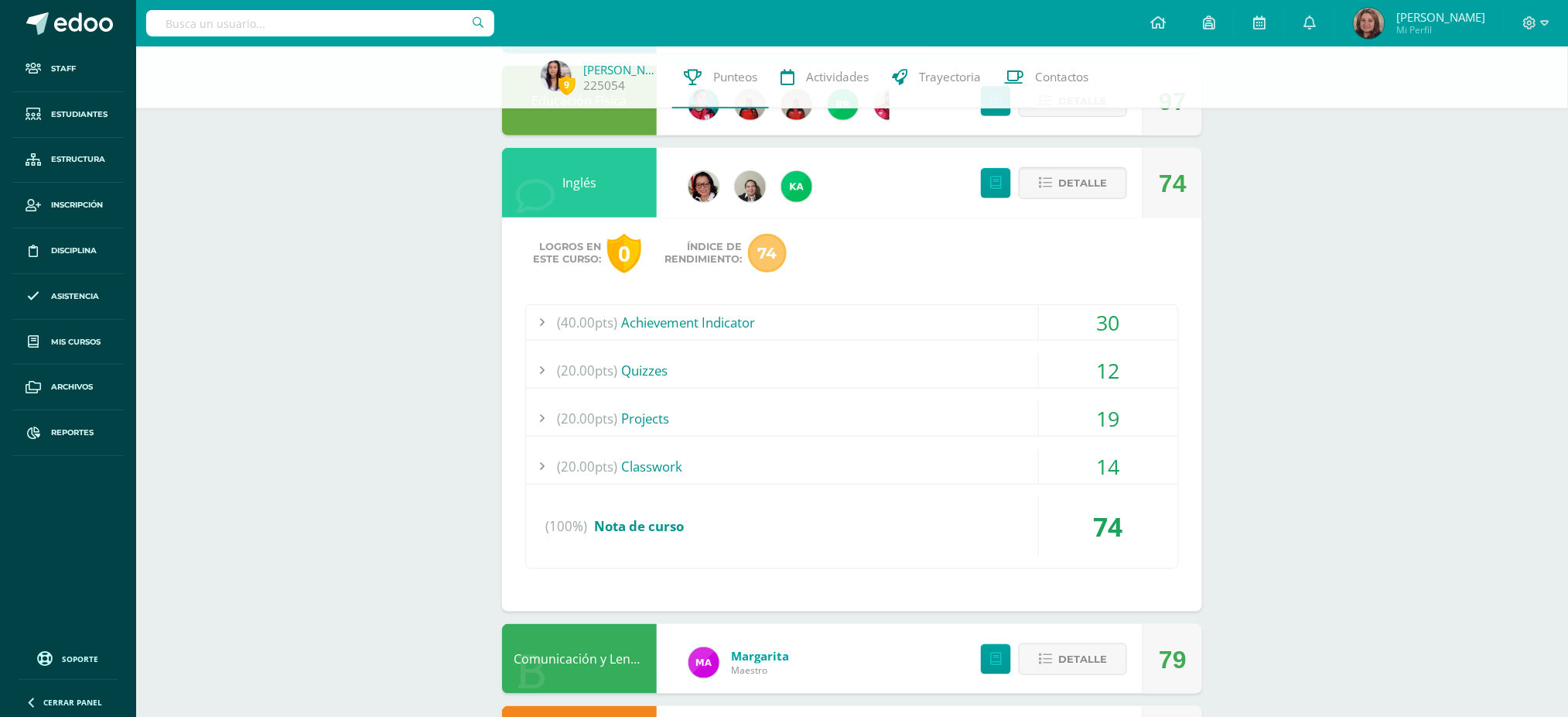
click at [1116, 325] on div "30" at bounding box center [1108, 322] width 139 height 35
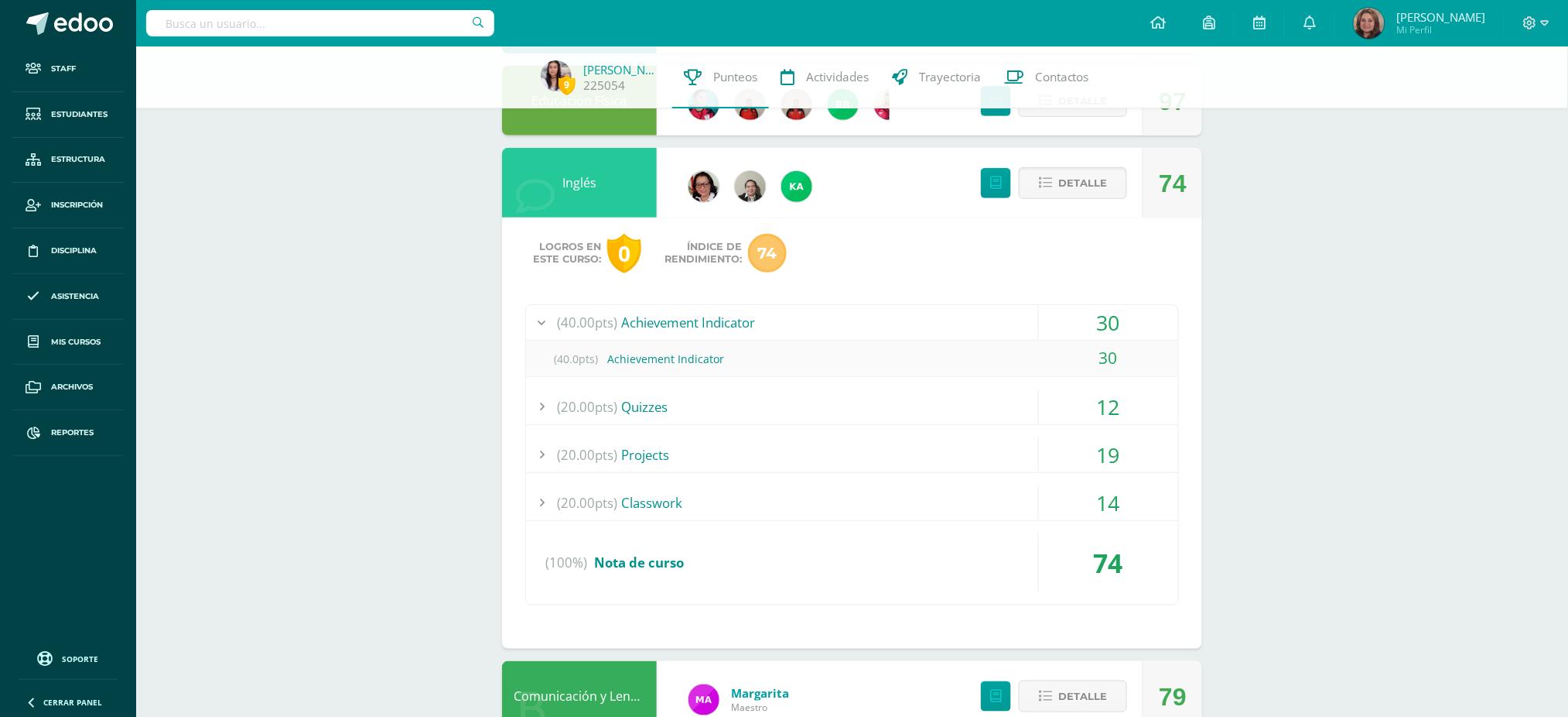
scroll to position [0, 0]
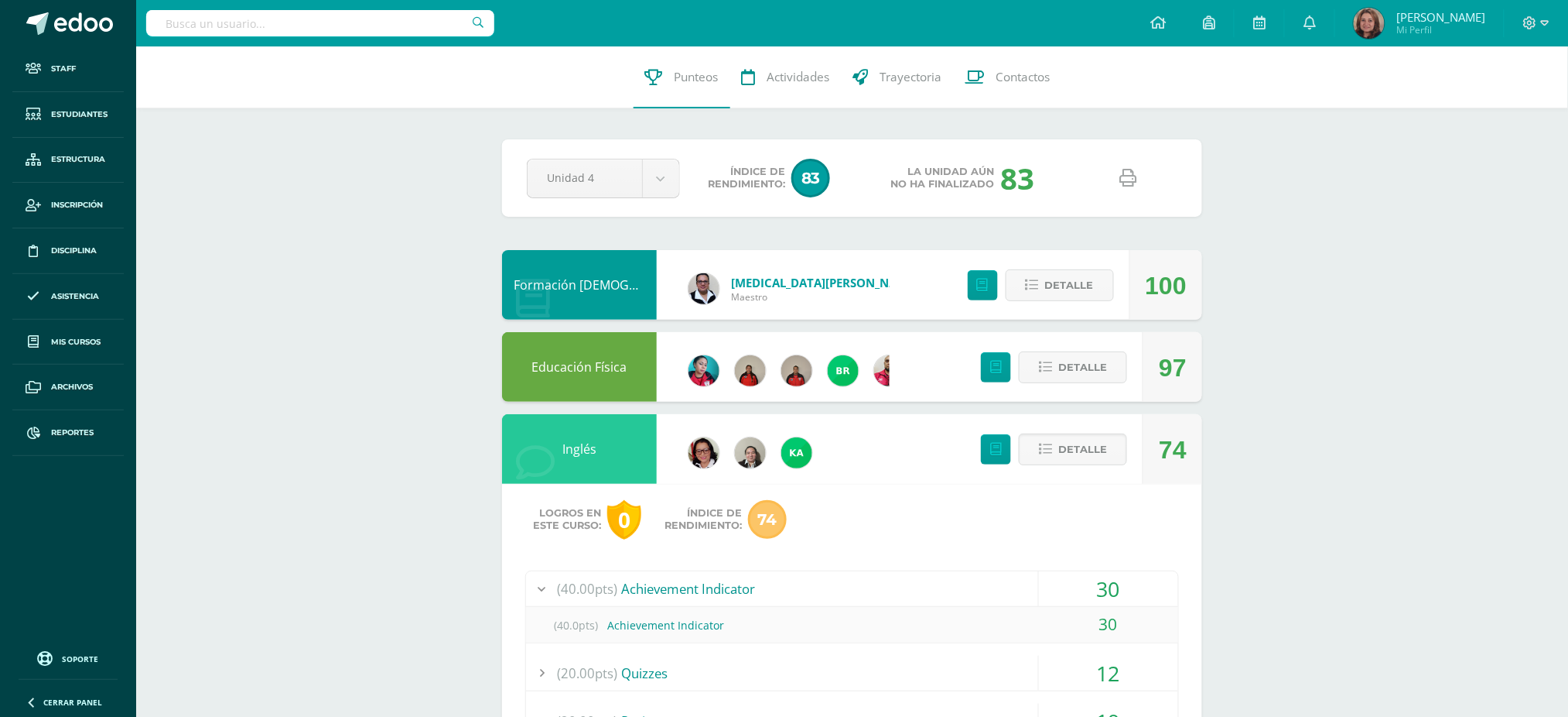
click at [291, 19] on input "text" at bounding box center [320, 22] width 348 height 26
type input "indira dardón"
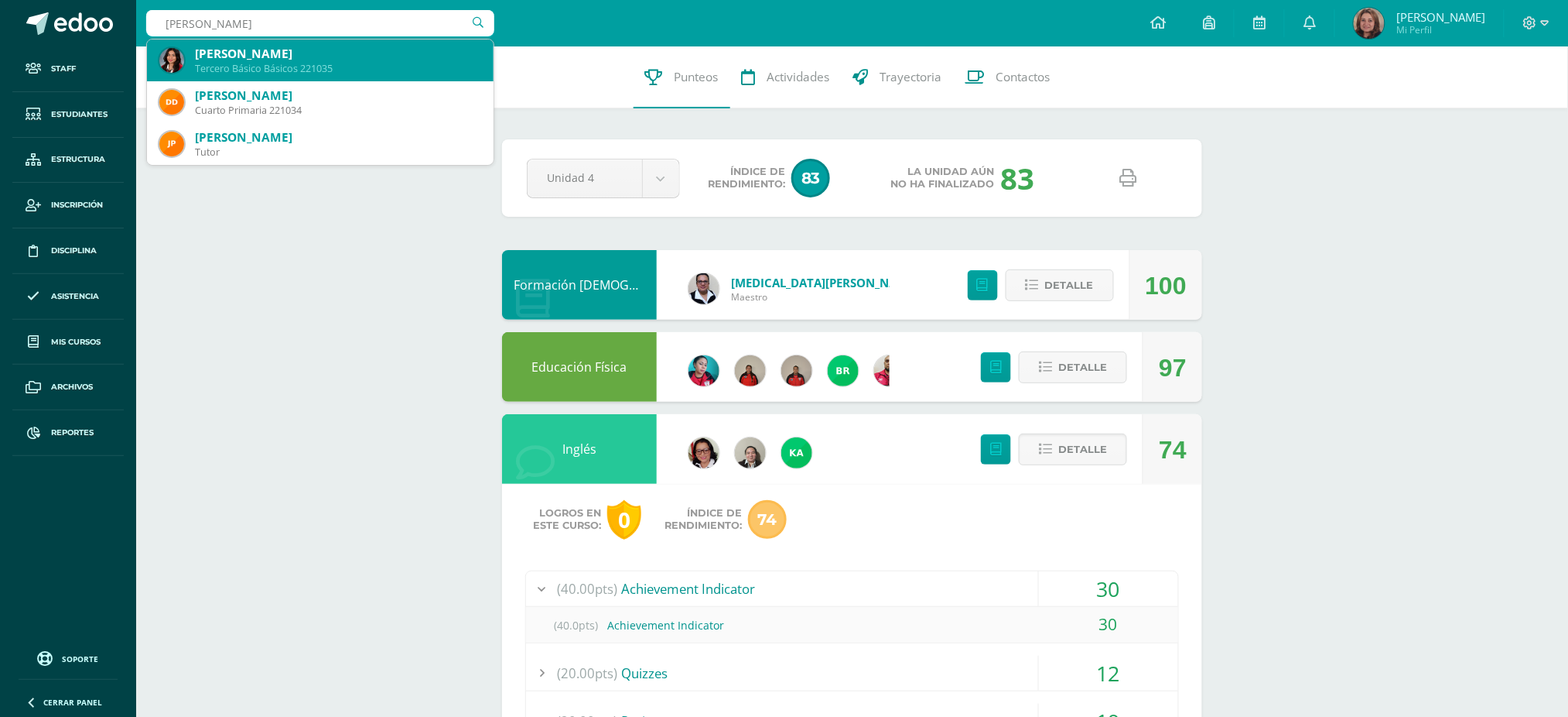
click at [266, 46] on div "Indira Daesha Dardón Ocampo" at bounding box center [337, 54] width 286 height 16
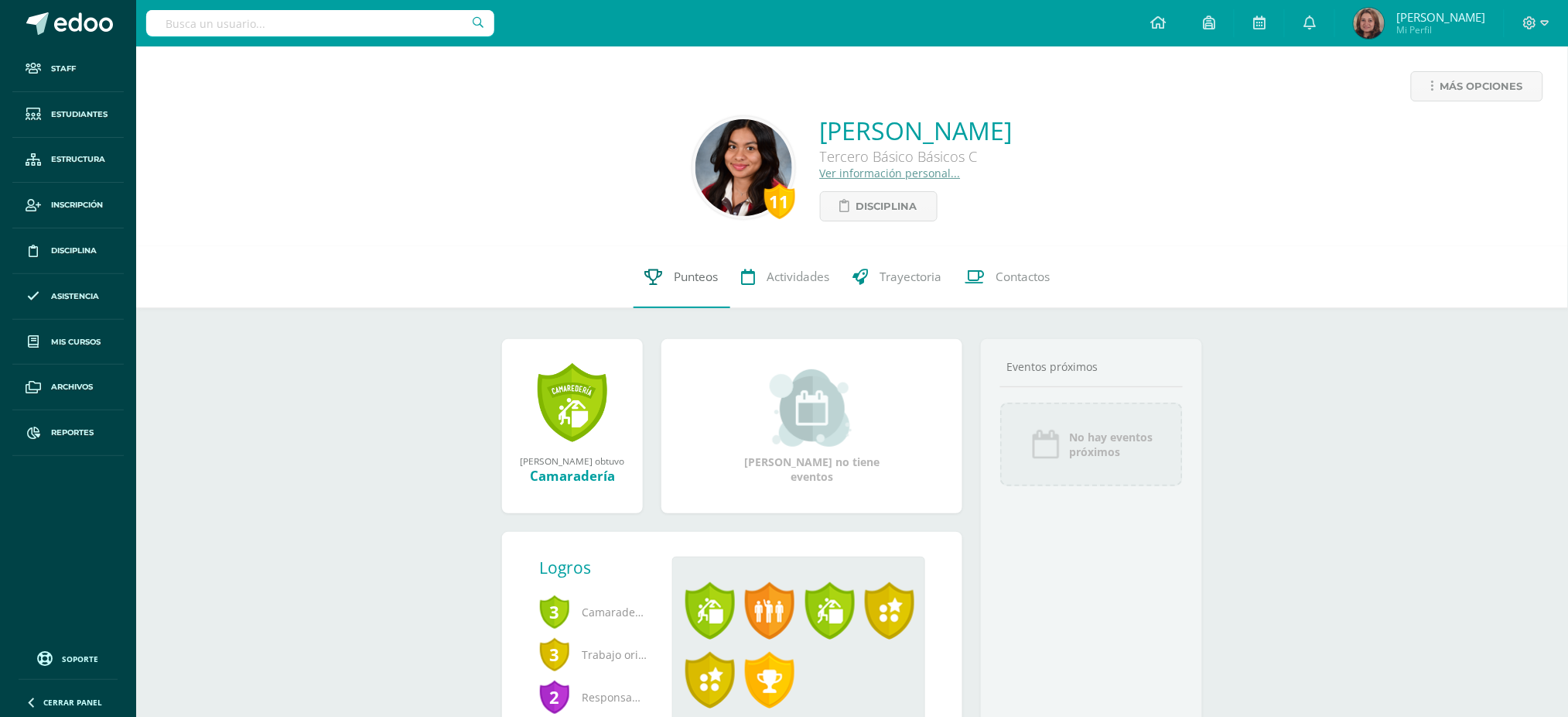
click at [683, 271] on span "Punteos" at bounding box center [696, 277] width 44 height 16
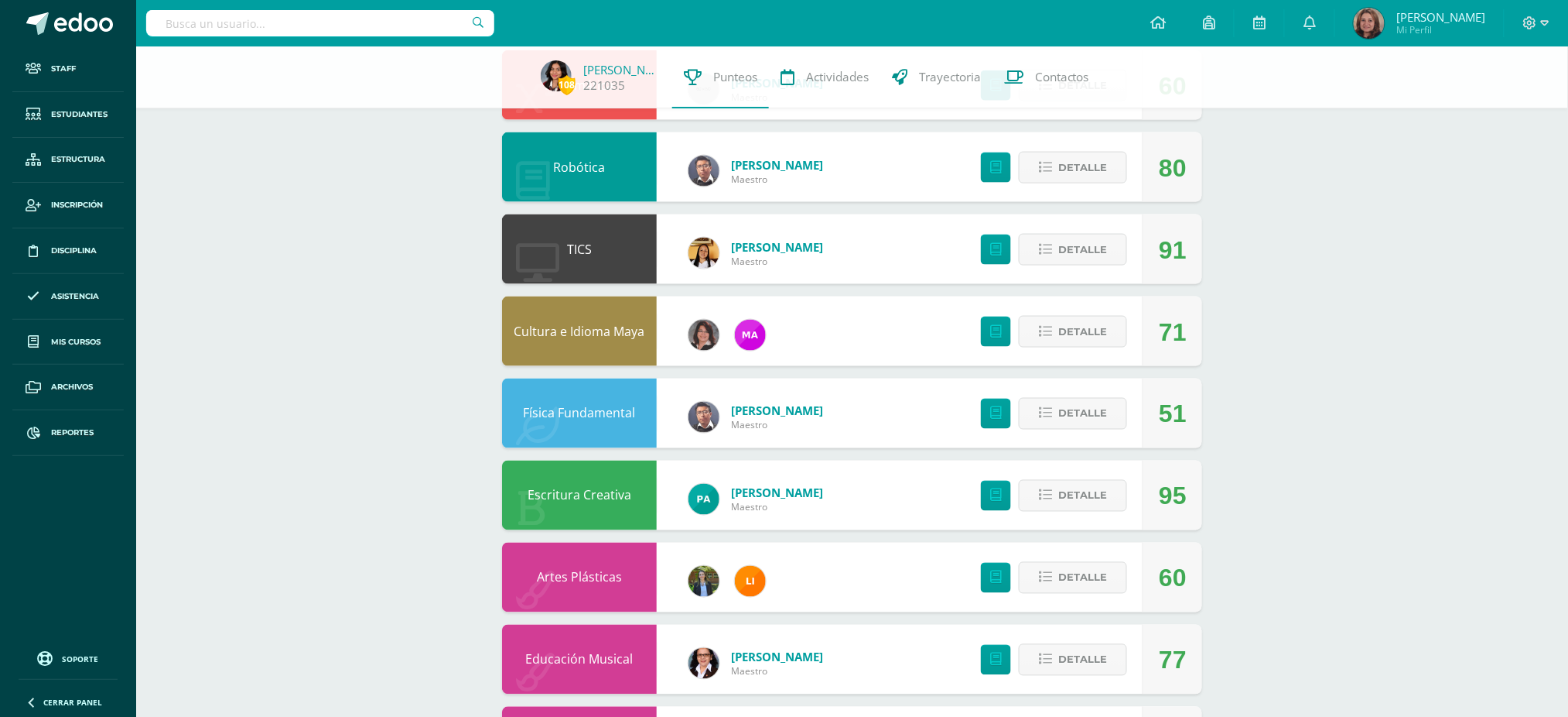
scroll to position [722, 0]
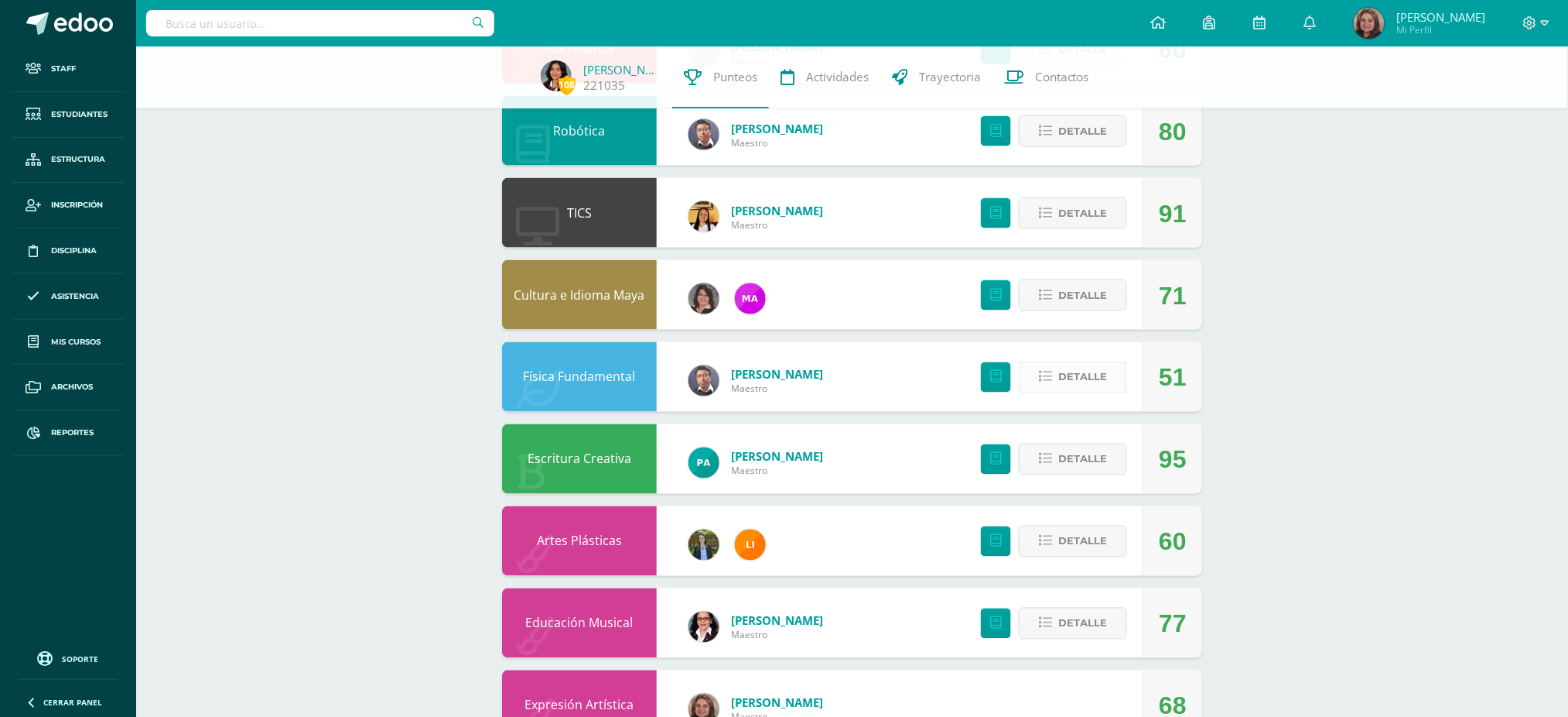
click at [1072, 372] on span "Detalle" at bounding box center [1083, 378] width 49 height 29
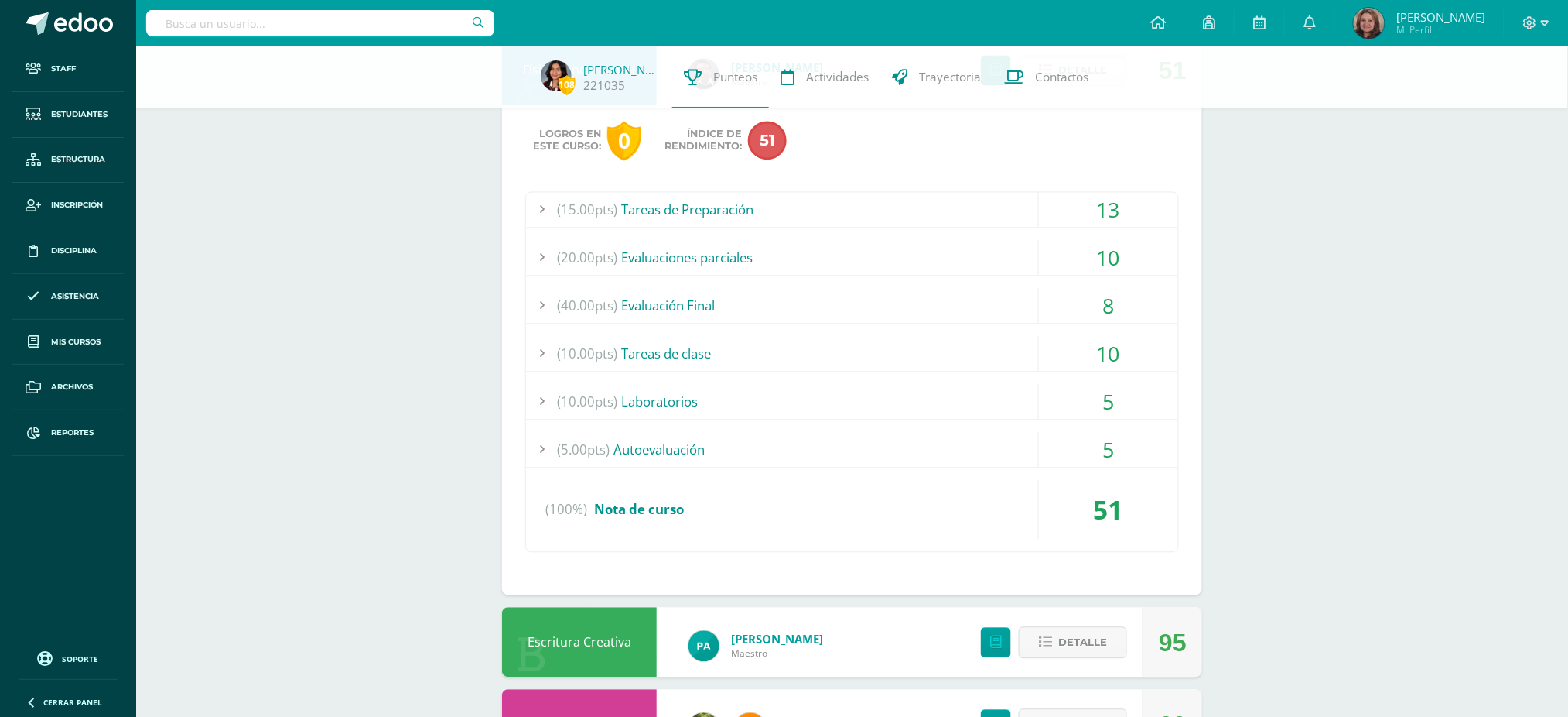
scroll to position [1032, 0]
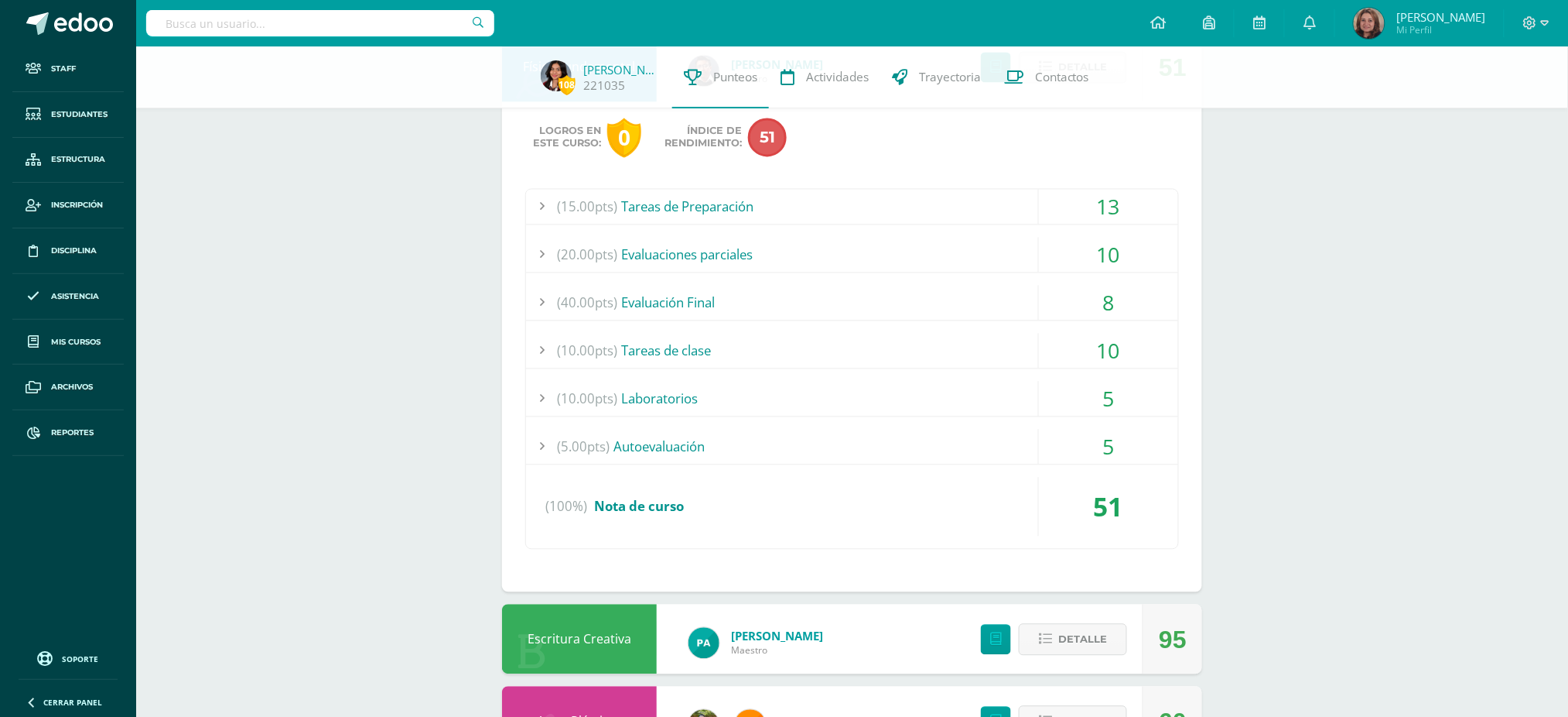
click at [1108, 309] on div "8" at bounding box center [1108, 303] width 139 height 35
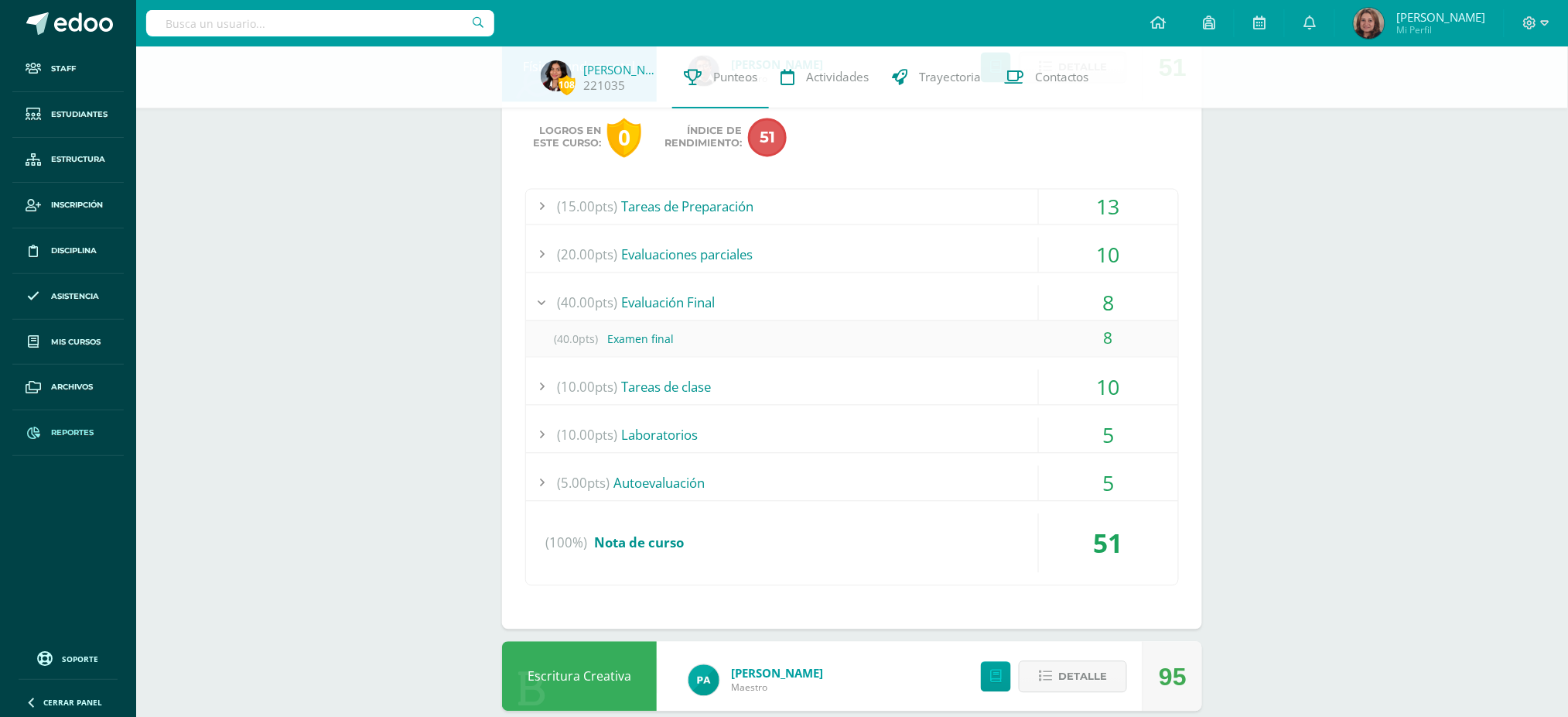
click at [84, 429] on span "Reportes" at bounding box center [72, 433] width 43 height 13
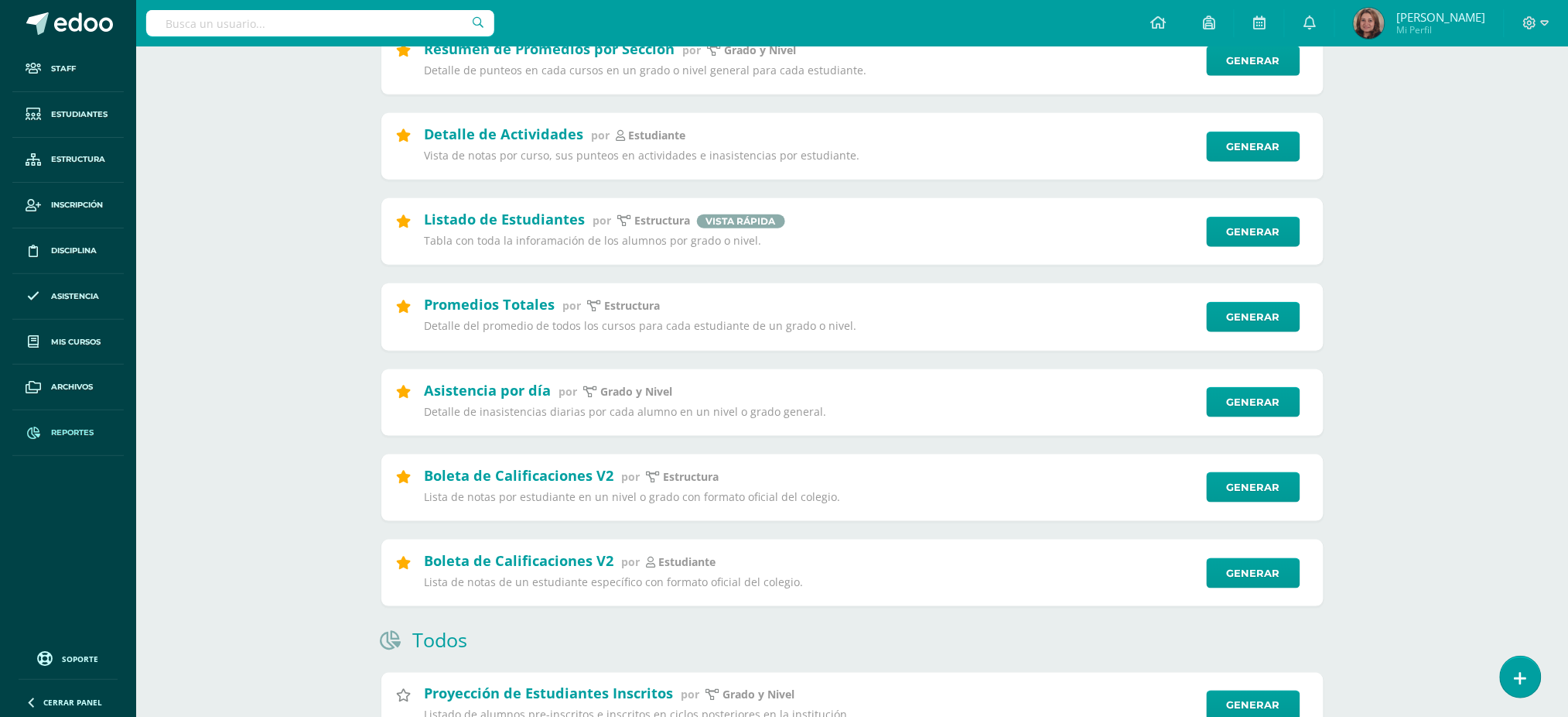
scroll to position [413, 0]
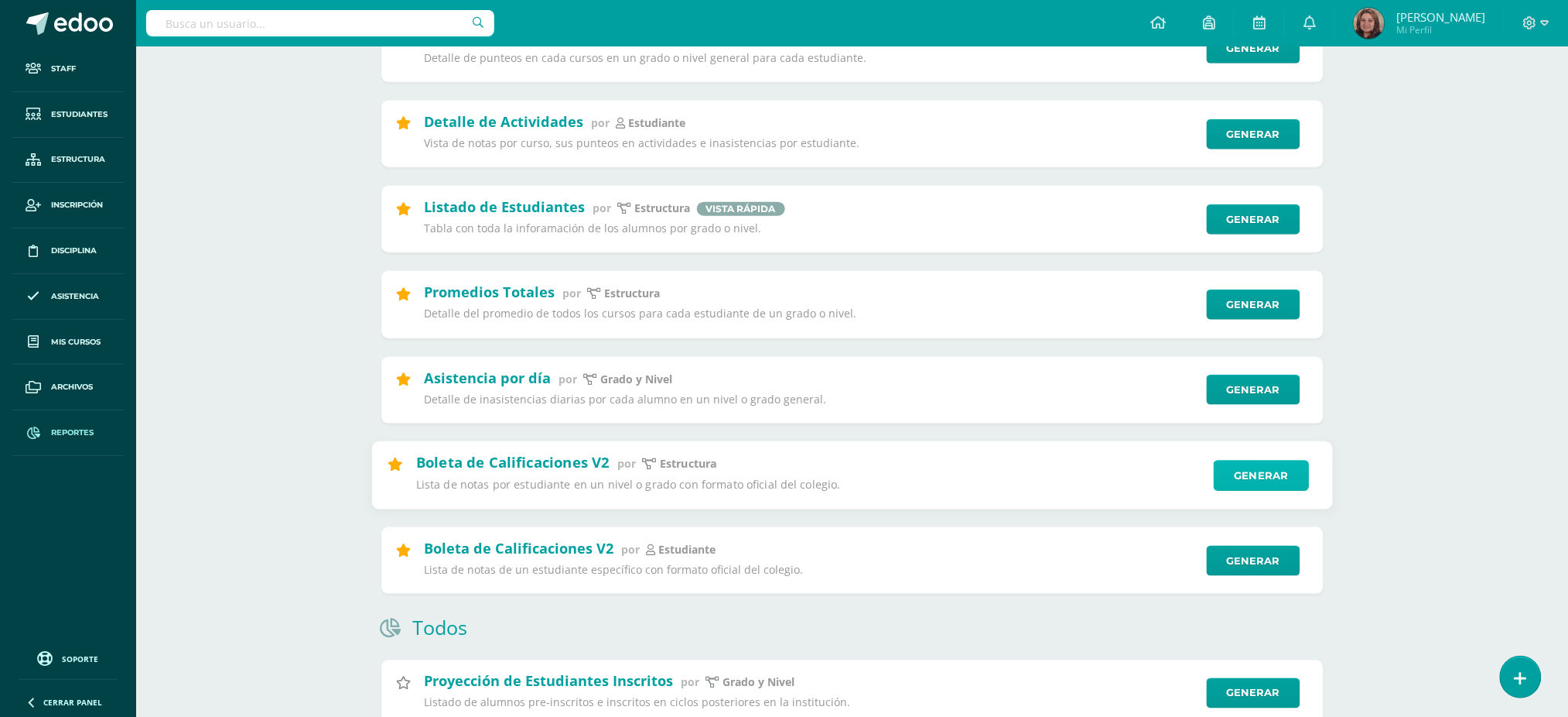
click at [1271, 490] on link "Generar" at bounding box center [1261, 475] width 95 height 31
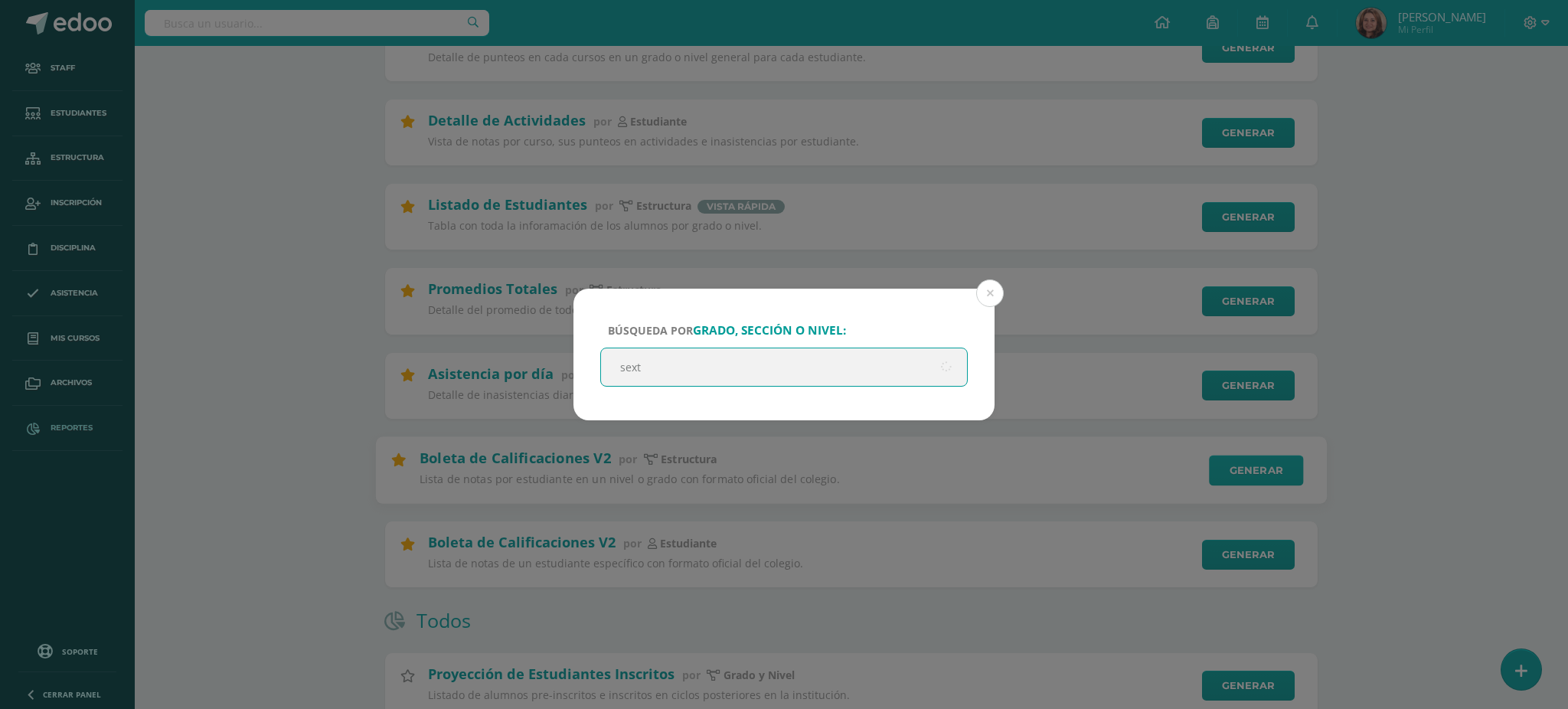
type input "sexto"
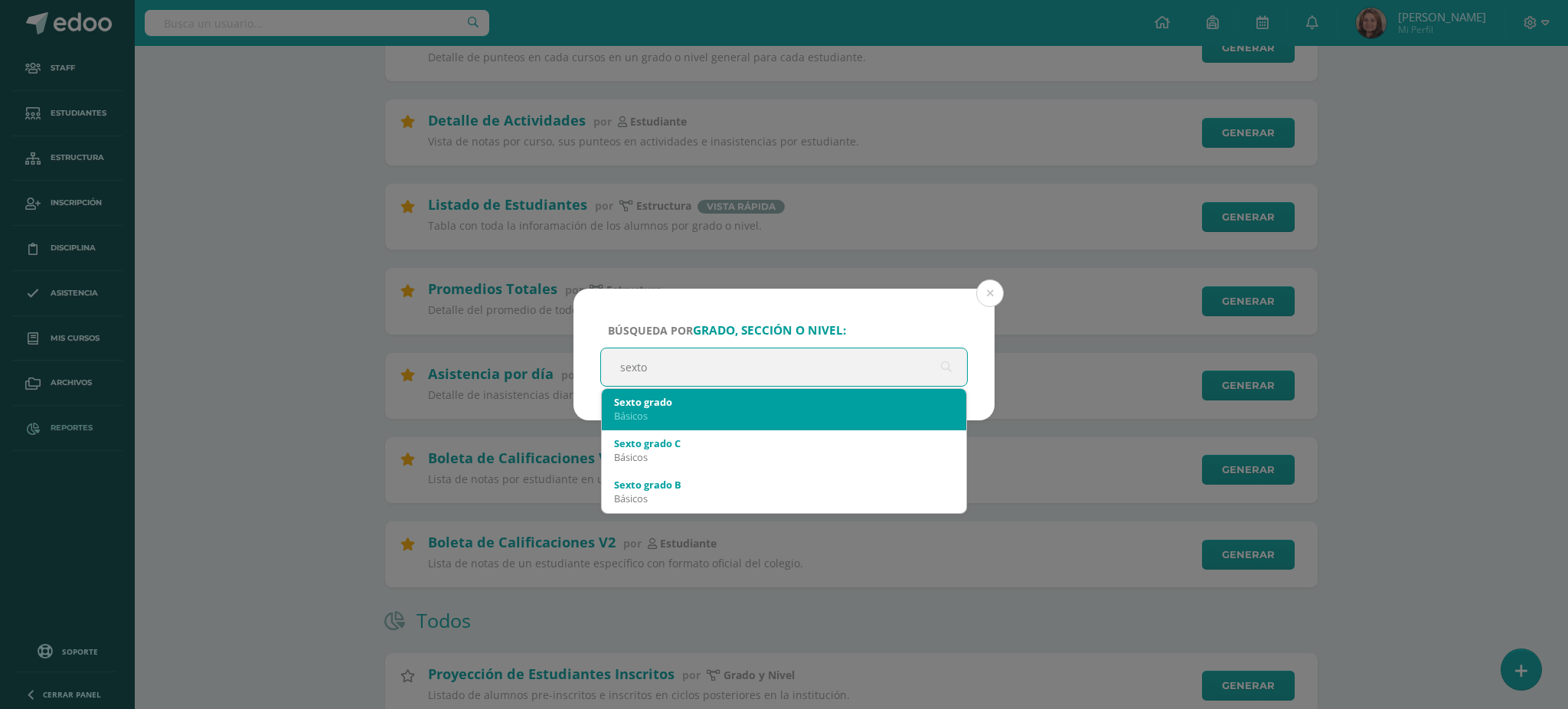
click at [761, 414] on div "Básicos" at bounding box center [784, 416] width 340 height 14
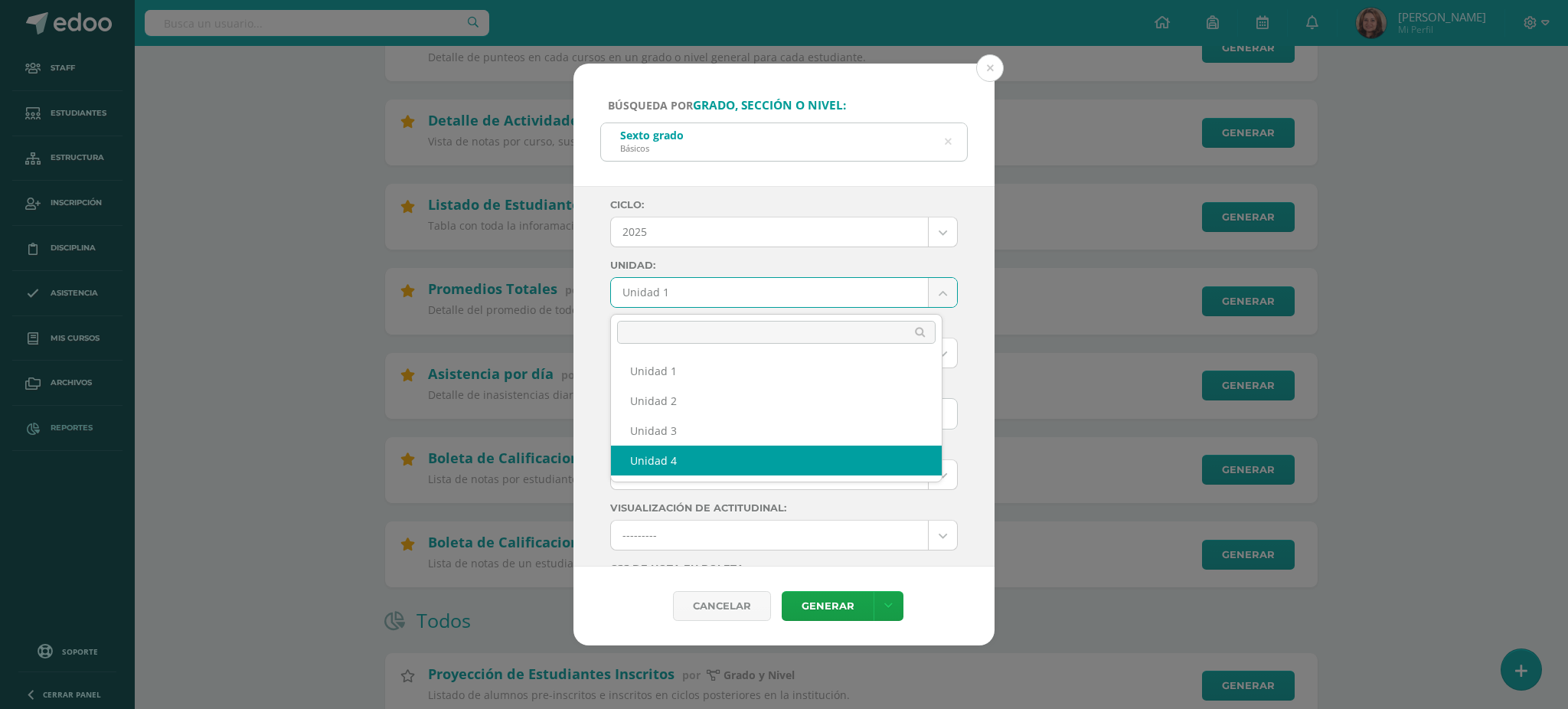
select select "Unidad 4"
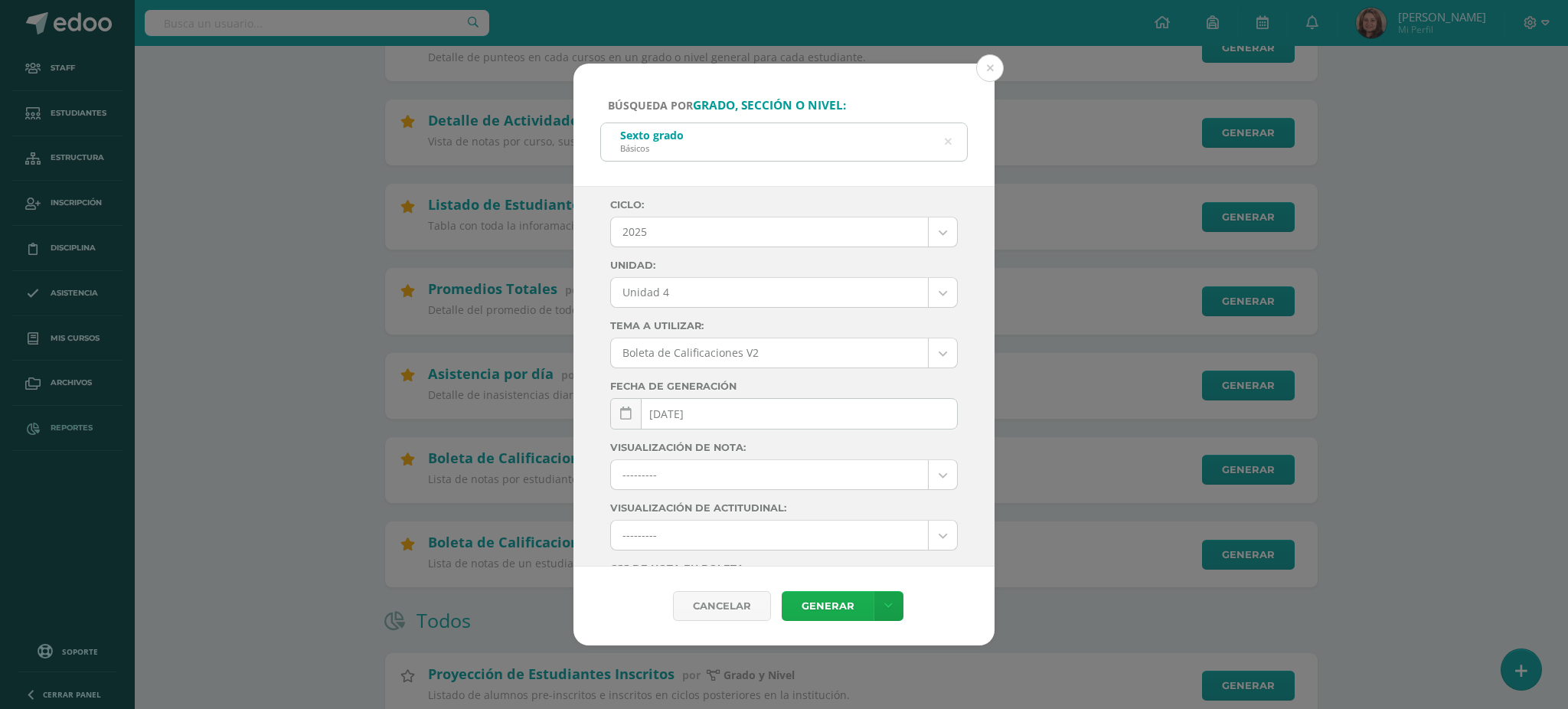
click at [837, 604] on link "Generar" at bounding box center [828, 606] width 92 height 30
click at [279, 22] on div "Búsqueda por grado, sección o nivel: Sexto grado Básicos sexto Ciclo: 2025 2025…" at bounding box center [784, 354] width 1568 height 709
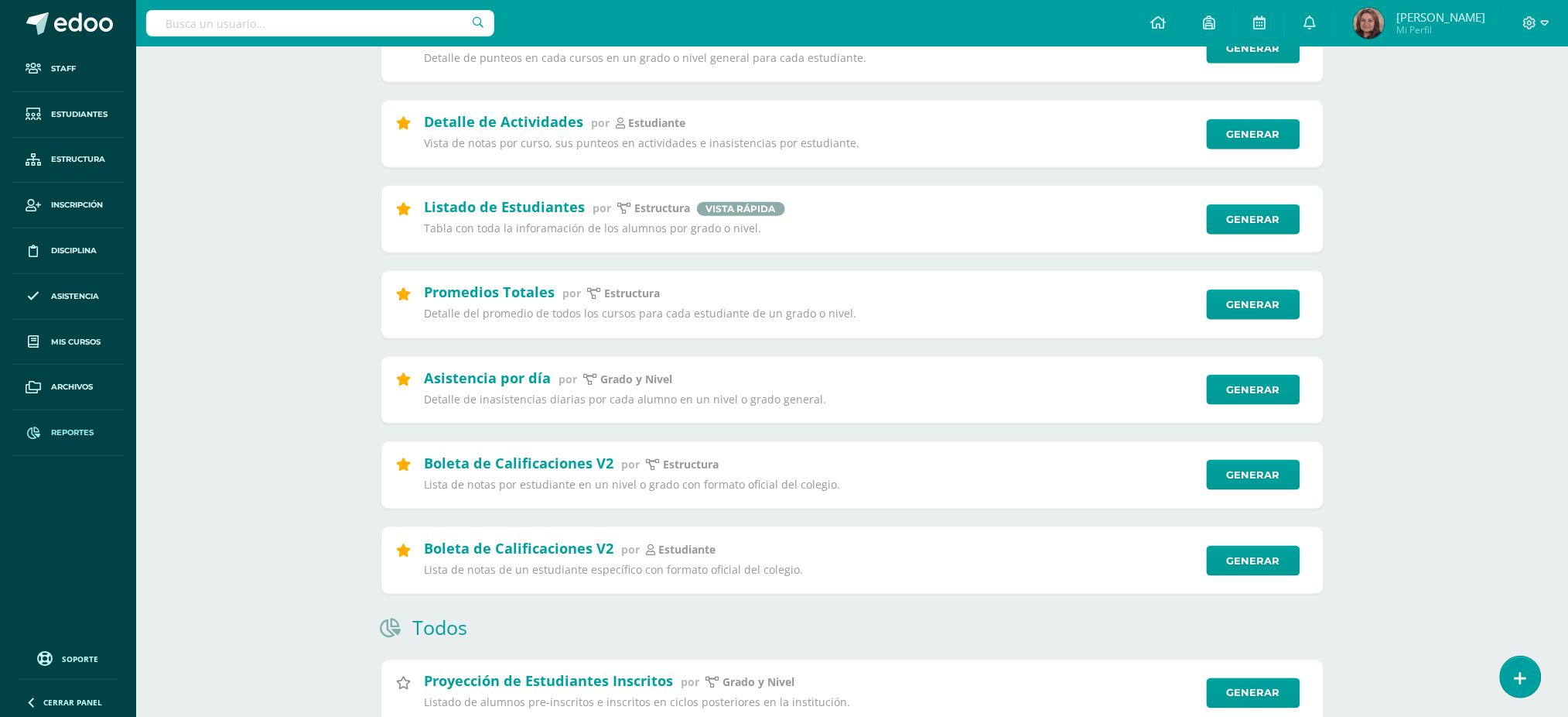
click at [318, 21] on input "text" at bounding box center [320, 22] width 348 height 26
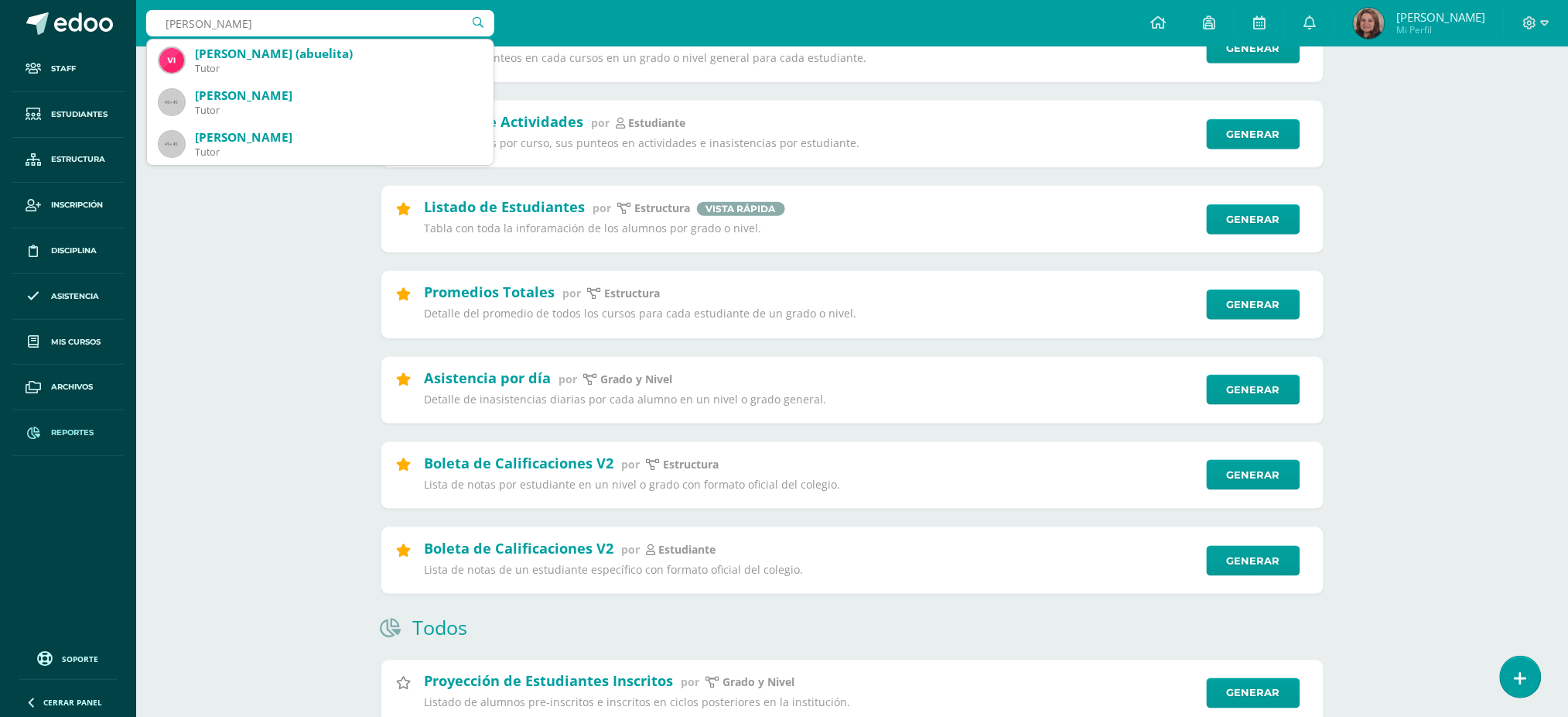
type input "vivi taracena"
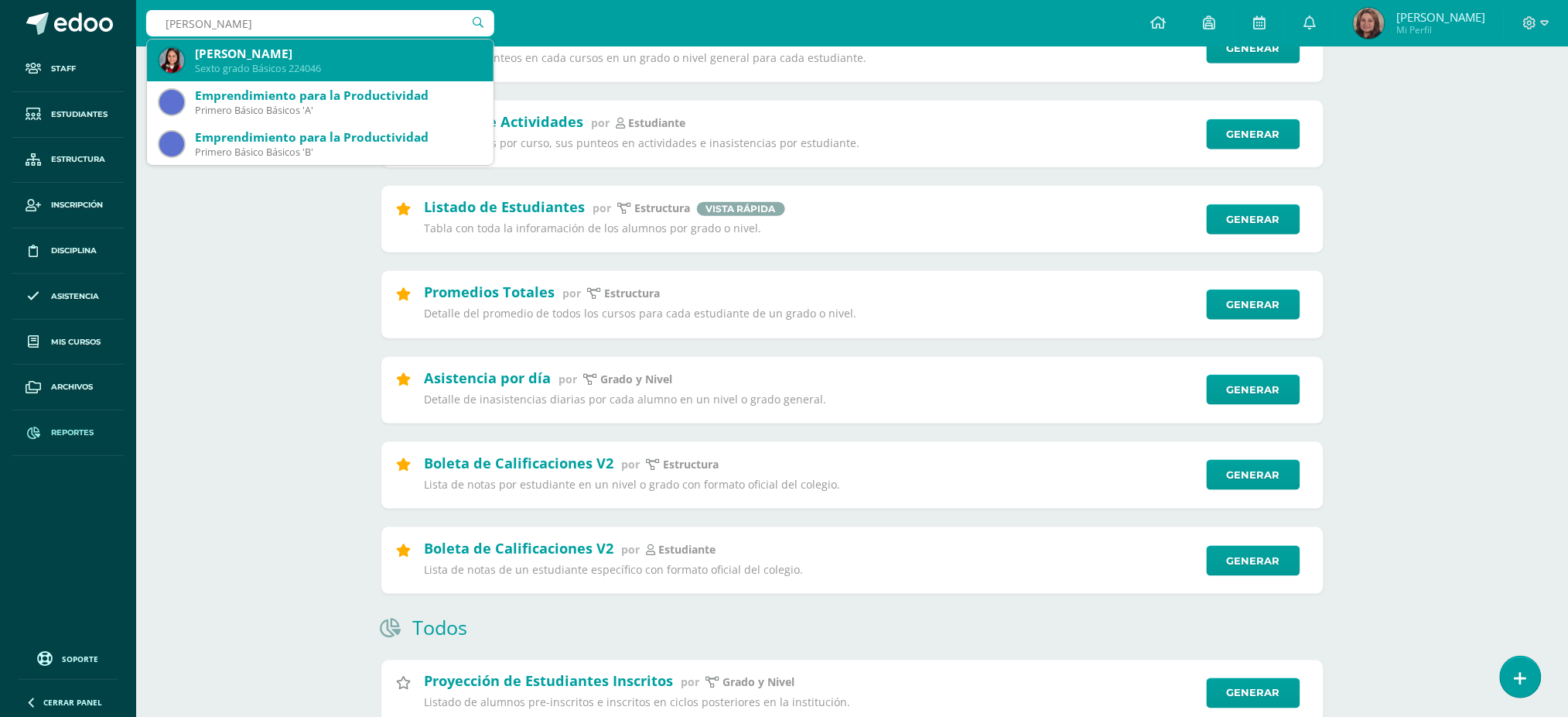
click at [243, 56] on div "[PERSON_NAME]" at bounding box center [337, 54] width 286 height 16
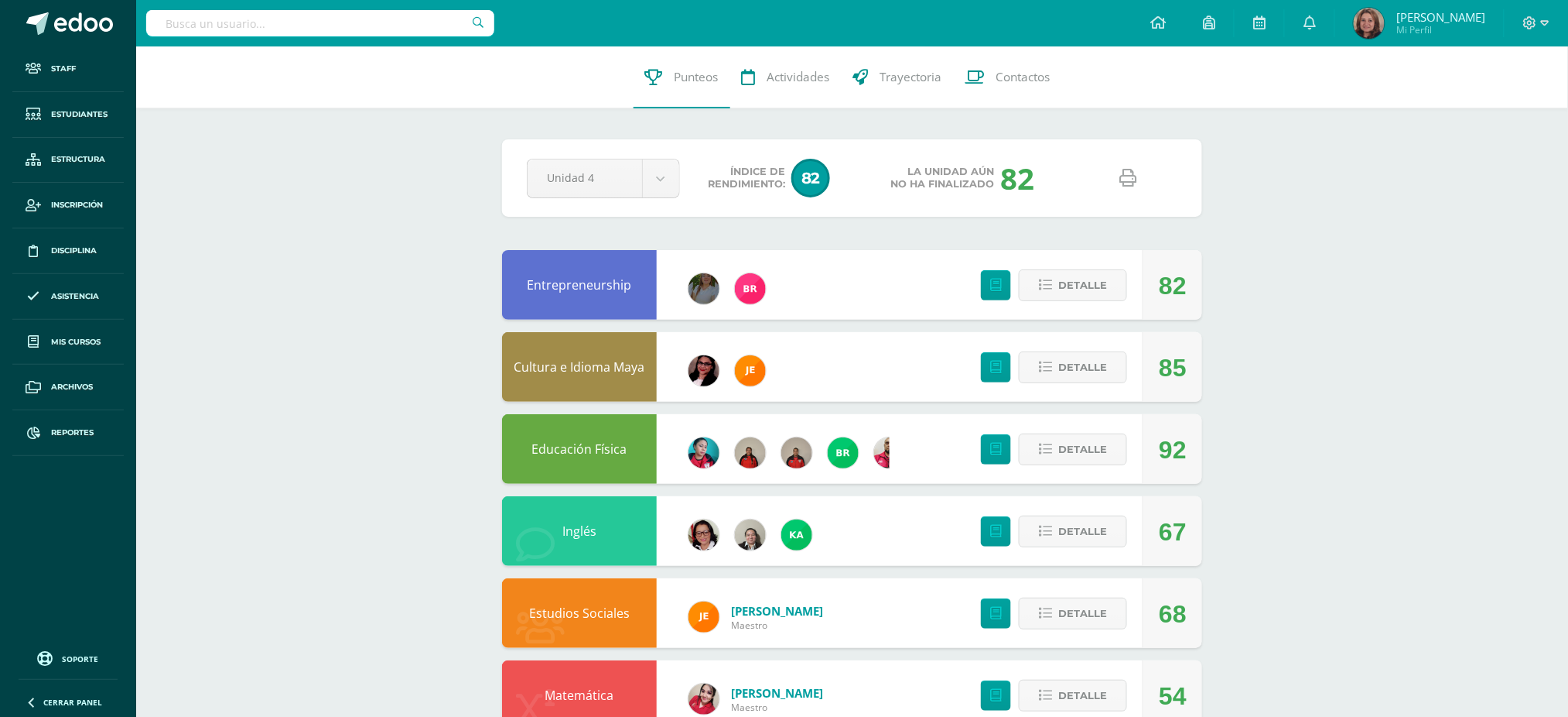
click at [1127, 170] on icon at bounding box center [1128, 178] width 17 height 17
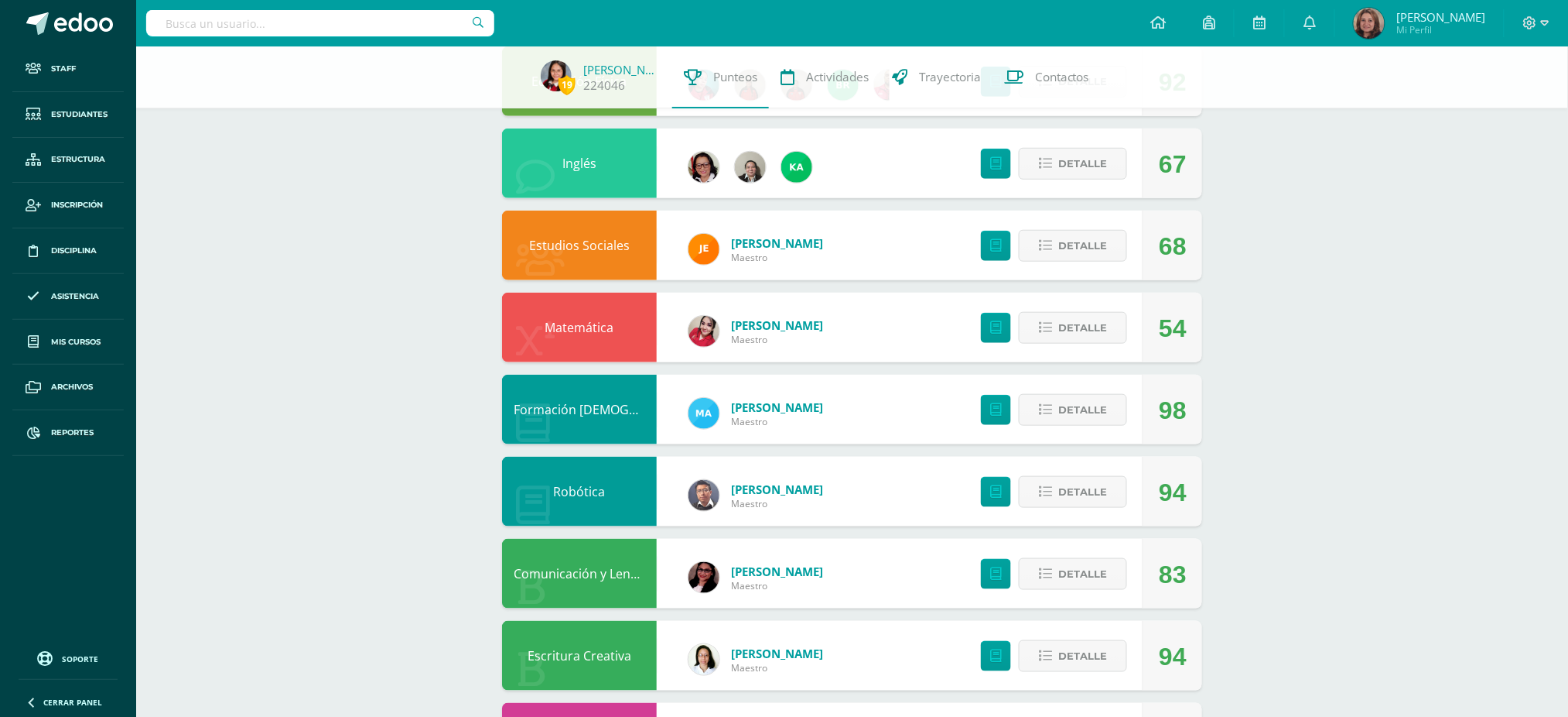
scroll to position [413, 0]
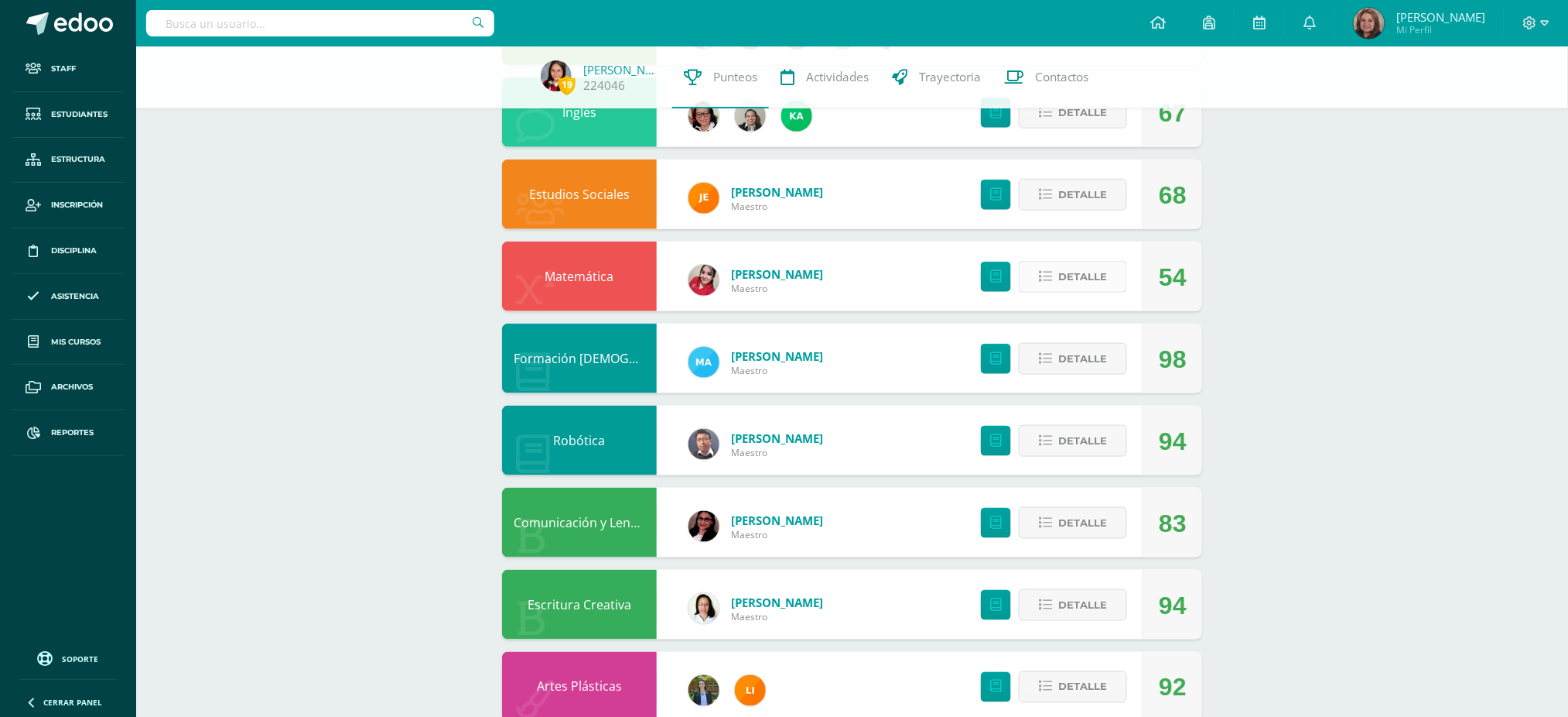
click at [1085, 281] on span "Detalle" at bounding box center [1083, 277] width 49 height 29
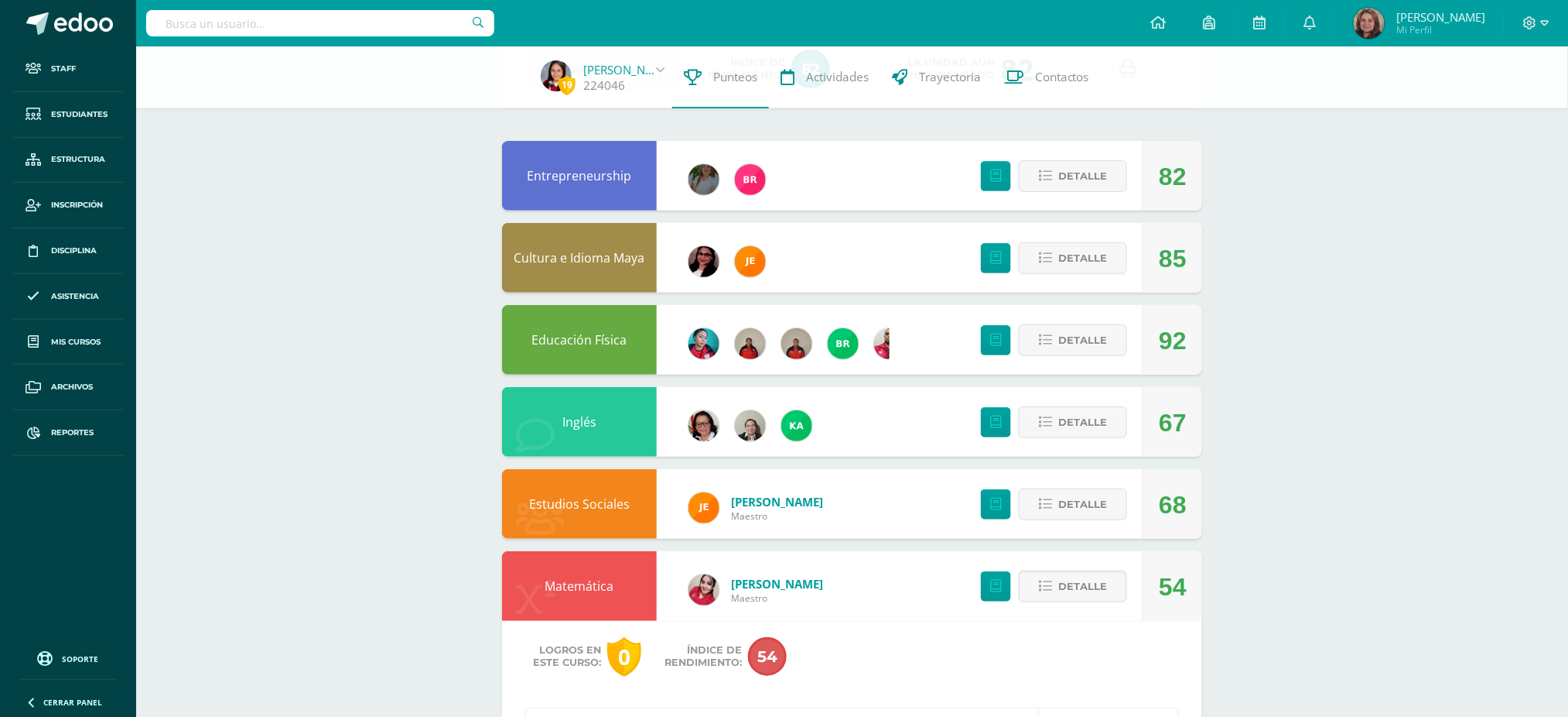
scroll to position [0, 0]
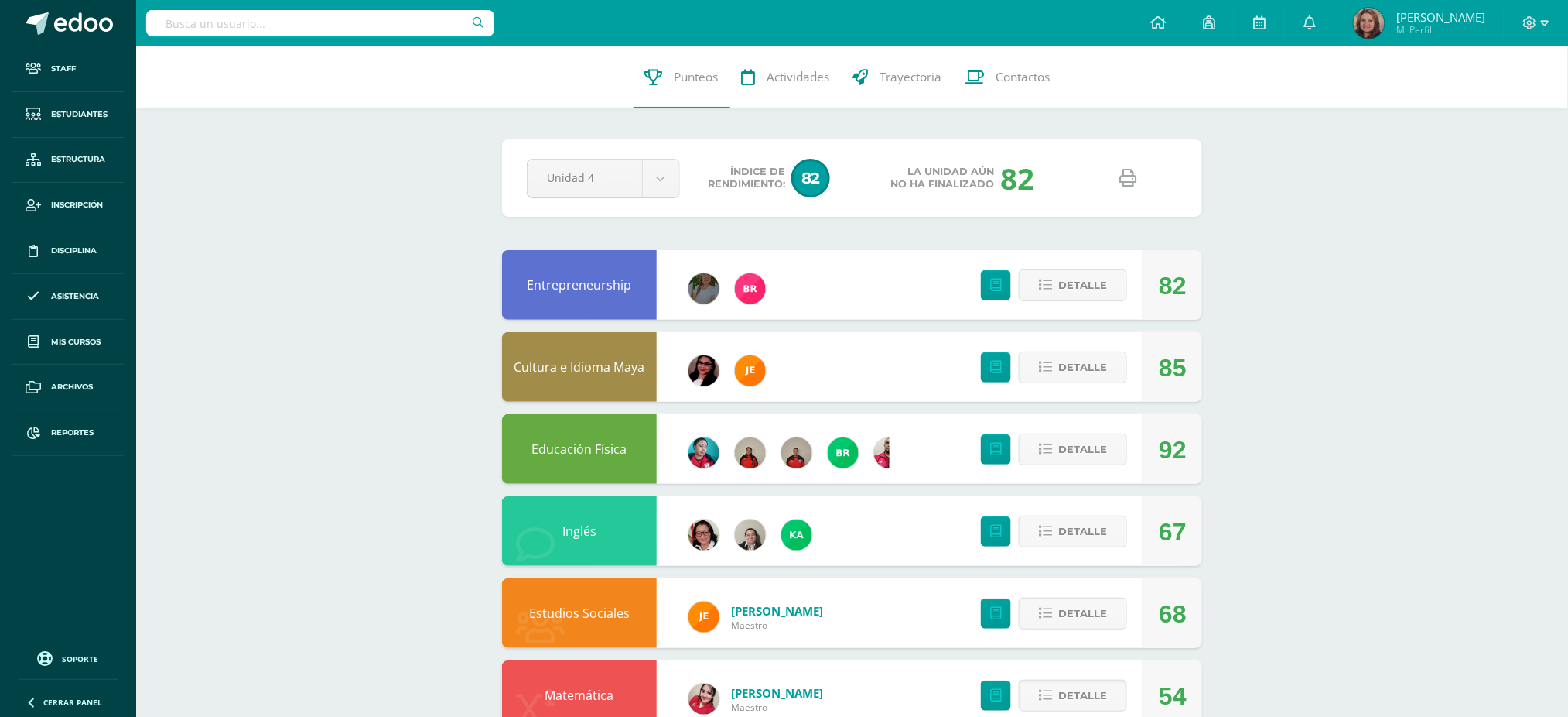
click at [1122, 174] on icon at bounding box center [1128, 178] width 17 height 17
